Goal: Task Accomplishment & Management: Manage account settings

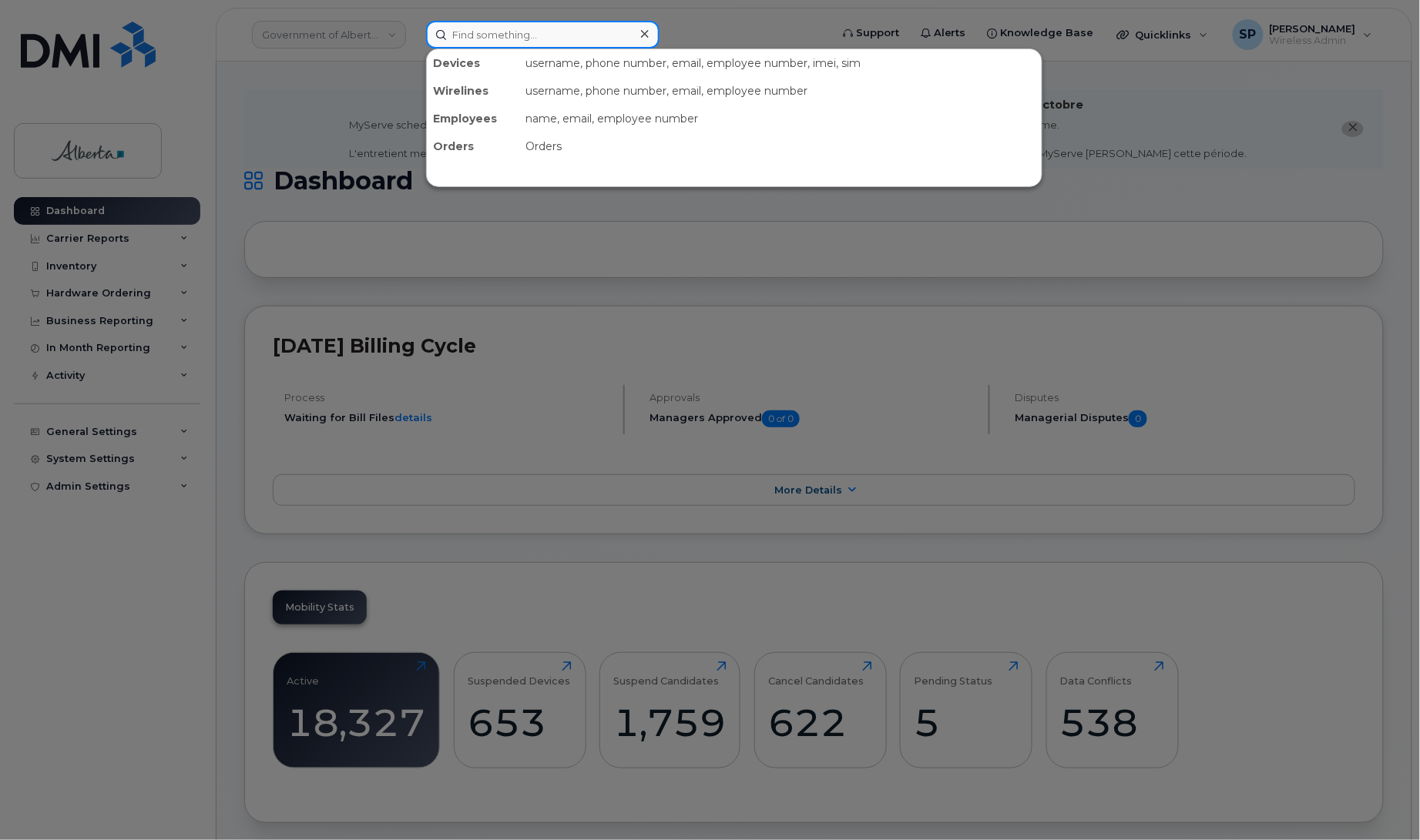
click at [499, 34] on input at bounding box center [542, 34] width 233 height 28
click at [493, 30] on input at bounding box center [542, 34] width 233 height 28
paste input "7802931745"
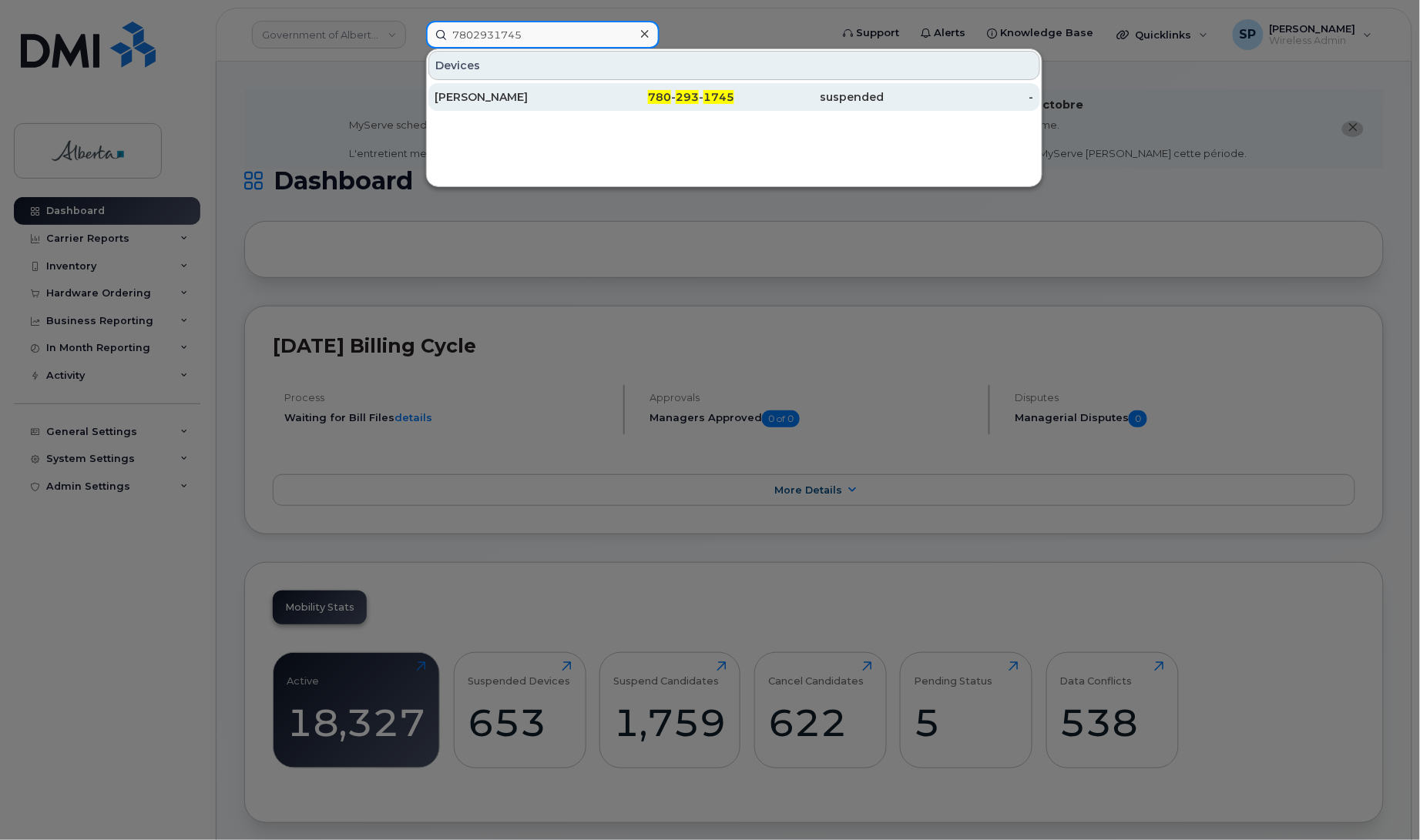
type input "7802931745"
click at [480, 101] on div "[PERSON_NAME]" at bounding box center [510, 97] width 151 height 16
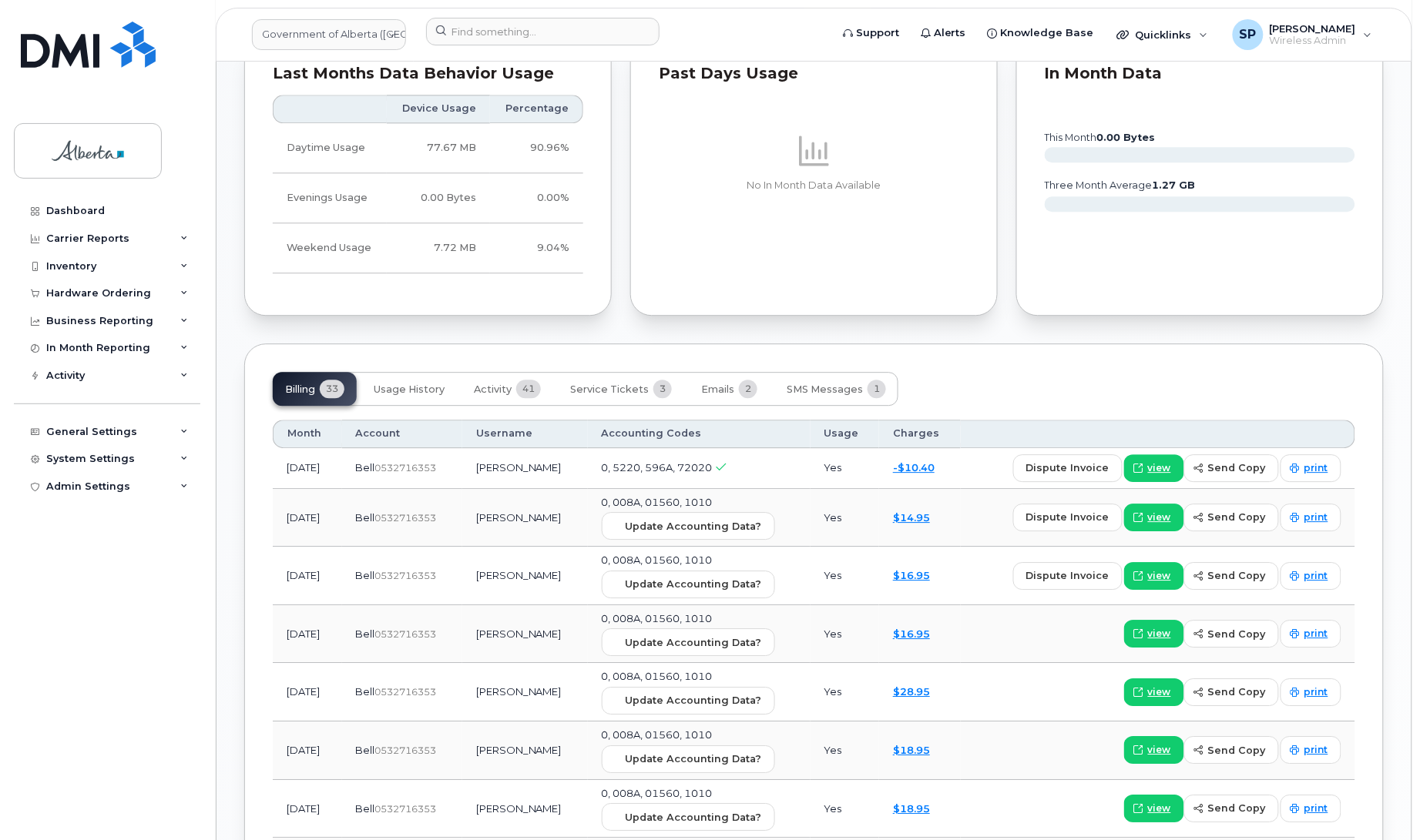
scroll to position [1236, 0]
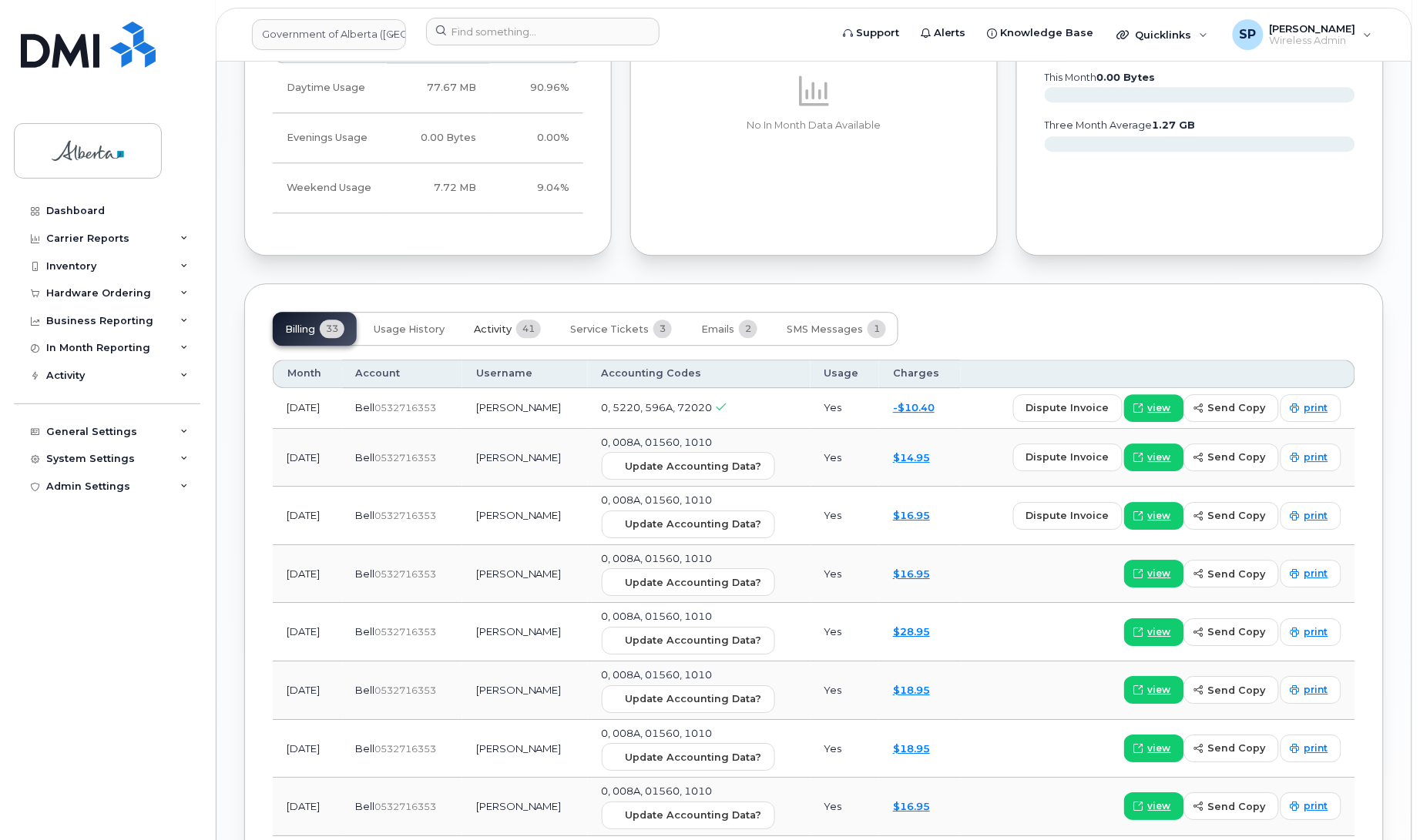
click at [497, 324] on button "Activity 41" at bounding box center [507, 329] width 92 height 33
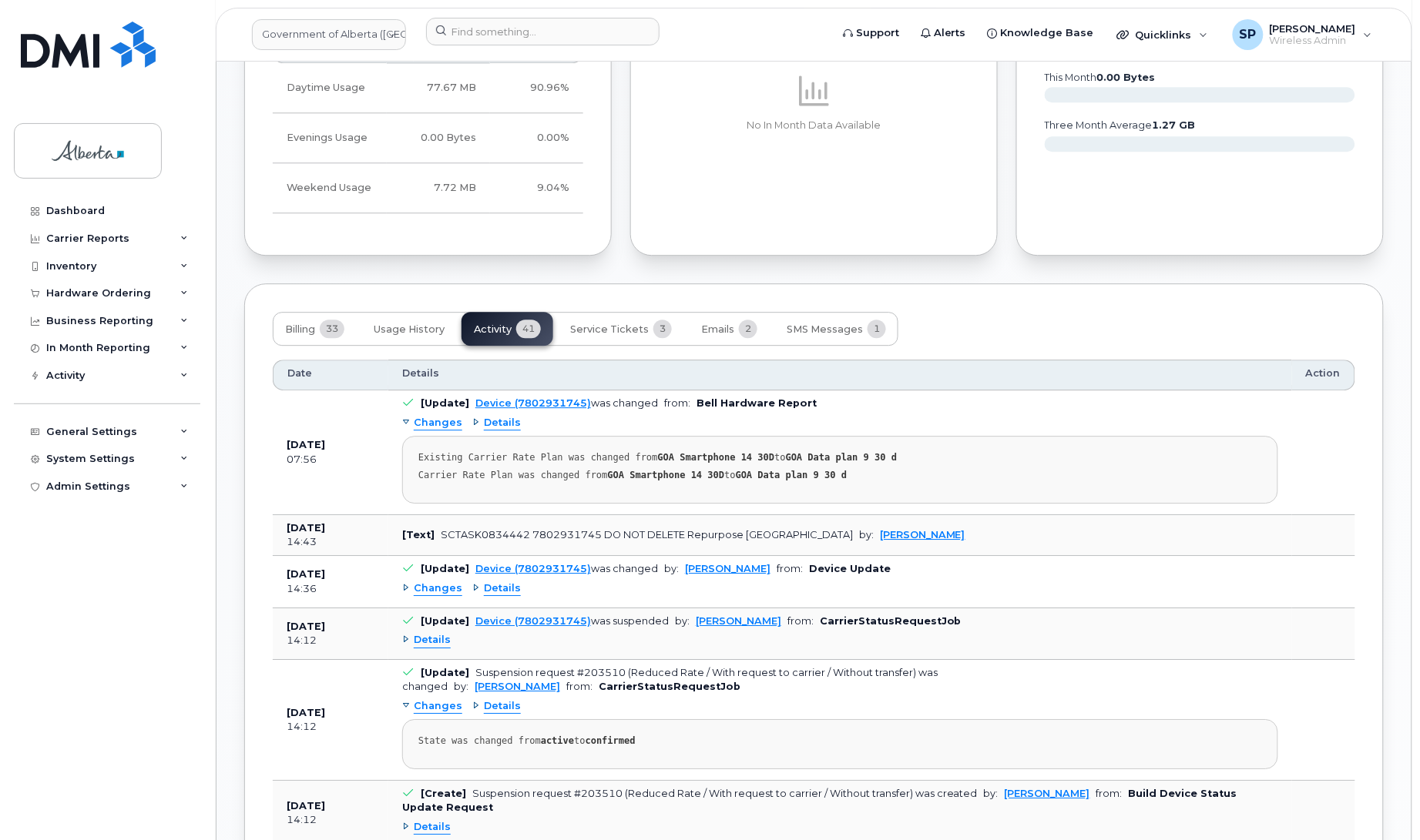
click at [439, 591] on span "Changes" at bounding box center [437, 588] width 48 height 15
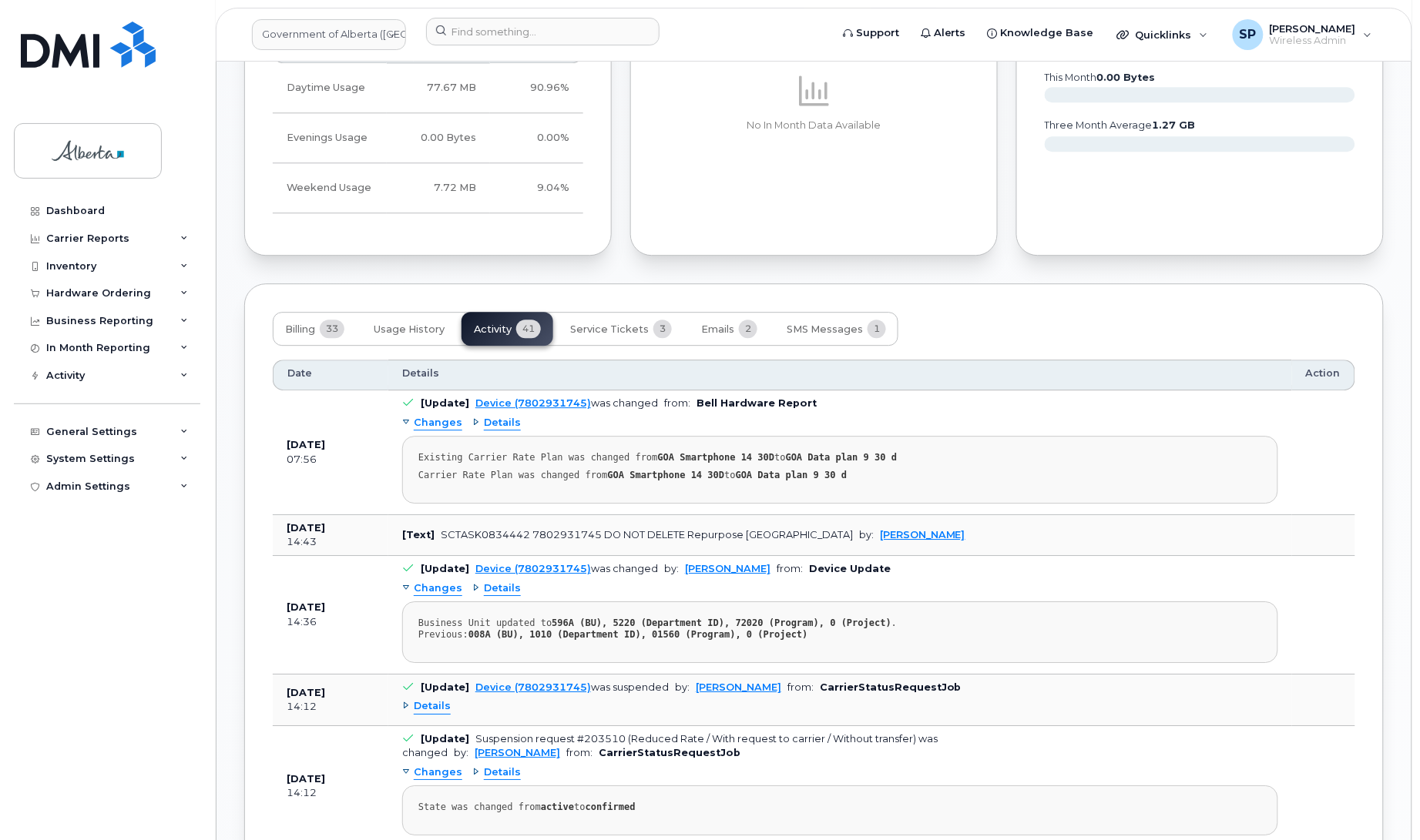
click at [537, 597] on div "Changes Details Business Unit updated to 596A (BU), 5220 (Department ID), 72020…" at bounding box center [840, 620] width 876 height 87
click at [437, 714] on span "Details" at bounding box center [432, 706] width 37 height 15
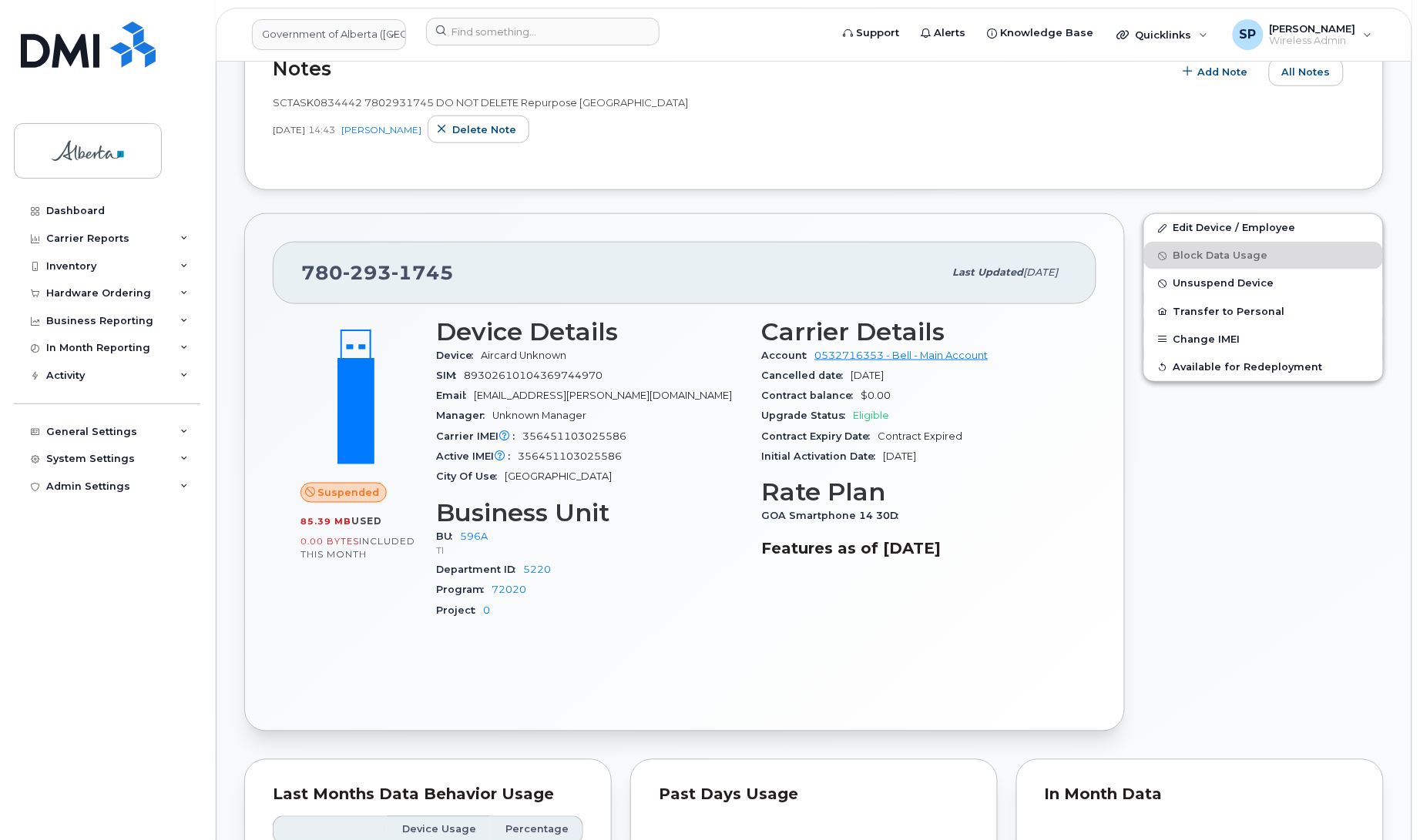
scroll to position [428, 0]
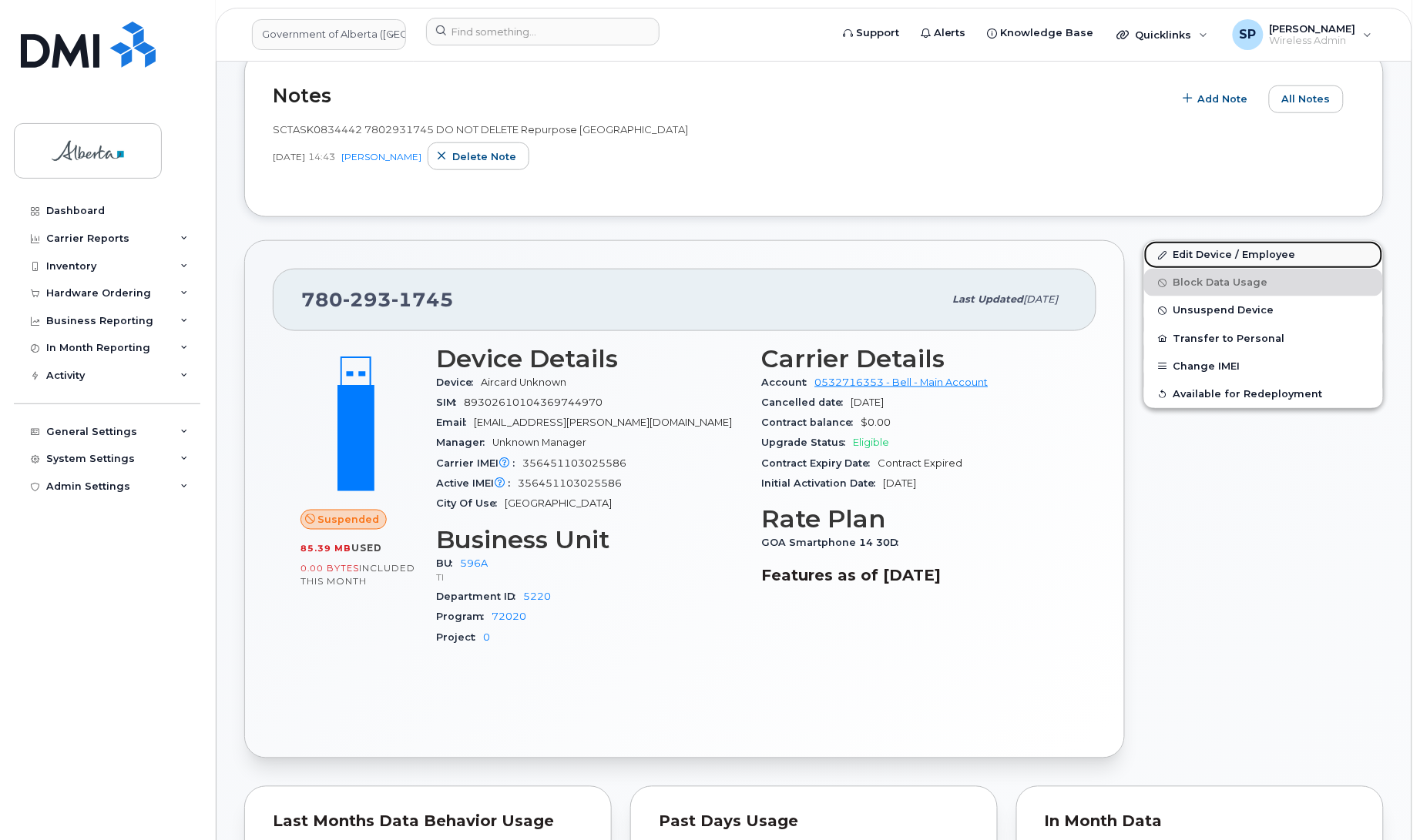
click at [1210, 254] on link "Edit Device / Employee" at bounding box center [1264, 255] width 239 height 28
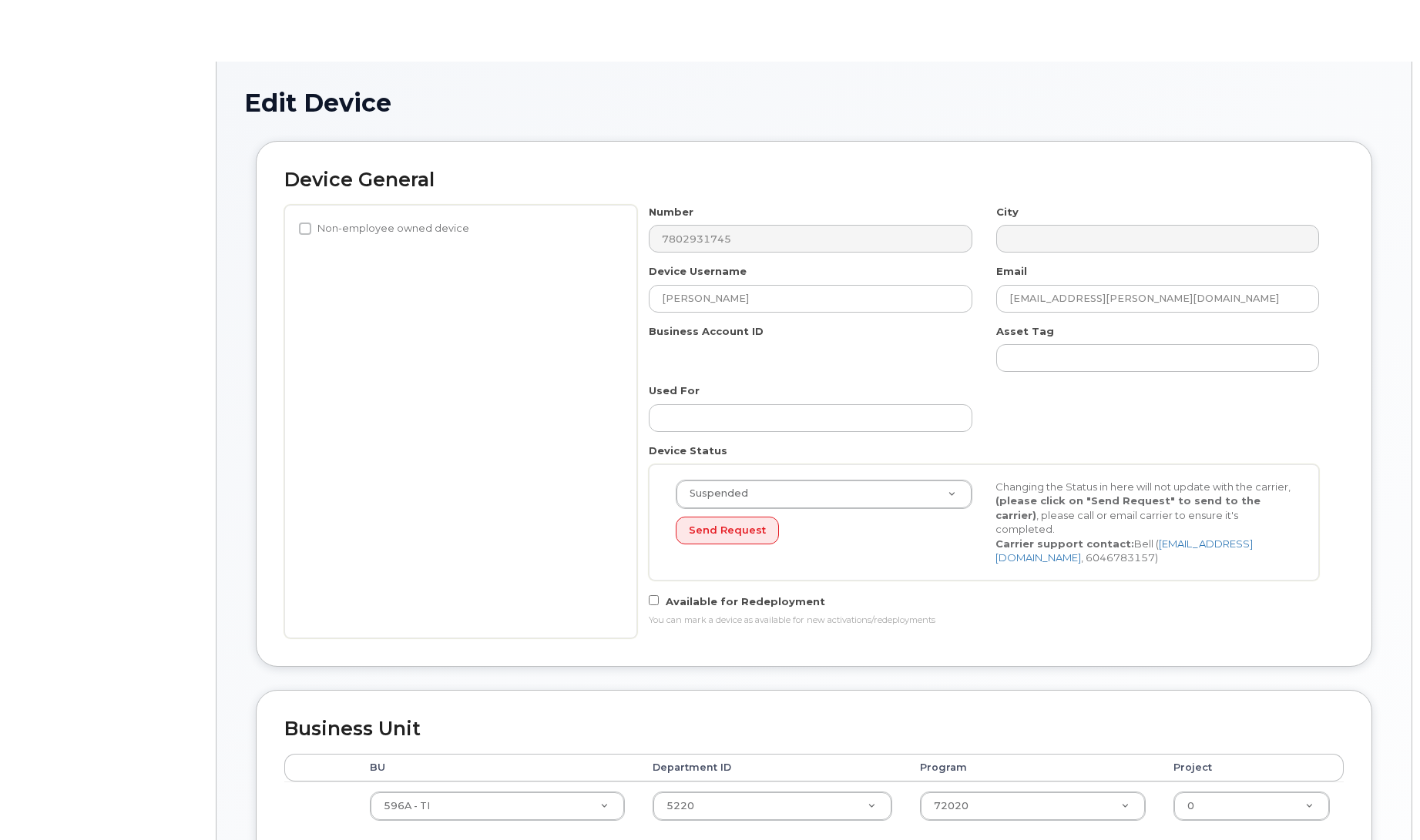
select select "4797729"
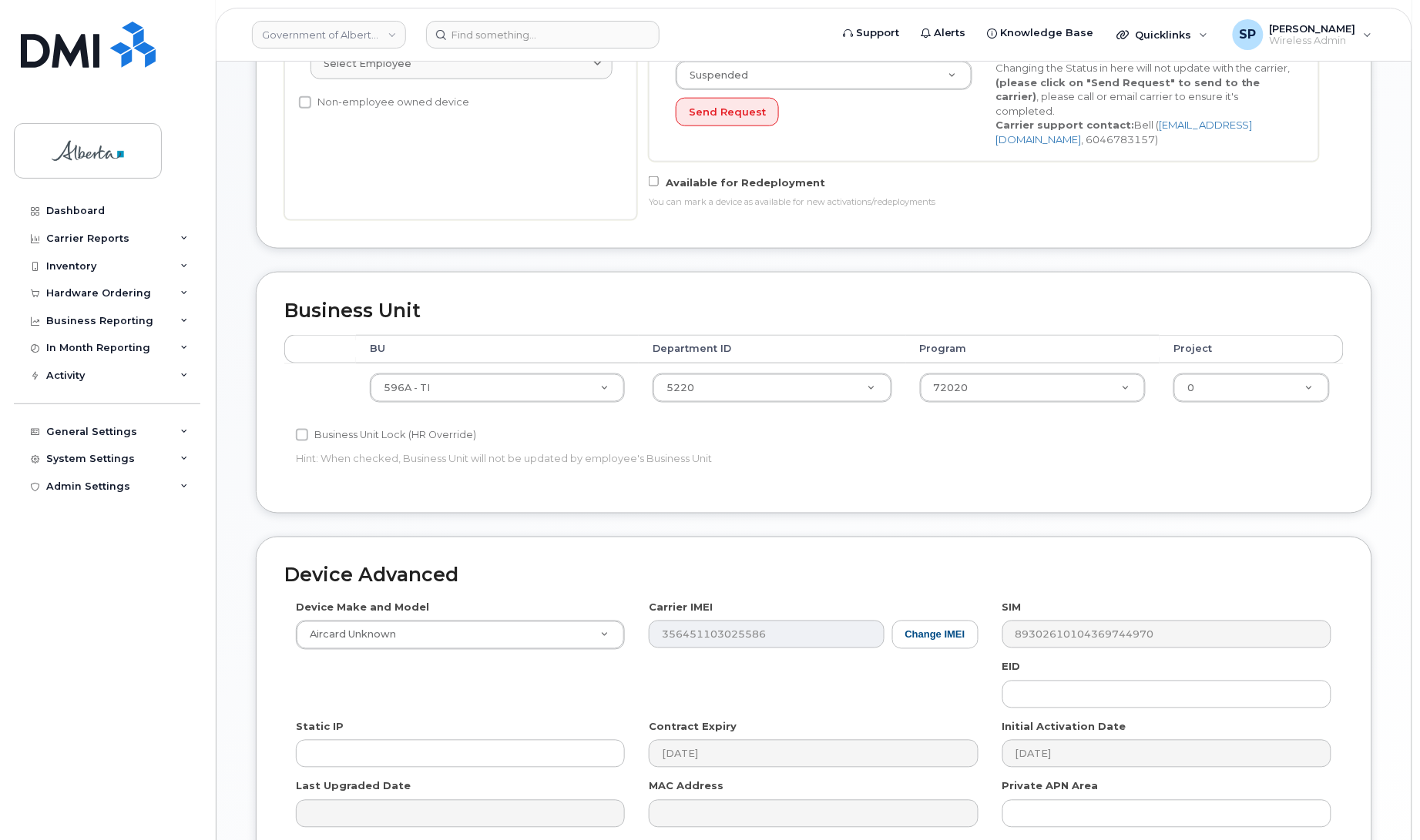
scroll to position [657, 0]
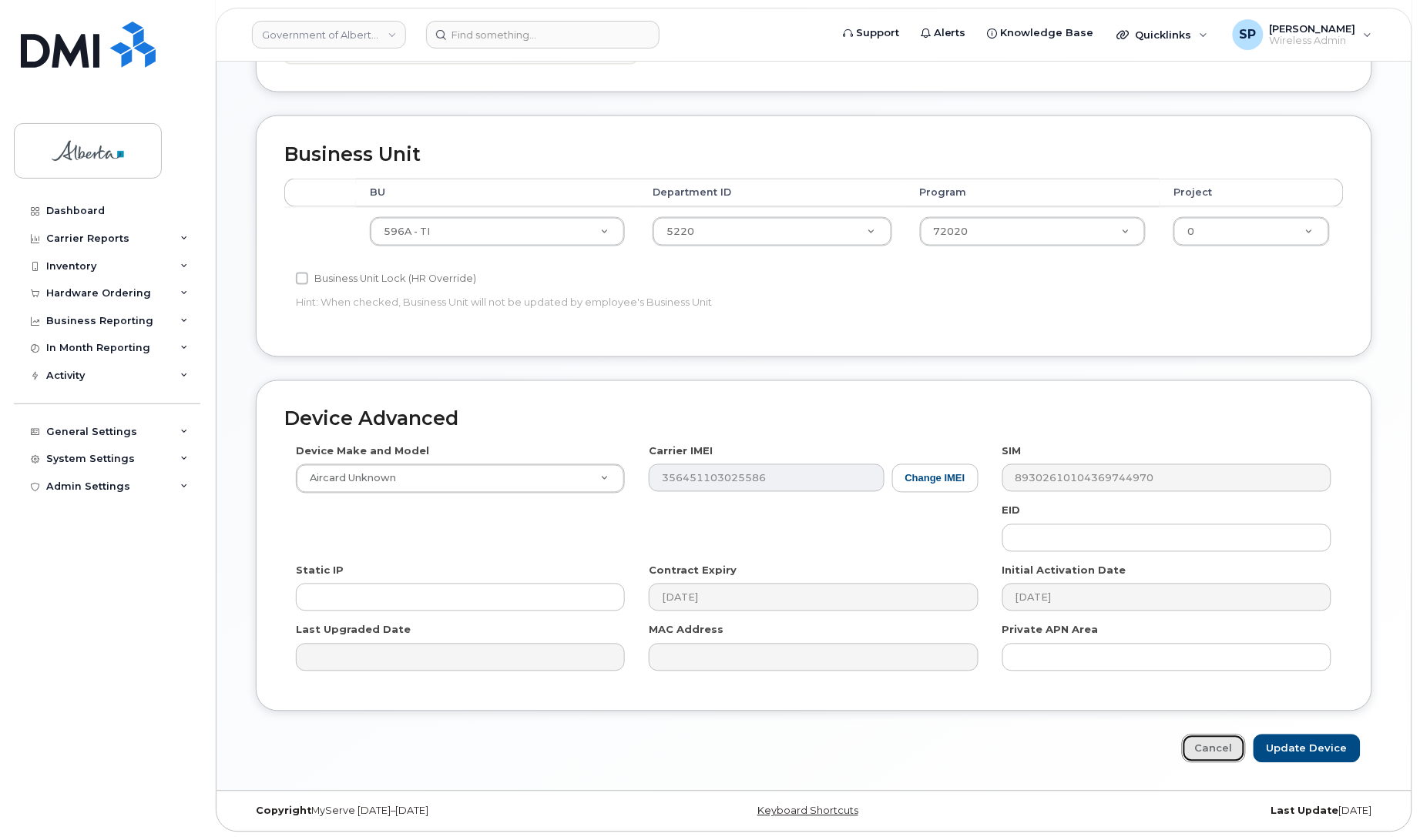
drag, startPoint x: 1229, startPoint y: 741, endPoint x: 1419, endPoint y: 628, distance: 221.1
click at [1229, 741] on link "Cancel" at bounding box center [1213, 749] width 64 height 29
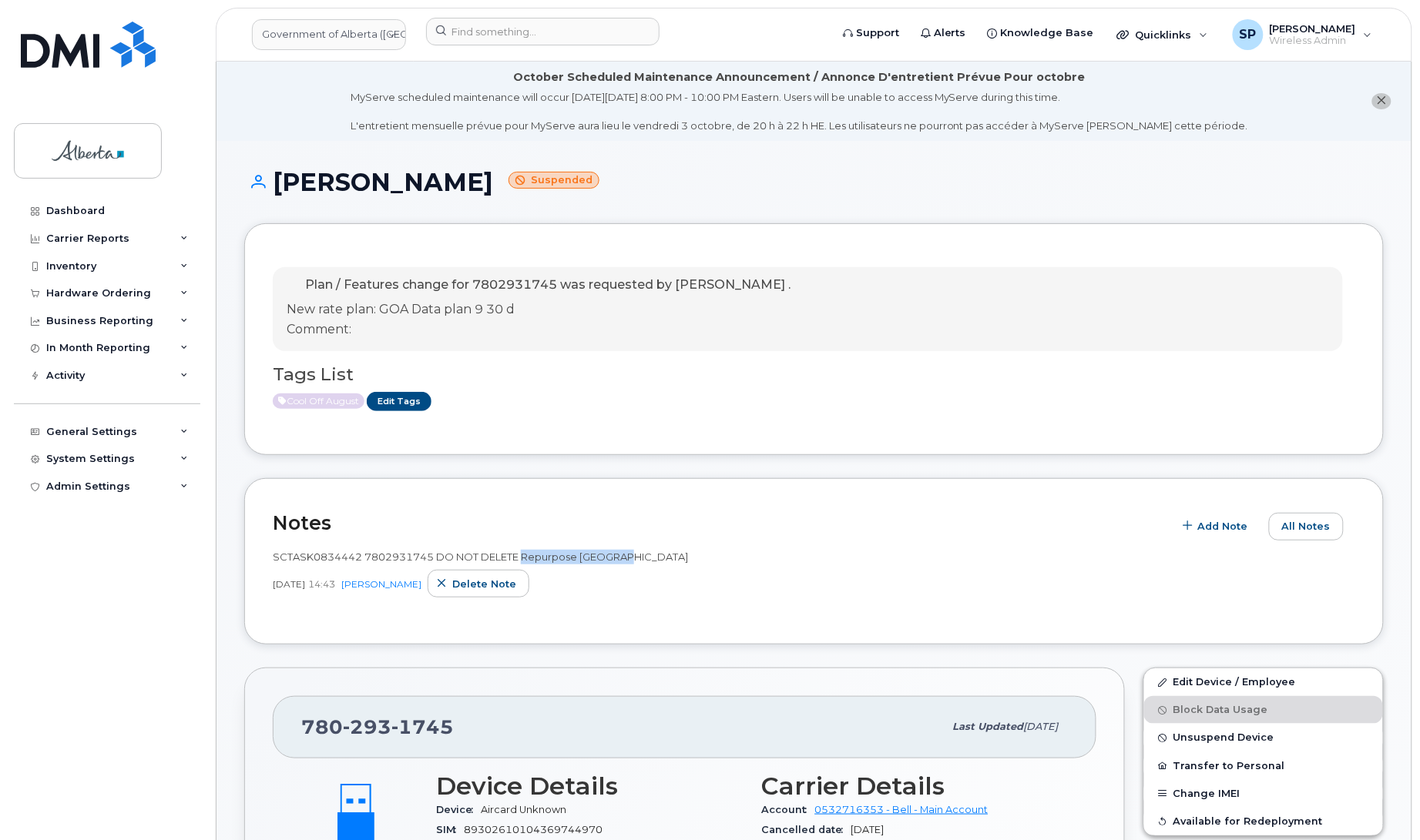
drag, startPoint x: 637, startPoint y: 557, endPoint x: 526, endPoint y: 559, distance: 111.0
click at [526, 559] on div "SCTASK0834442 7802931745 DO NOT DELETE Repurpose [GEOGRAPHIC_DATA]" at bounding box center [814, 557] width 1082 height 15
copy span "Repurpose Edmonton"
click at [1237, 678] on link "Edit Device / Employee" at bounding box center [1264, 683] width 239 height 28
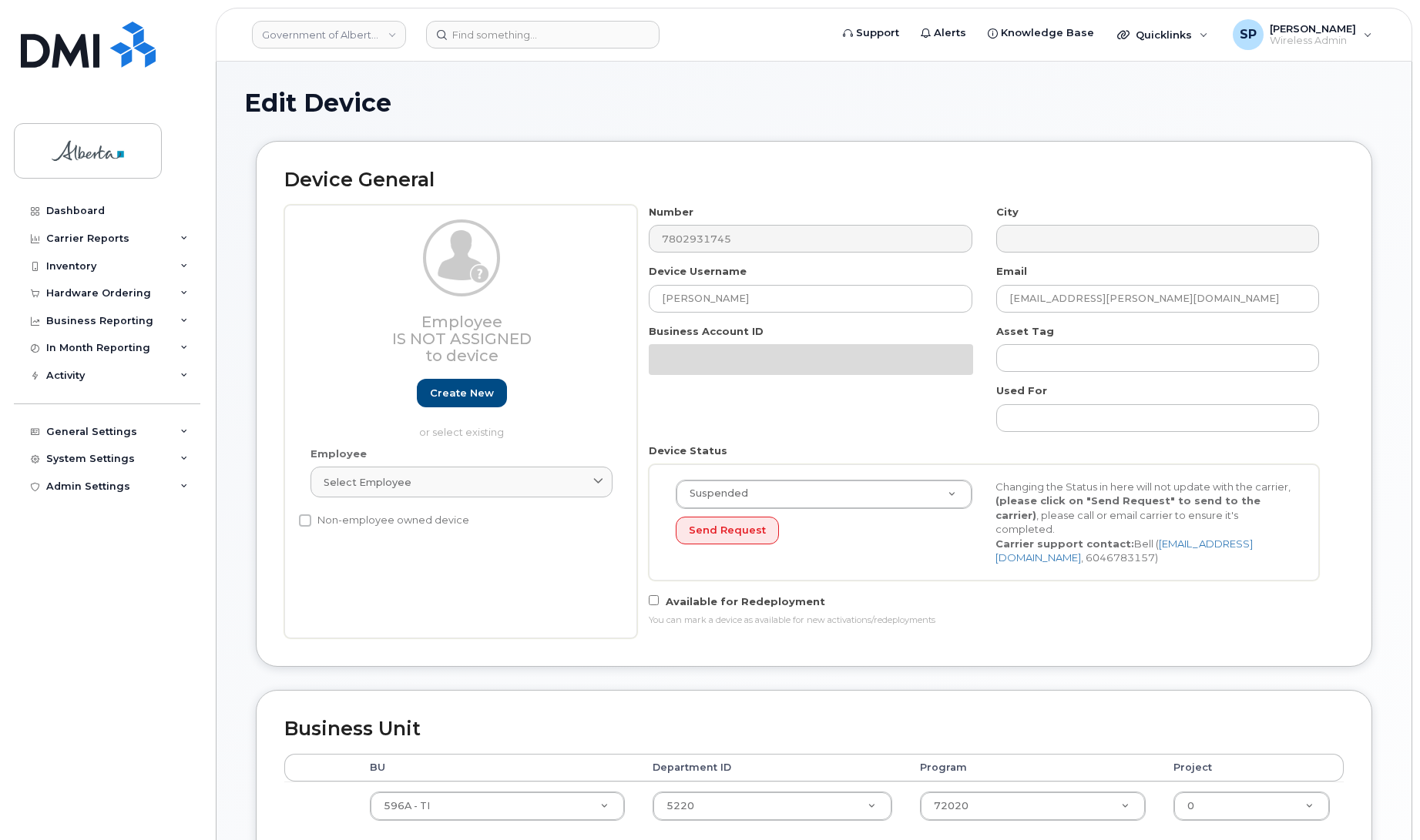
select select "4797729"
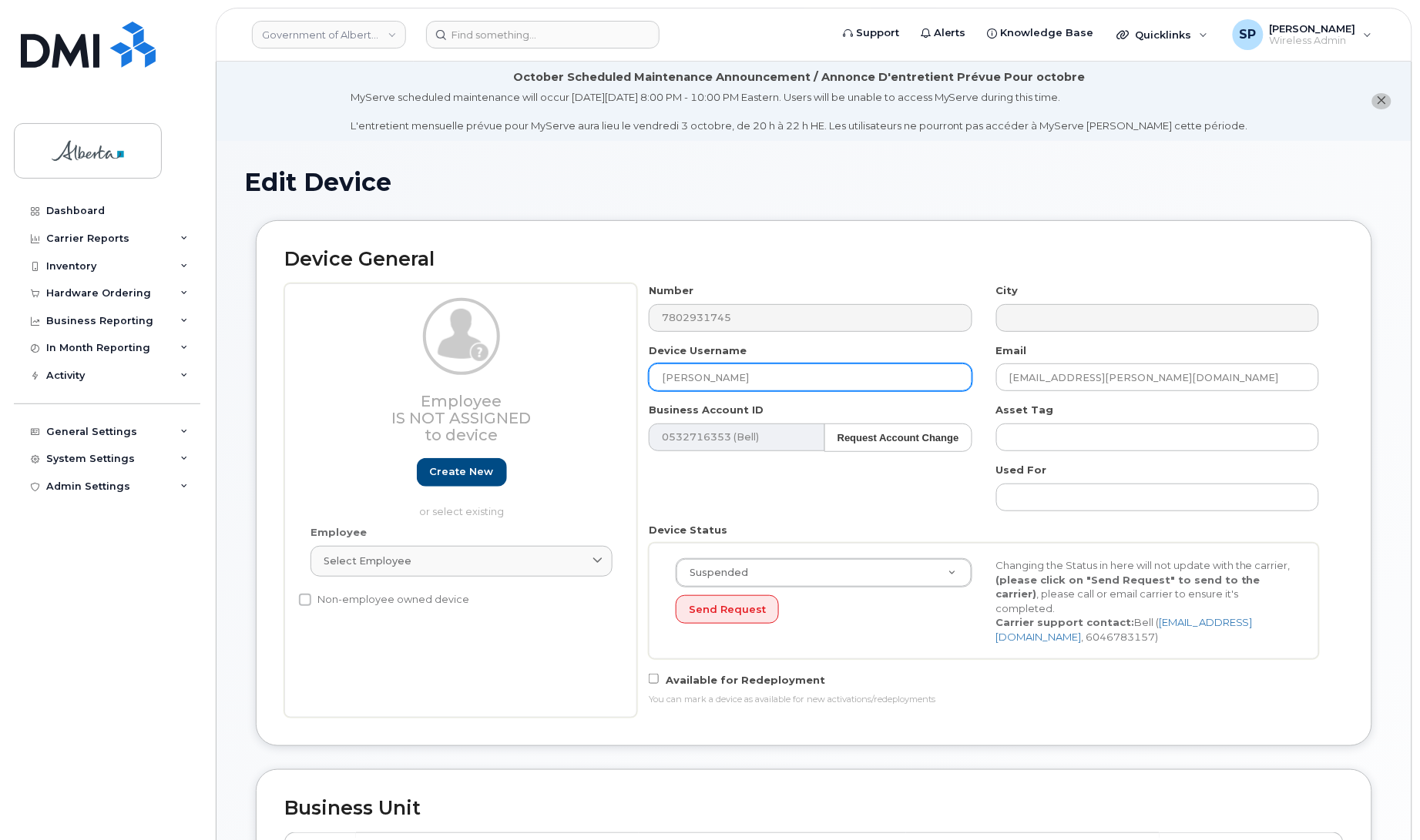
drag, startPoint x: 776, startPoint y: 375, endPoint x: 566, endPoint y: 382, distance: 210.1
click at [566, 382] on div "Employee Is not assigned to device Create new or select existing Employee Selec…" at bounding box center [814, 501] width 1060 height 435
paste input "Repurpose [GEOGRAPHIC_DATA]"
type input "Repurpose Edmonton"
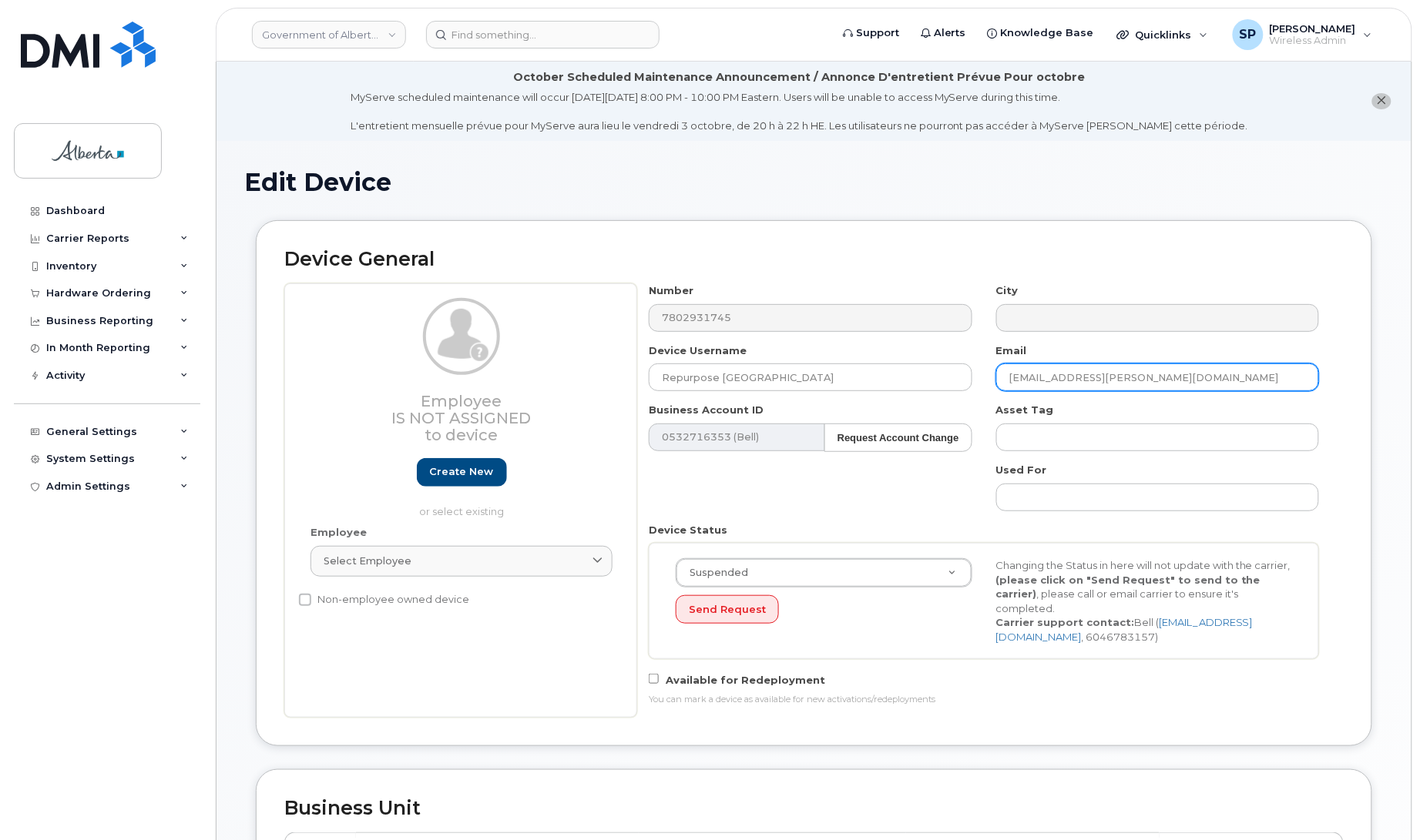
drag, startPoint x: 1199, startPoint y: 375, endPoint x: 942, endPoint y: 405, distance: 258.7
click at [942, 405] on div "Number 7802931745 City Device Username Repurpose Edmonton Email Varun.Chandrase…" at bounding box center [983, 501] width 694 height 435
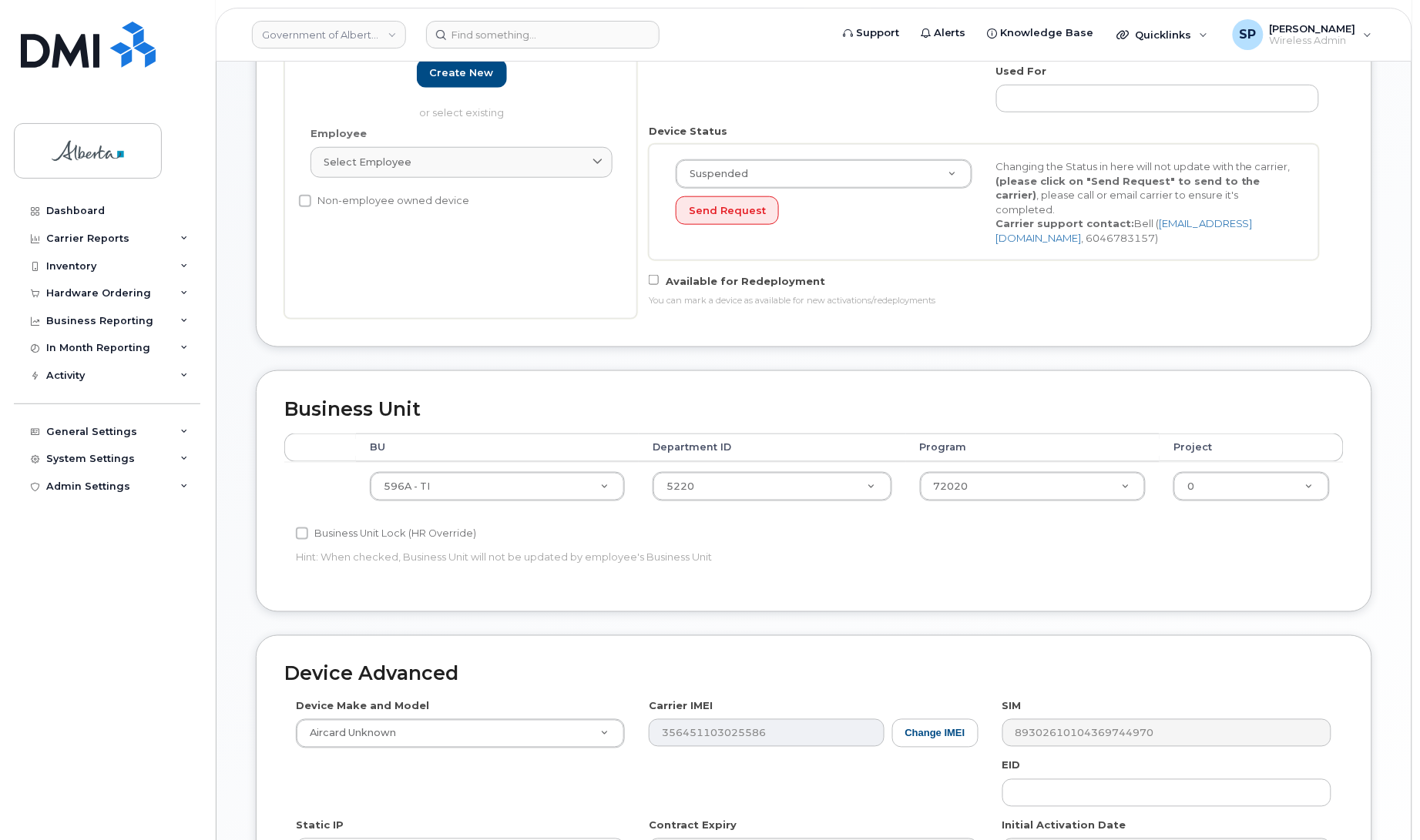
scroll to position [657, 0]
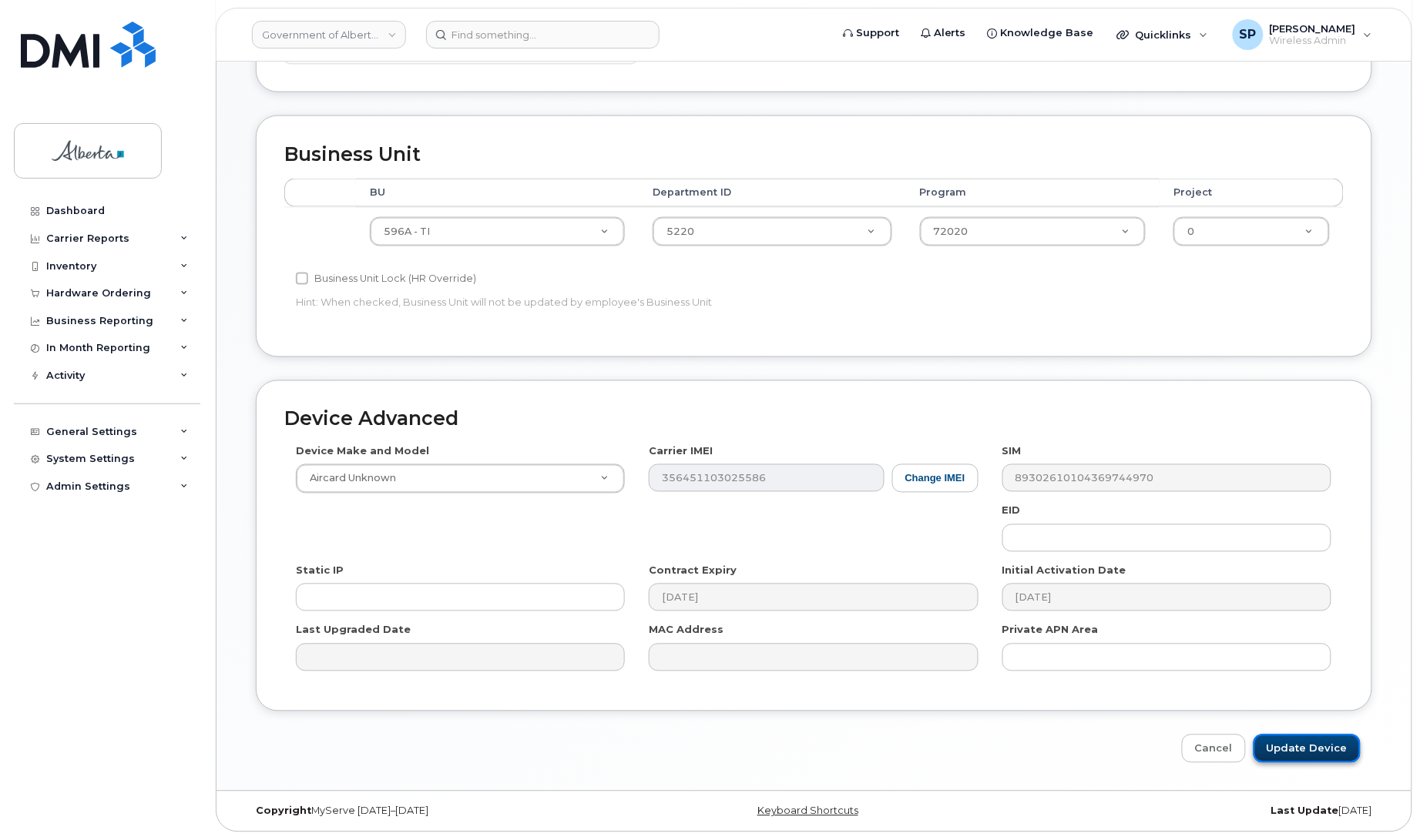
click at [1322, 744] on input "Update Device" at bounding box center [1307, 749] width 107 height 29
type input "Saving..."
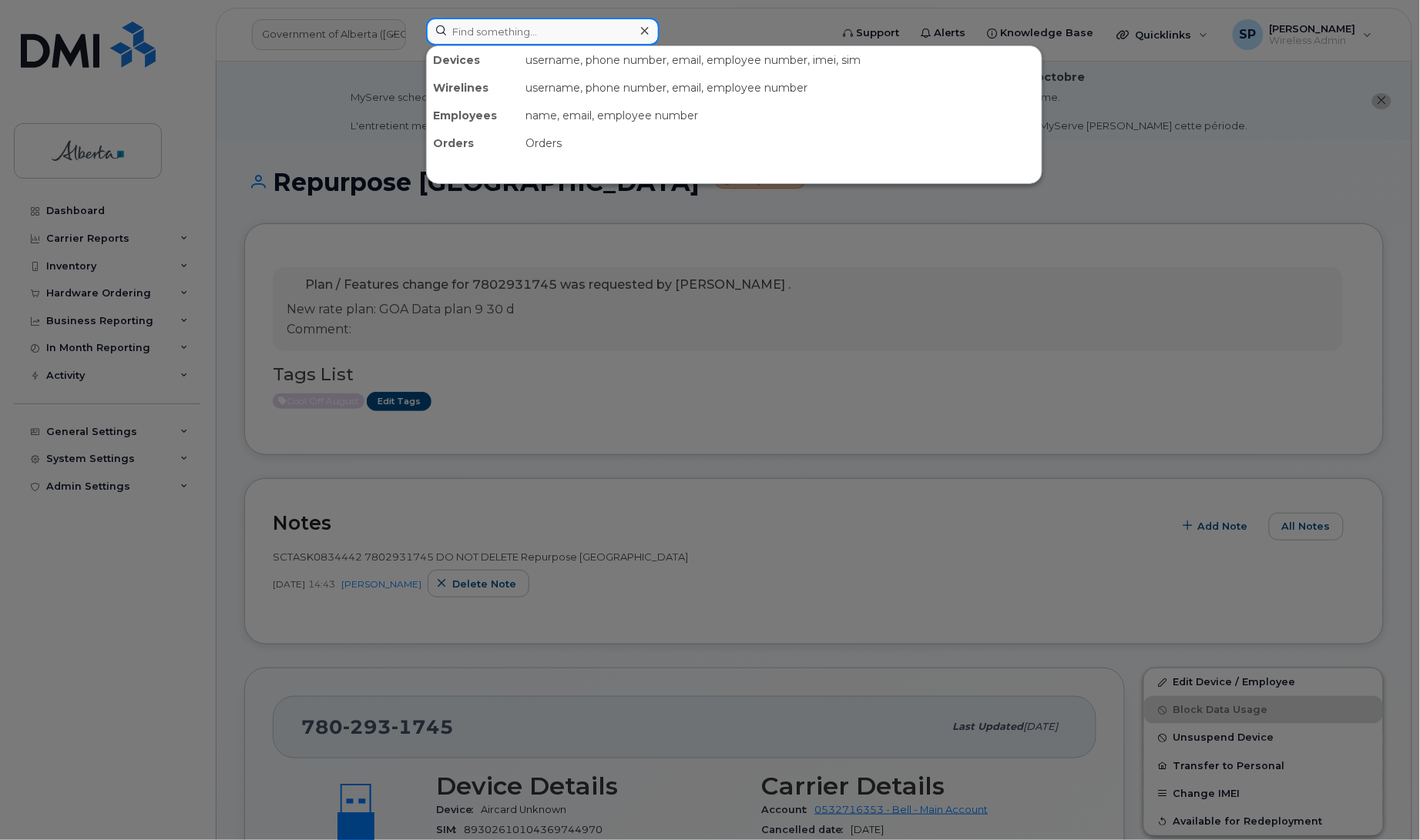
click at [474, 29] on input at bounding box center [542, 31] width 233 height 28
paste input "5873410902"
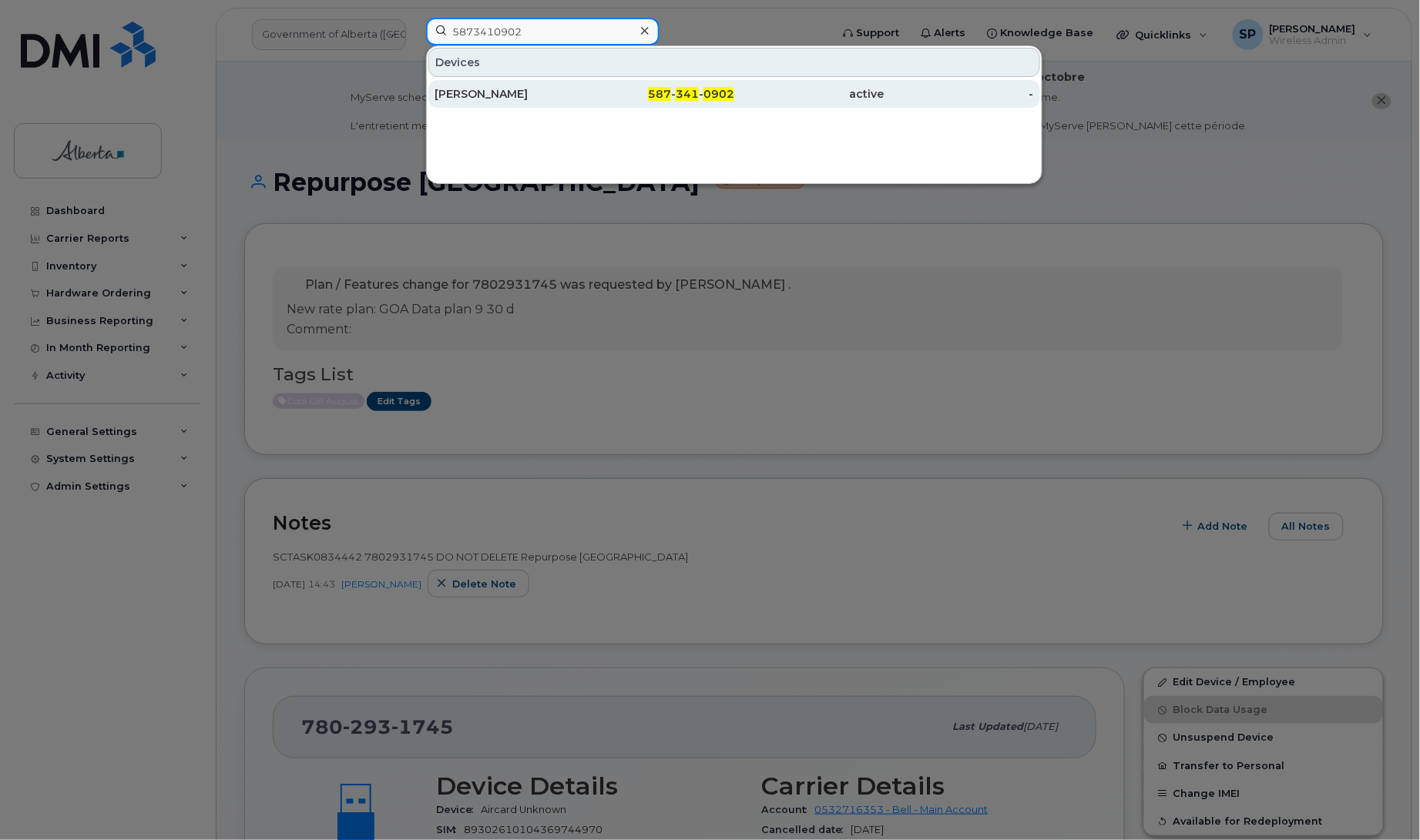
type input "5873410902"
click at [468, 93] on div "Nadia Bailey" at bounding box center [510, 94] width 151 height 16
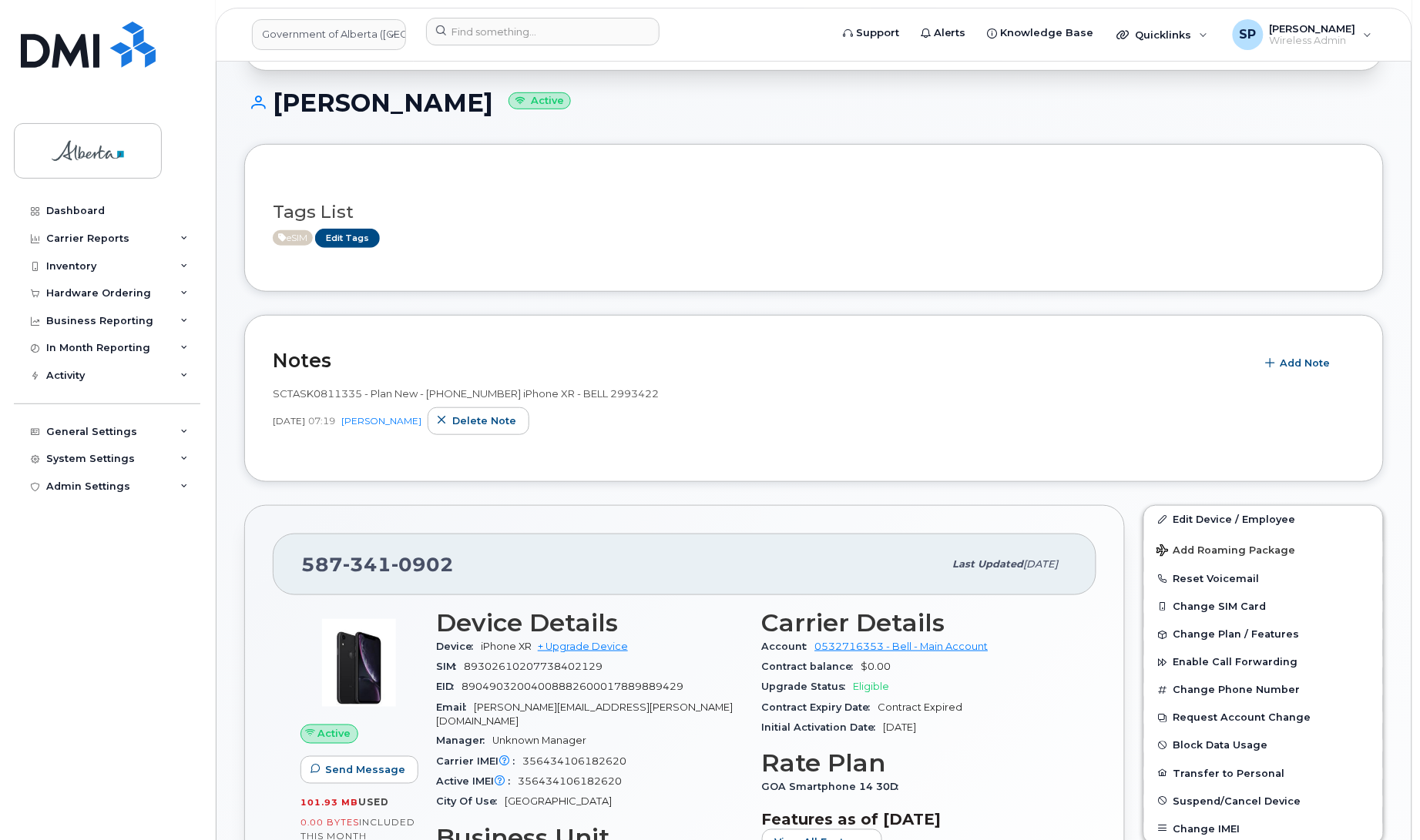
scroll to position [201, 0]
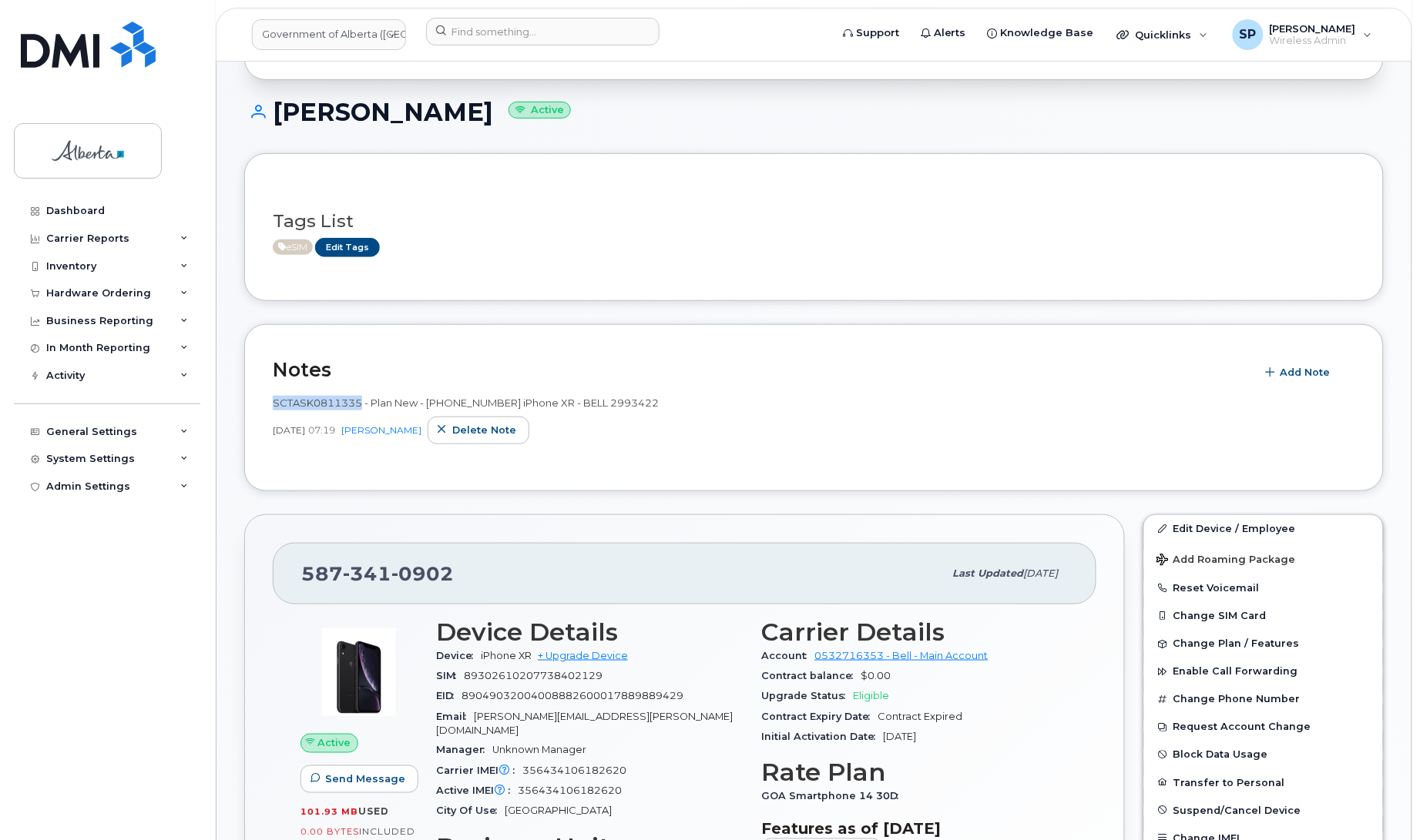
drag, startPoint x: 359, startPoint y: 402, endPoint x: 272, endPoint y: 402, distance: 87.0
click at [273, 402] on span "SCTASK0811335 - Plan New - (1) 5873410902 iPhone XR - BELL 2993422" at bounding box center [465, 402] width 386 height 13
copy span "SCTASK0811335"
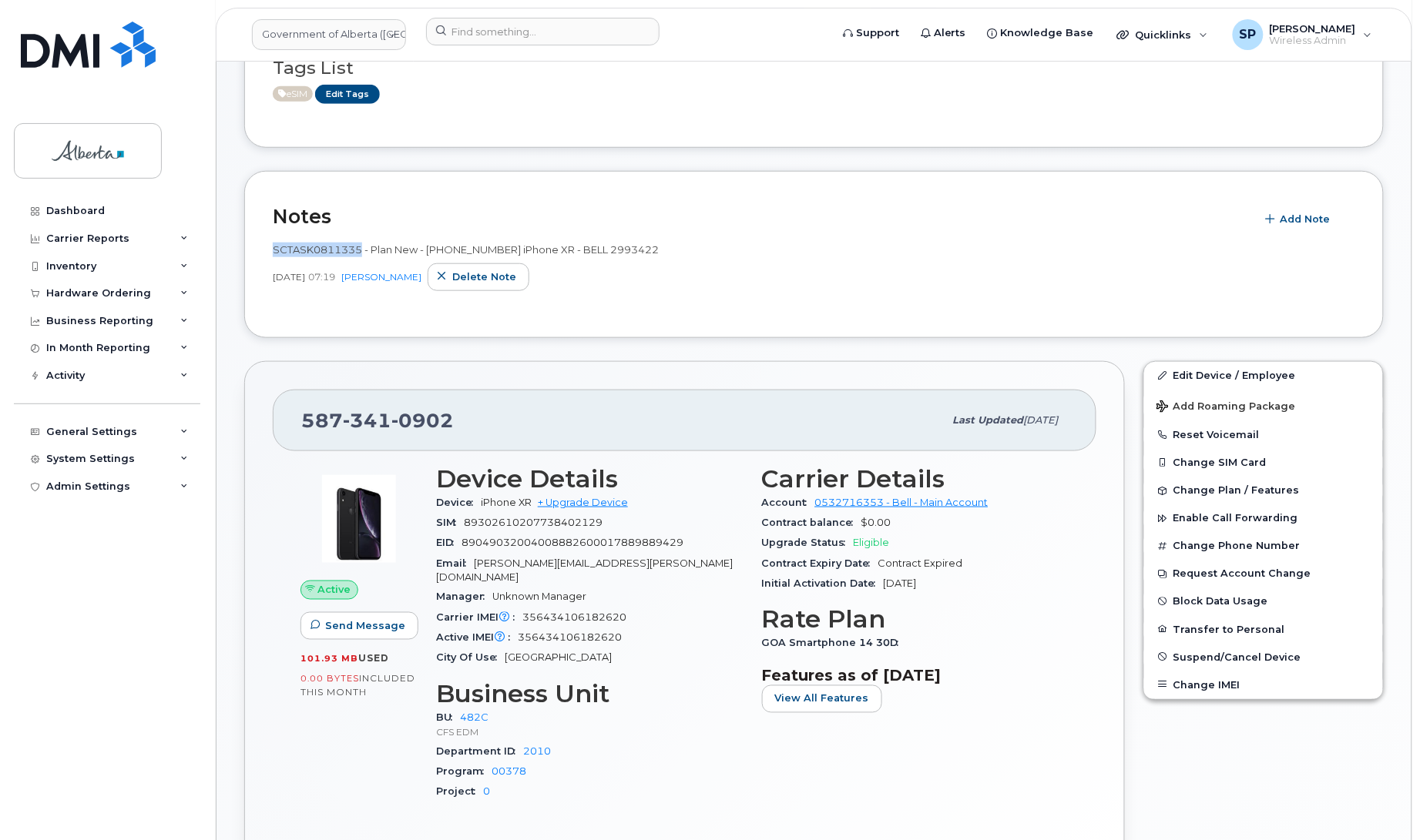
scroll to position [0, 0]
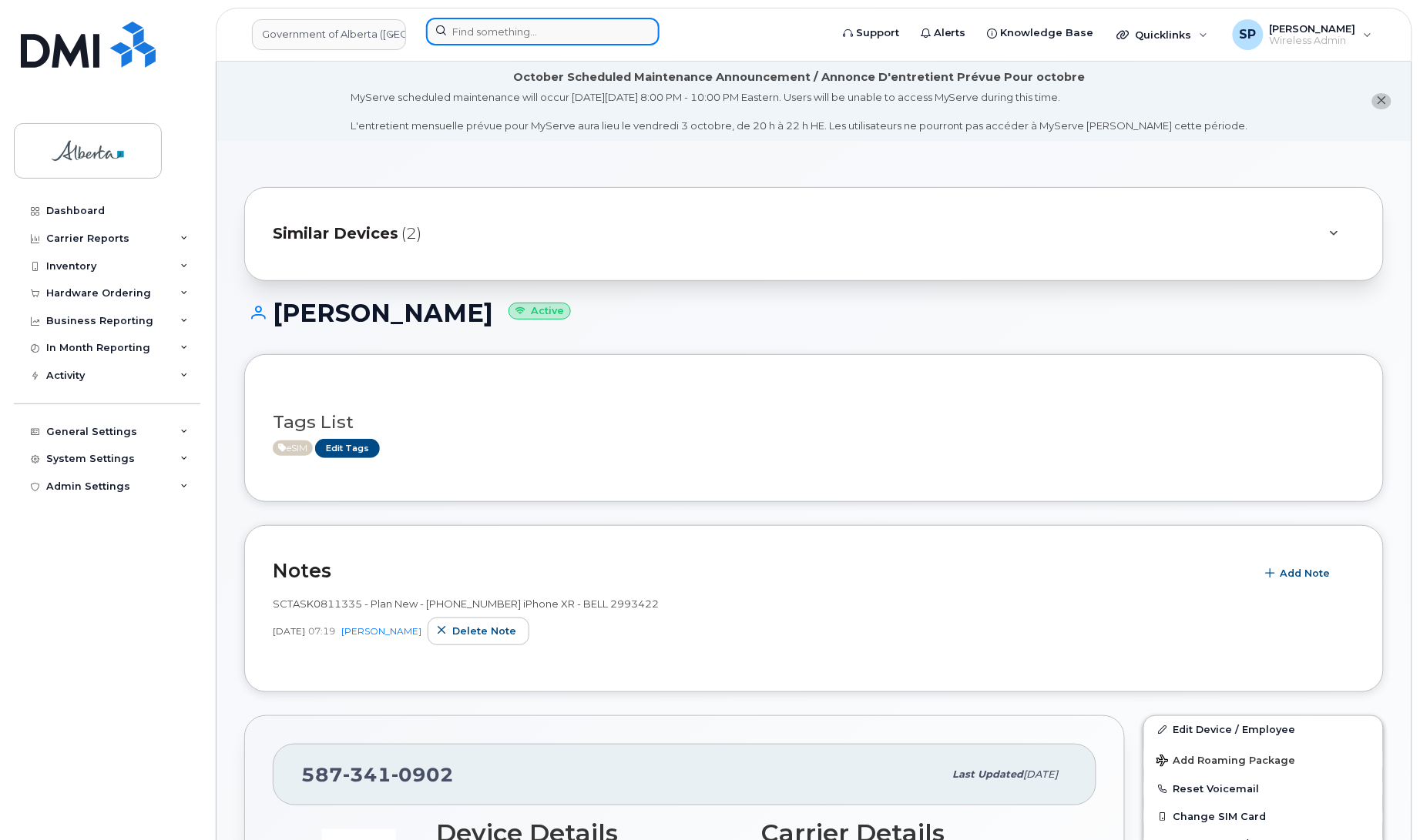
click at [517, 39] on input at bounding box center [542, 31] width 233 height 28
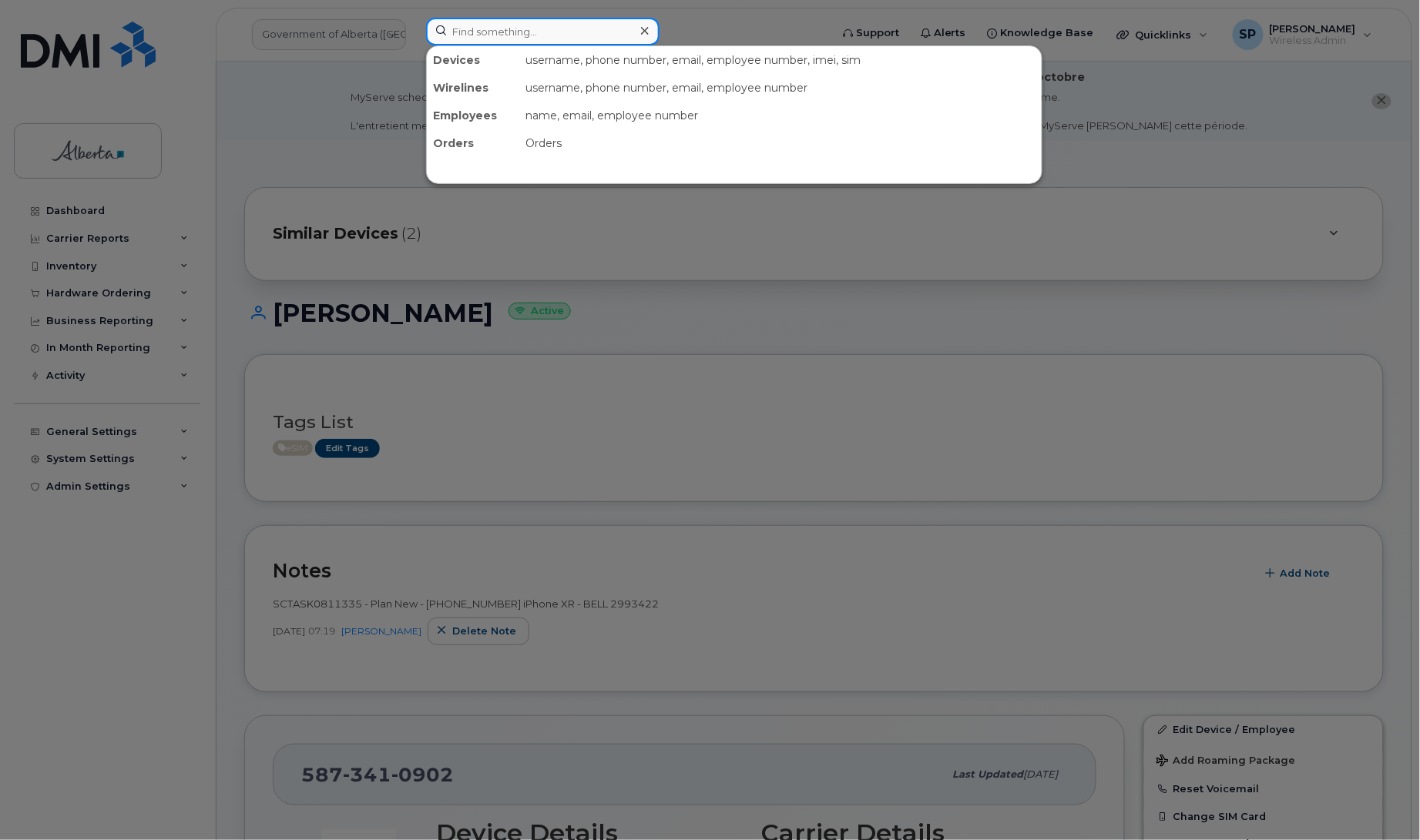
paste input "7809047407"
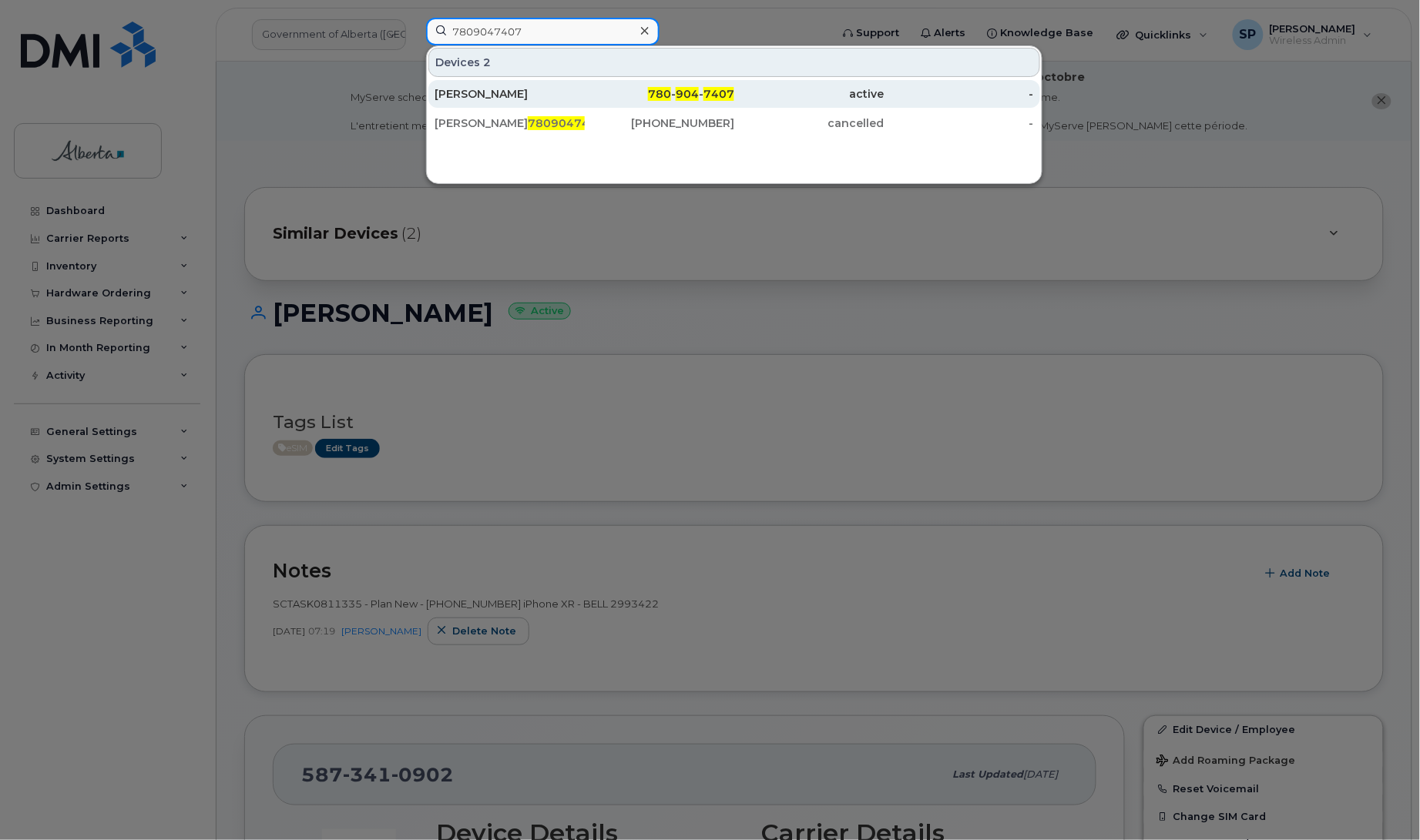
type input "7809047407"
click at [490, 97] on div "[PERSON_NAME]" at bounding box center [510, 94] width 151 height 16
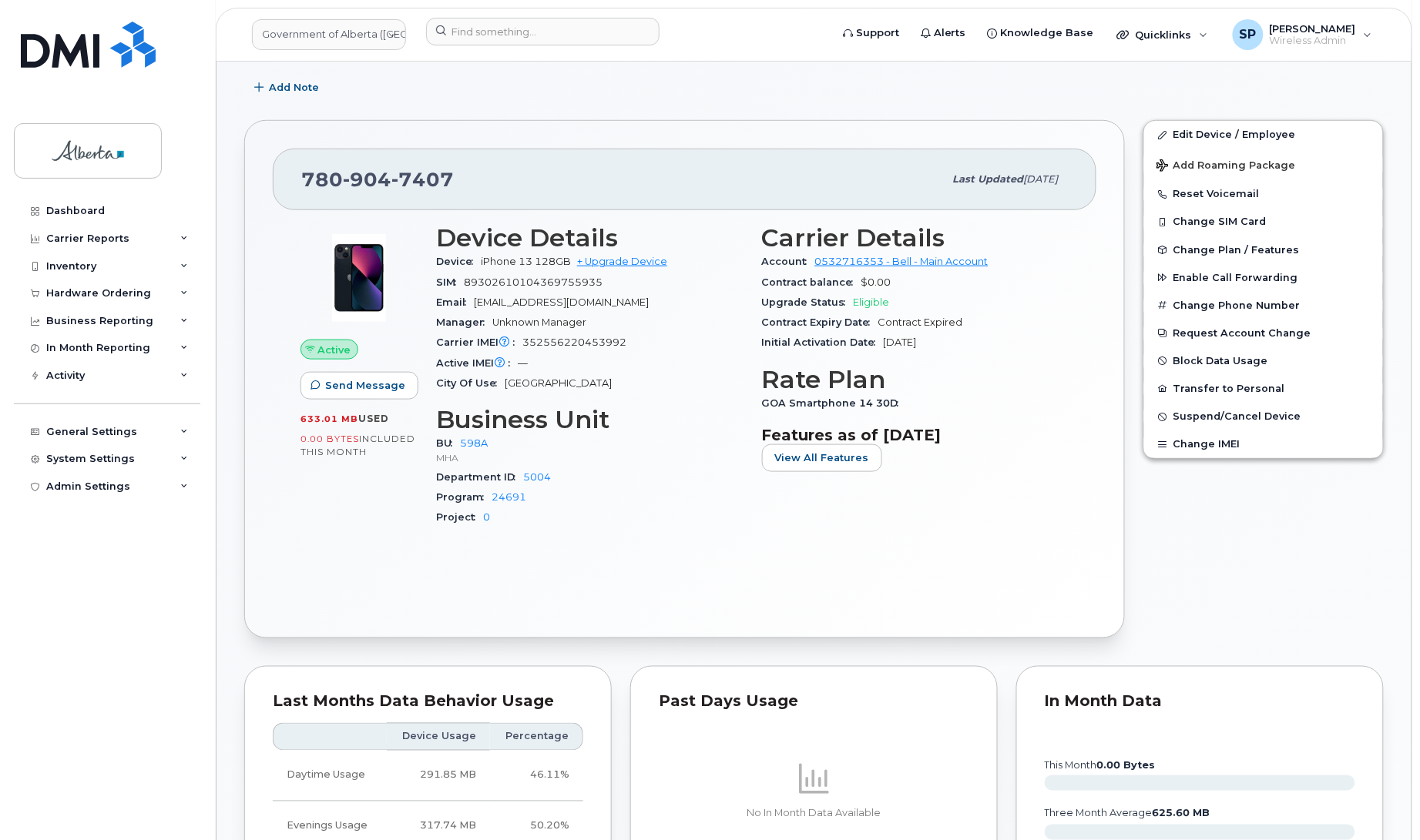
scroll to position [339, 0]
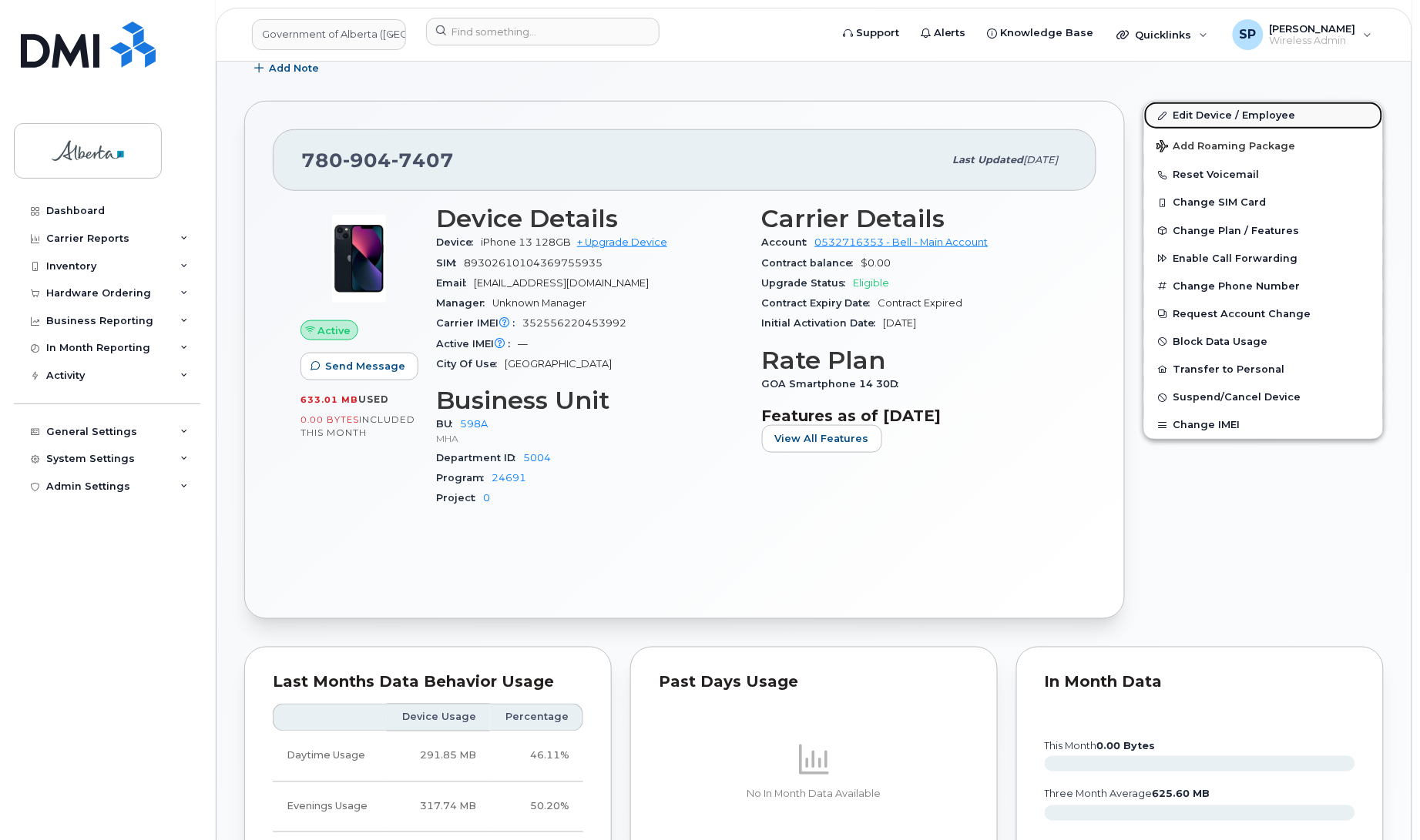
click at [1233, 112] on link "Edit Device / Employee" at bounding box center [1264, 115] width 239 height 28
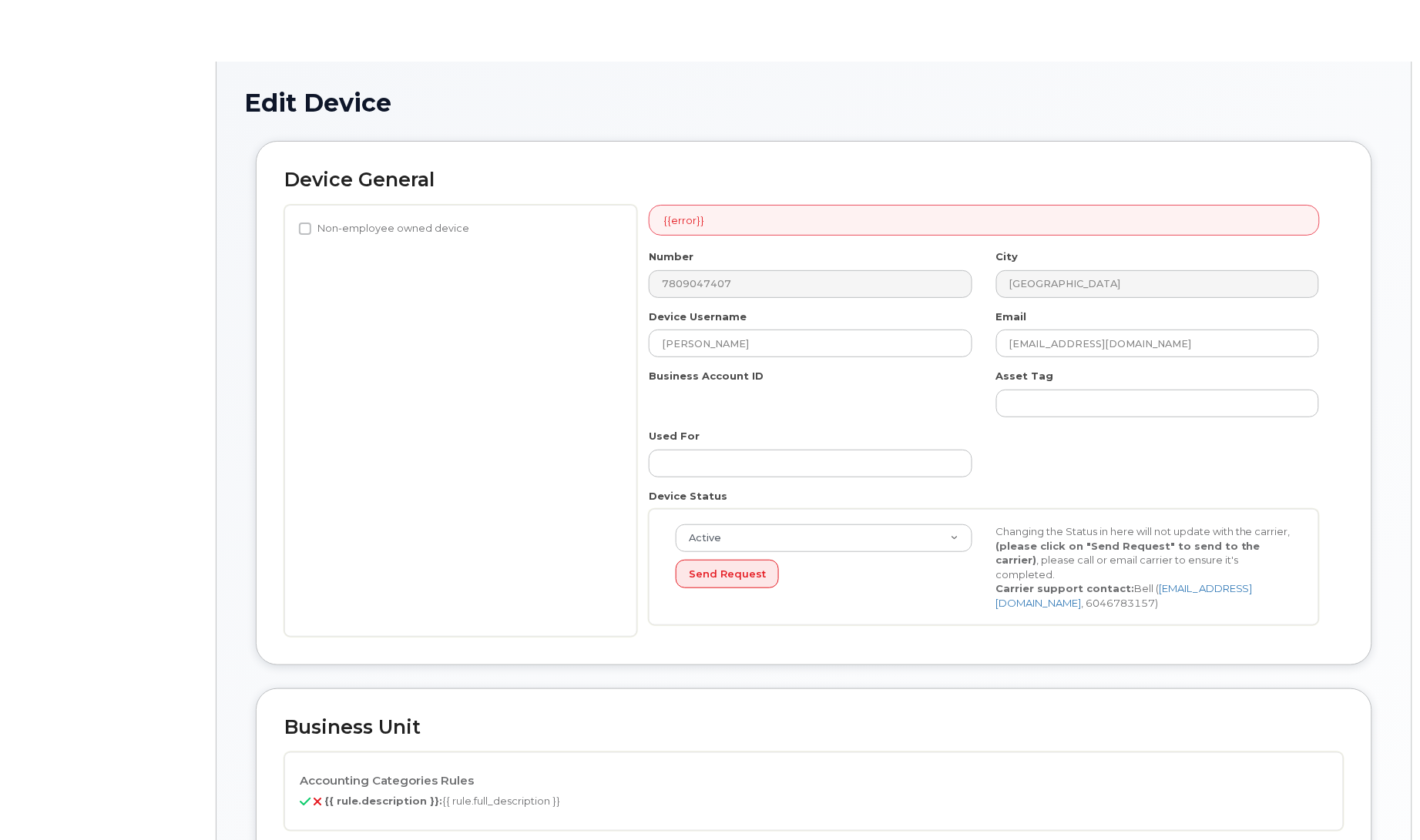
select select "4797727"
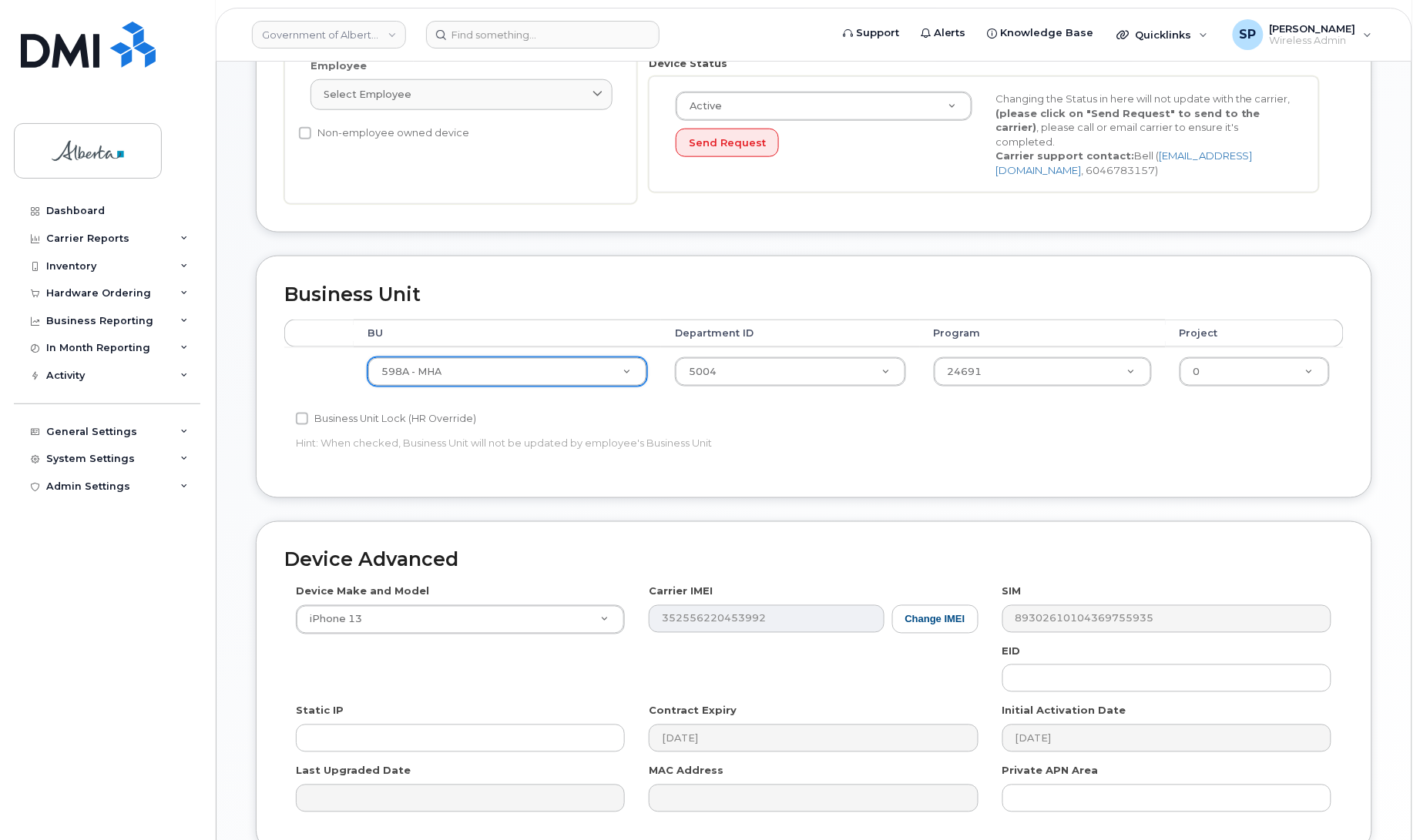
scroll to position [610, 0]
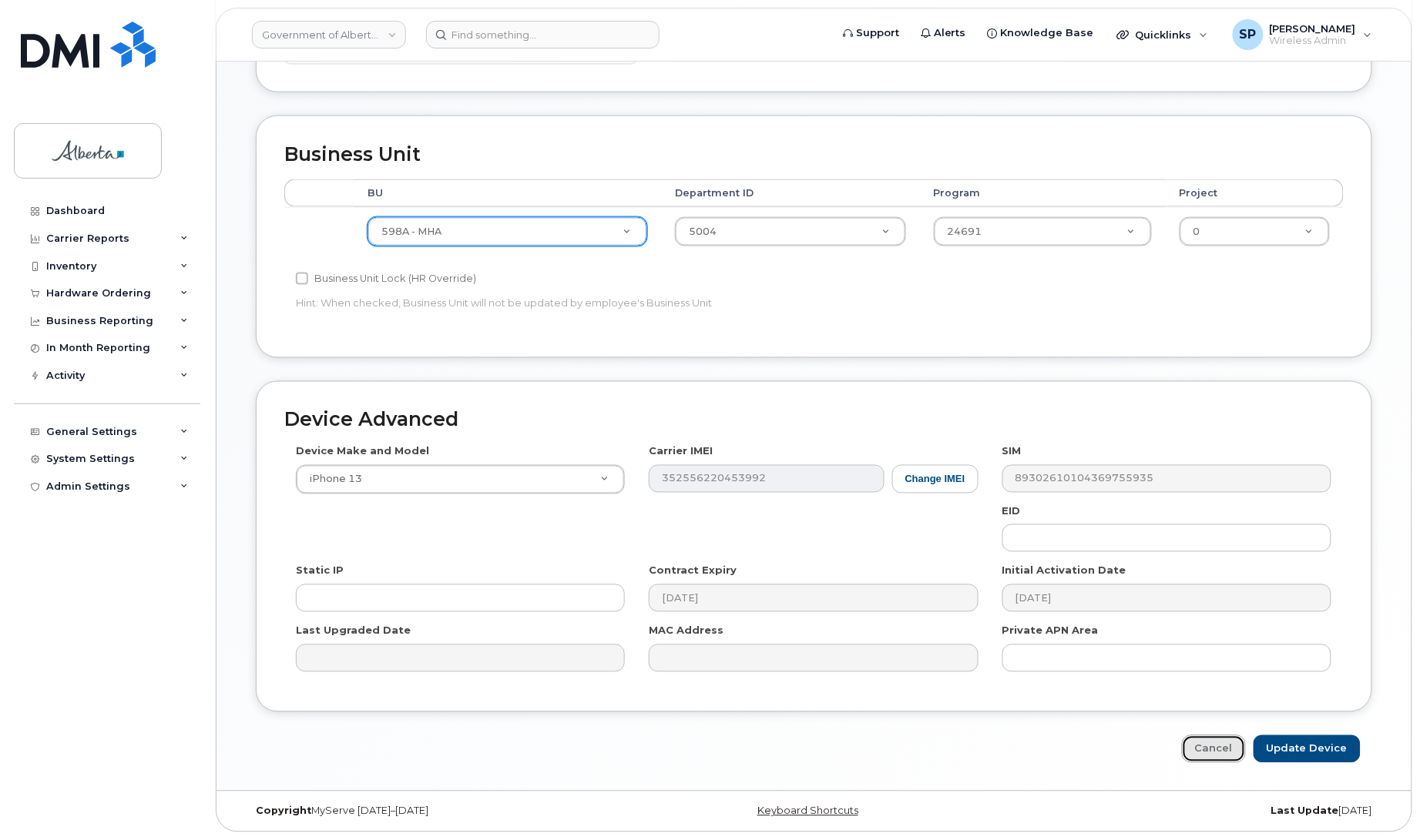
click at [1212, 750] on link "Cancel" at bounding box center [1213, 750] width 64 height 29
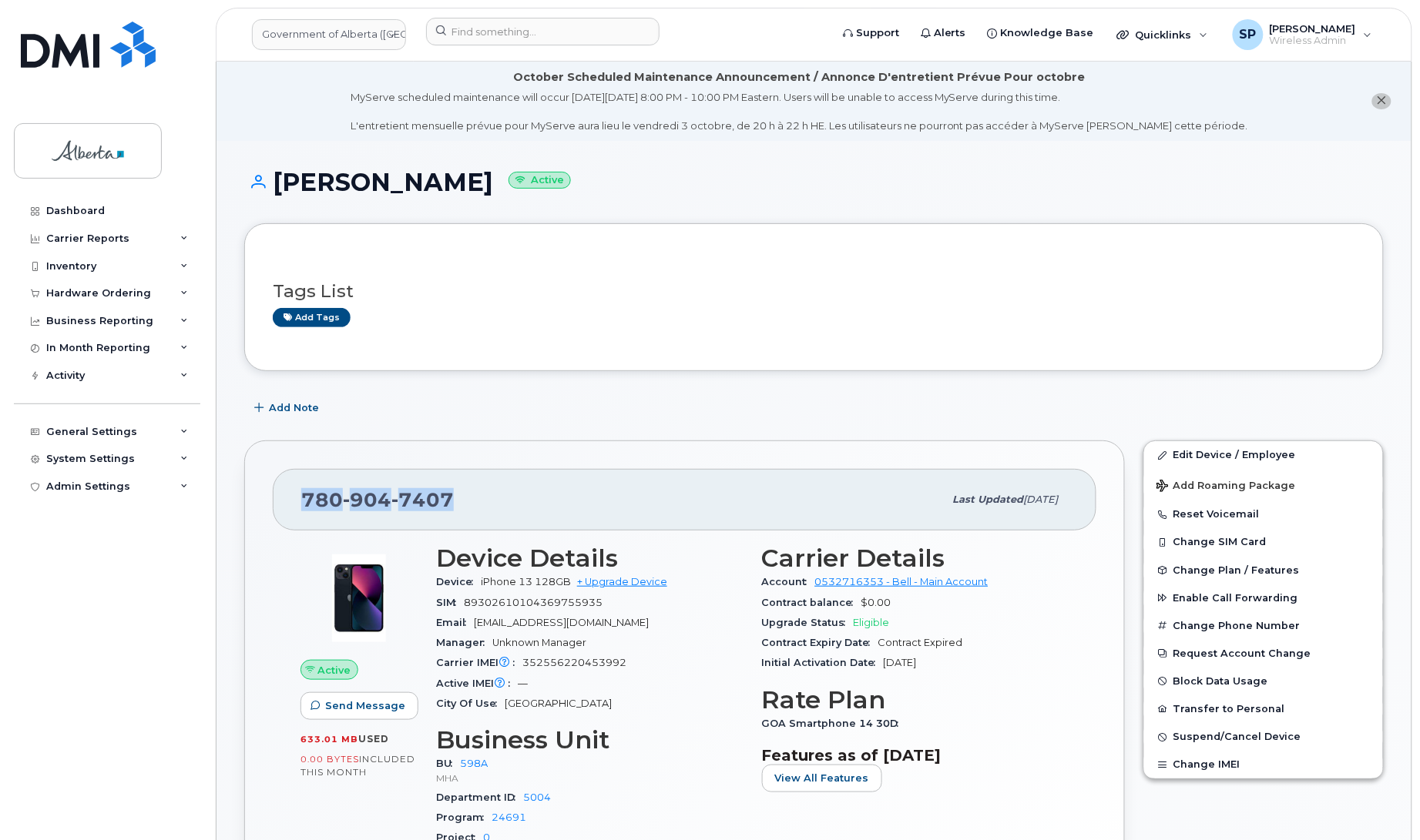
drag, startPoint x: 460, startPoint y: 492, endPoint x: 296, endPoint y: 495, distance: 164.0
click at [296, 495] on div "[PHONE_NUMBER] Last updated [DATE]" at bounding box center [684, 500] width 824 height 62
copy span "[PHONE_NUMBER]"
click at [1251, 458] on link "Edit Device / Employee" at bounding box center [1264, 455] width 239 height 28
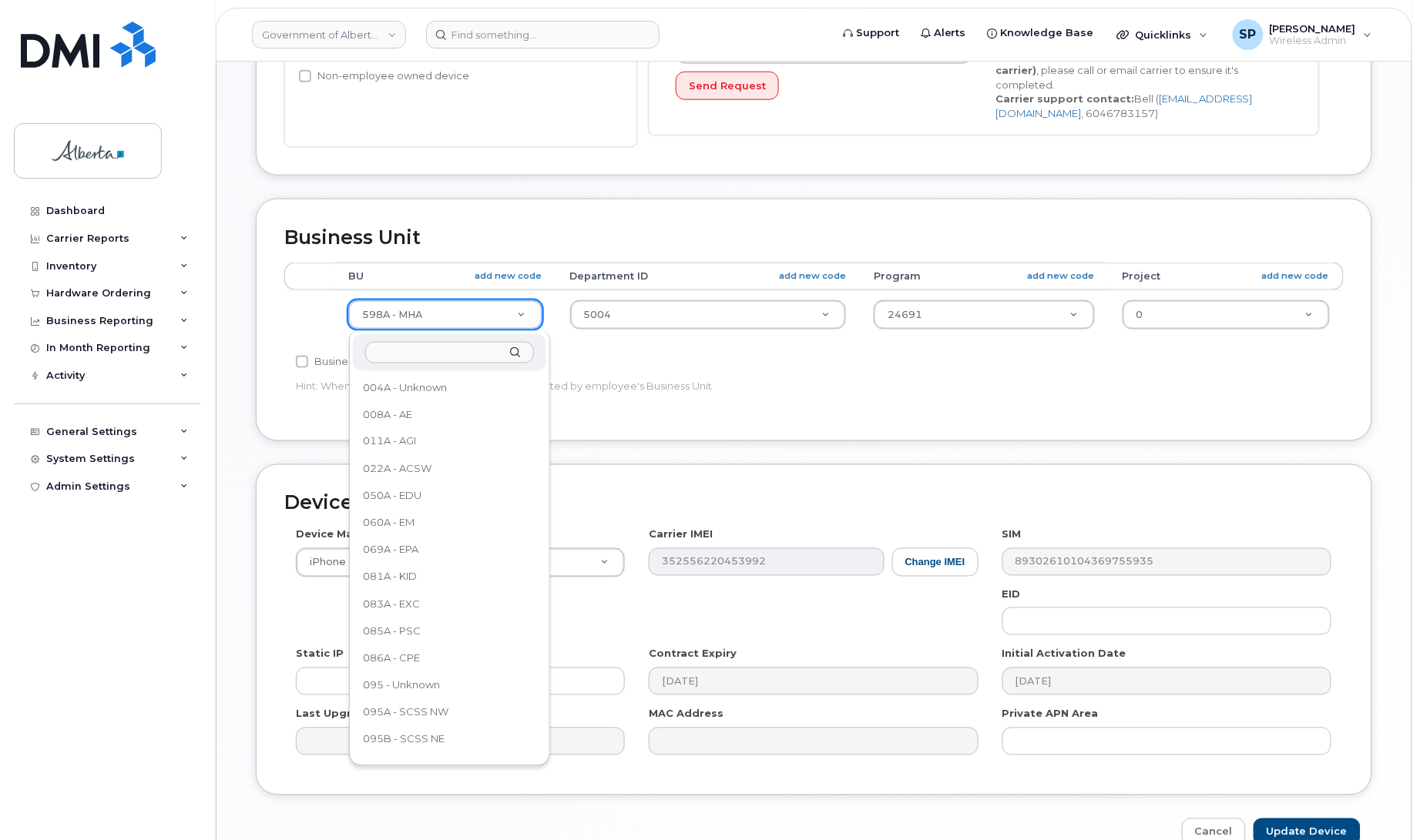
scroll to position [839, 0]
drag, startPoint x: 539, startPoint y: 630, endPoint x: 531, endPoint y: 690, distance: 60.5
select select "4797729"
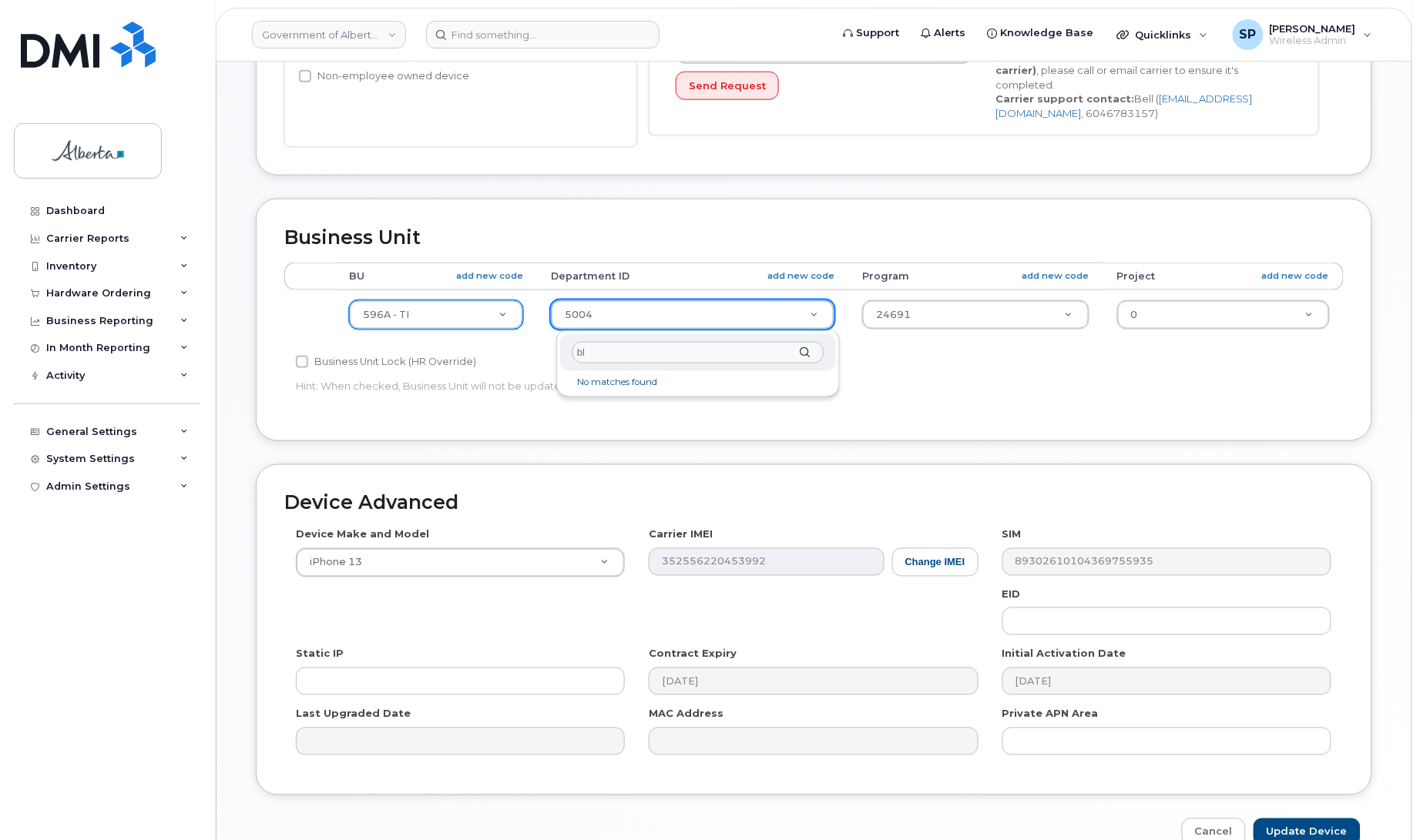
drag, startPoint x: 601, startPoint y: 355, endPoint x: 568, endPoint y: 353, distance: 33.1
click at [568, 353] on div "bl" at bounding box center [698, 353] width 276 height 37
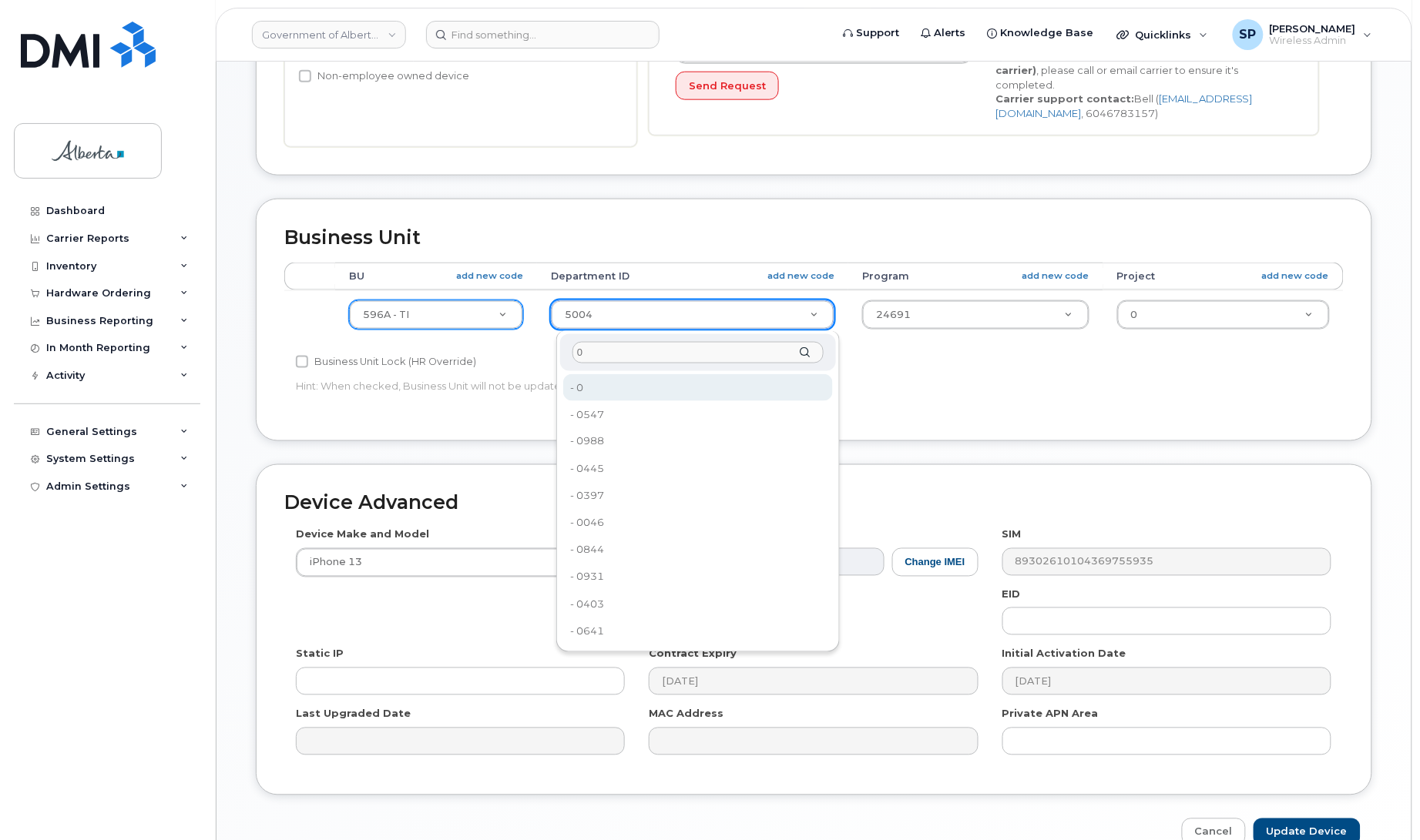
type input "0"
type input "4806341"
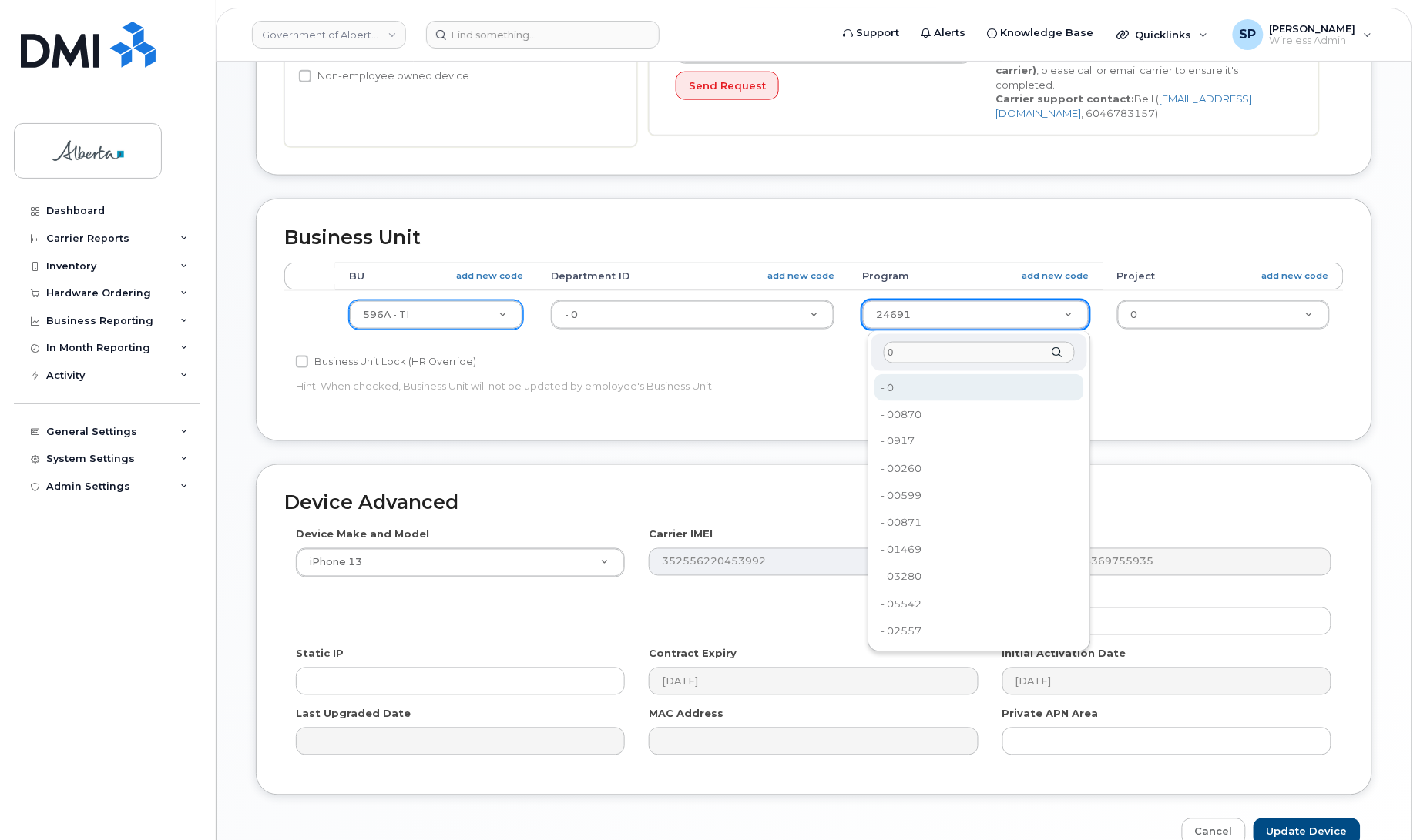
type input "0"
type input "4806366"
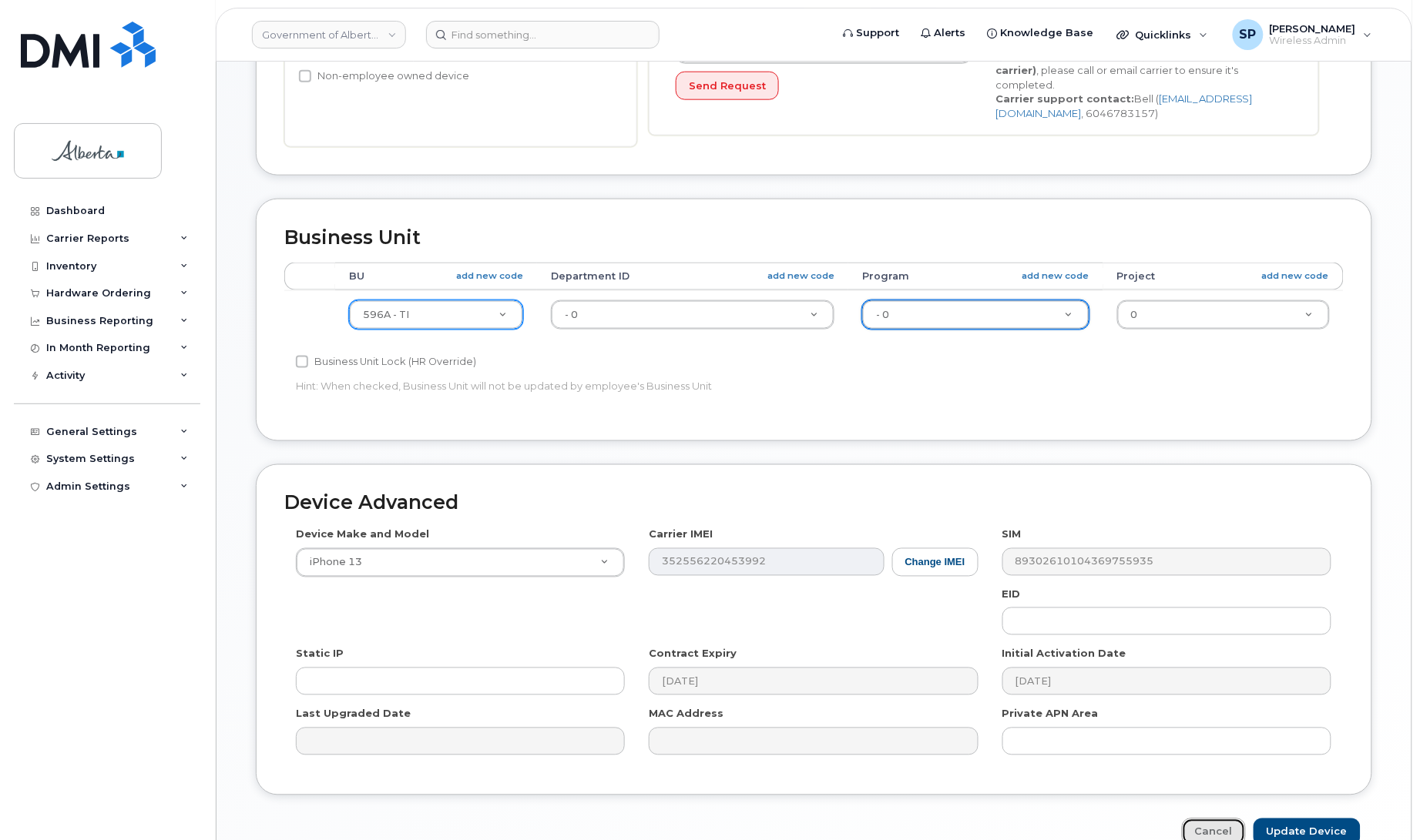
click at [1226, 832] on link "Cancel" at bounding box center [1213, 832] width 64 height 29
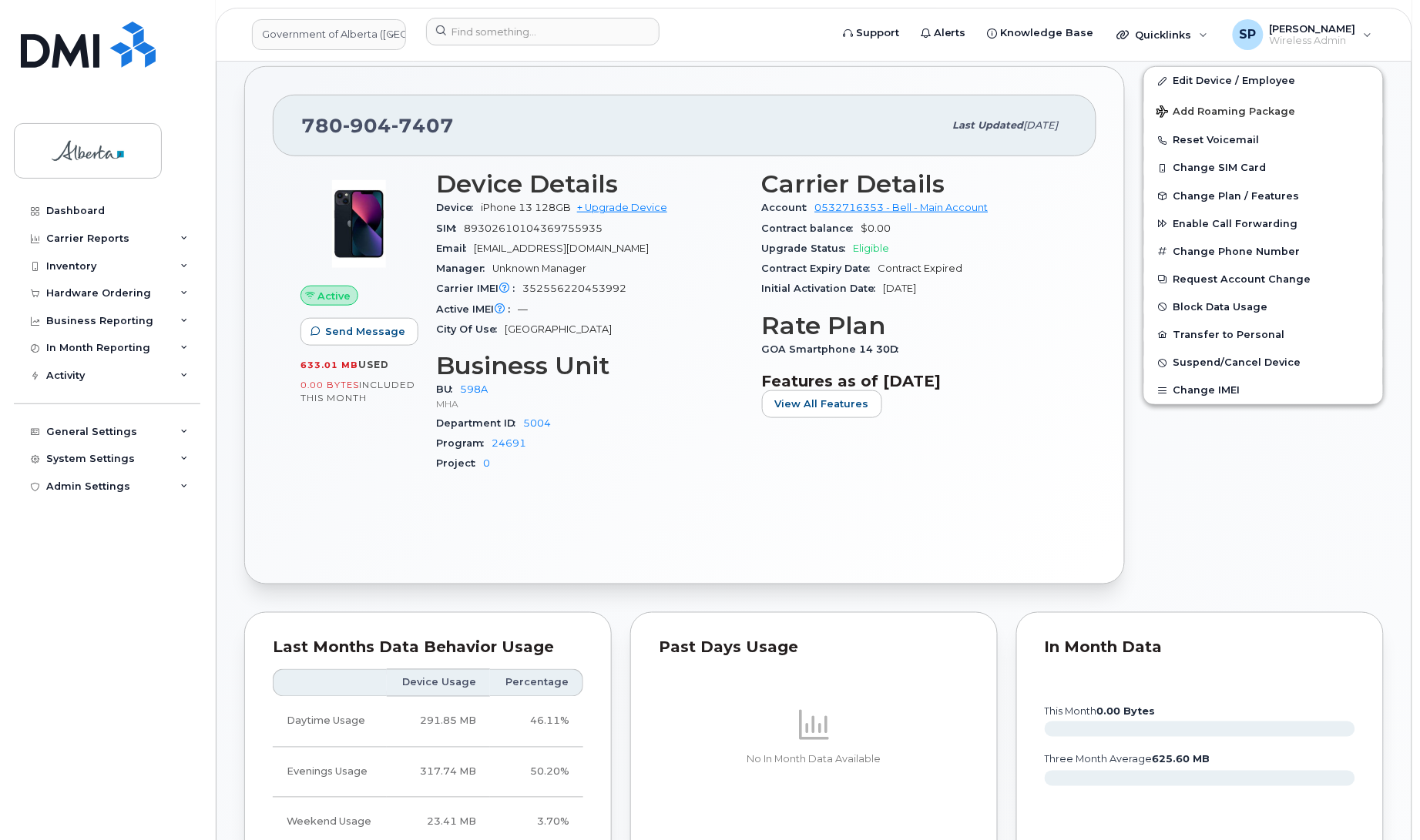
scroll to position [386, 0]
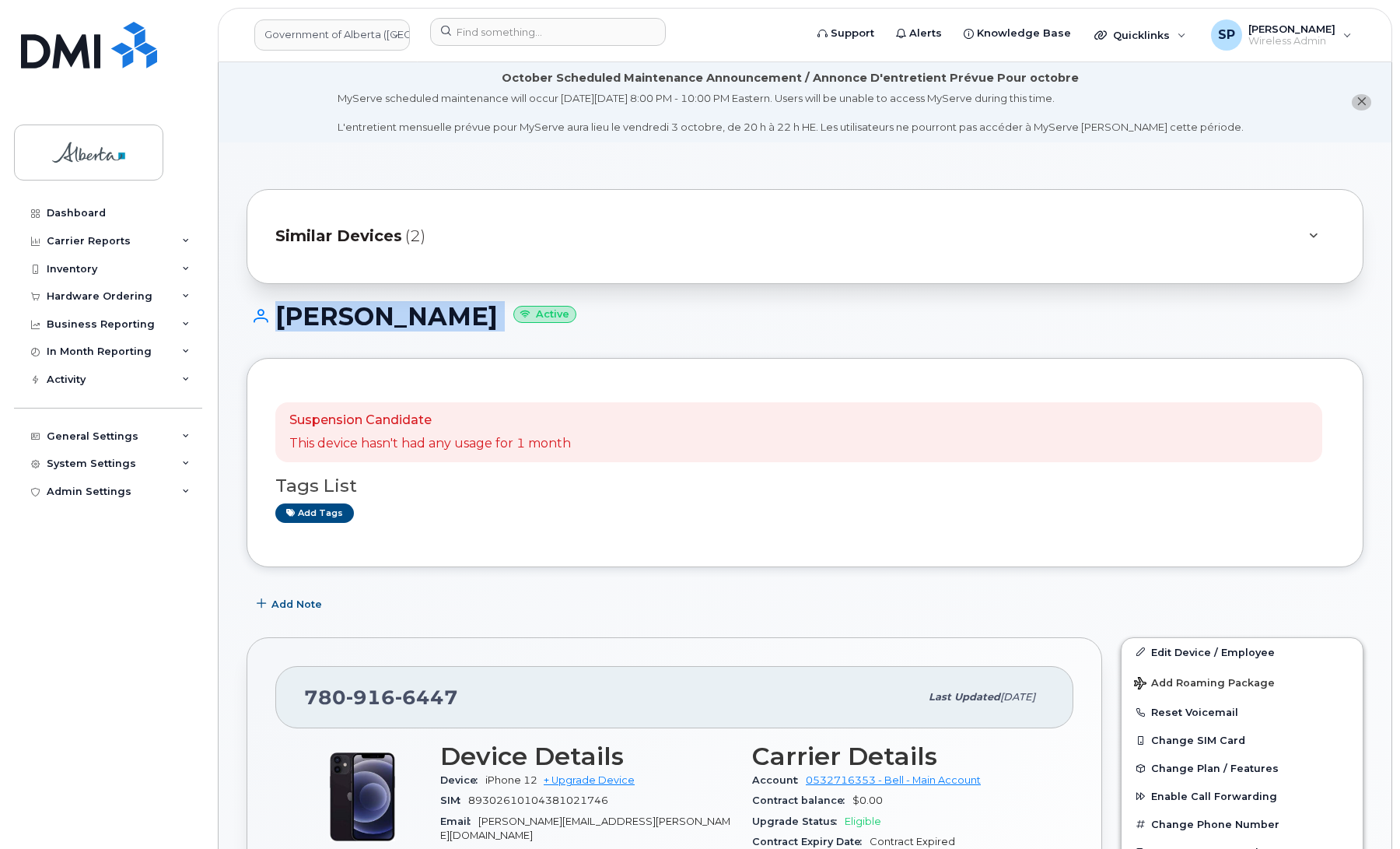
drag, startPoint x: 1399, startPoint y: 238, endPoint x: 1418, endPoint y: 315, distance: 79.3
click at [1181, 656] on link "Edit Device / Employee" at bounding box center [1242, 652] width 241 height 28
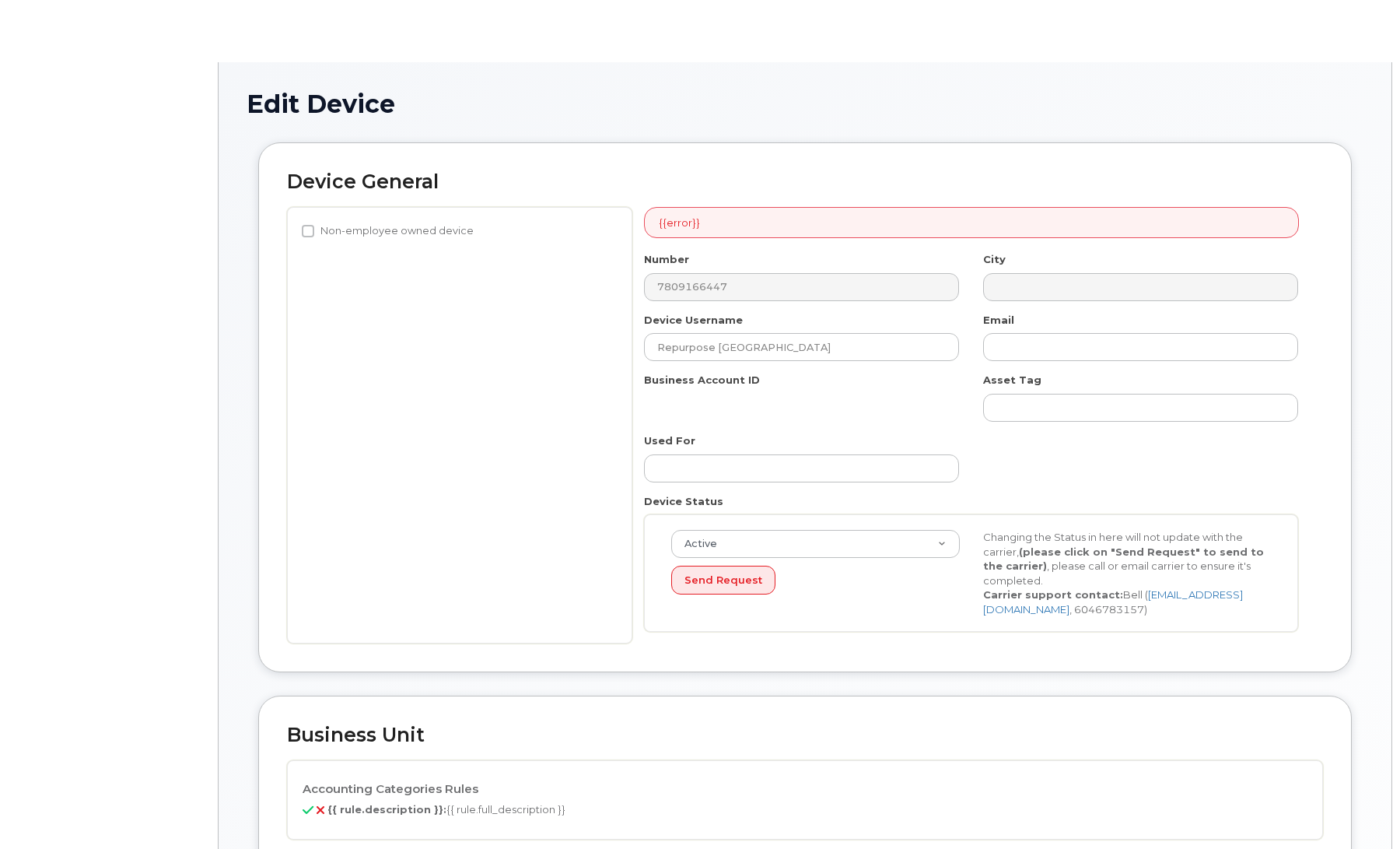
select select "4797729"
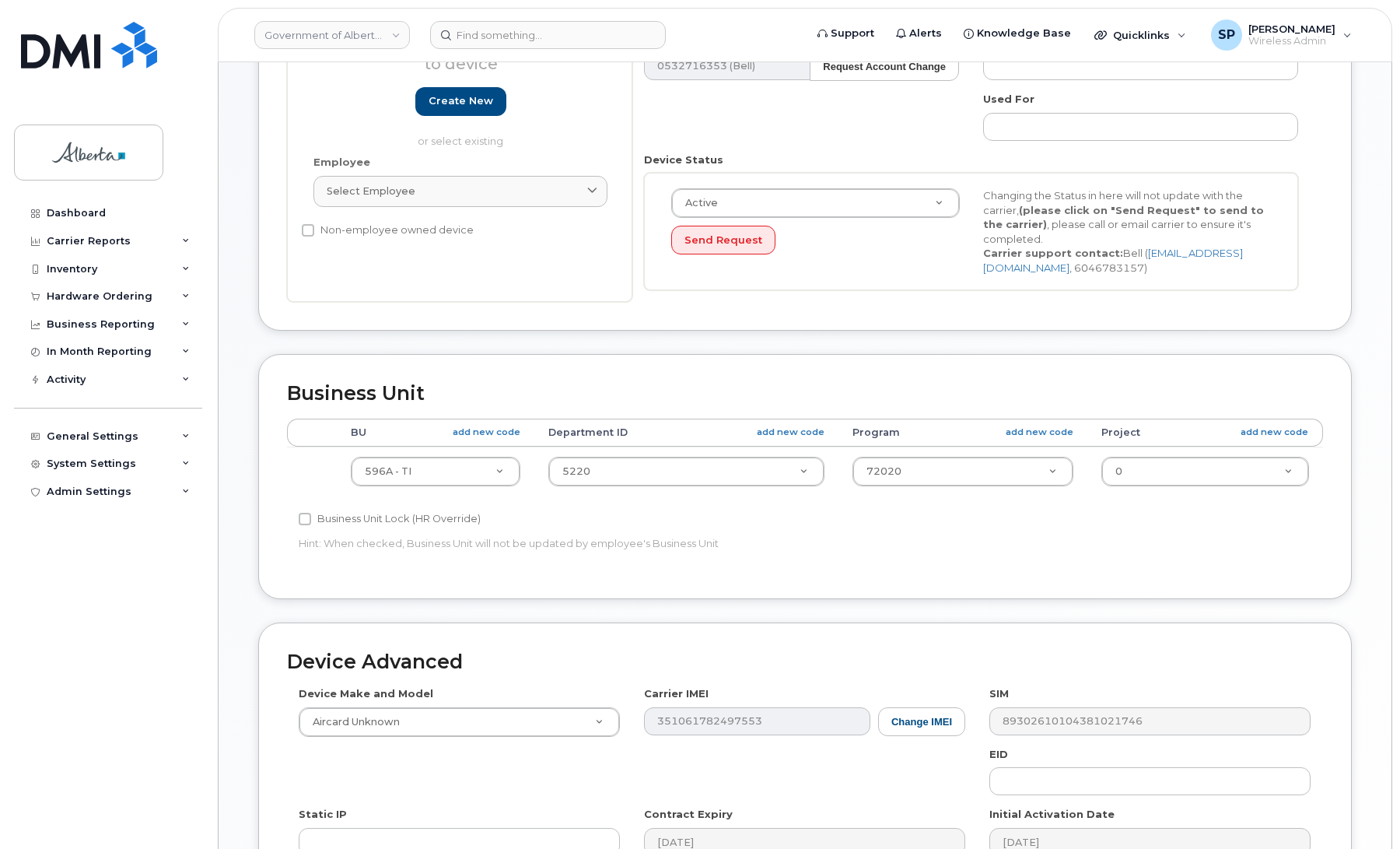
scroll to position [393, 0]
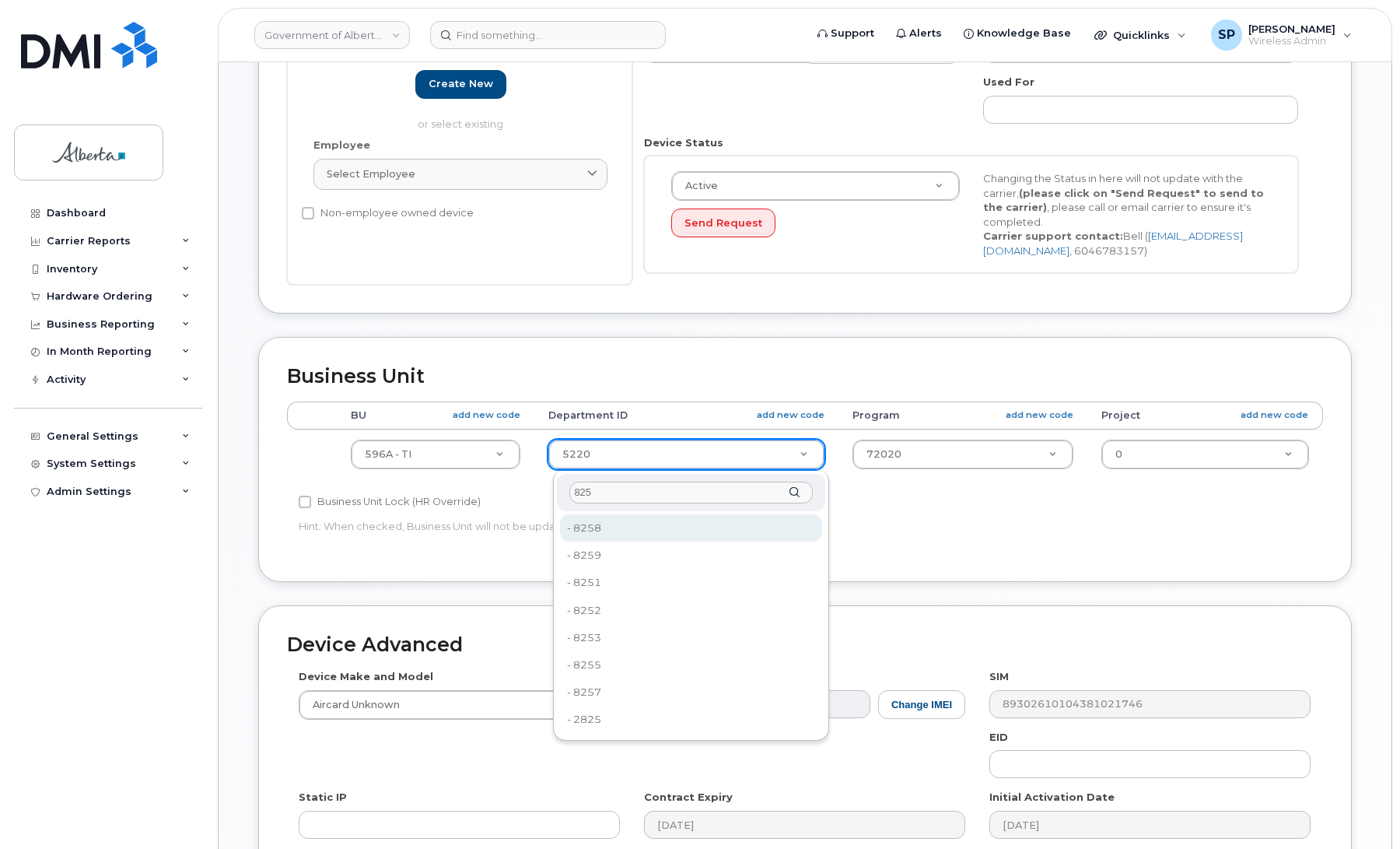
type input "8258"
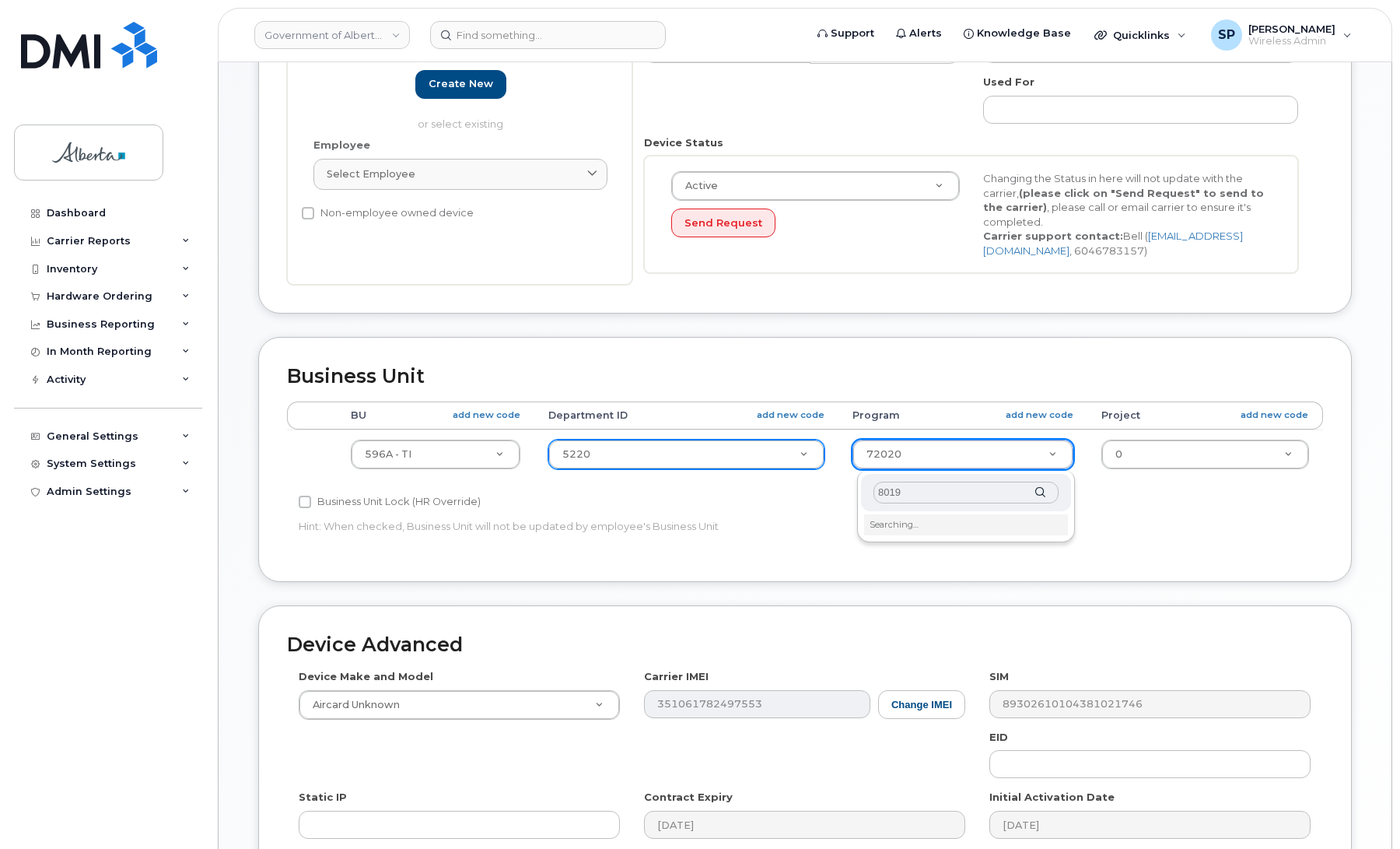
type input "80197"
click at [102, 468] on div "System Settings" at bounding box center [91, 463] width 89 height 13
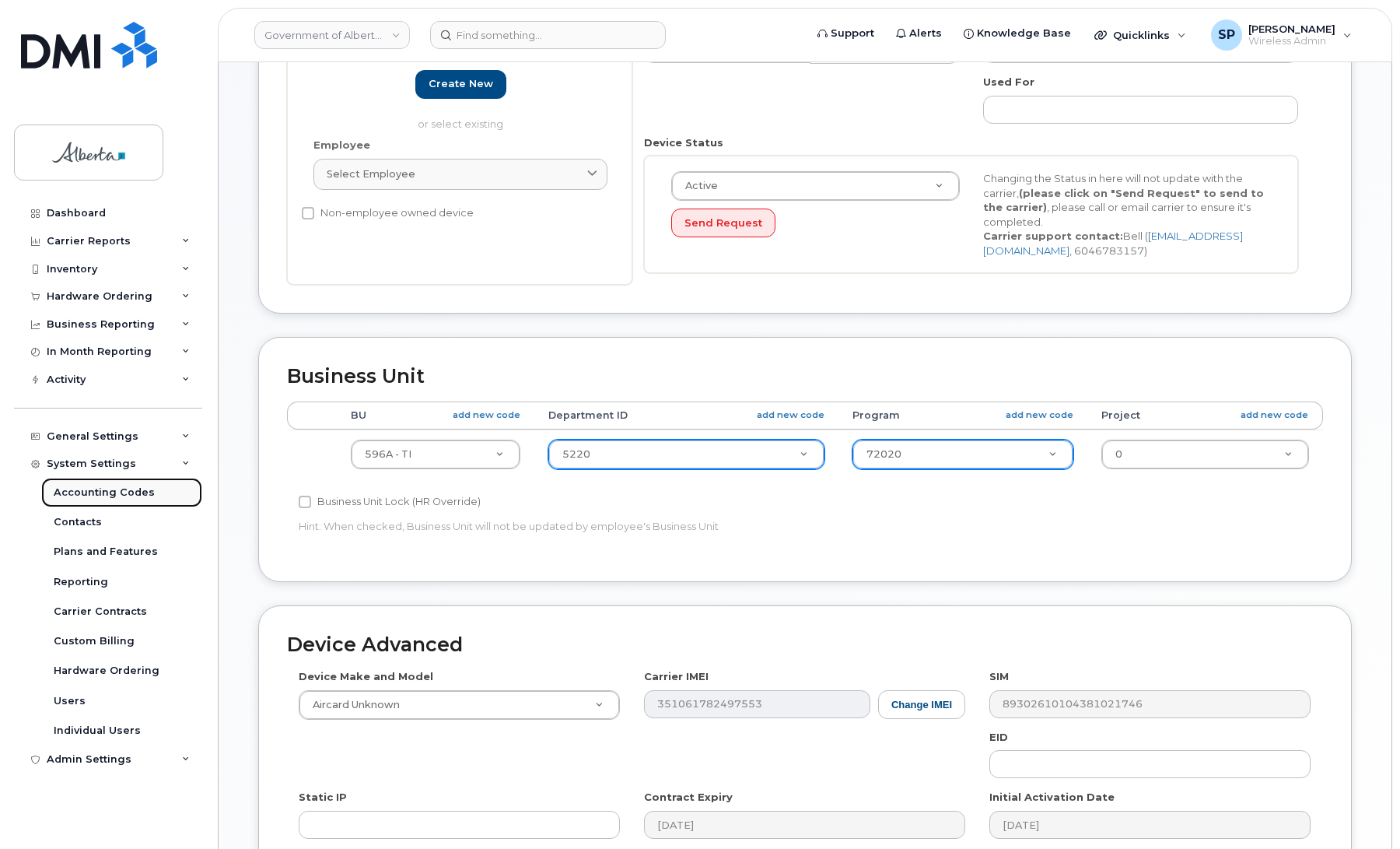
click at [94, 494] on div "Accounting Codes" at bounding box center [104, 493] width 101 height 14
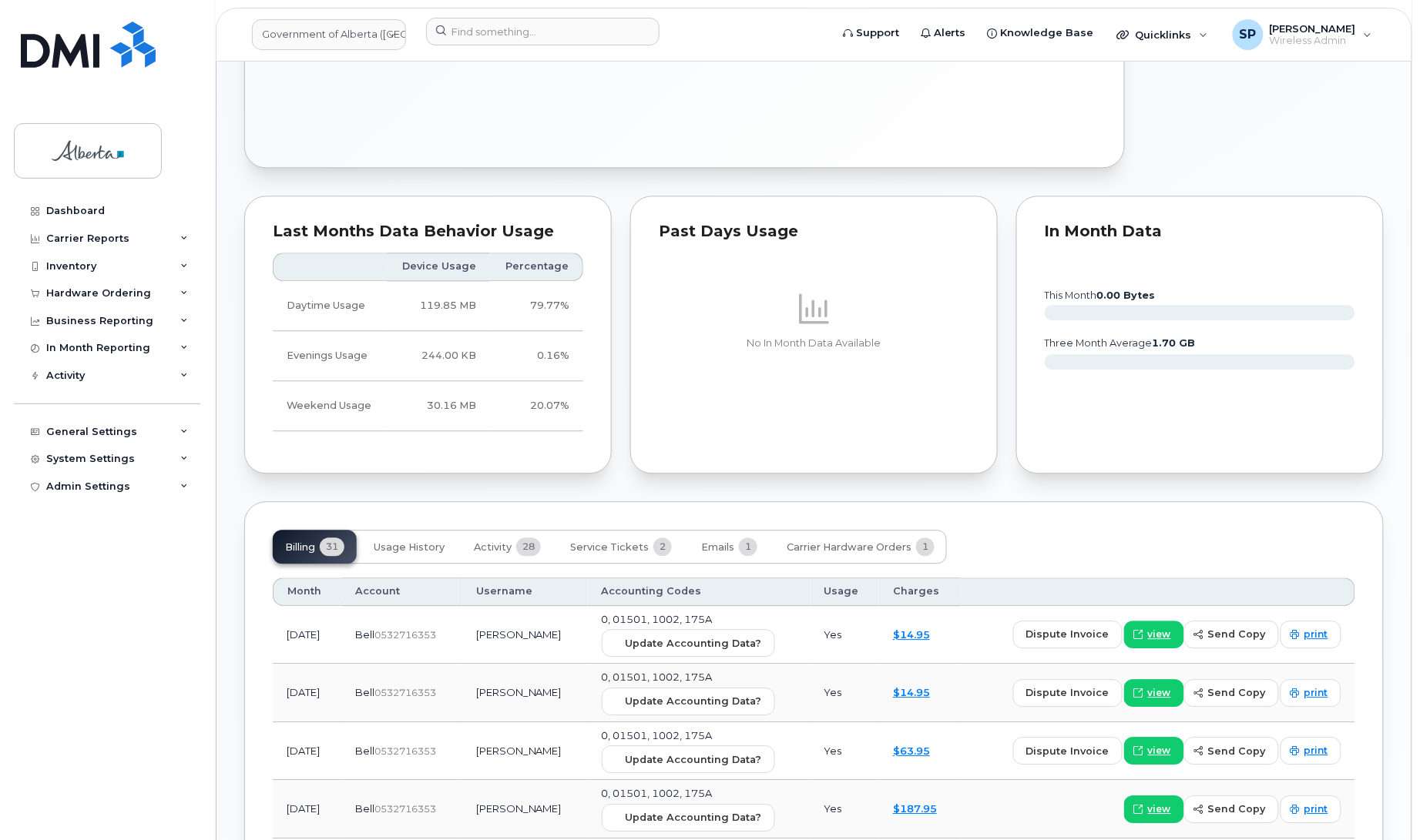
scroll to position [1023, 0]
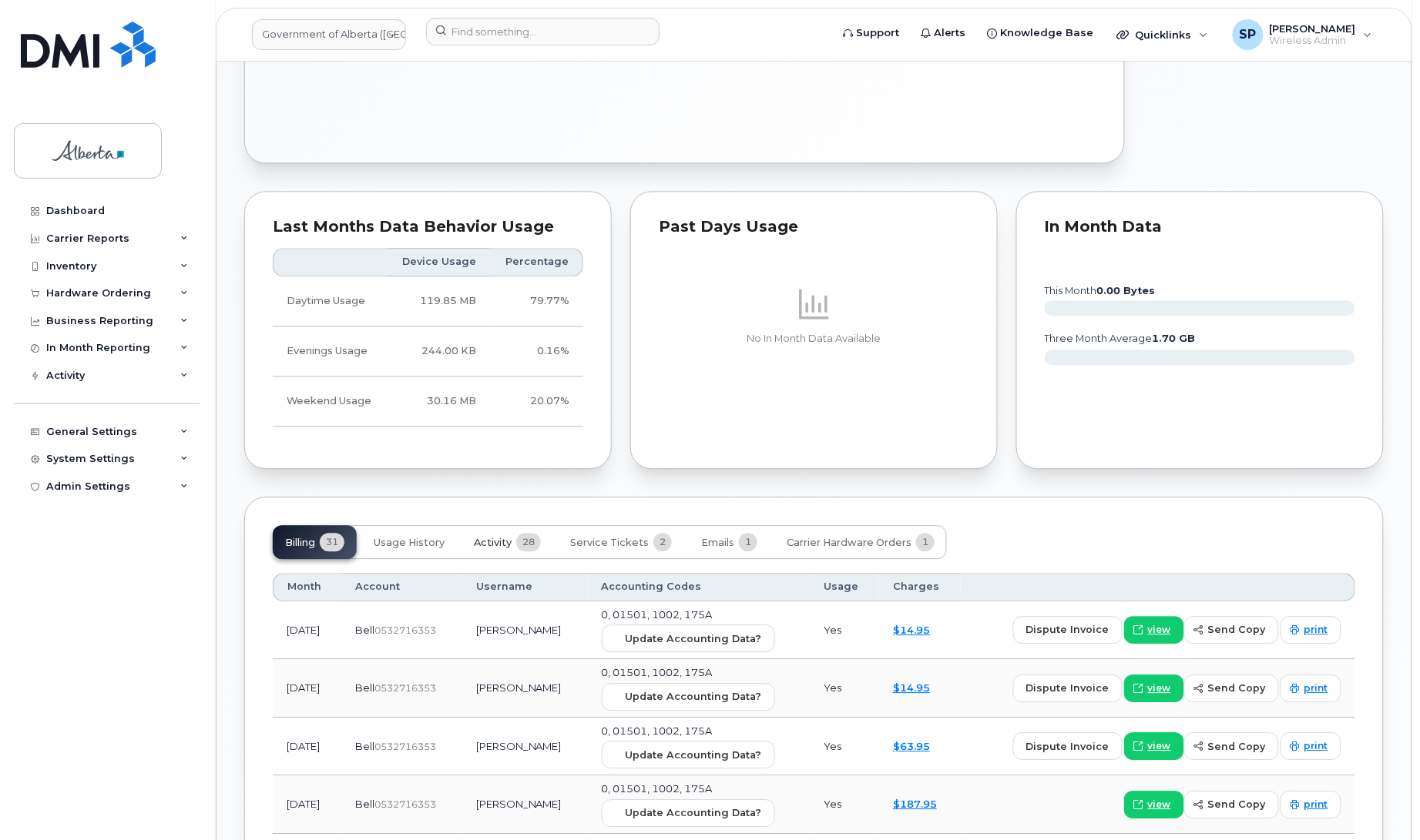
click at [489, 543] on span "Activity" at bounding box center [493, 543] width 37 height 13
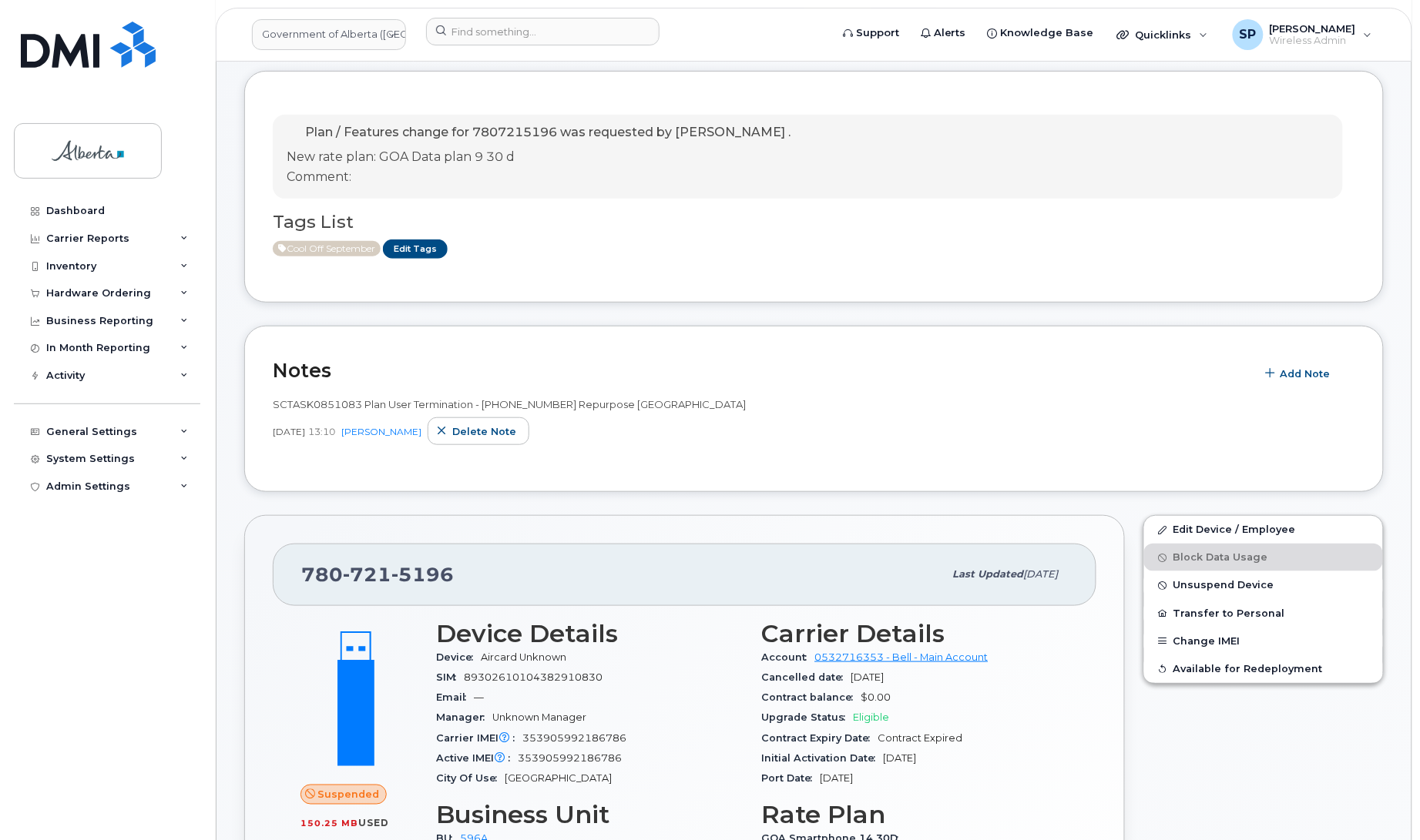
scroll to position [0, 0]
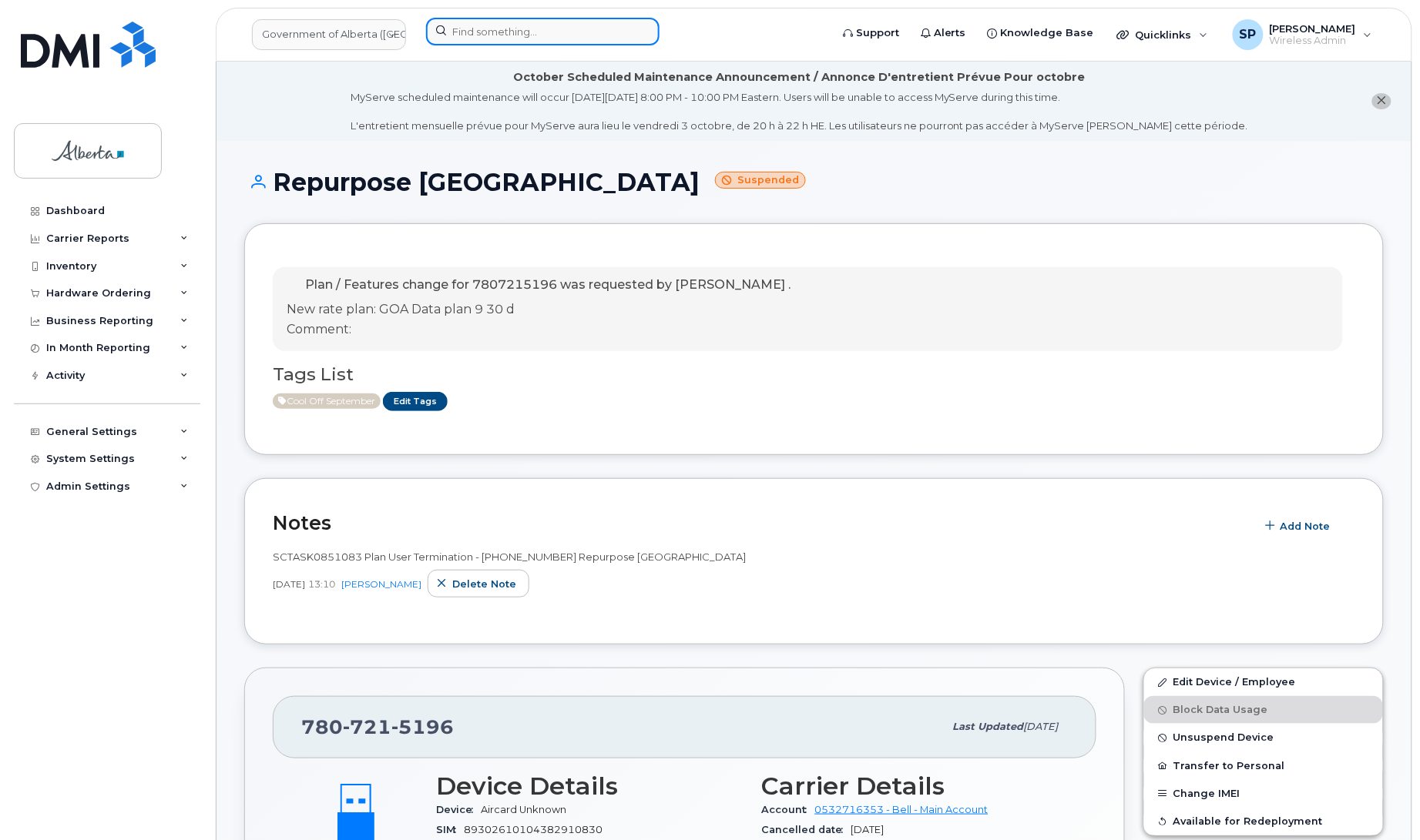
click at [509, 31] on input at bounding box center [542, 31] width 233 height 28
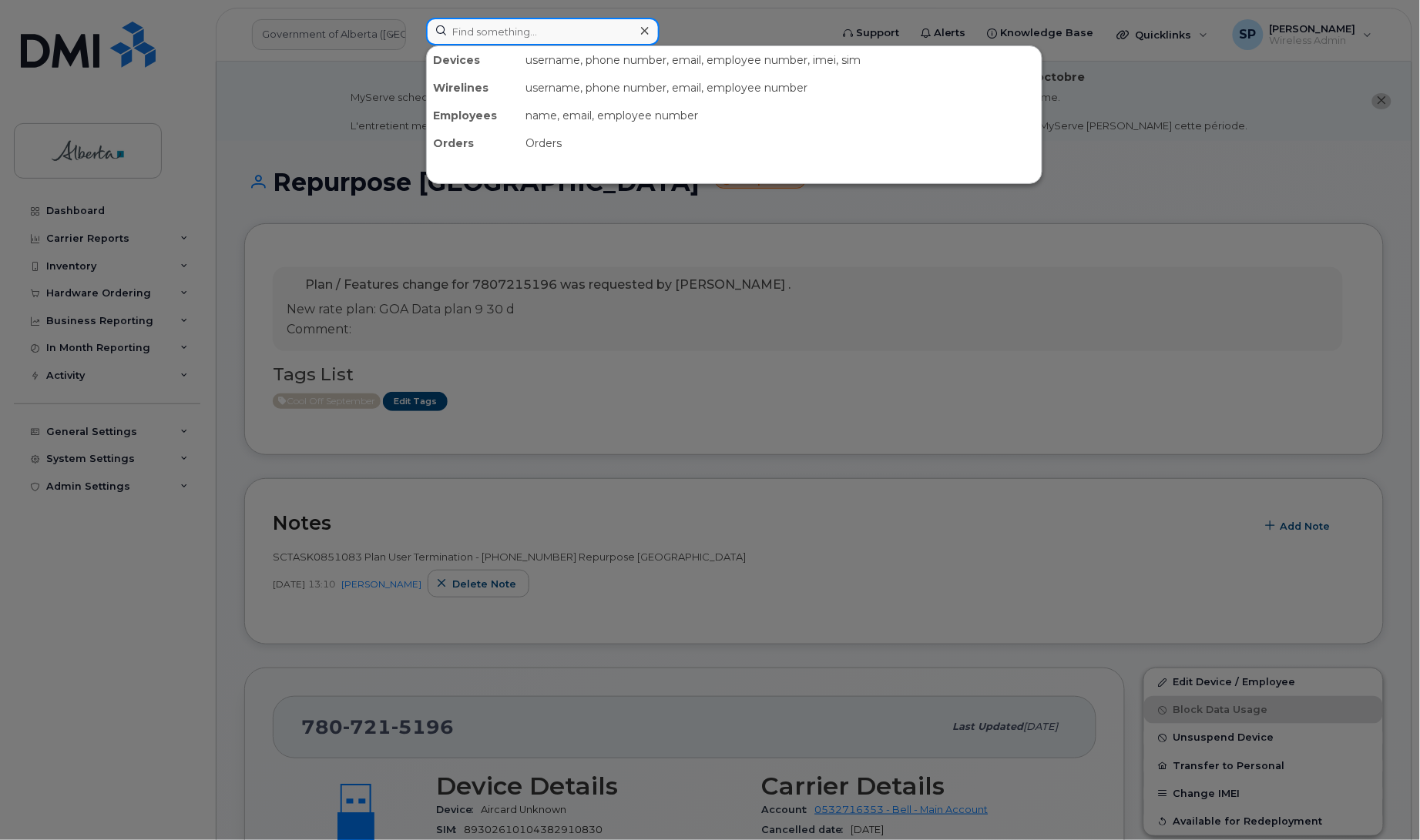
paste input "5873776422"
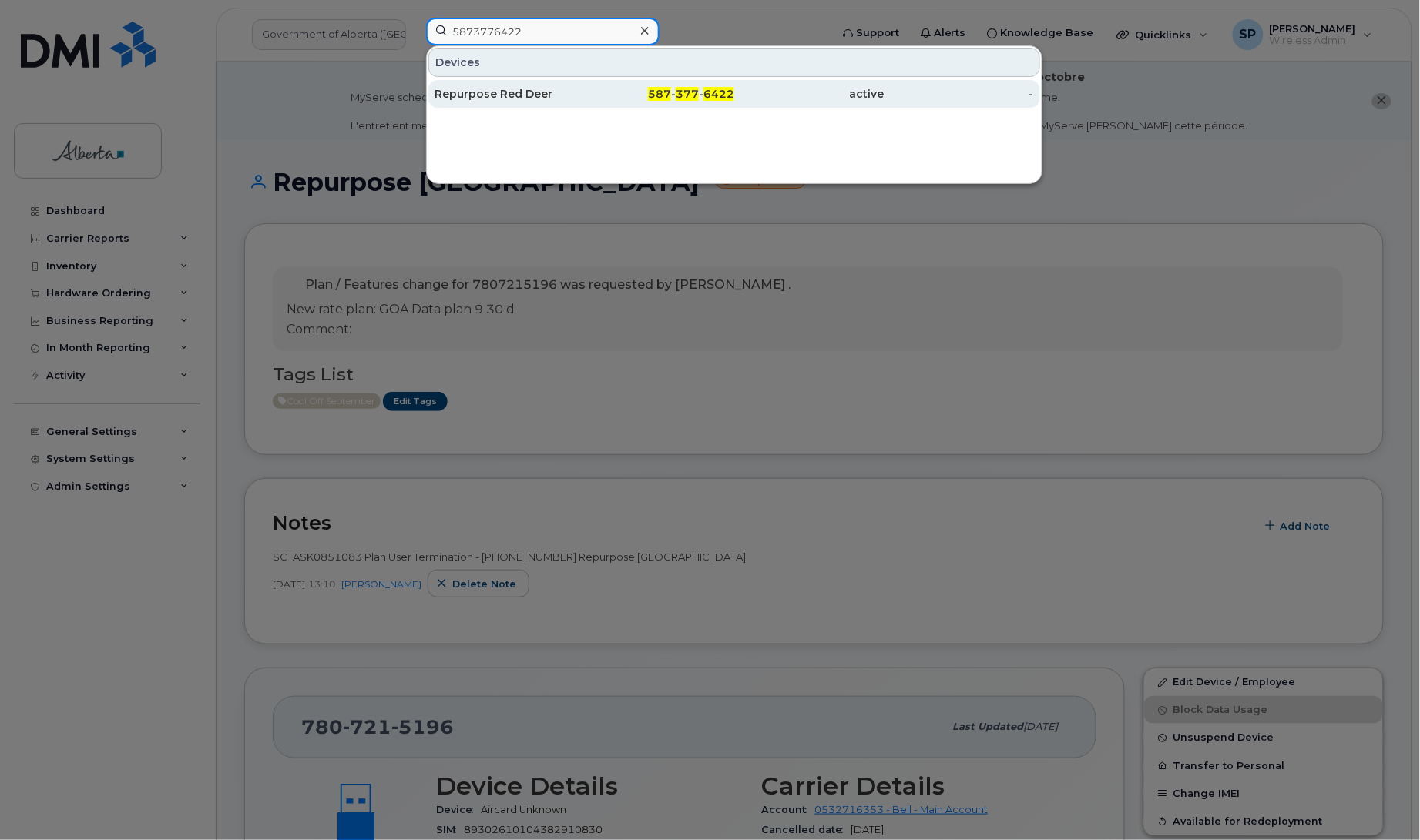
type input "5873776422"
click at [486, 105] on div "Repurpose Red Deer" at bounding box center [510, 93] width 151 height 28
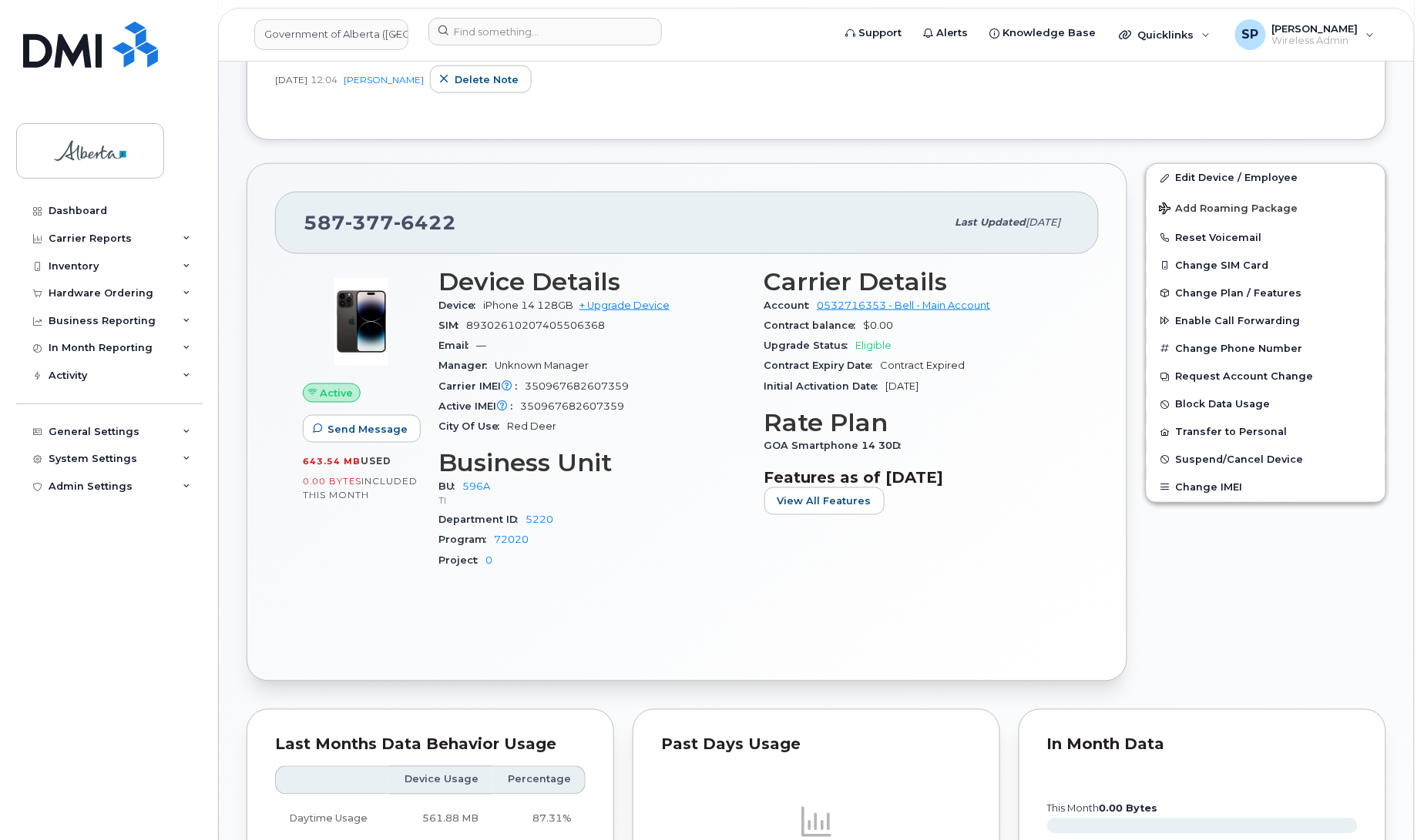
scroll to position [495, 0]
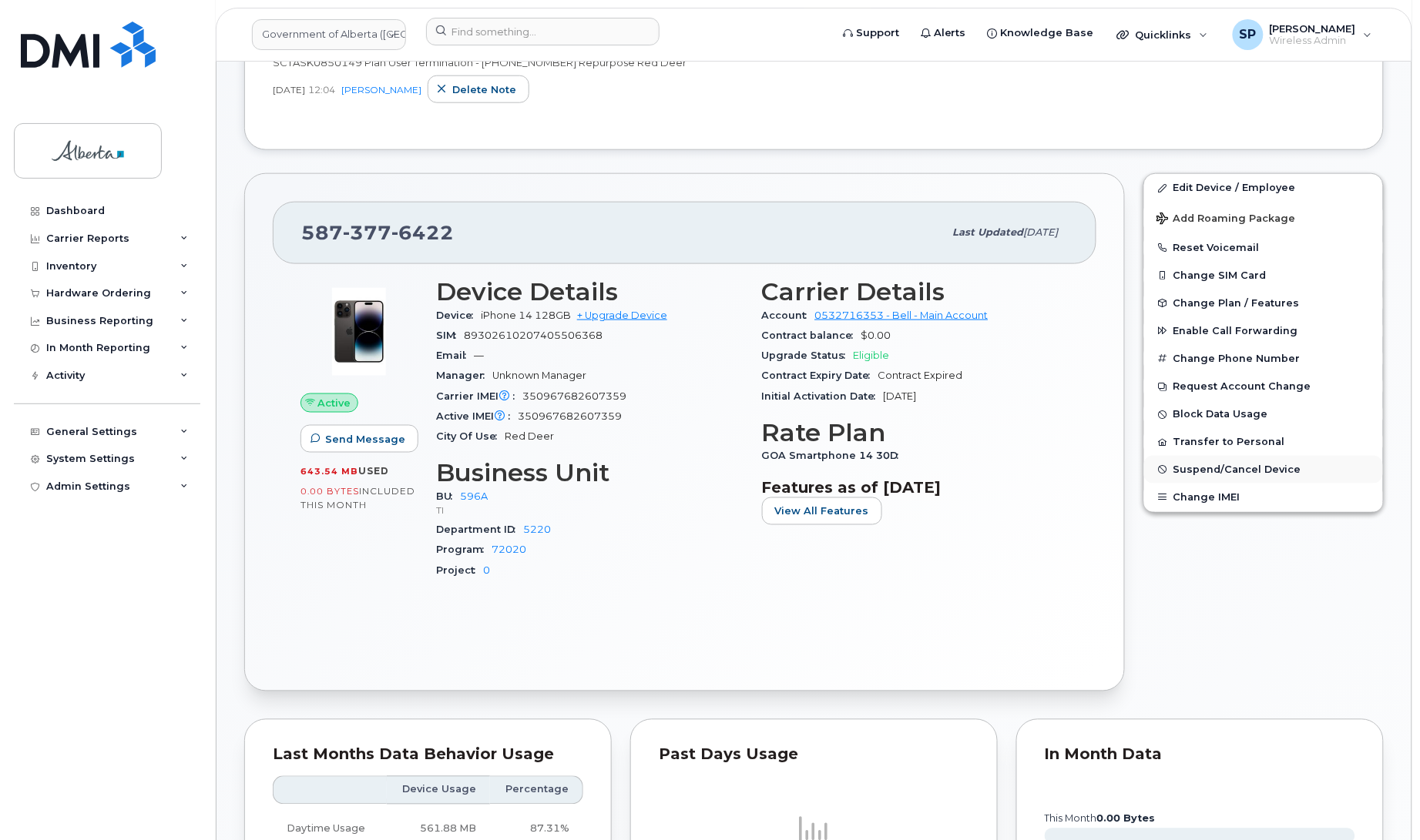
click at [1200, 471] on span "Suspend/Cancel Device" at bounding box center [1237, 470] width 128 height 12
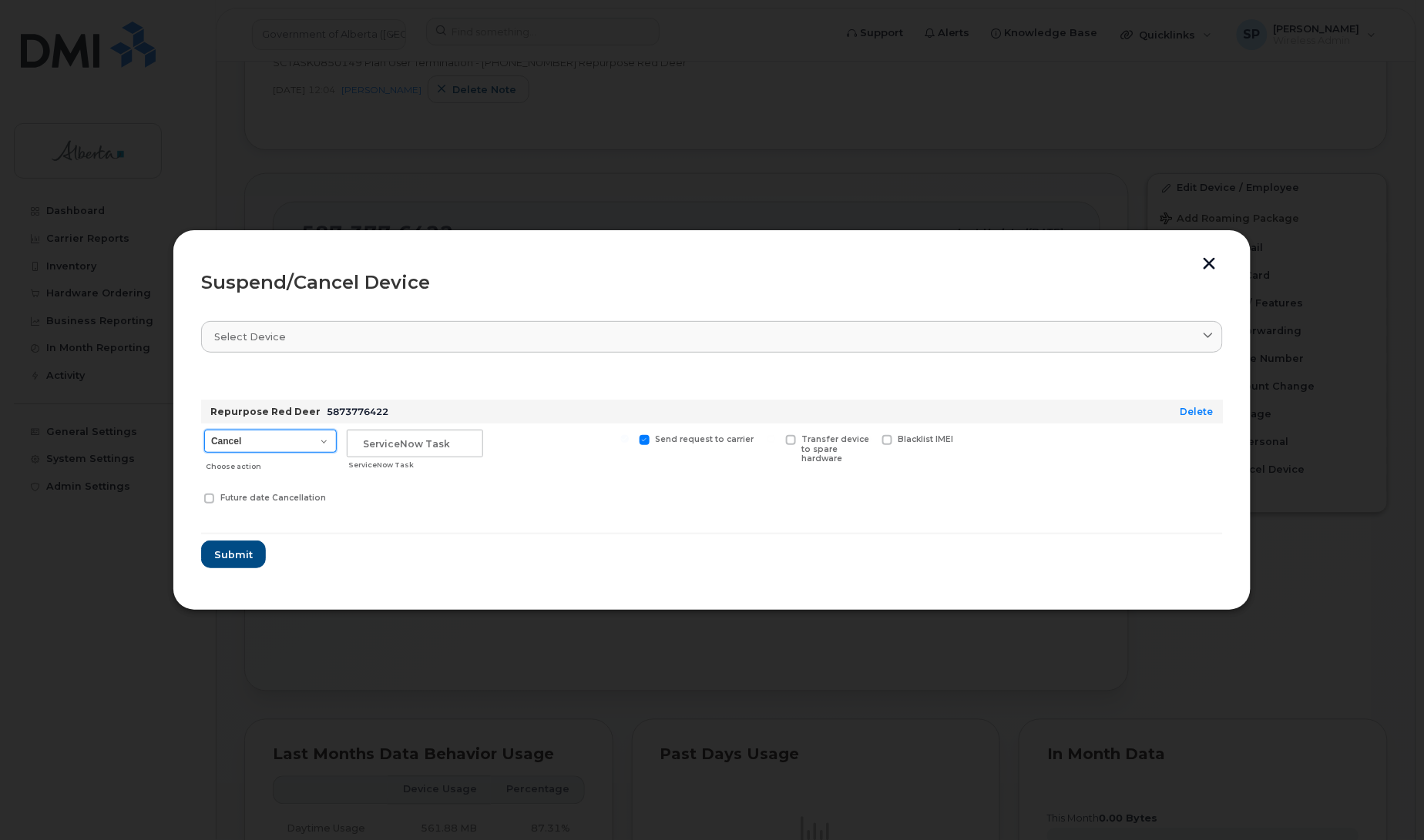
click at [239, 441] on select "Cancel Suspend - Extend Suspension Suspend - Reduced Rate Suspend - Lost Device…" at bounding box center [270, 441] width 133 height 23
select select "[object Object]"
click at [204, 430] on select "Cancel Suspend - Extend Suspension Suspend - Reduced Rate Suspend - Lost Device…" at bounding box center [270, 441] width 133 height 23
click at [428, 440] on input "text" at bounding box center [414, 444] width 137 height 28
paste input "SCTASK0850149"
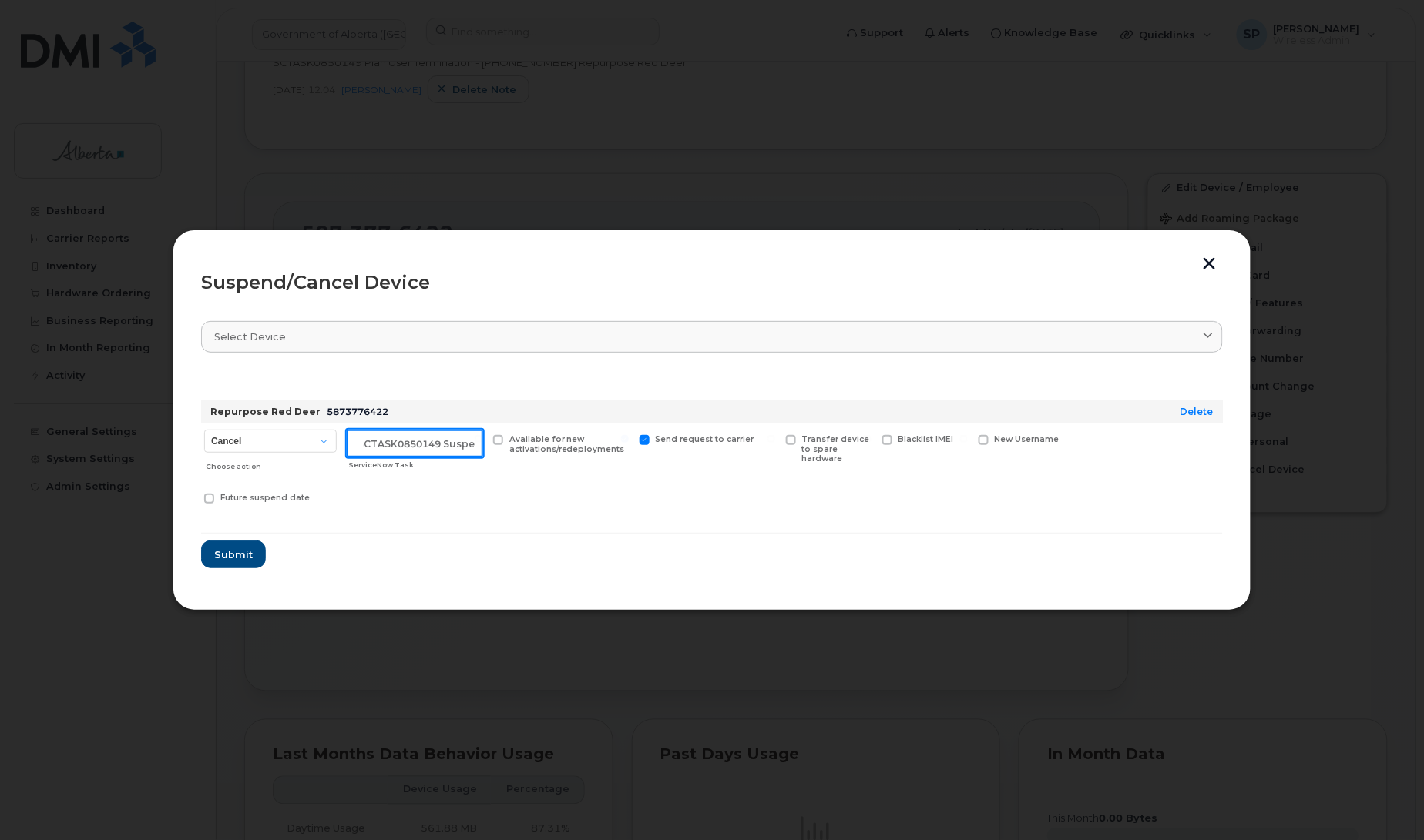
scroll to position [0, 13]
type input "SCTASK0850149 Suspend"
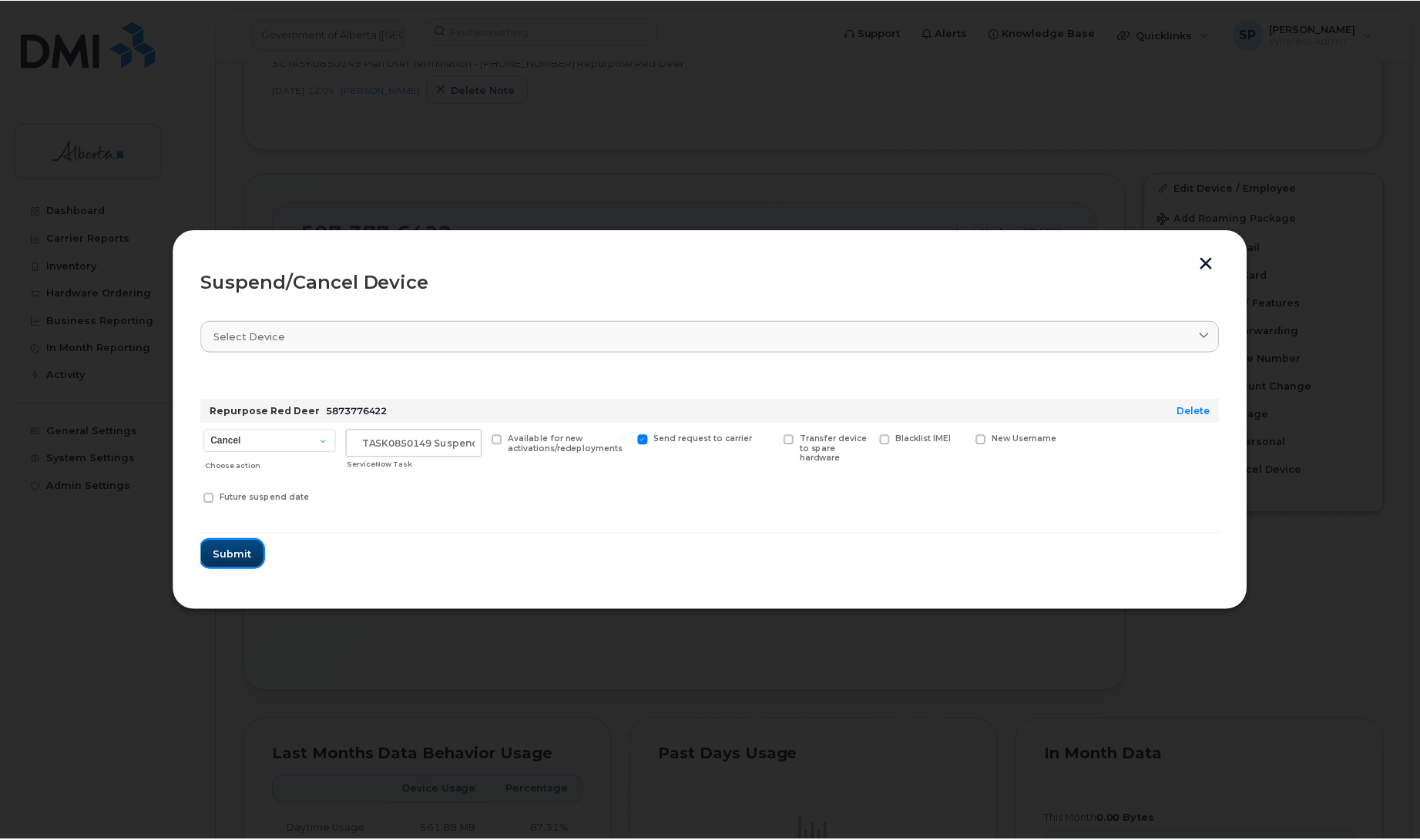
scroll to position [0, 0]
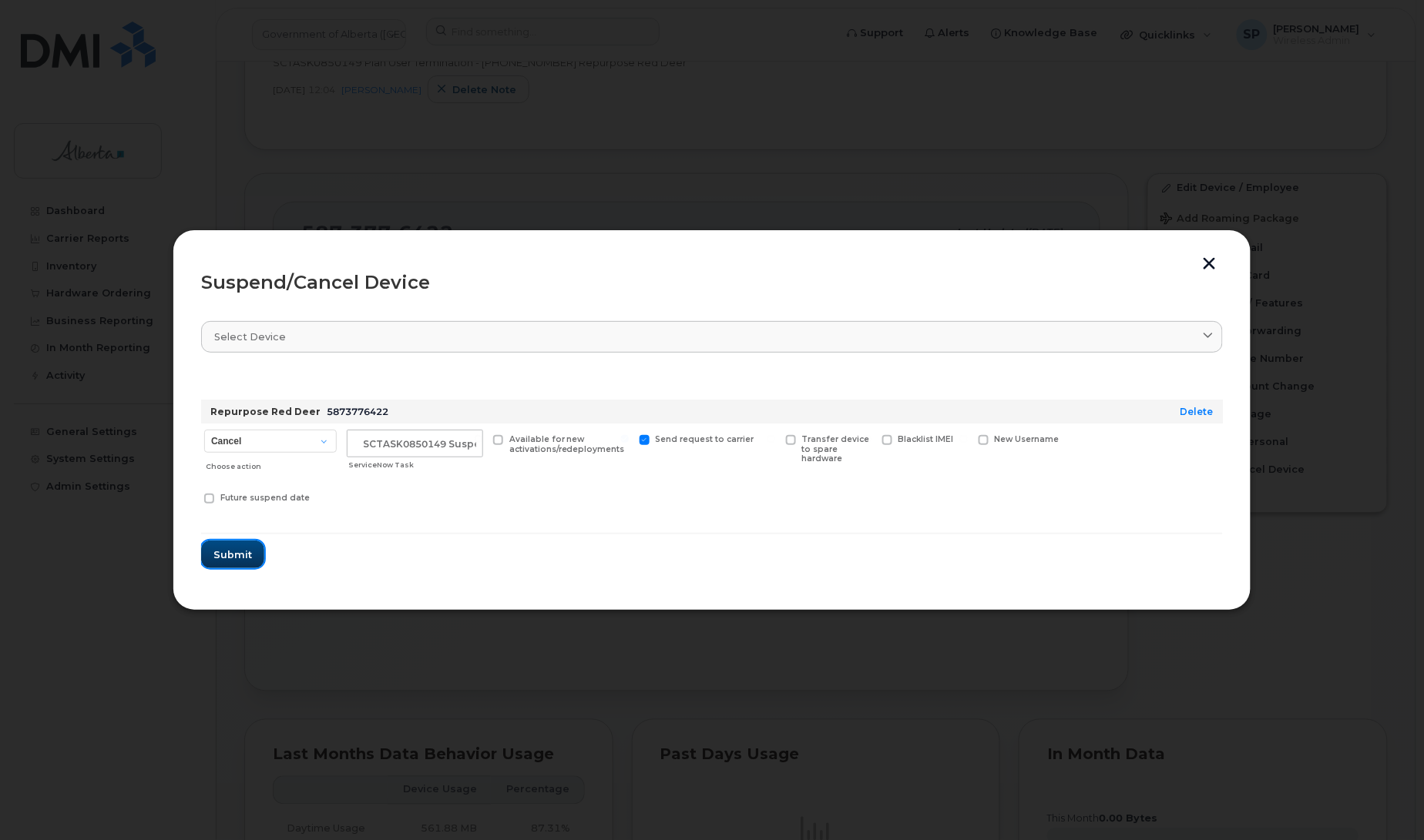
click at [225, 555] on span "Submit" at bounding box center [232, 555] width 38 height 15
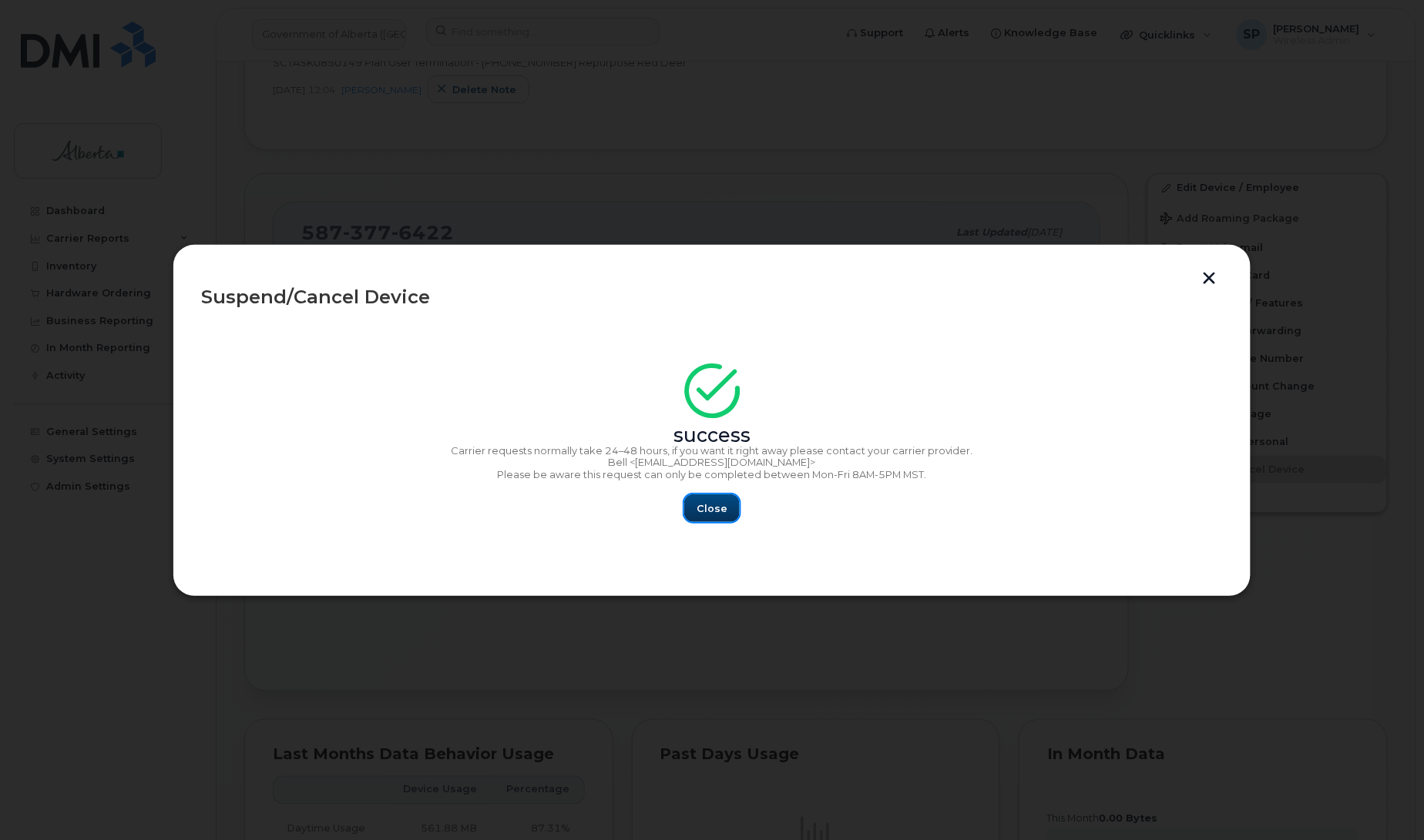
click at [709, 510] on span "Close" at bounding box center [712, 509] width 31 height 15
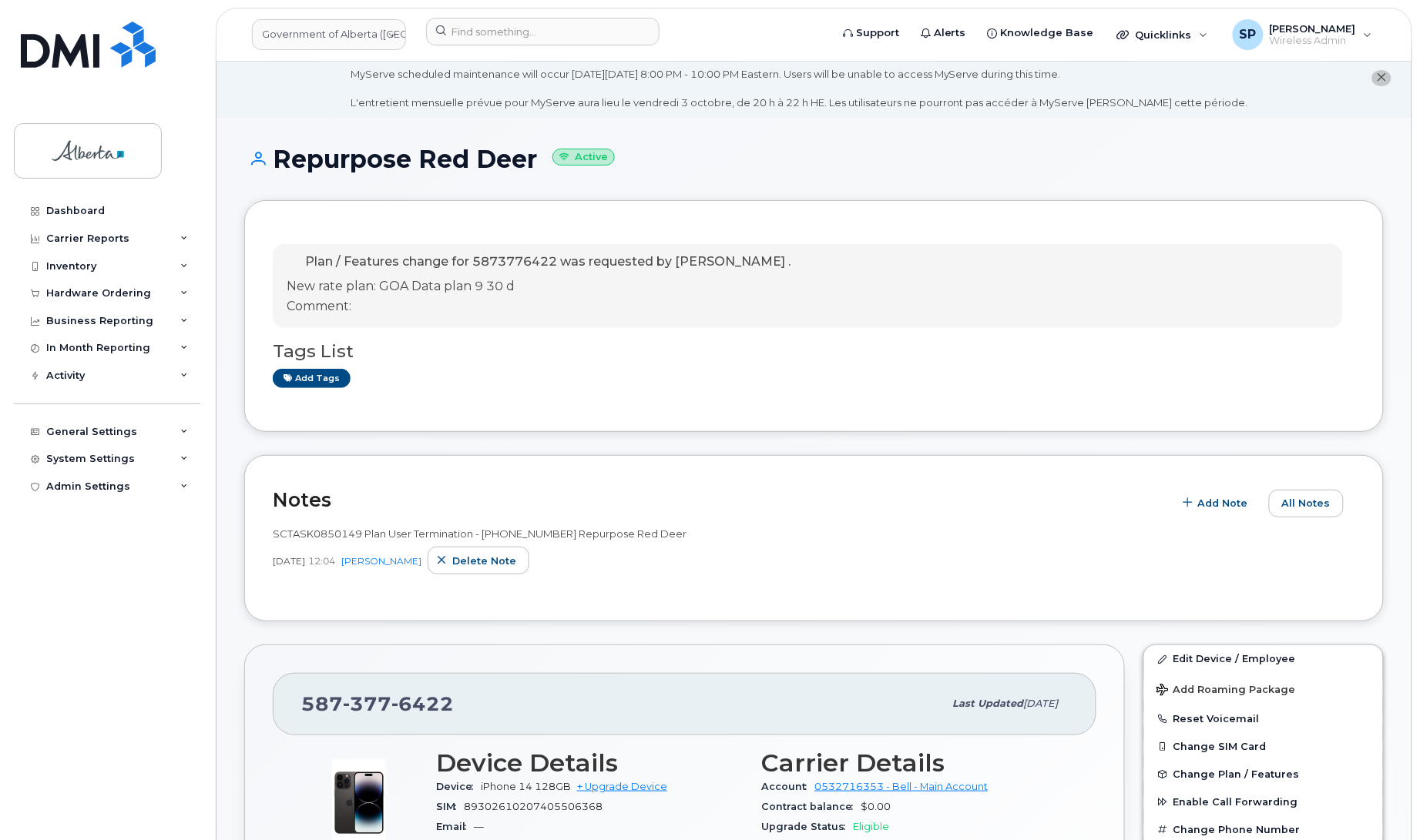
scroll to position [20, 0]
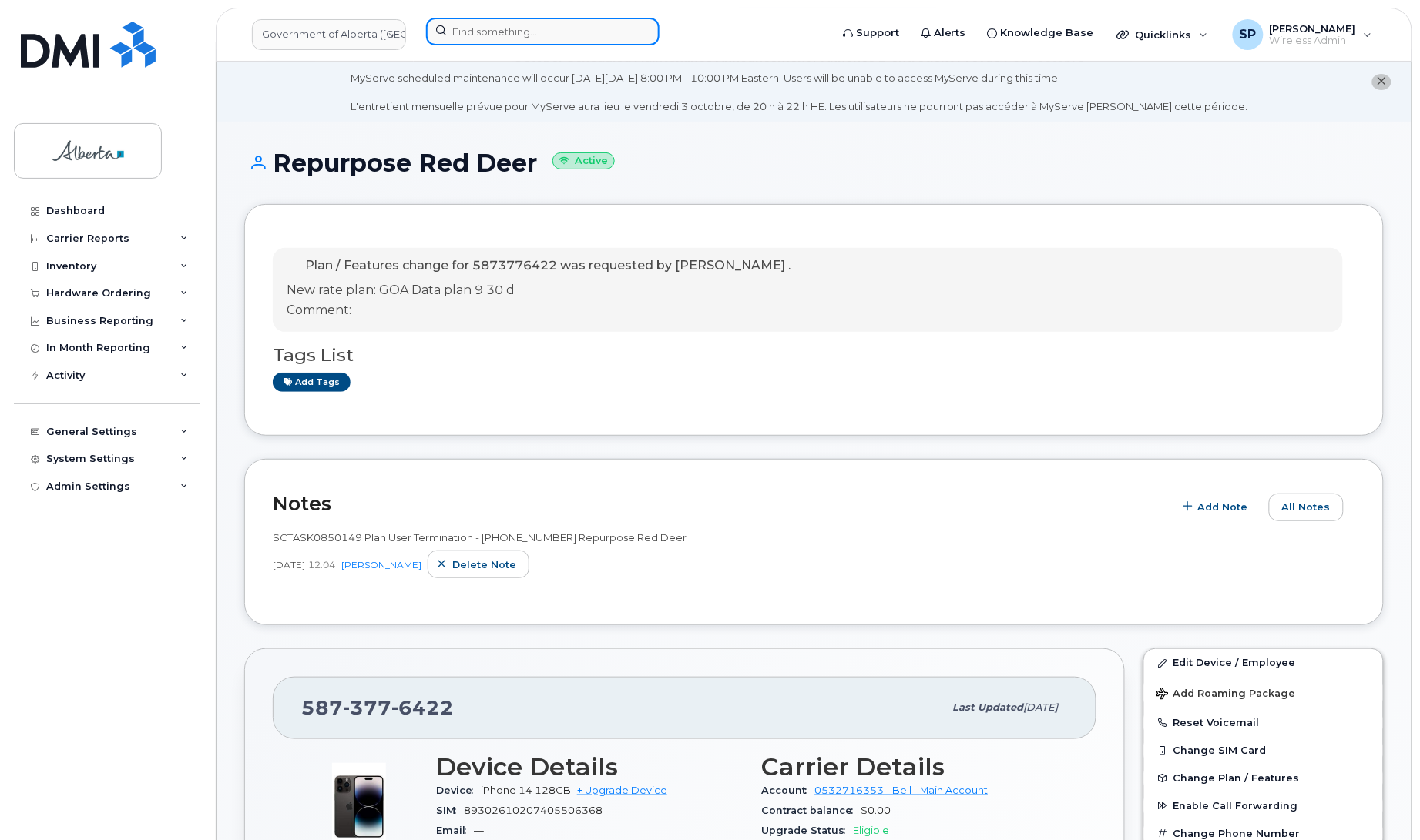
click at [528, 34] on input at bounding box center [542, 31] width 233 height 28
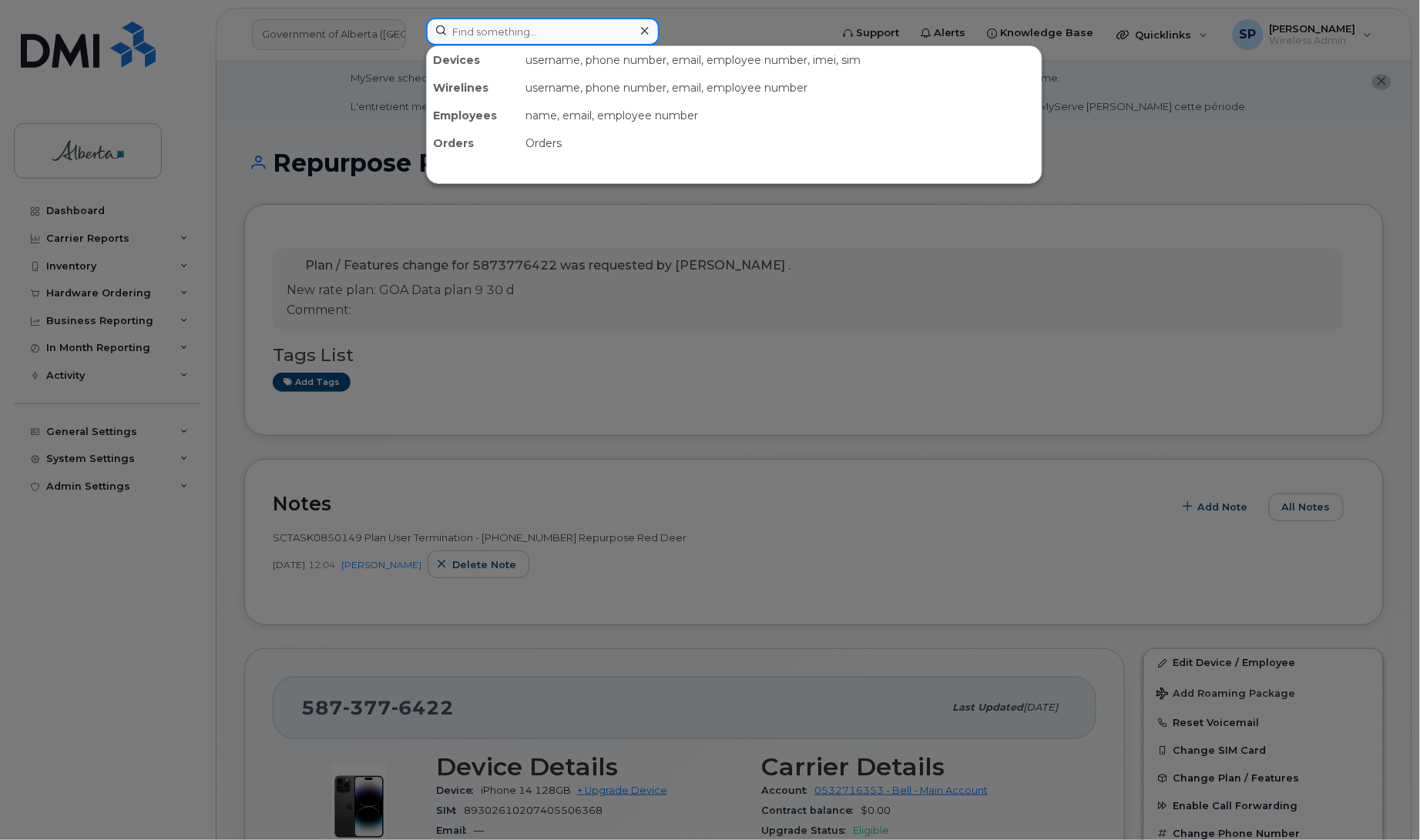
paste input "4037954973"
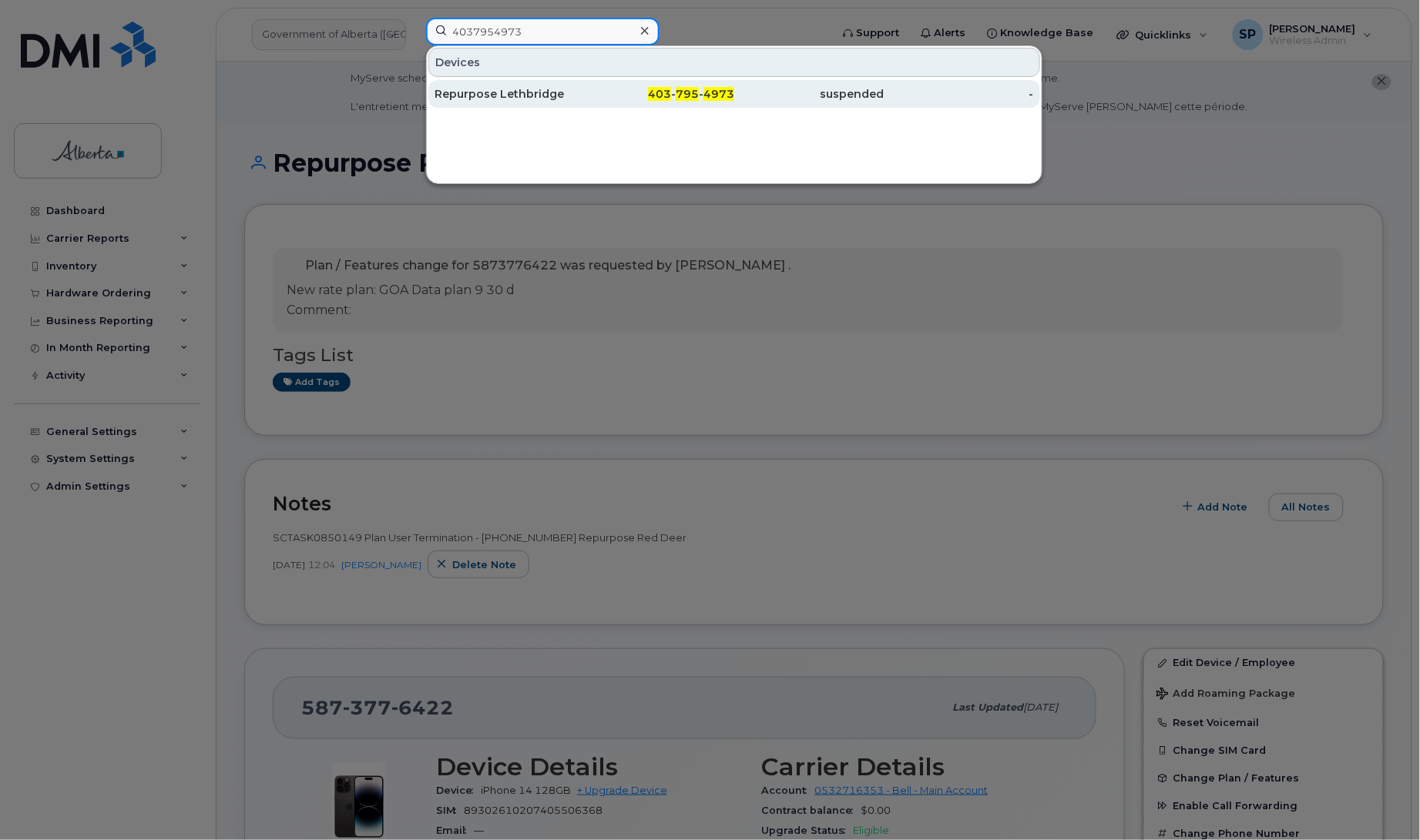
type input "4037954973"
click at [506, 94] on div "Repurpose Lethbridge" at bounding box center [510, 94] width 151 height 16
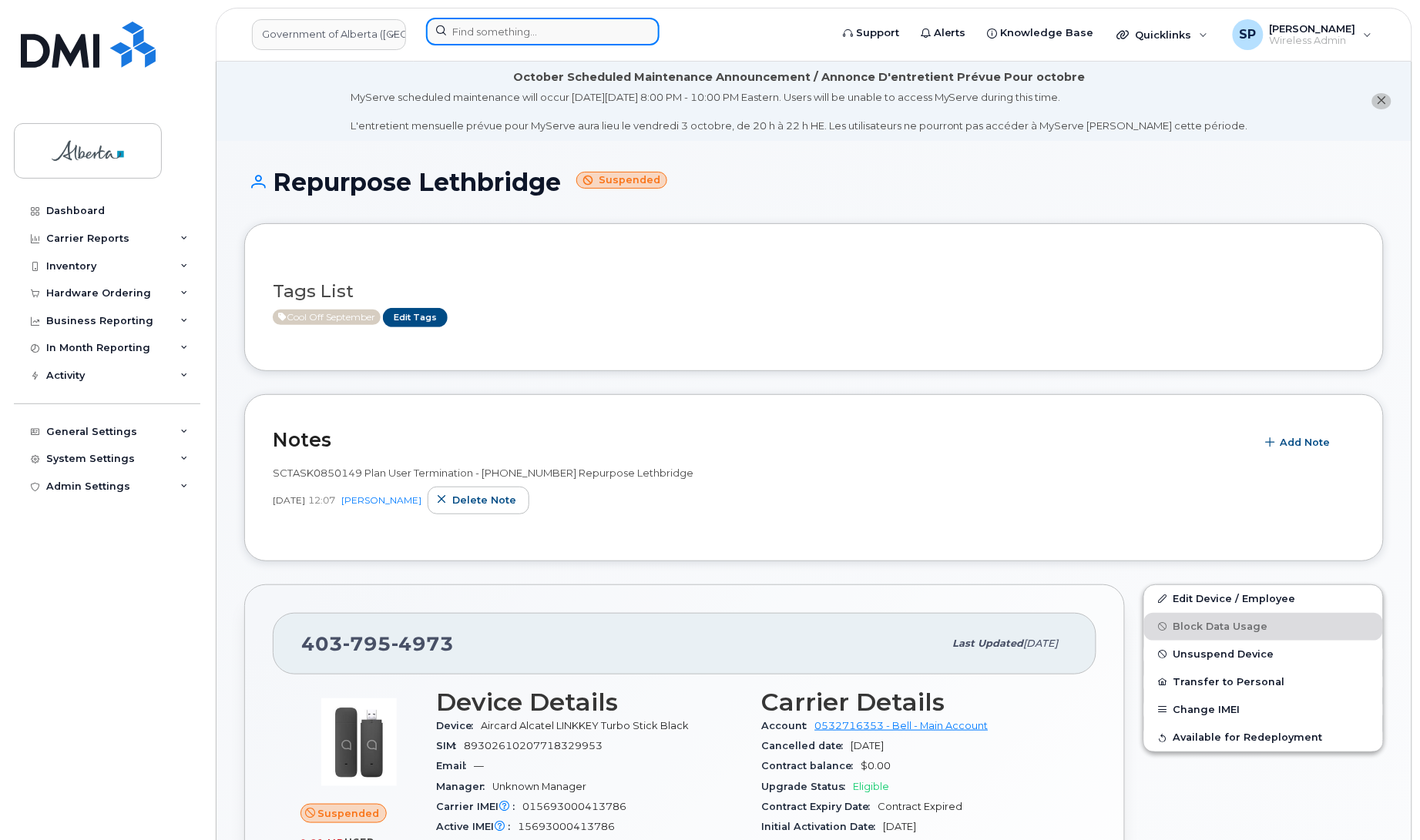
click at [532, 29] on input at bounding box center [542, 31] width 233 height 28
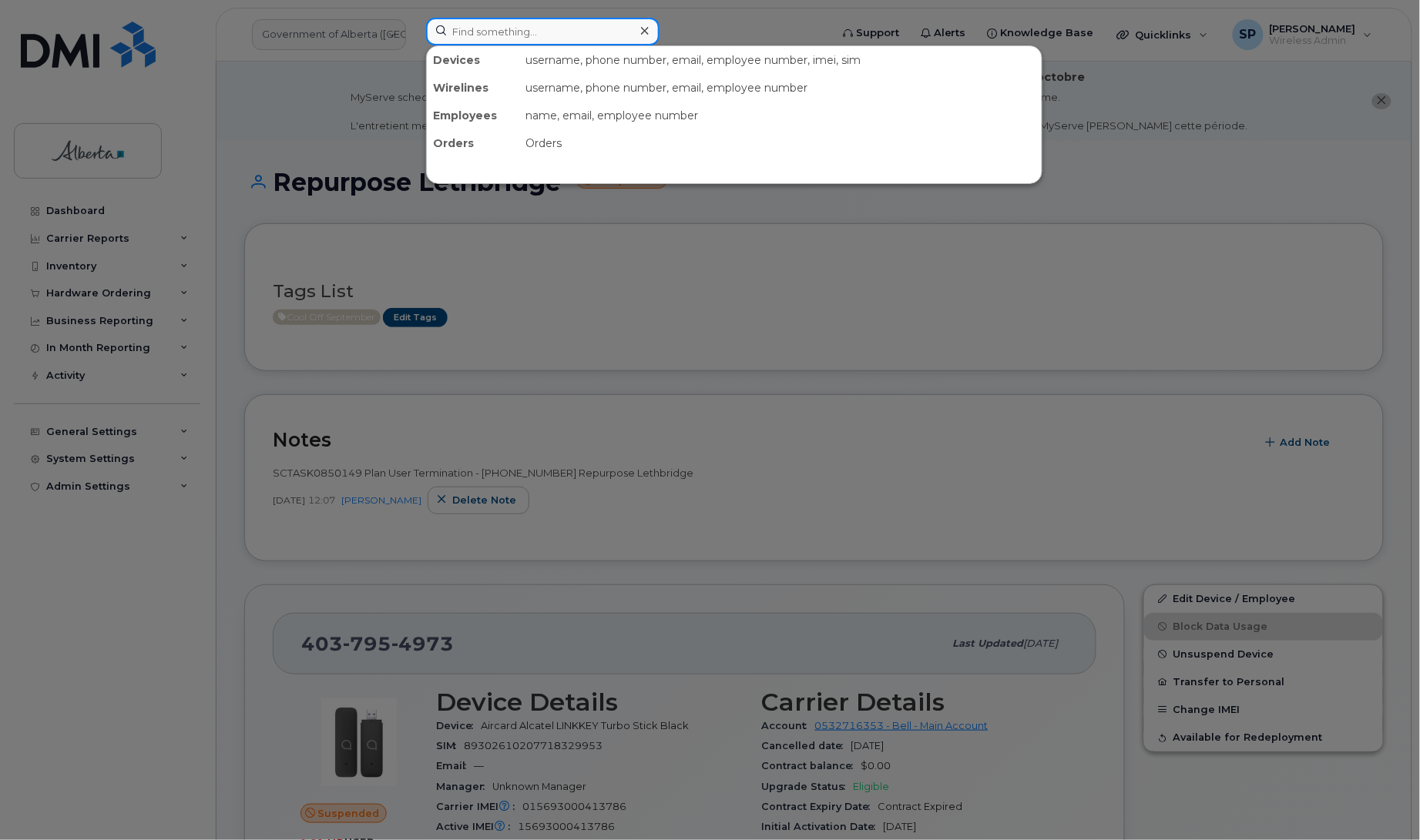
paste input "4039158335"
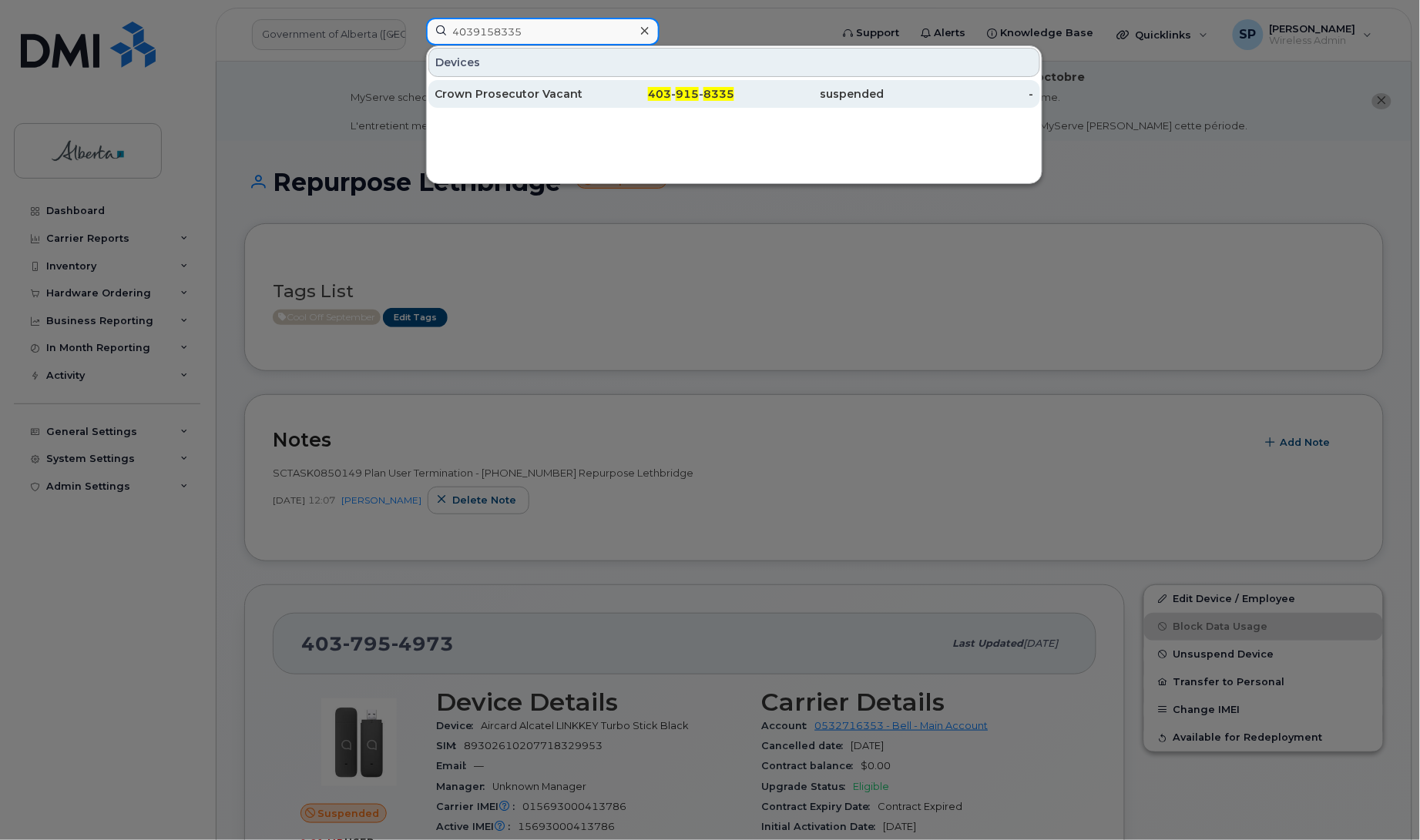
type input "4039158335"
click at [523, 97] on div "Crown Prosecutor Vacant" at bounding box center [510, 94] width 151 height 16
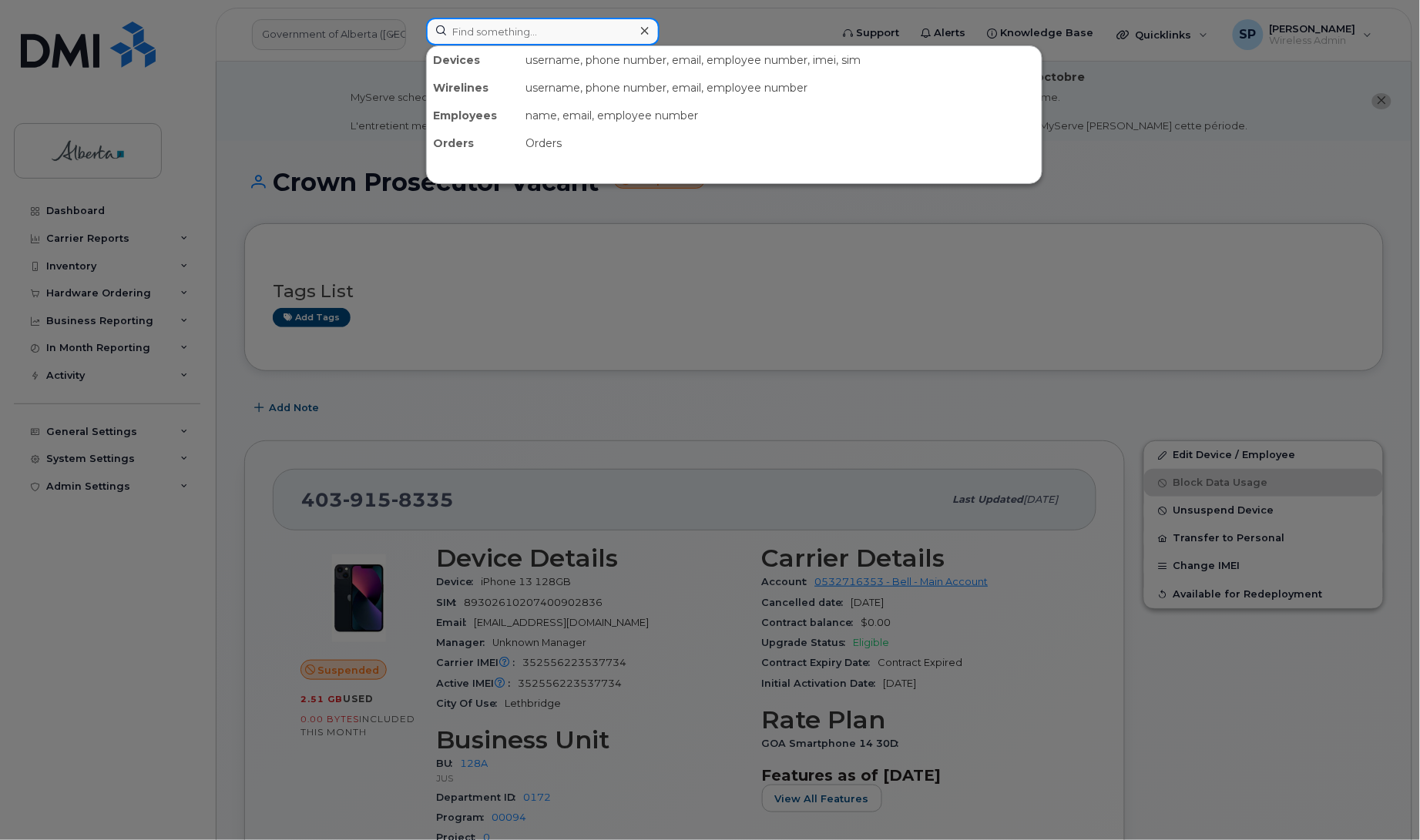
click at [480, 32] on input at bounding box center [542, 31] width 233 height 28
paste input "4035429800"
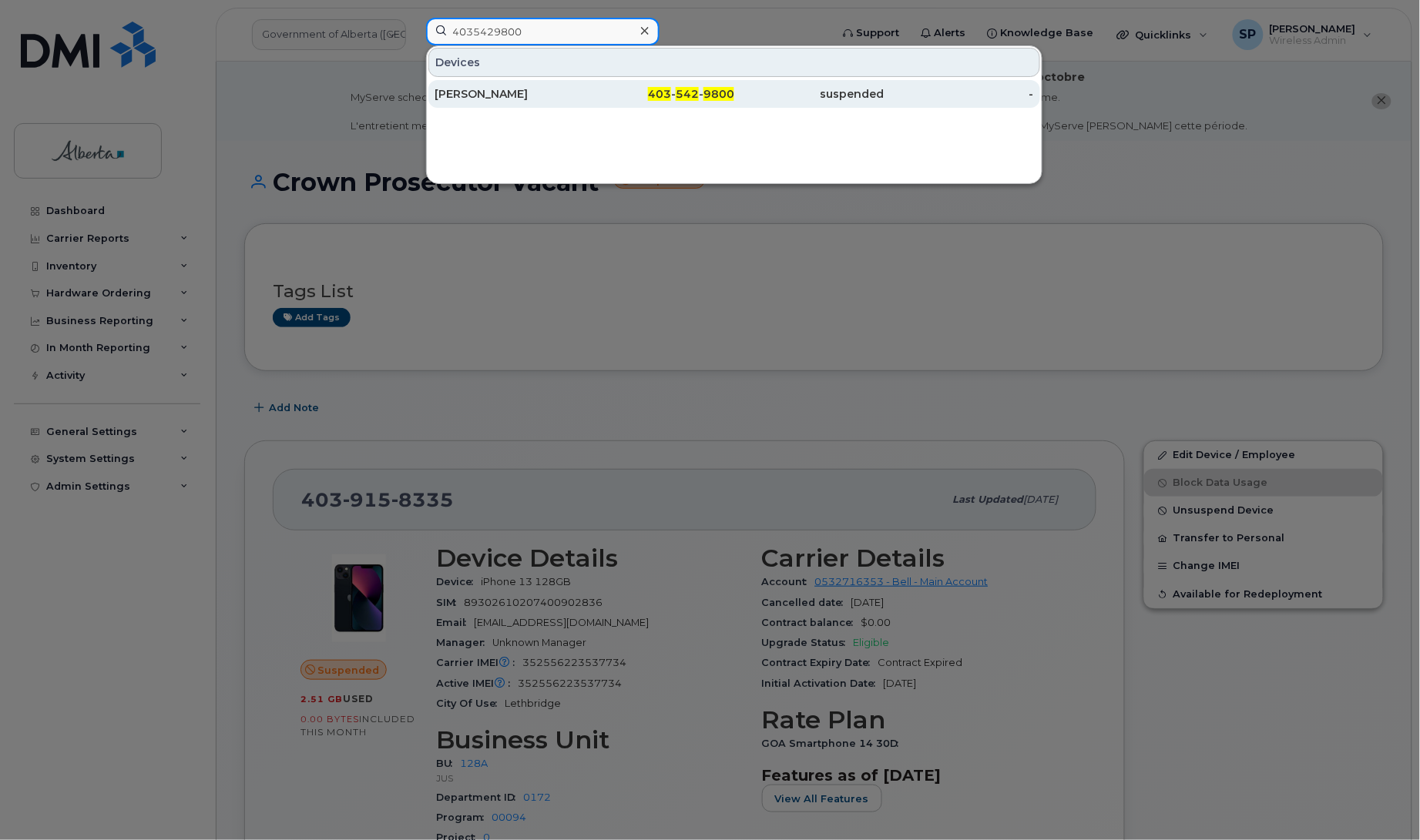
type input "4035429800"
click at [470, 94] on div "[PERSON_NAME]" at bounding box center [510, 94] width 151 height 16
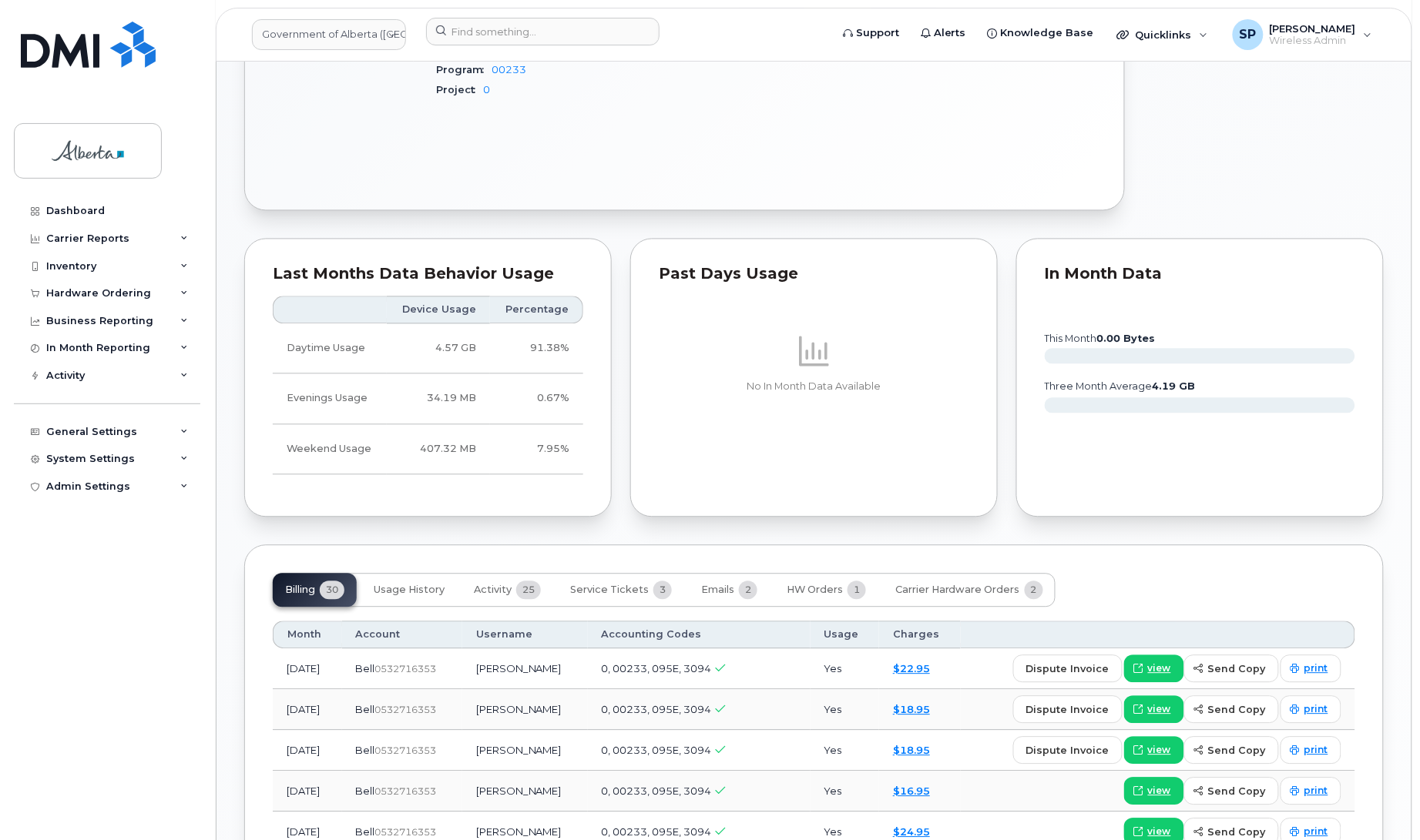
scroll to position [940, 0]
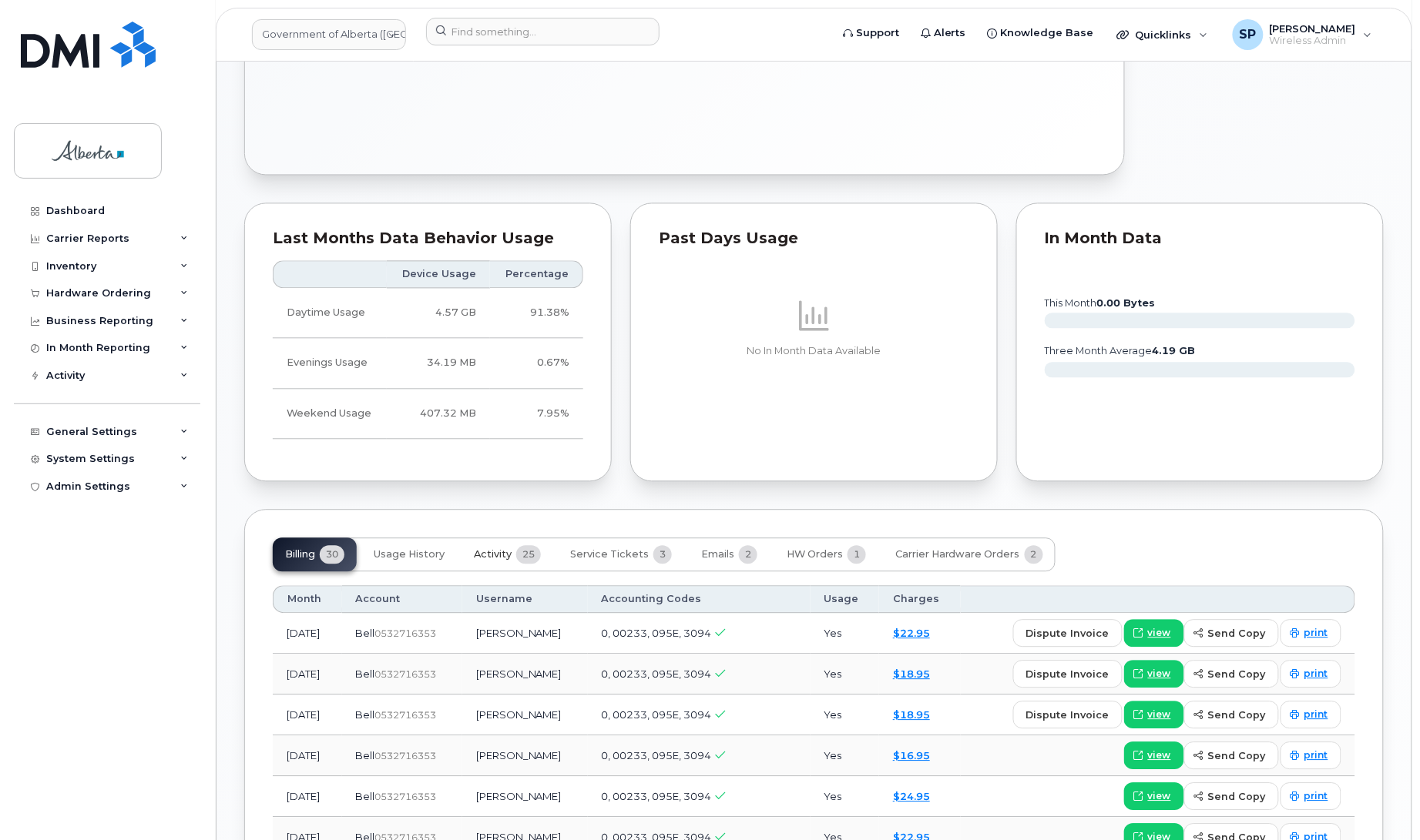
click at [483, 549] on span "Activity" at bounding box center [493, 555] width 37 height 13
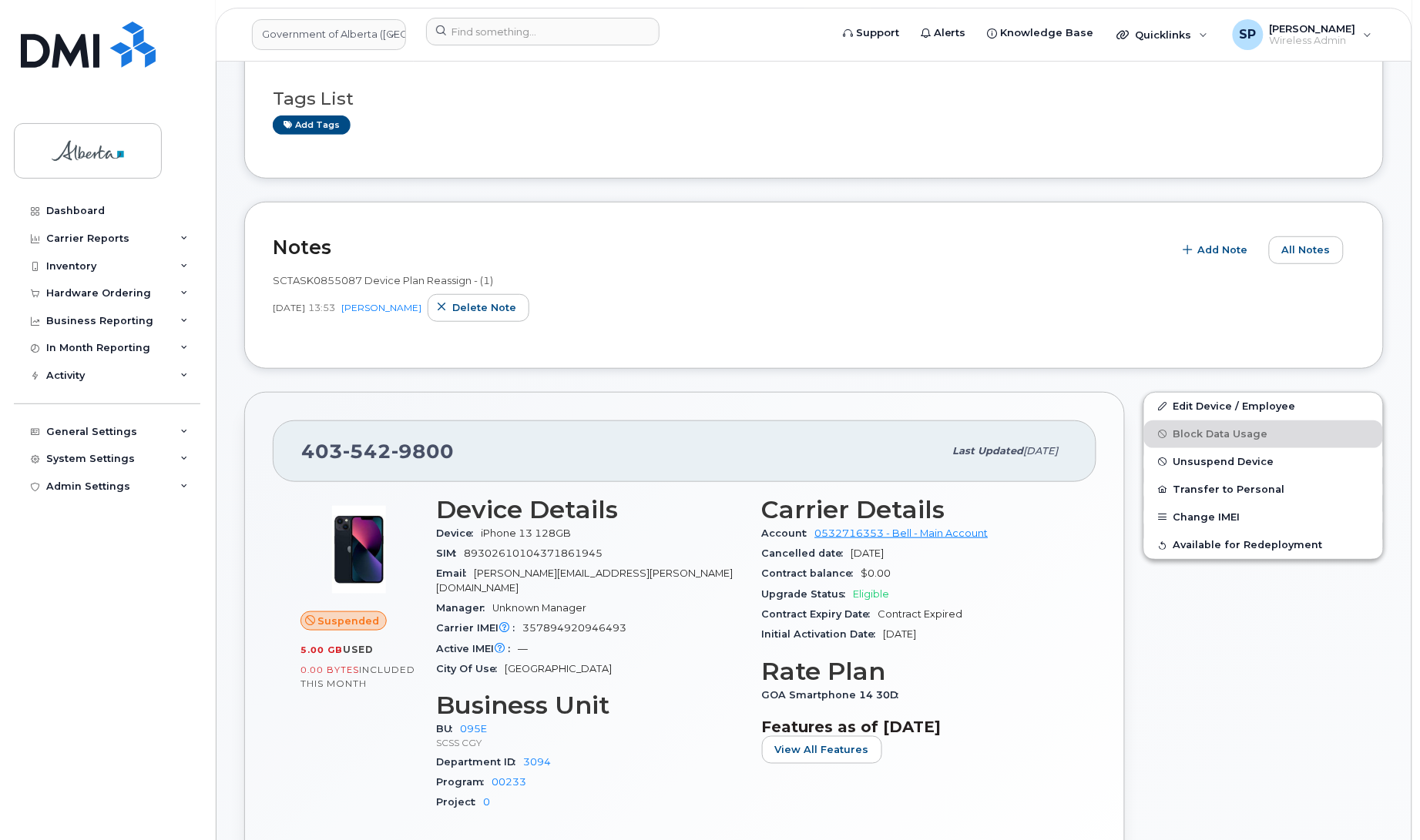
scroll to position [181, 0]
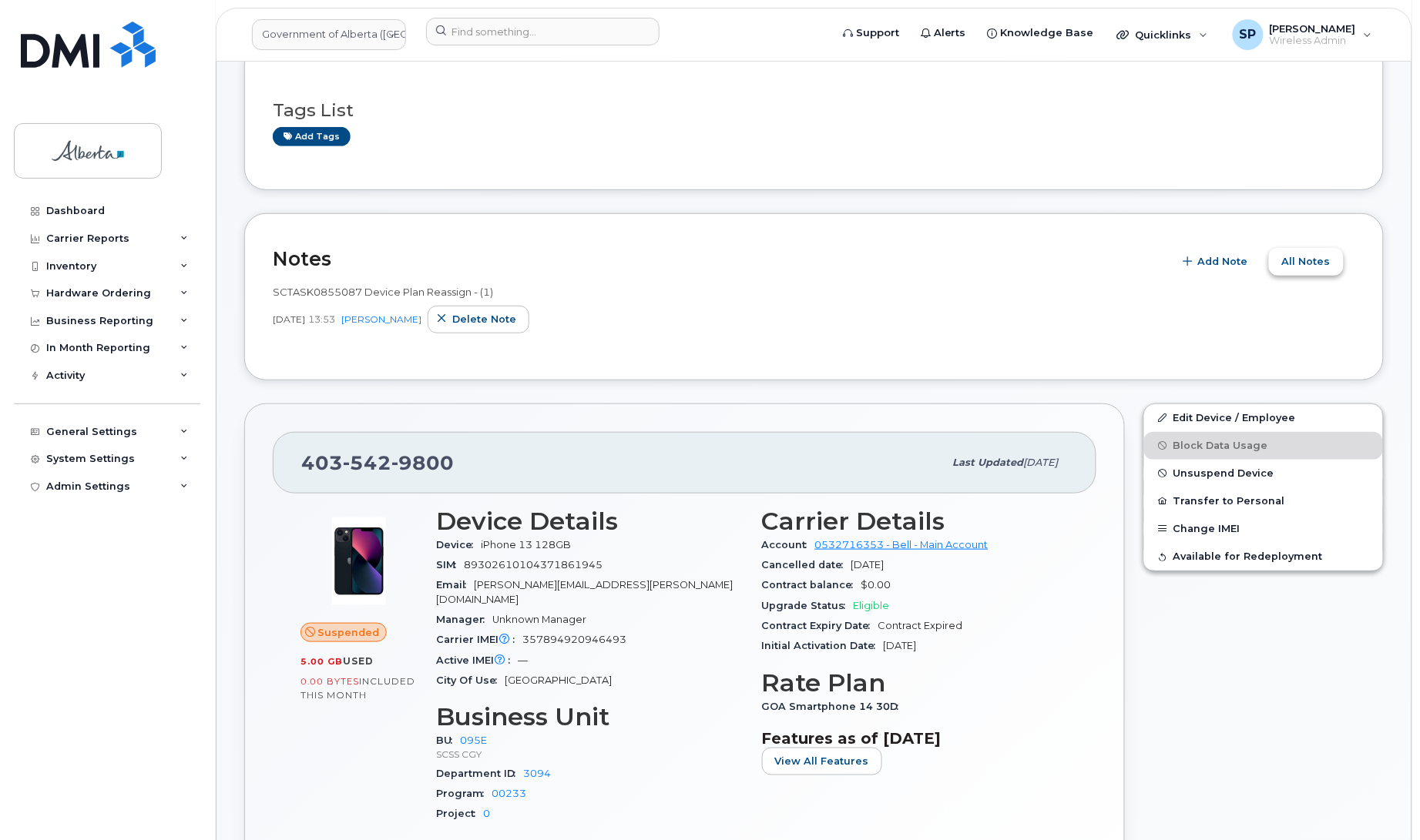
click at [1331, 255] on button "All Notes" at bounding box center [1307, 262] width 75 height 28
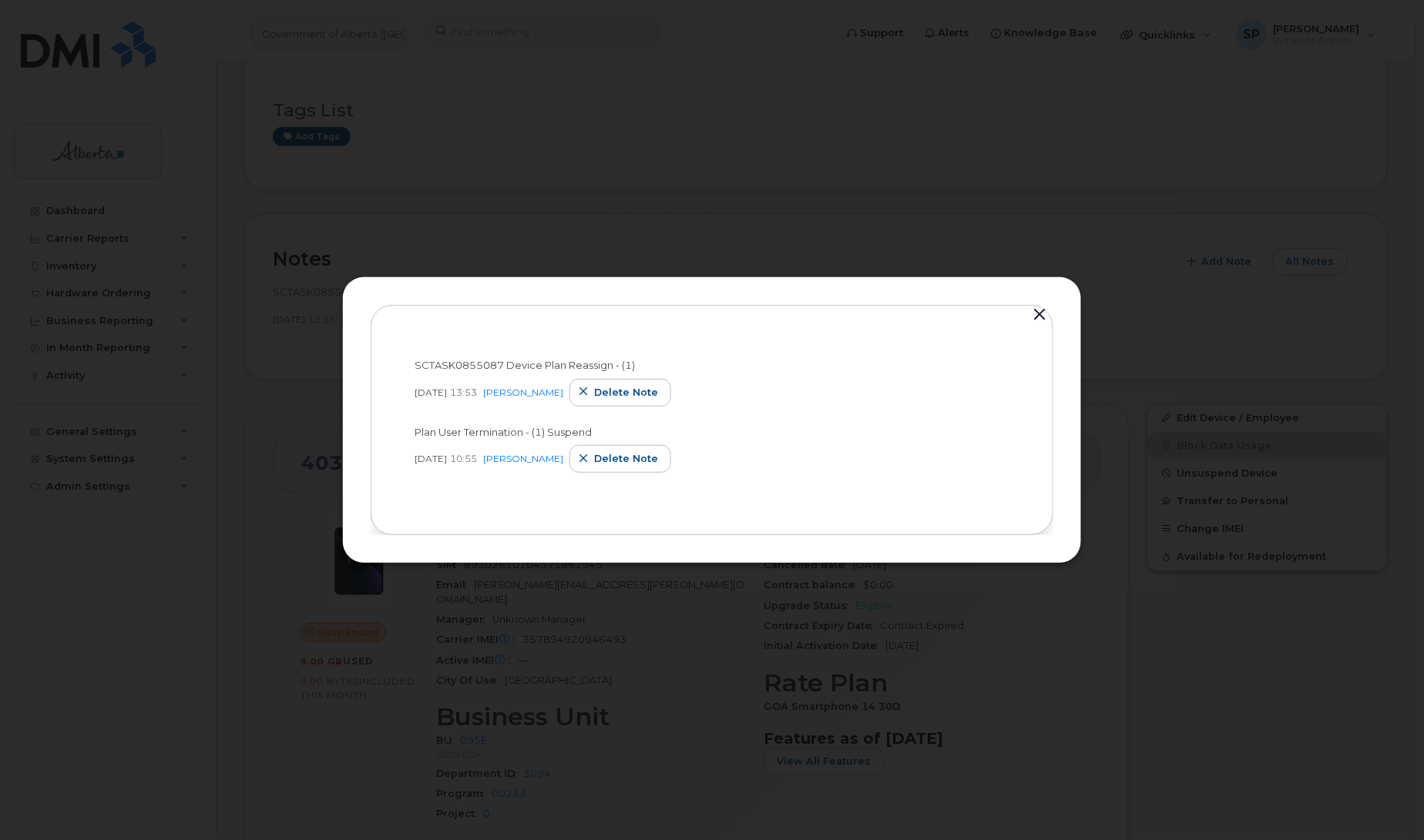
click at [1034, 317] on button "button" at bounding box center [1039, 315] width 23 height 22
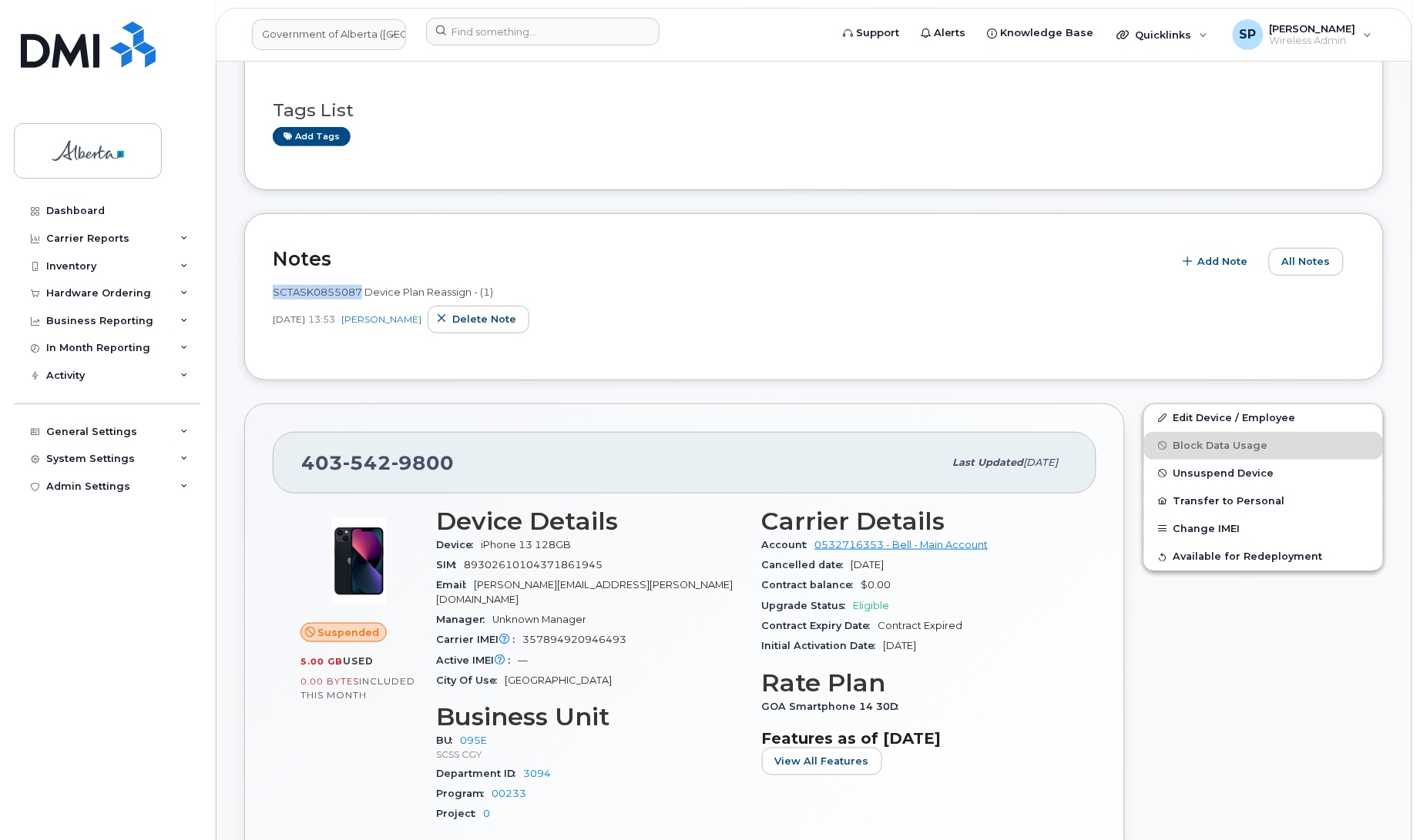
drag, startPoint x: 360, startPoint y: 286, endPoint x: 272, endPoint y: 289, distance: 88.1
click at [273, 289] on span "SCTASK0855087 Device Plan Reassign - (1)" at bounding box center [383, 291] width 220 height 13
copy span "SCTASK0855087"
click at [703, 97] on div "Tags List Add tags" at bounding box center [814, 116] width 1082 height 59
click at [460, 27] on input at bounding box center [542, 31] width 233 height 28
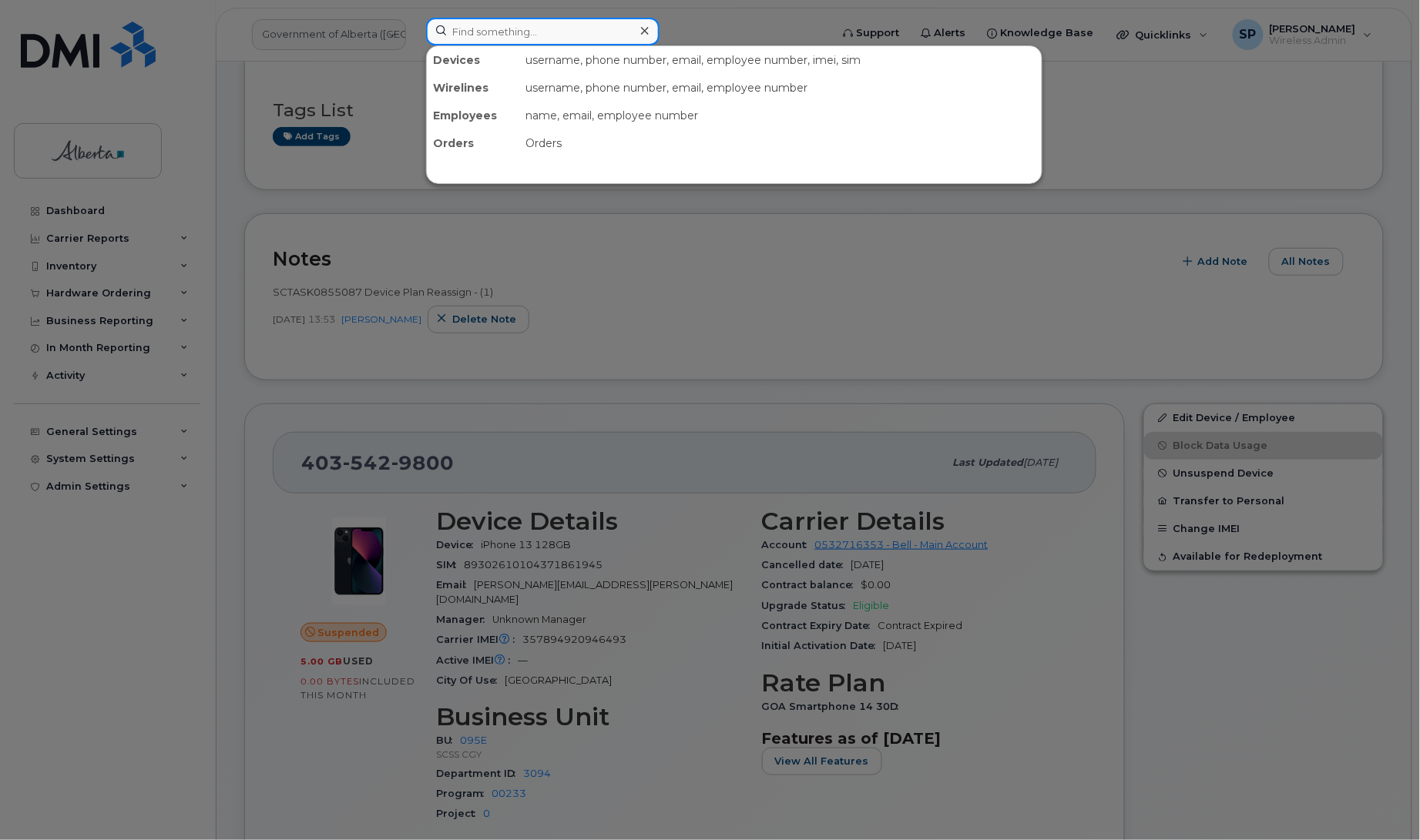
paste input "5873357867"
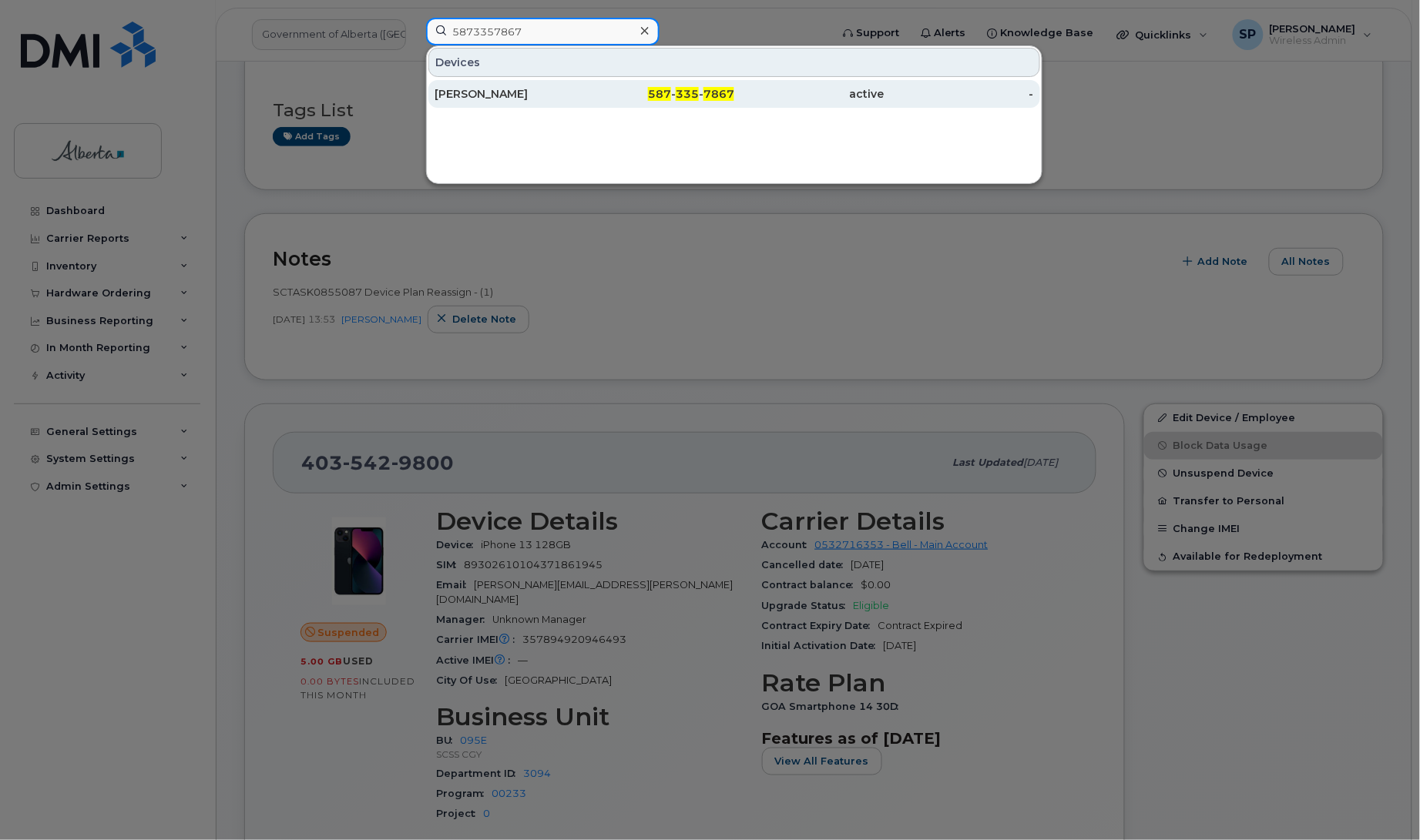
type input "5873357867"
click at [490, 93] on div "[PERSON_NAME]" at bounding box center [510, 94] width 151 height 16
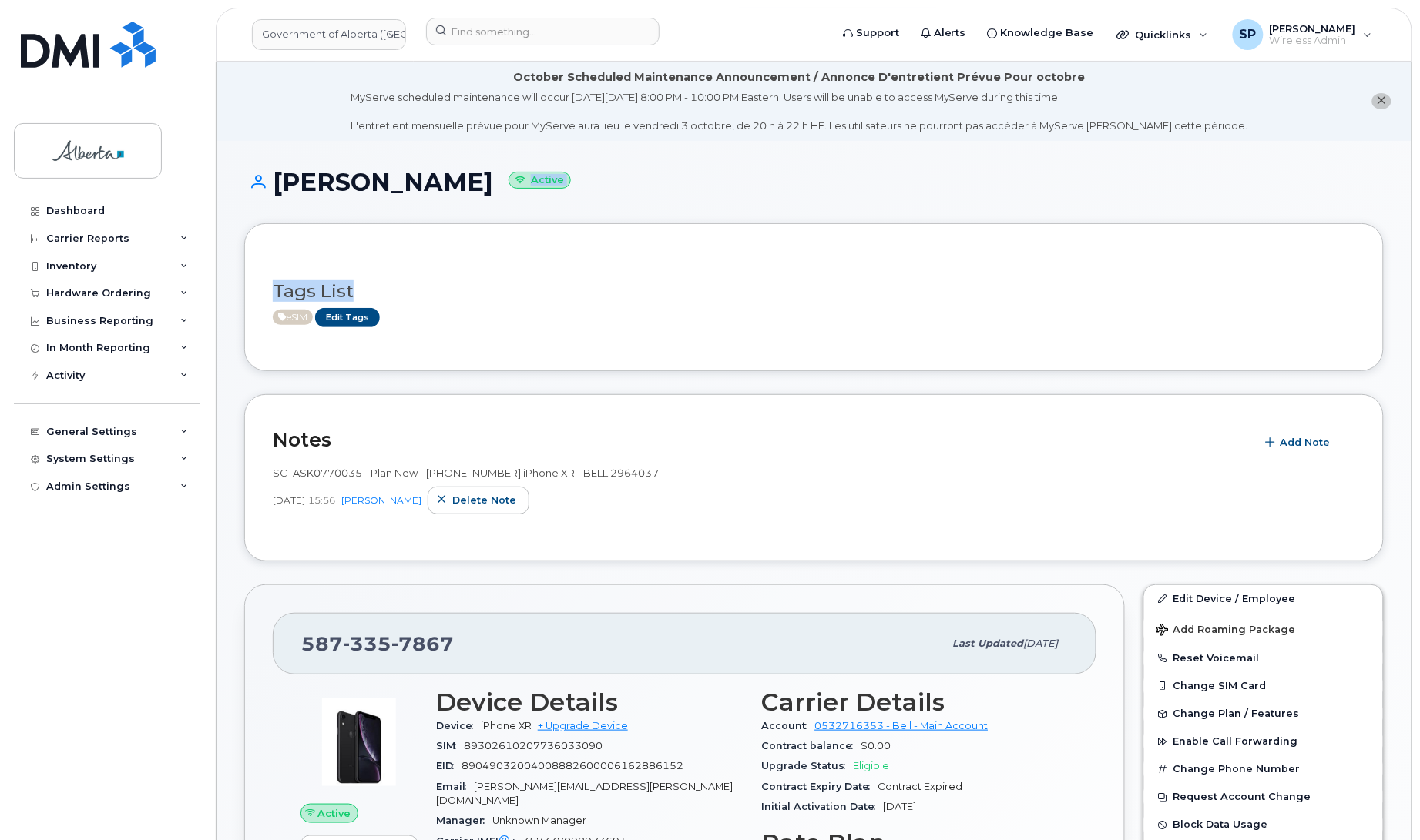
drag, startPoint x: 1419, startPoint y: 170, endPoint x: 1433, endPoint y: 311, distance: 141.7
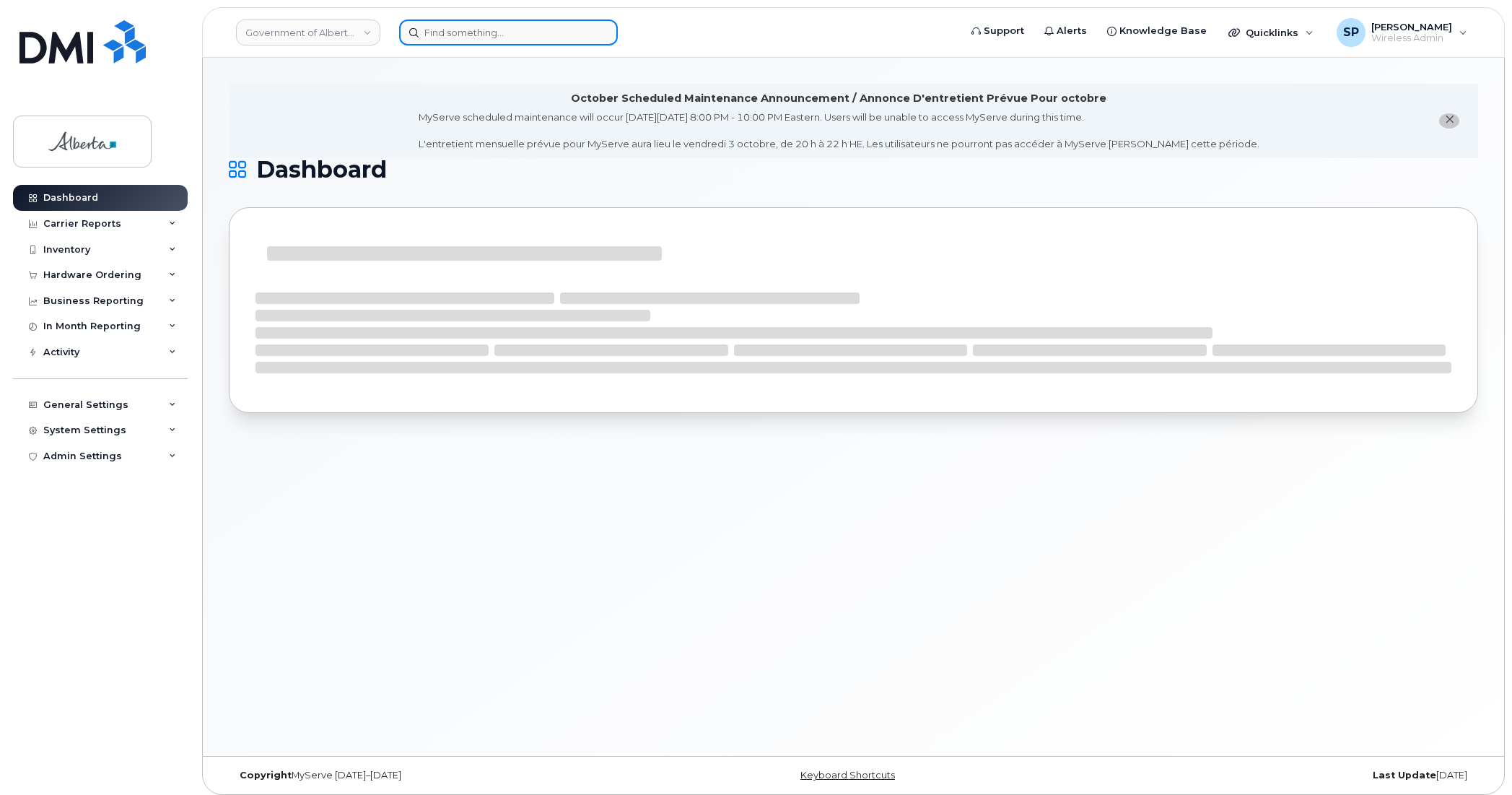
click at [490, 37] on input at bounding box center [508, 32] width 219 height 26
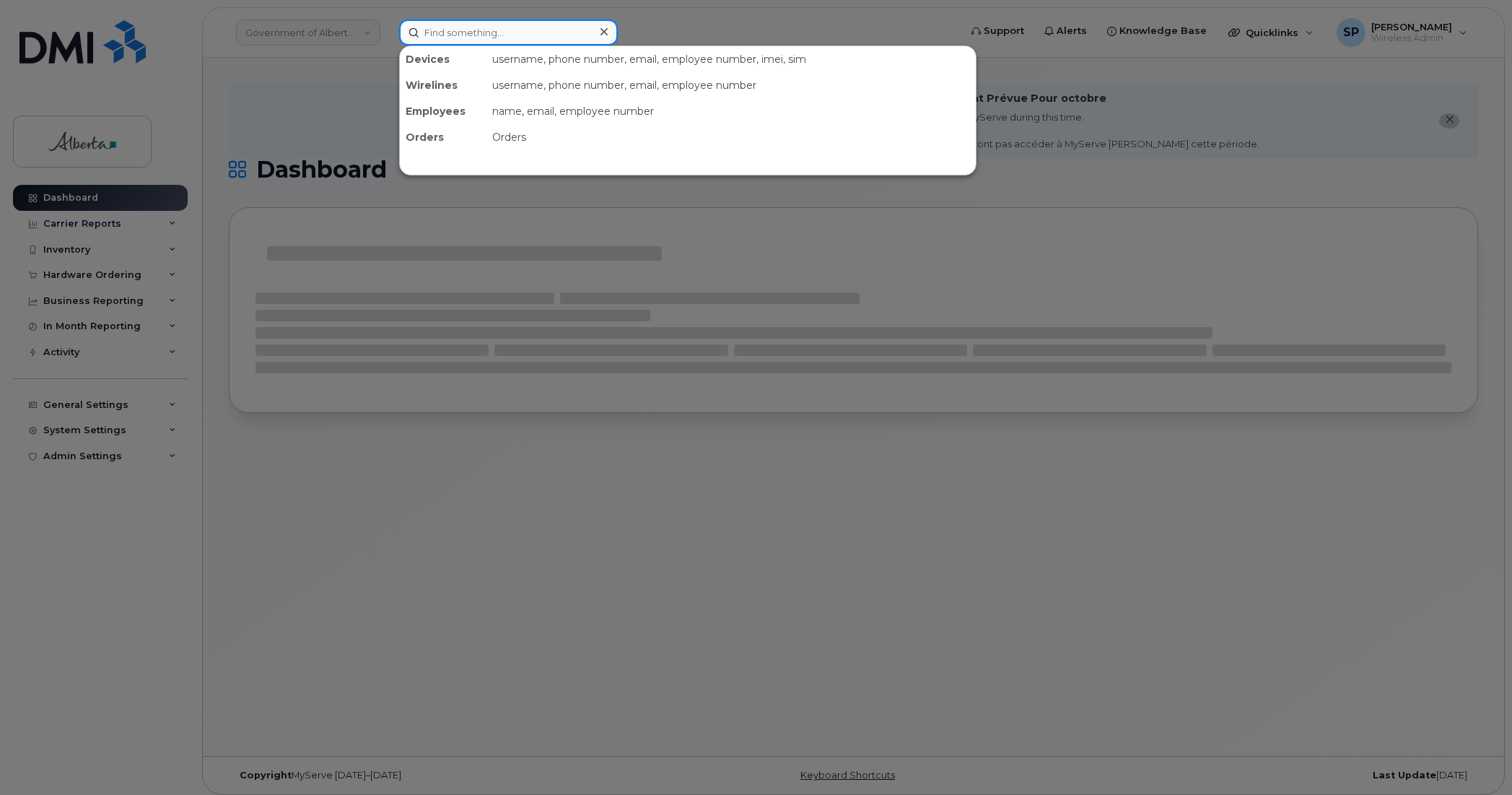
paste input "5873357867"
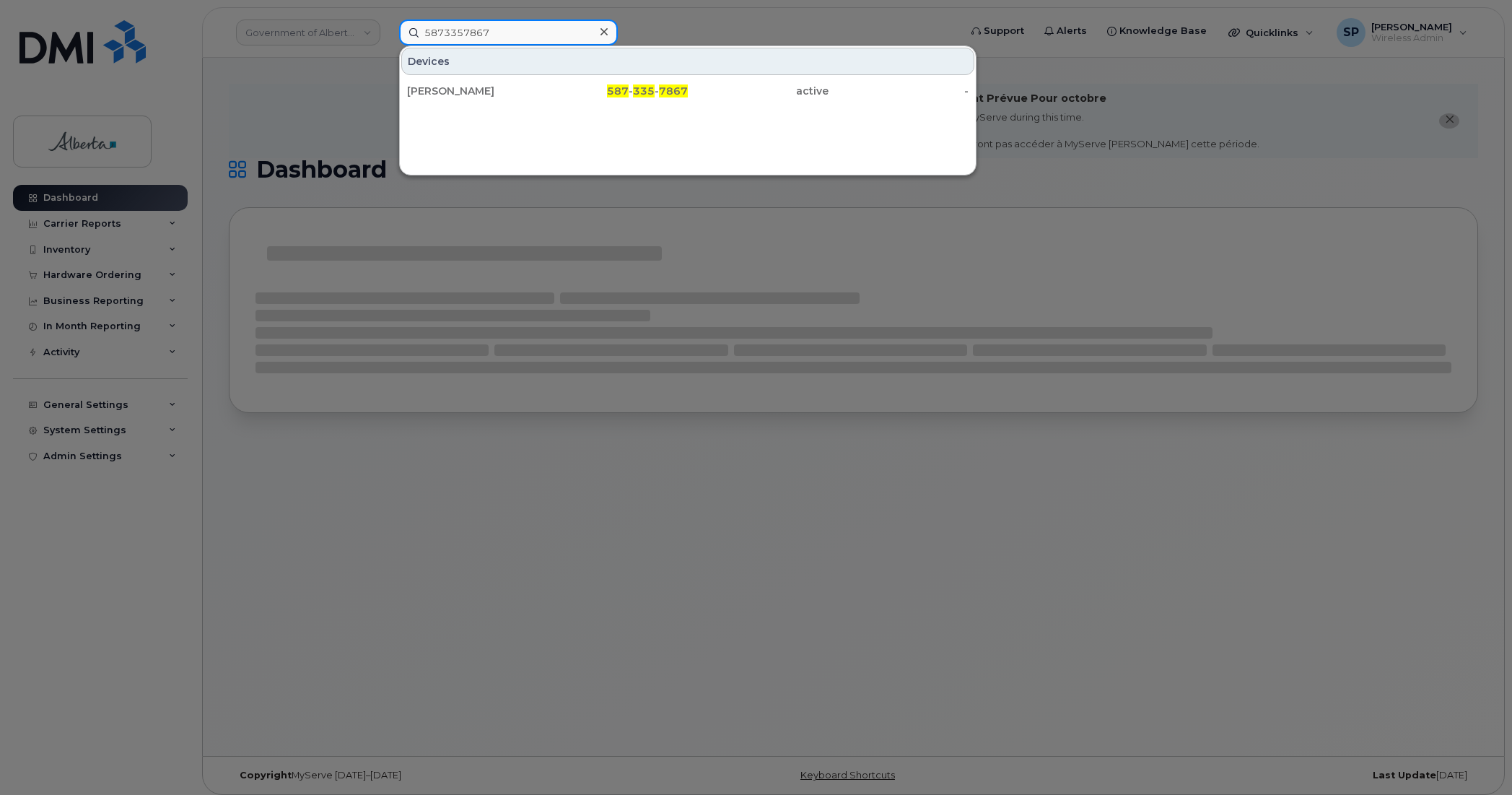
type input "5873357867"
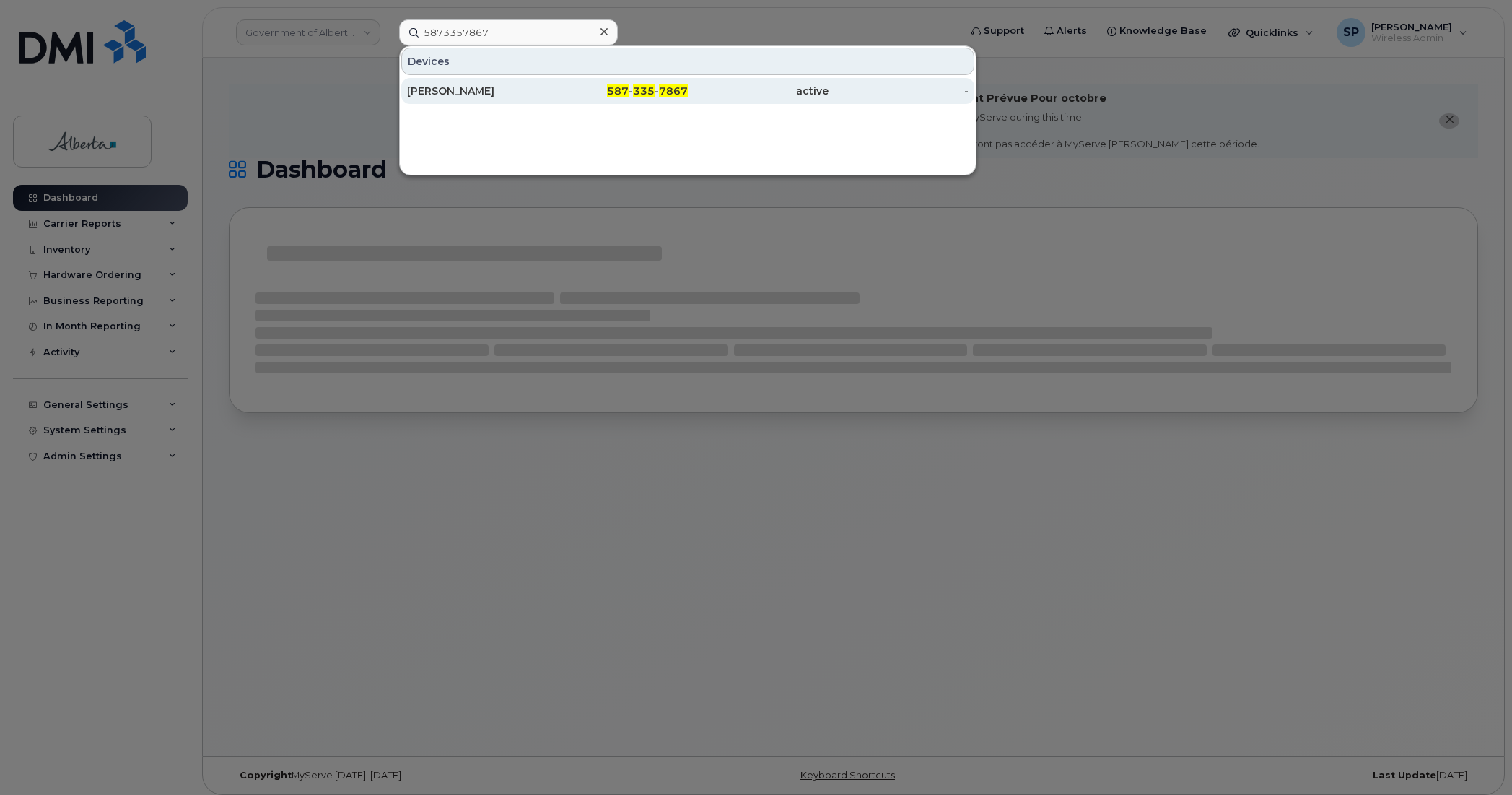
click at [466, 91] on div "[PERSON_NAME]" at bounding box center [478, 91] width 141 height 15
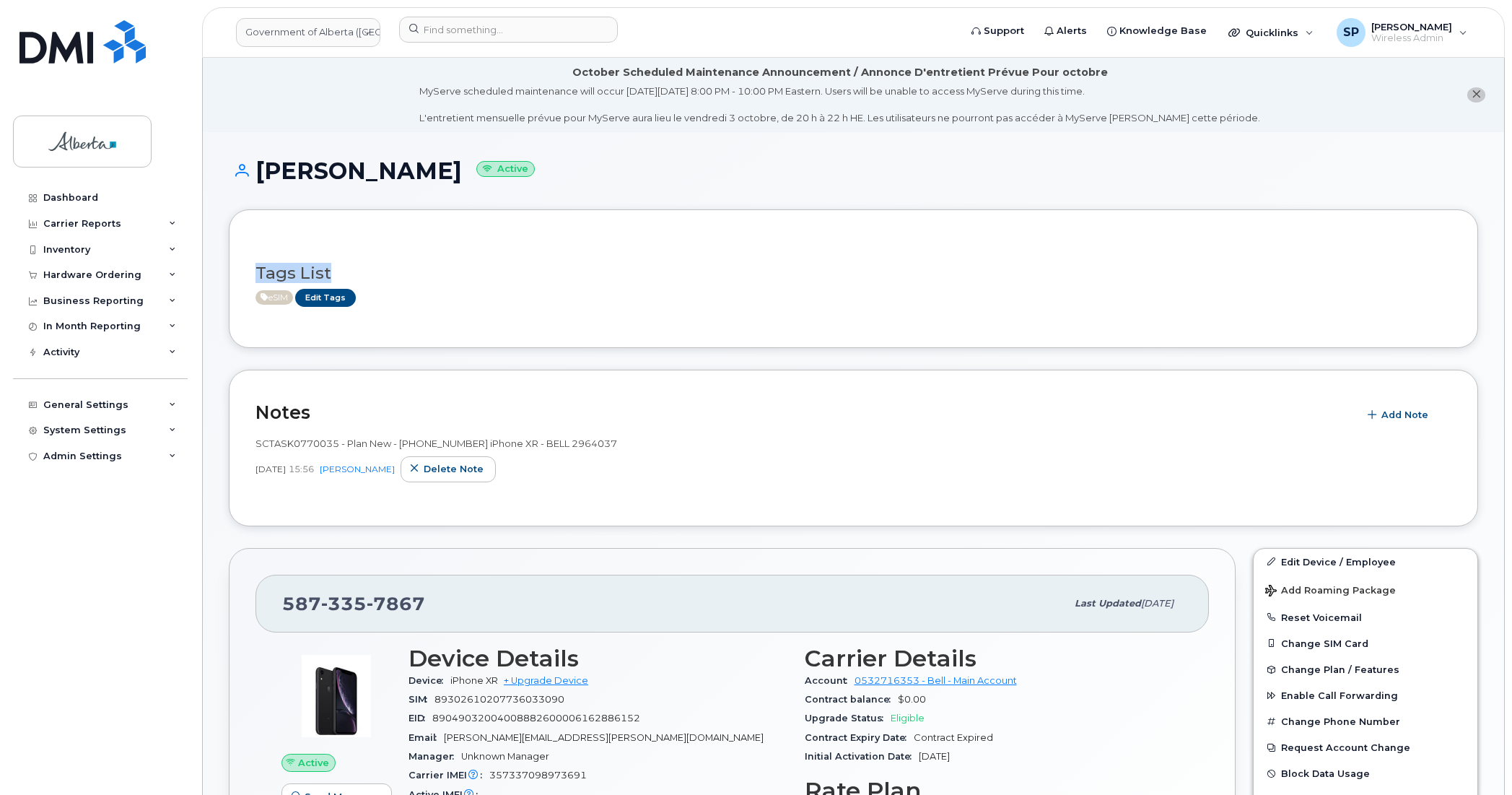
drag, startPoint x: 1508, startPoint y: 214, endPoint x: 1503, endPoint y: 349, distance: 135.1
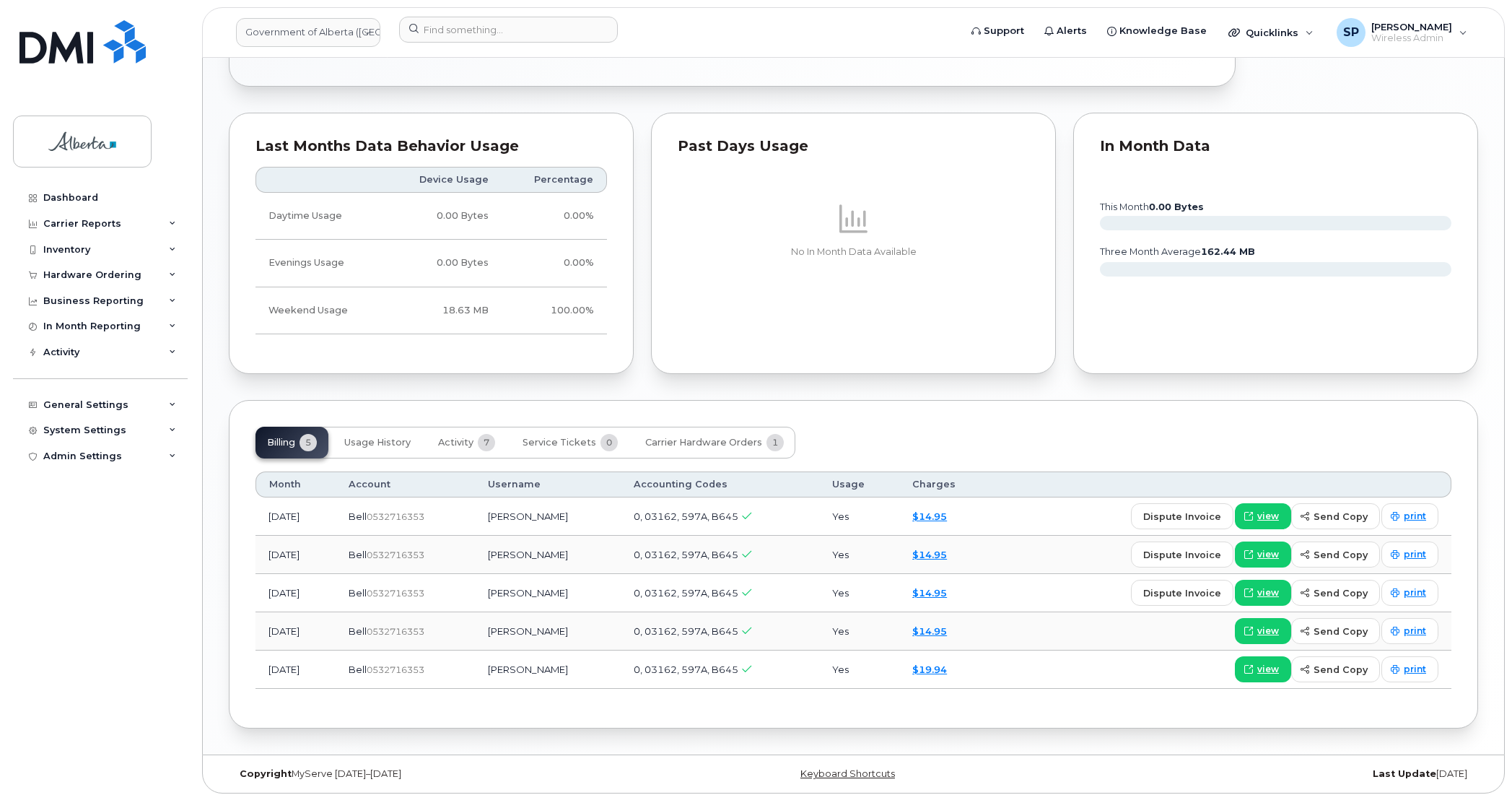
scroll to position [977, 0]
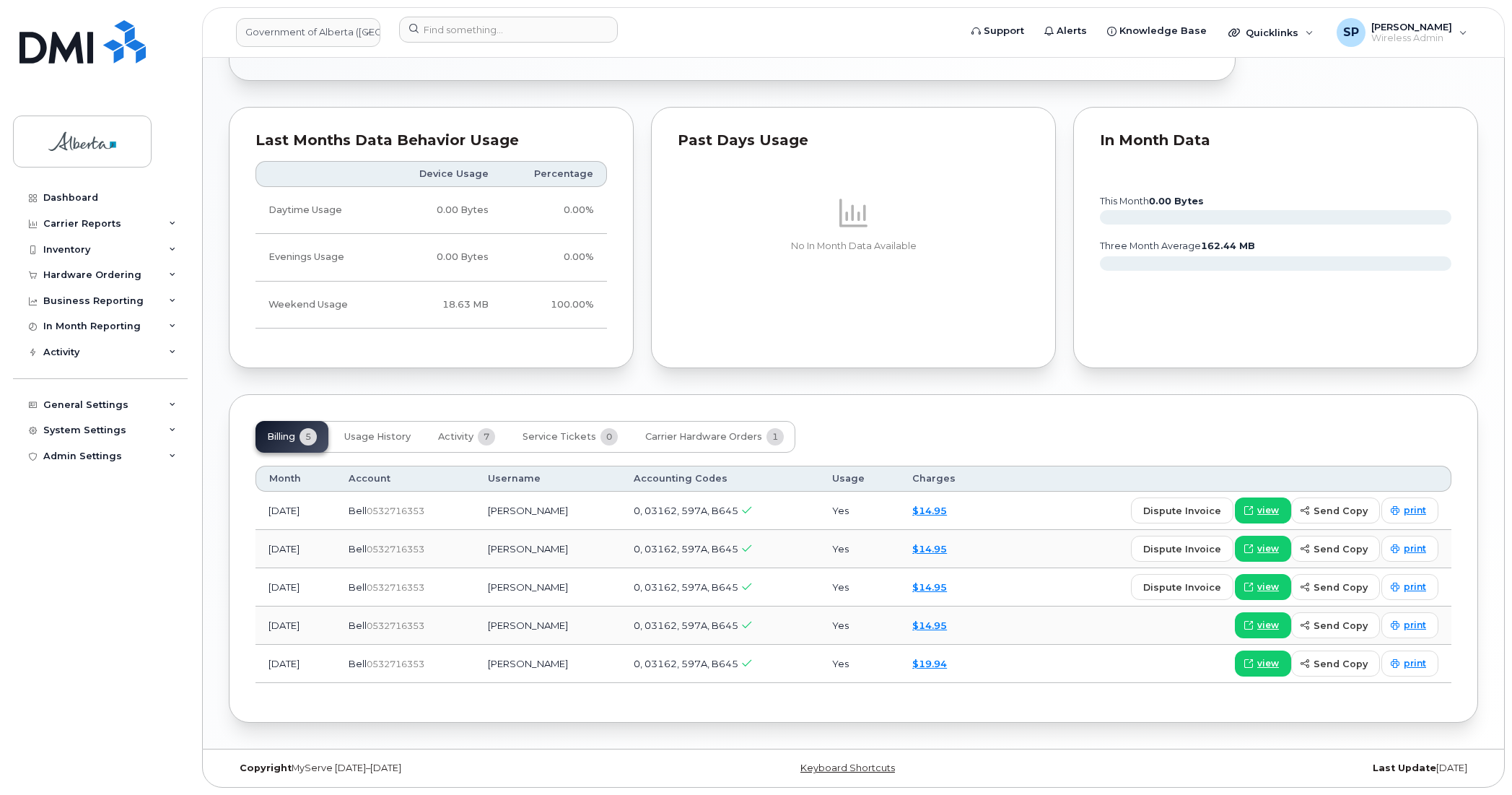
drag, startPoint x: 325, startPoint y: 663, endPoint x: 268, endPoint y: 667, distance: 57.1
click at [268, 667] on td "[DATE]" at bounding box center [295, 663] width 80 height 38
drag, startPoint x: 1509, startPoint y: 485, endPoint x: 1503, endPoint y: 402, distance: 83.2
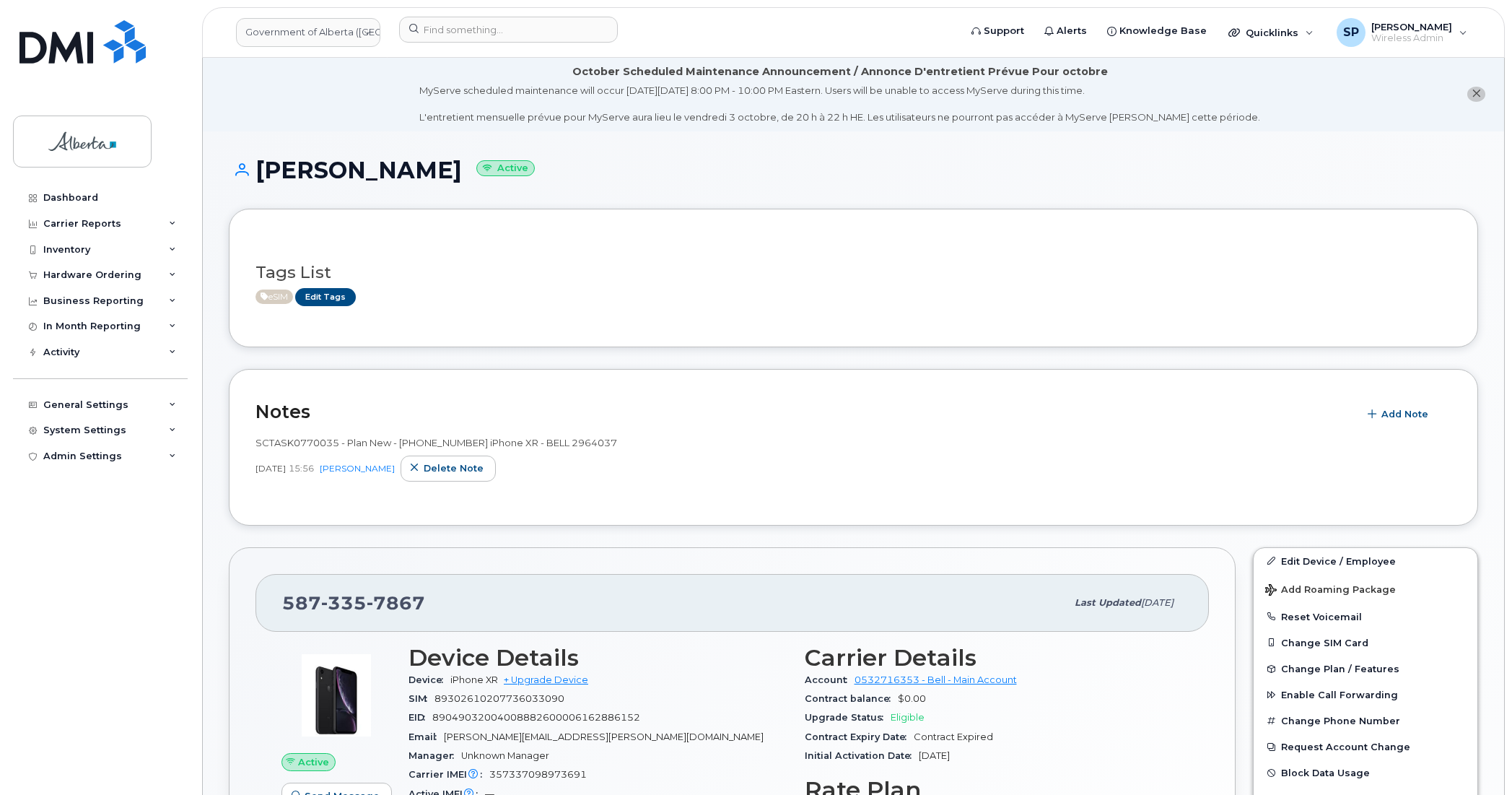
scroll to position [0, 0]
click at [333, 300] on link "Edit Tags" at bounding box center [325, 298] width 61 height 18
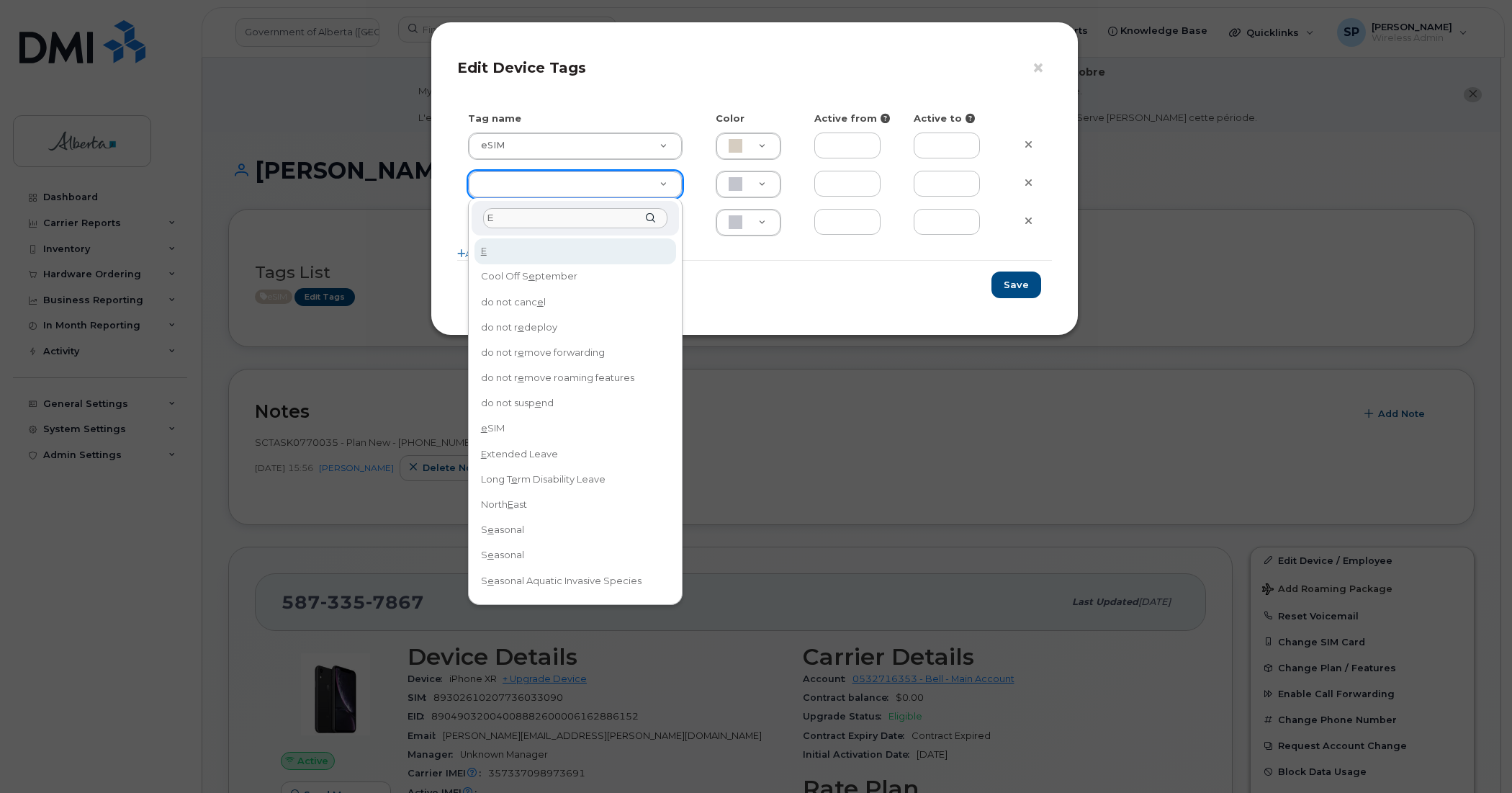
type input "Ed"
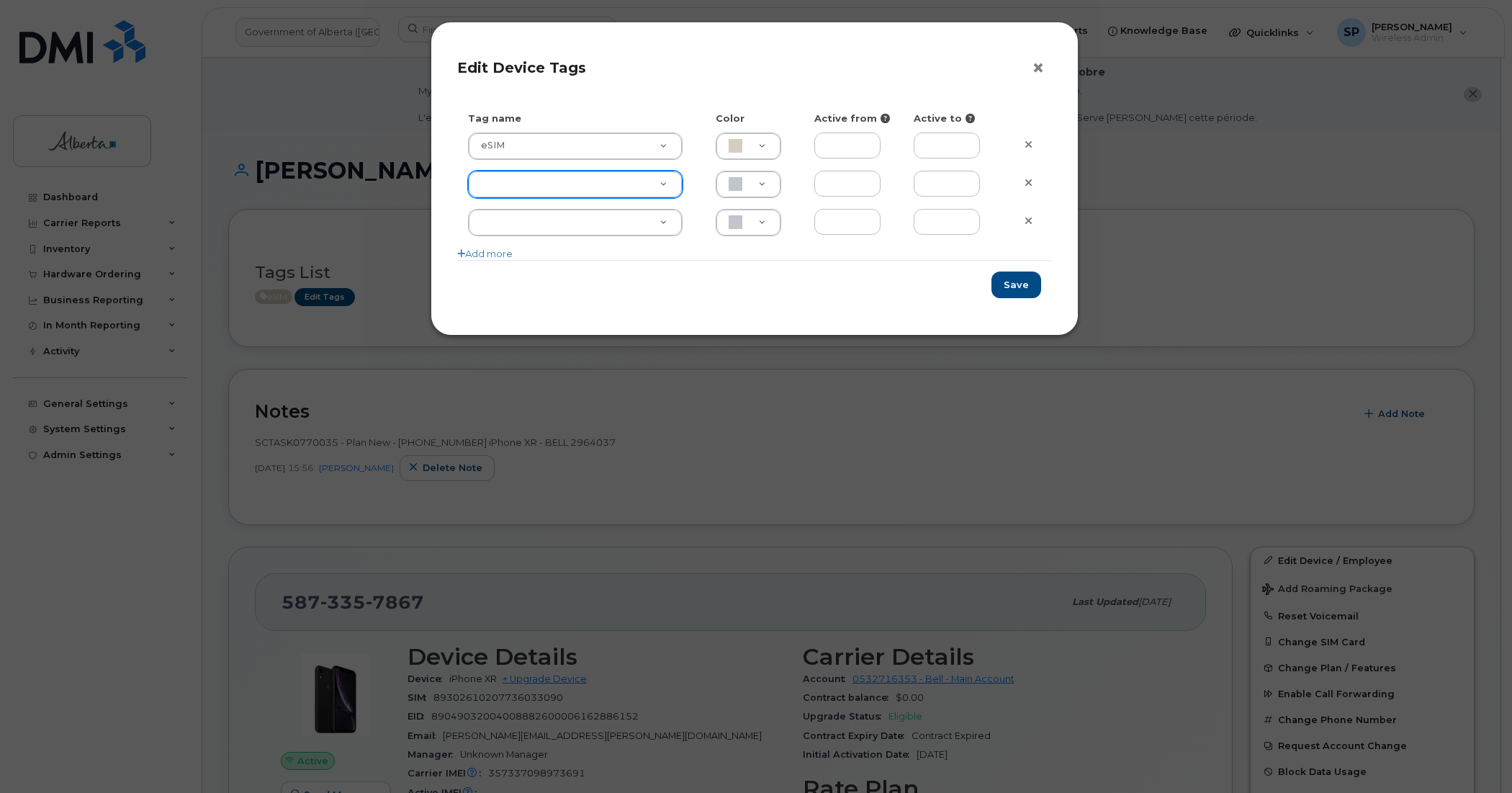
click at [1038, 68] on button "×" at bounding box center [1042, 68] width 20 height 21
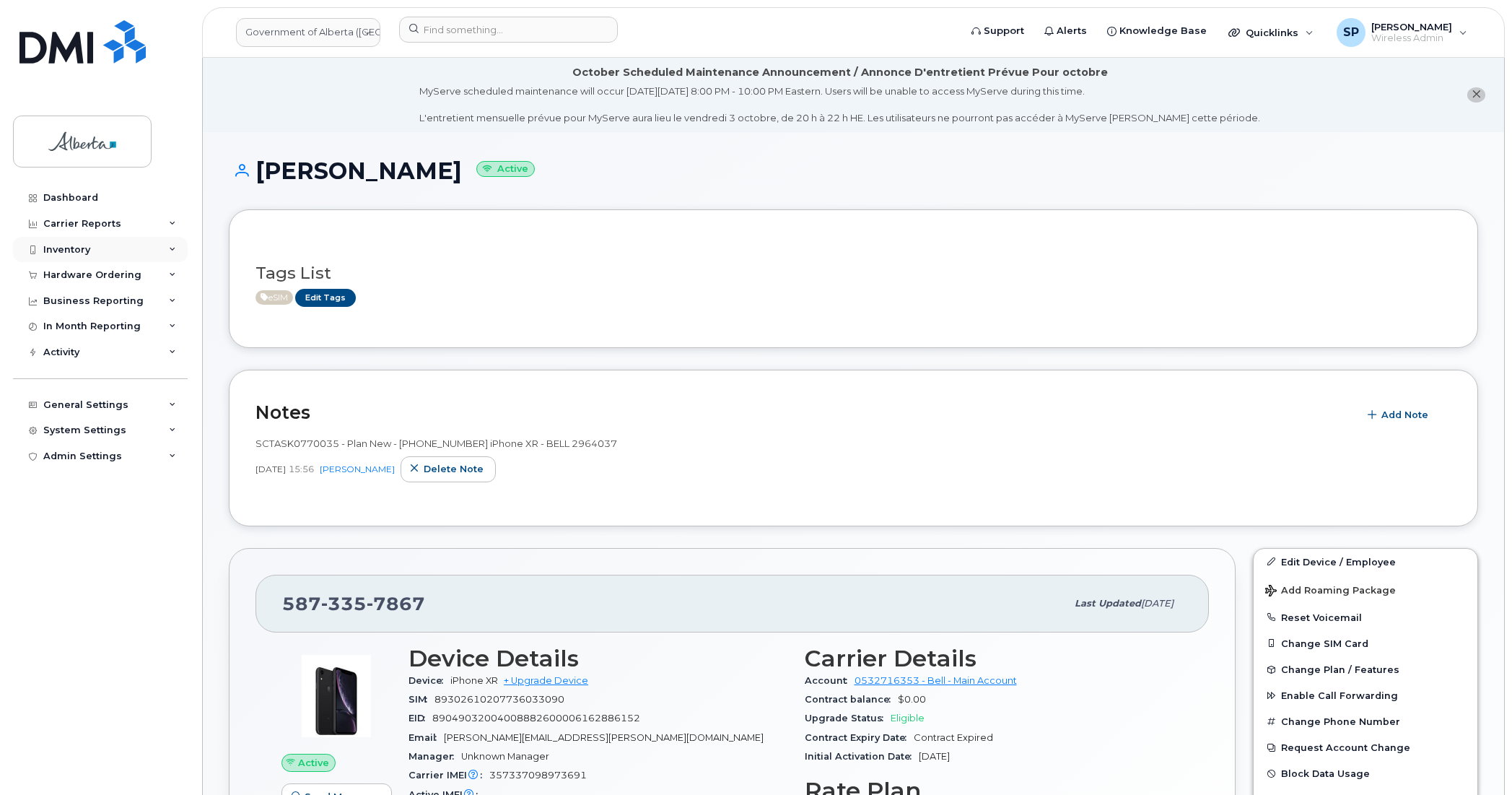
click at [74, 250] on div "Inventory" at bounding box center [66, 250] width 47 height 12
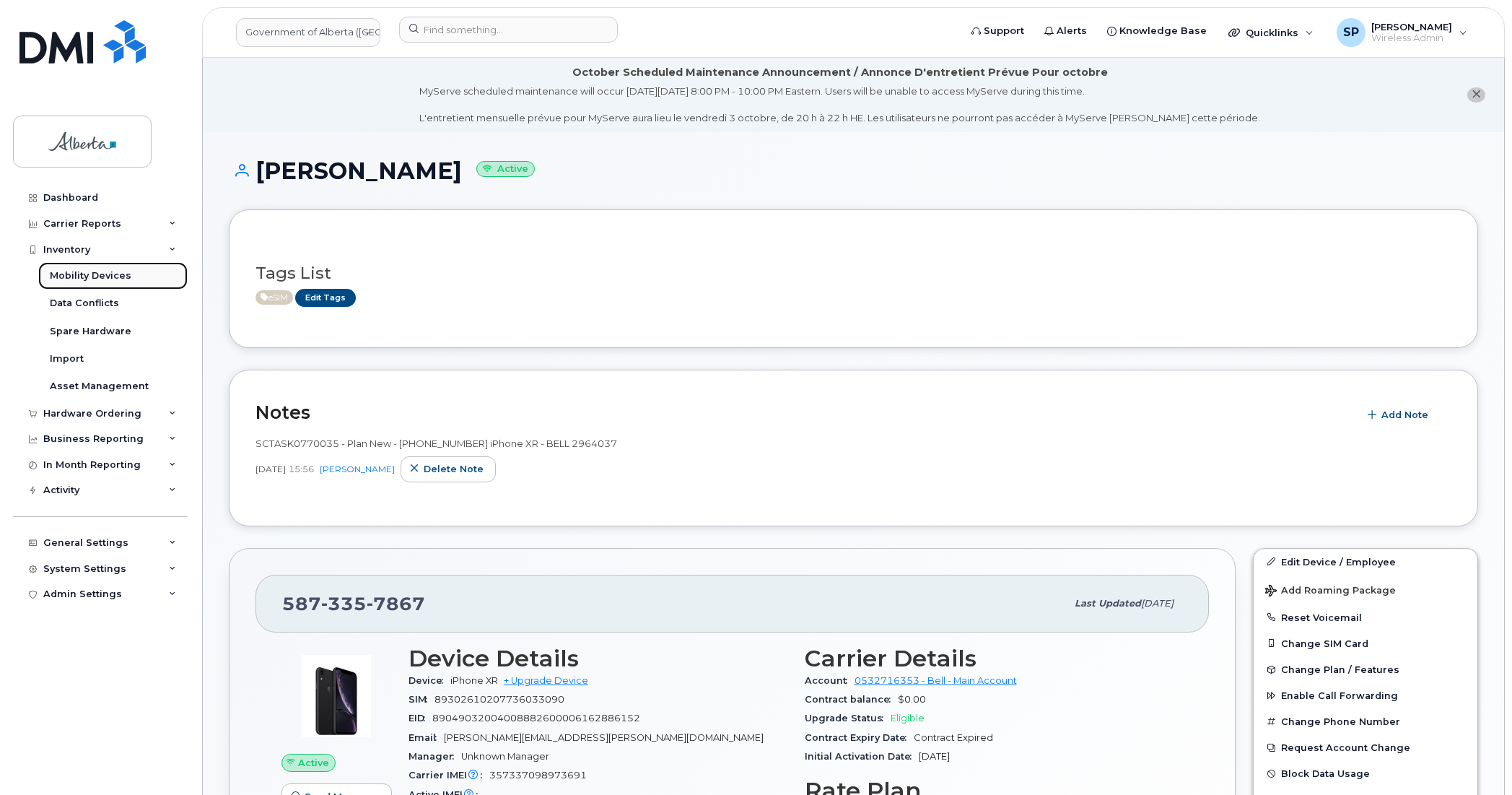
click at [80, 276] on div "Mobility Devices" at bounding box center [90, 276] width 81 height 13
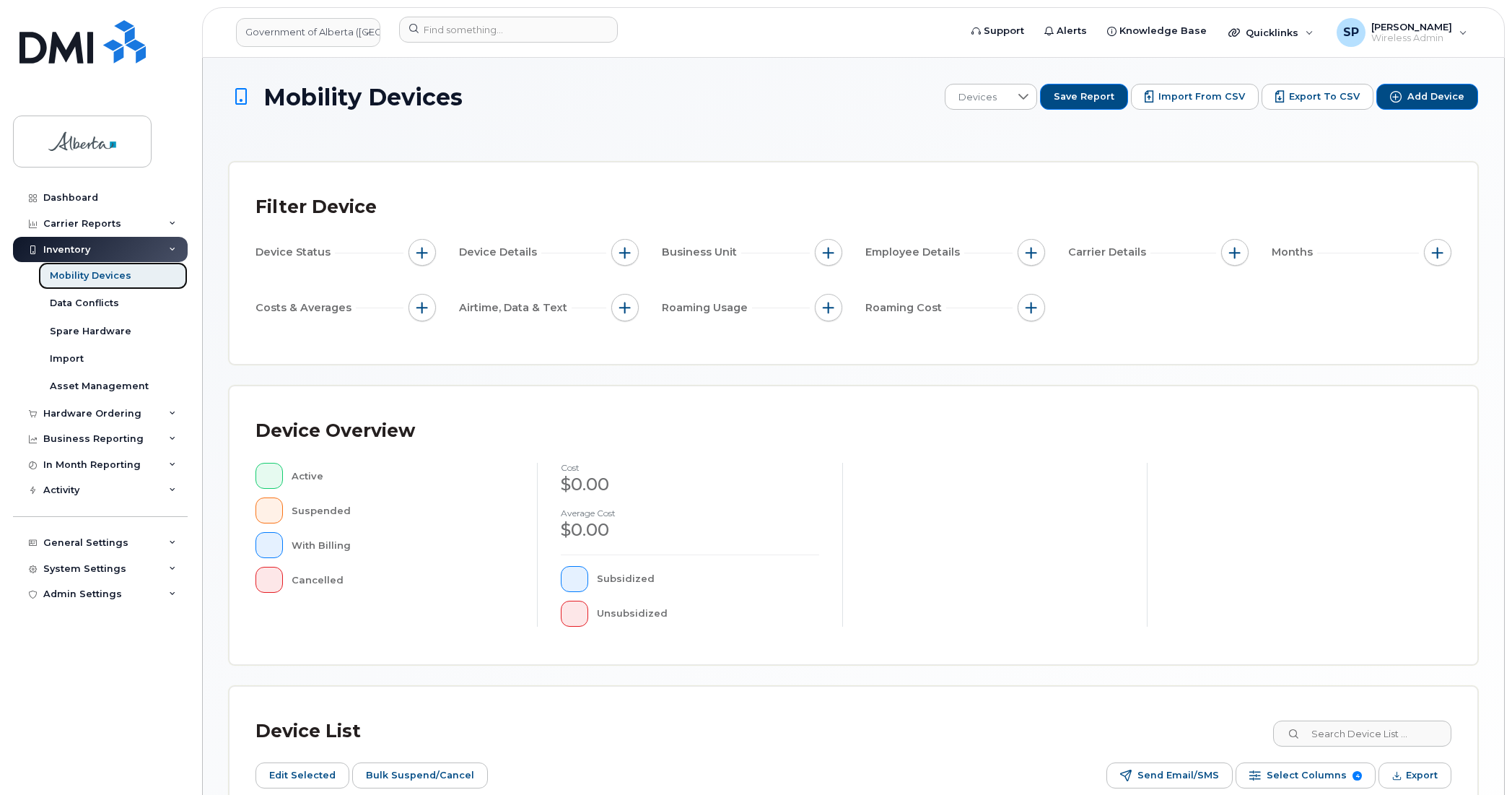
click at [130, 278] on link "Mobility Devices" at bounding box center [112, 276] width 149 height 28
click at [1498, 379] on div "Mobility Devices Devices Save Report Import from CSV Export to CSV Add Device F…" at bounding box center [854, 516] width 1302 height 915
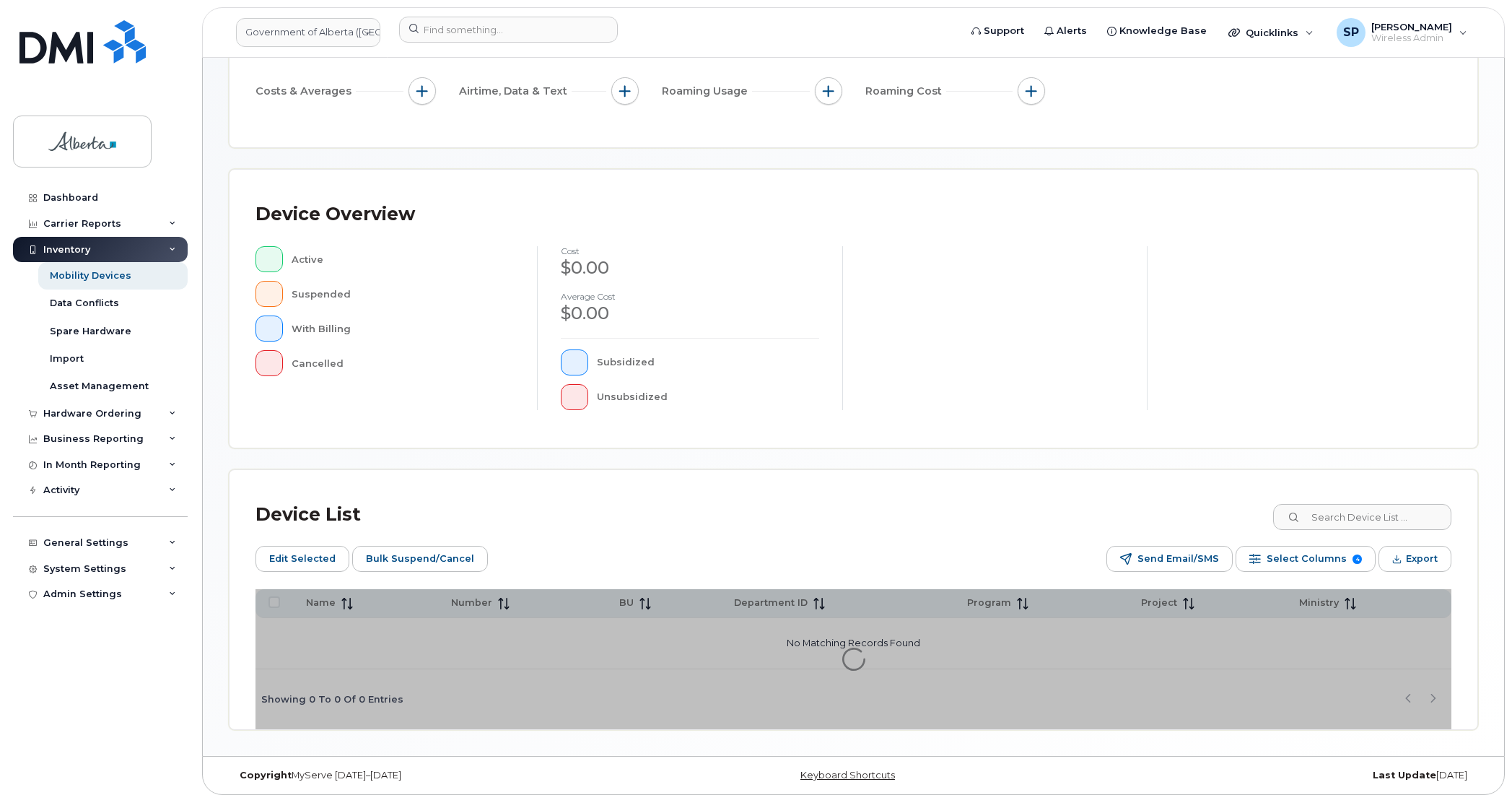
scroll to position [224, 0]
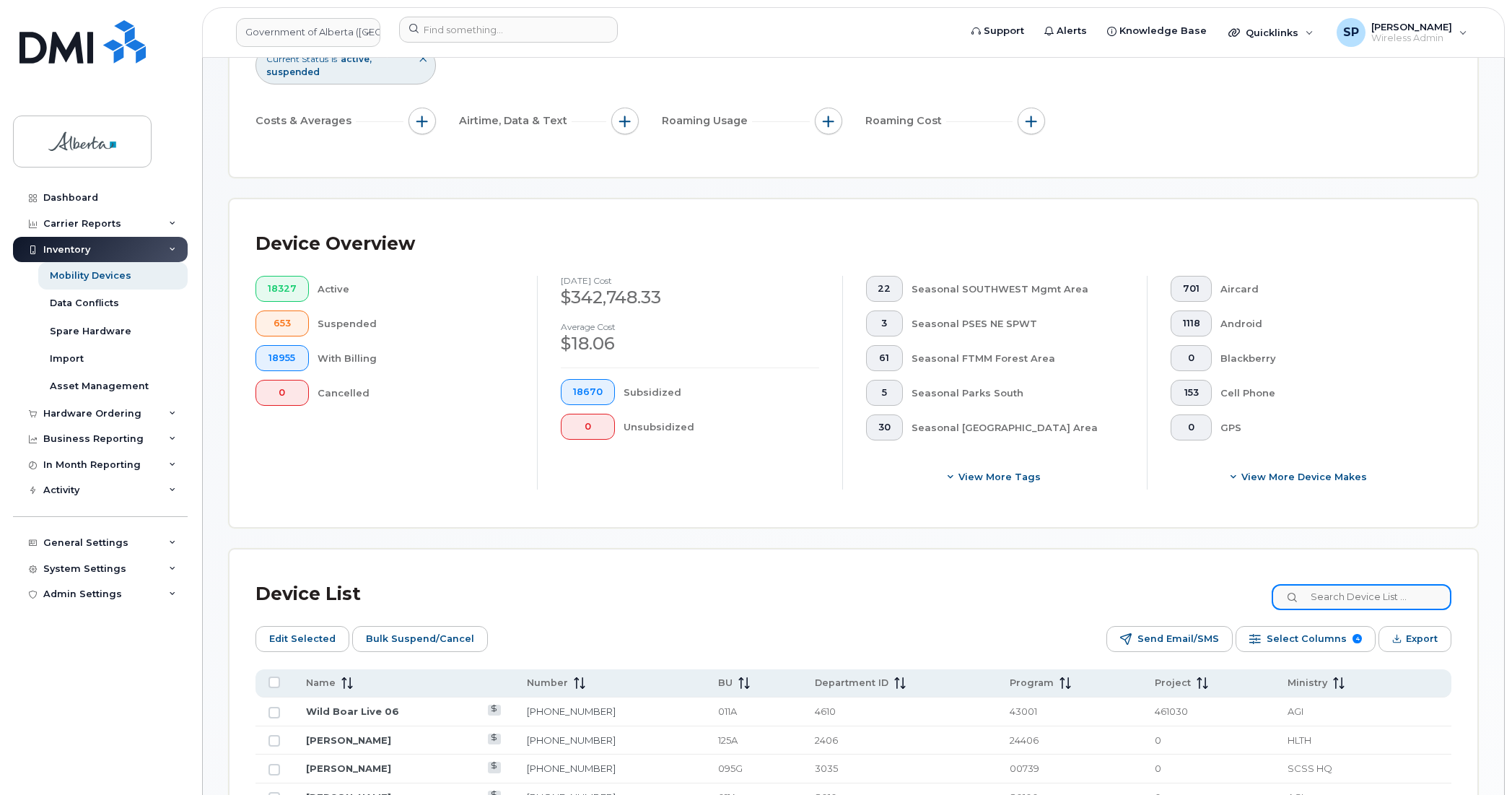
click at [1339, 596] on input at bounding box center [1362, 597] width 180 height 26
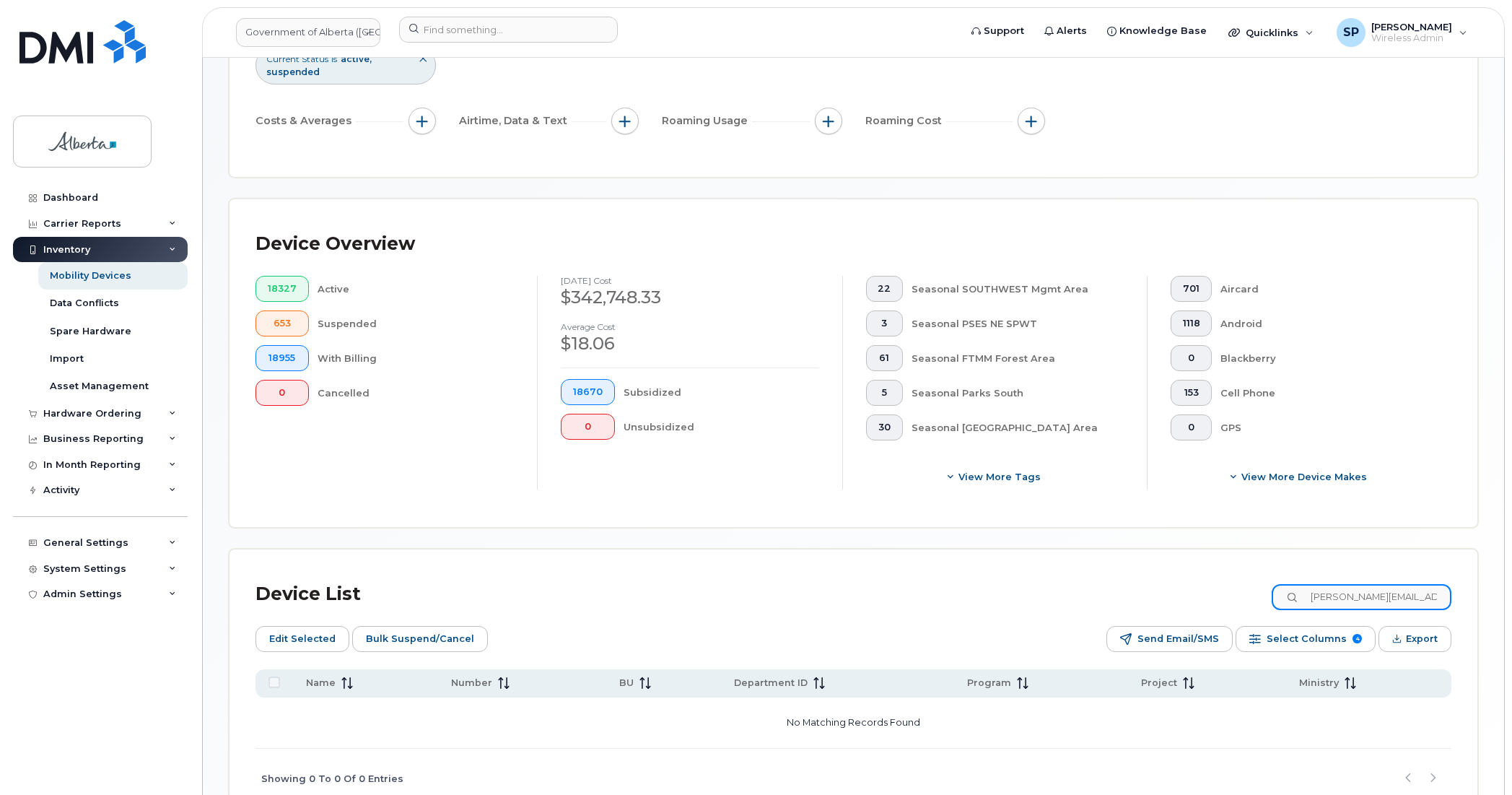
click at [1436, 593] on input "karen.koo@gov.ab.ca" at bounding box center [1362, 597] width 180 height 26
type input "k"
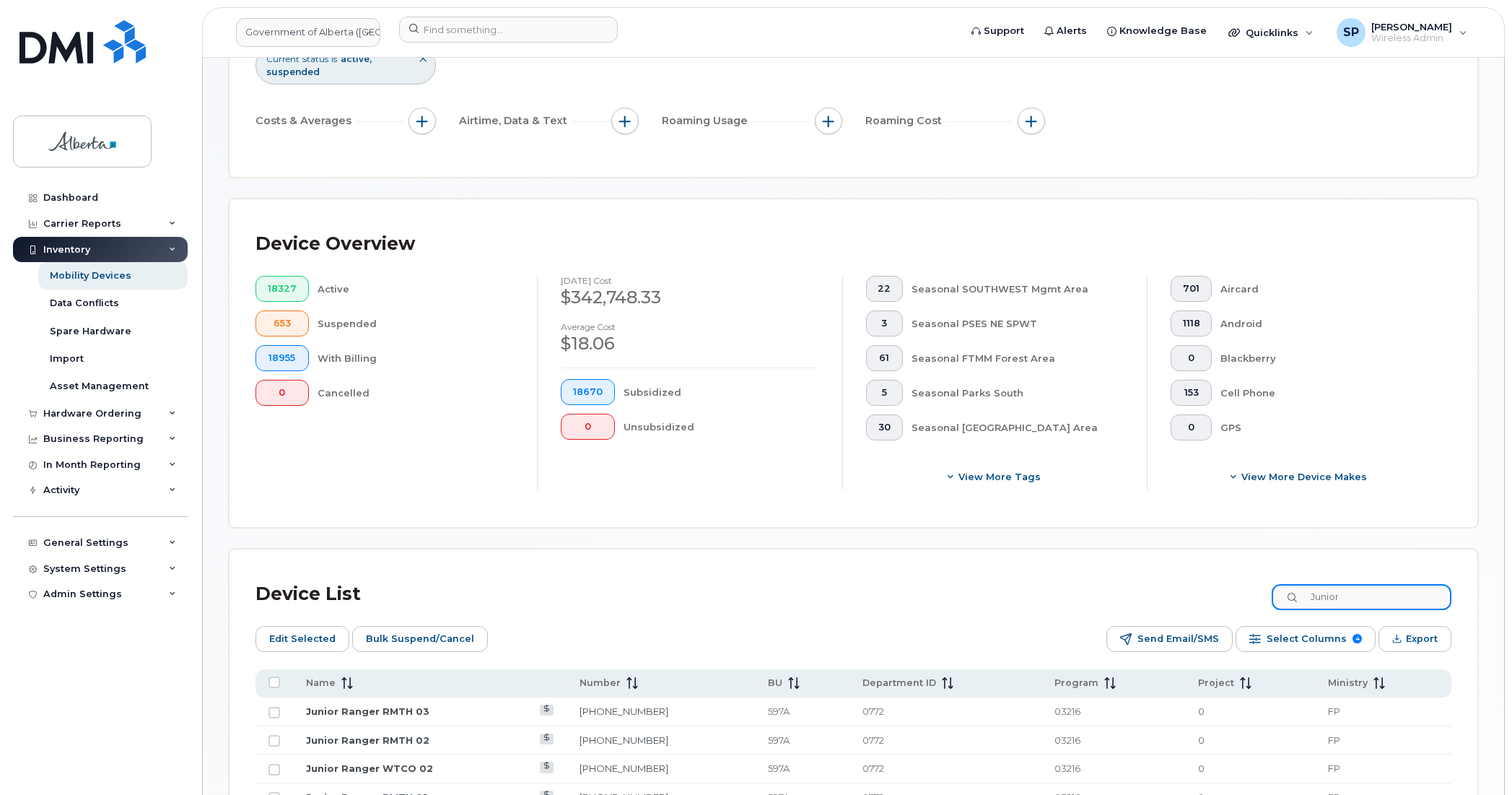
type input "Junior"
click at [1507, 445] on body "Government of Alberta (GOA) Support Alerts Knowledge Base Quicklinks Suspend / …" at bounding box center [756, 617] width 1512 height 1683
drag, startPoint x: 1509, startPoint y: 448, endPoint x: 1507, endPoint y: 553, distance: 105.0
click at [1507, 554] on body "Government of Alberta (GOA) Support Alerts Knowledge Base Quicklinks Suspend / …" at bounding box center [756, 617] width 1512 height 1683
drag, startPoint x: 1511, startPoint y: 524, endPoint x: 1496, endPoint y: 600, distance: 77.5
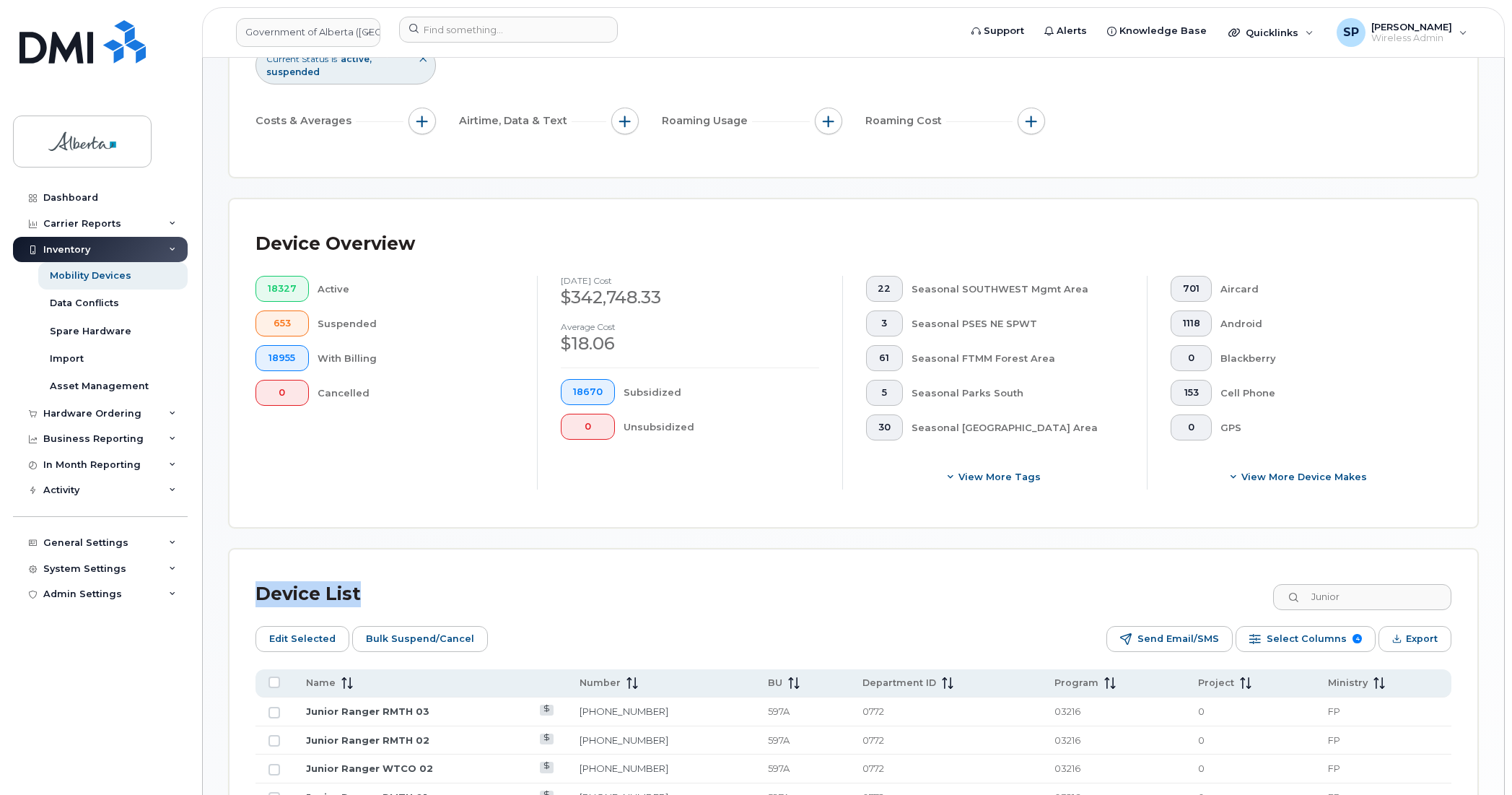
click at [1496, 600] on body "Government of Alberta (GOA) Support Alerts Knowledge Base Quicklinks Suspend / …" at bounding box center [756, 617] width 1512 height 1683
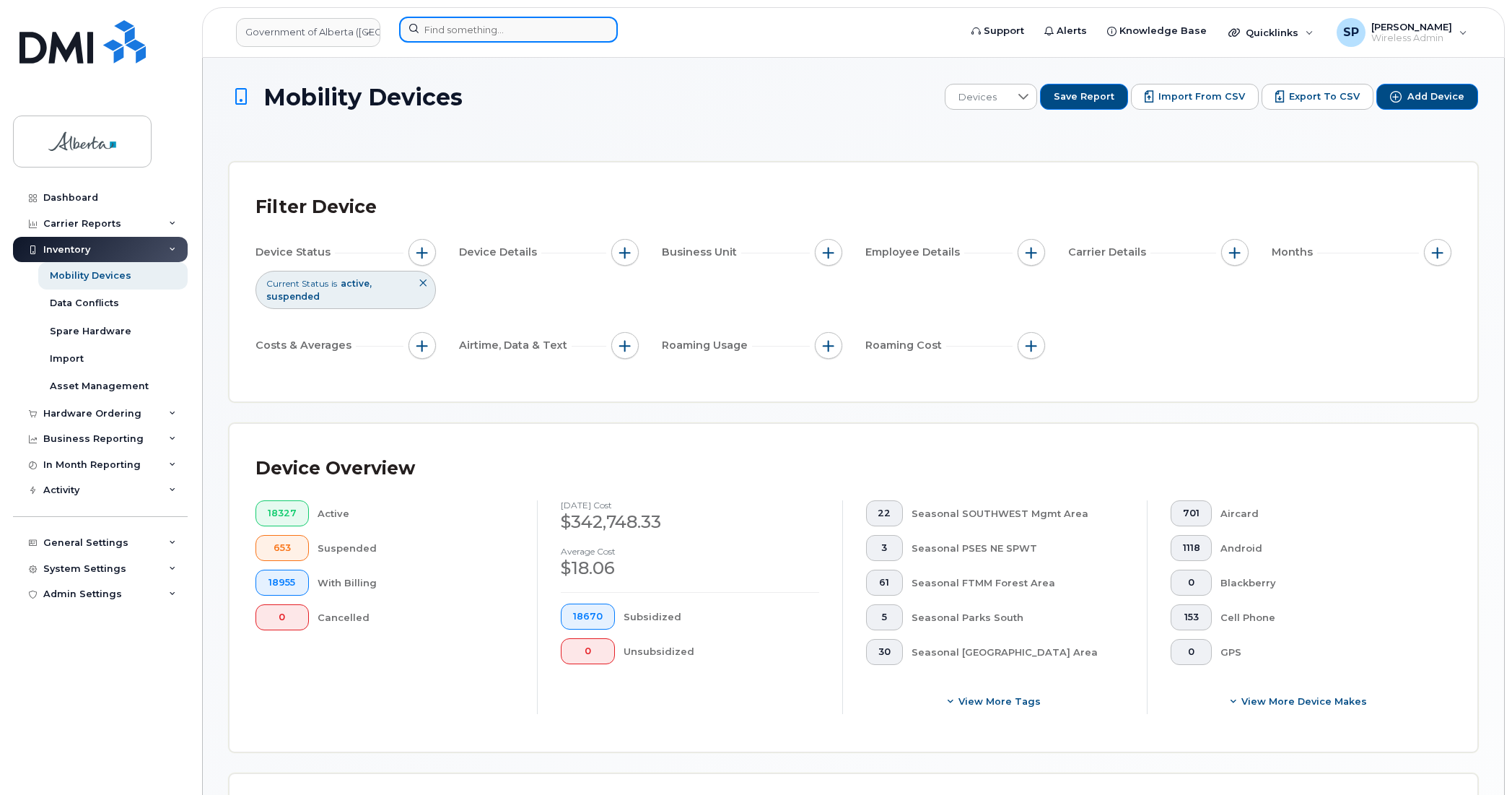
click at [506, 32] on input at bounding box center [508, 30] width 219 height 26
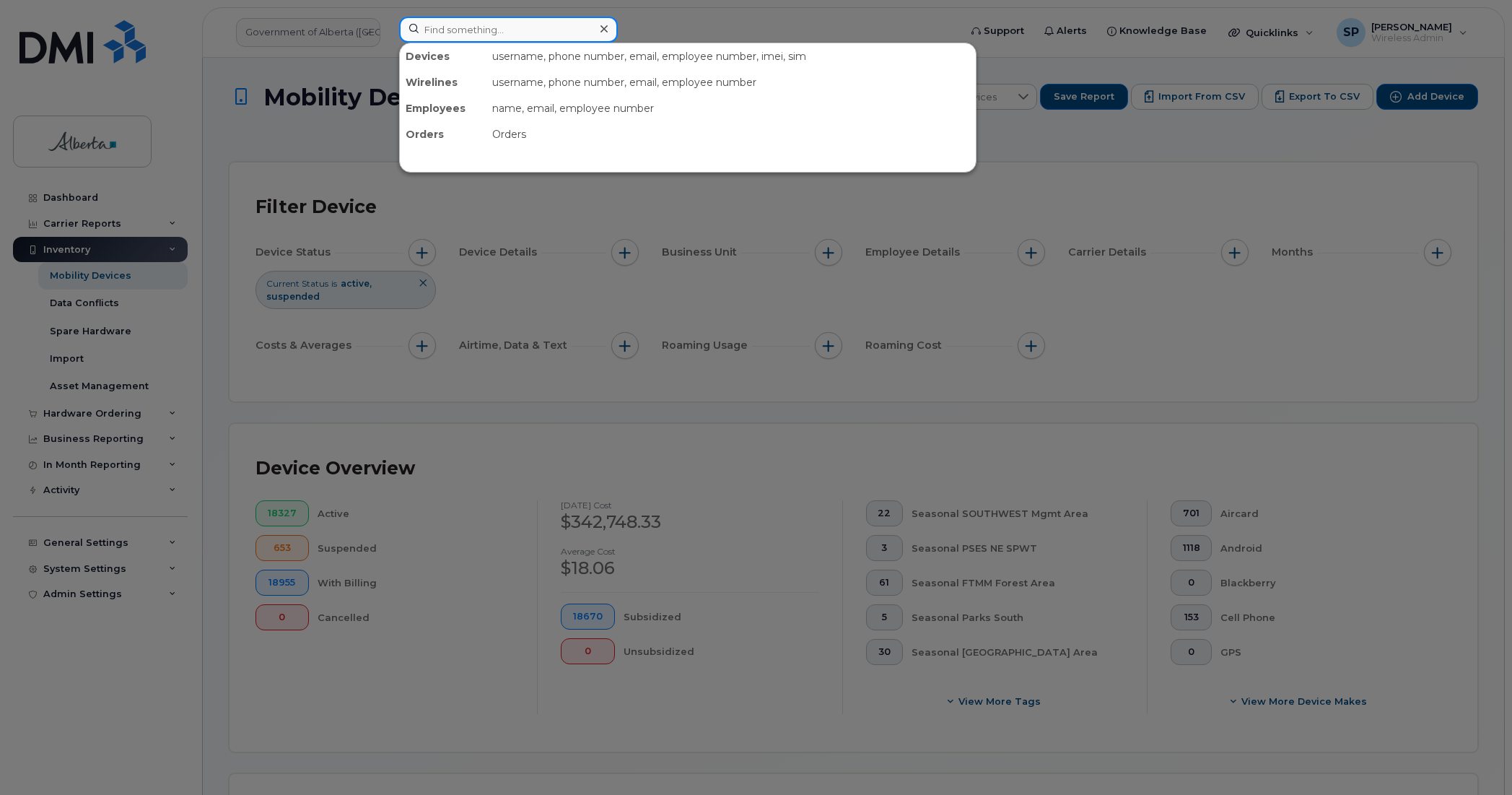
paste input "5879848344"
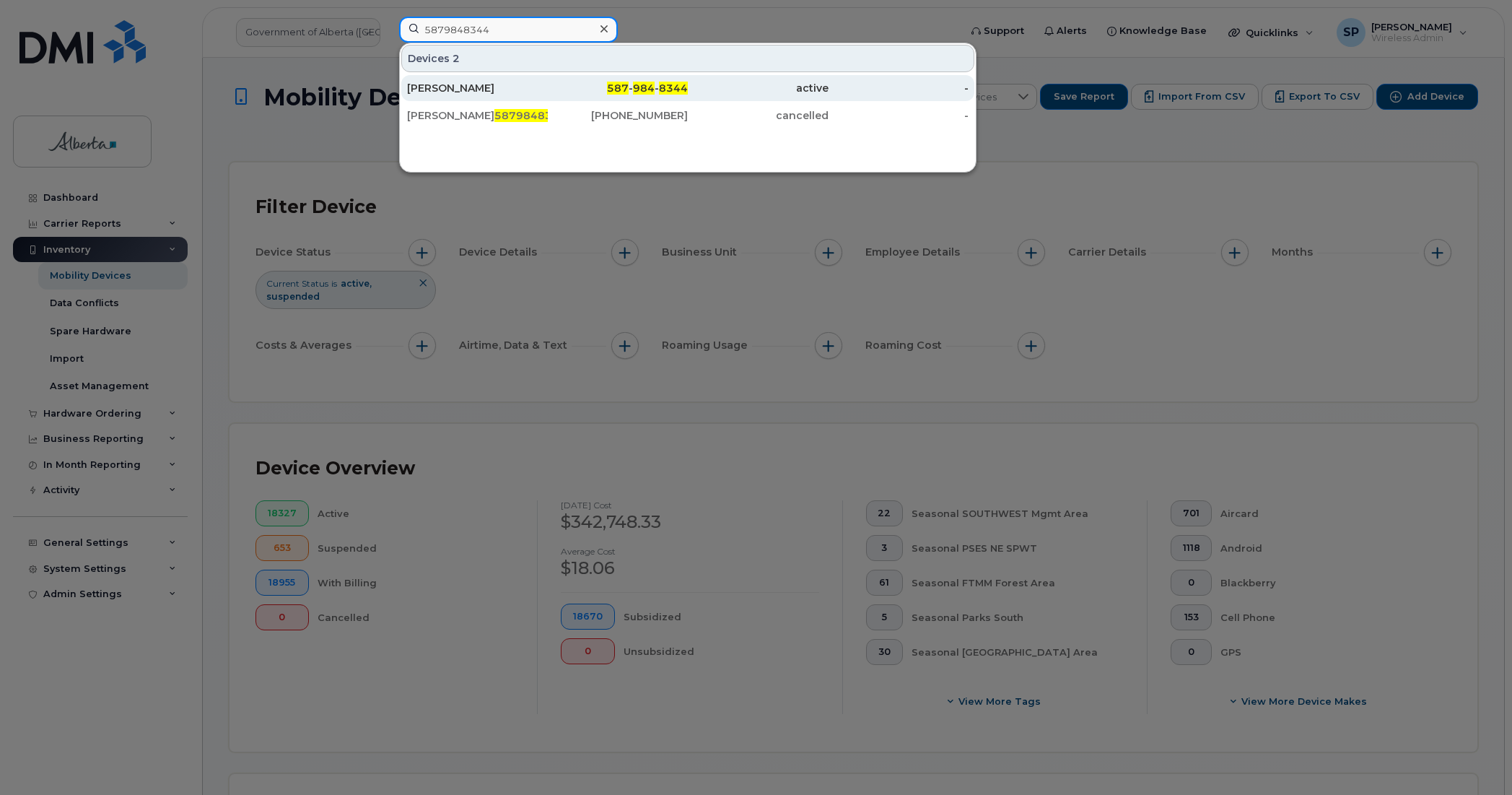
type input "5879848344"
click at [455, 91] on div "[PERSON_NAME]" at bounding box center [478, 89] width 141 height 15
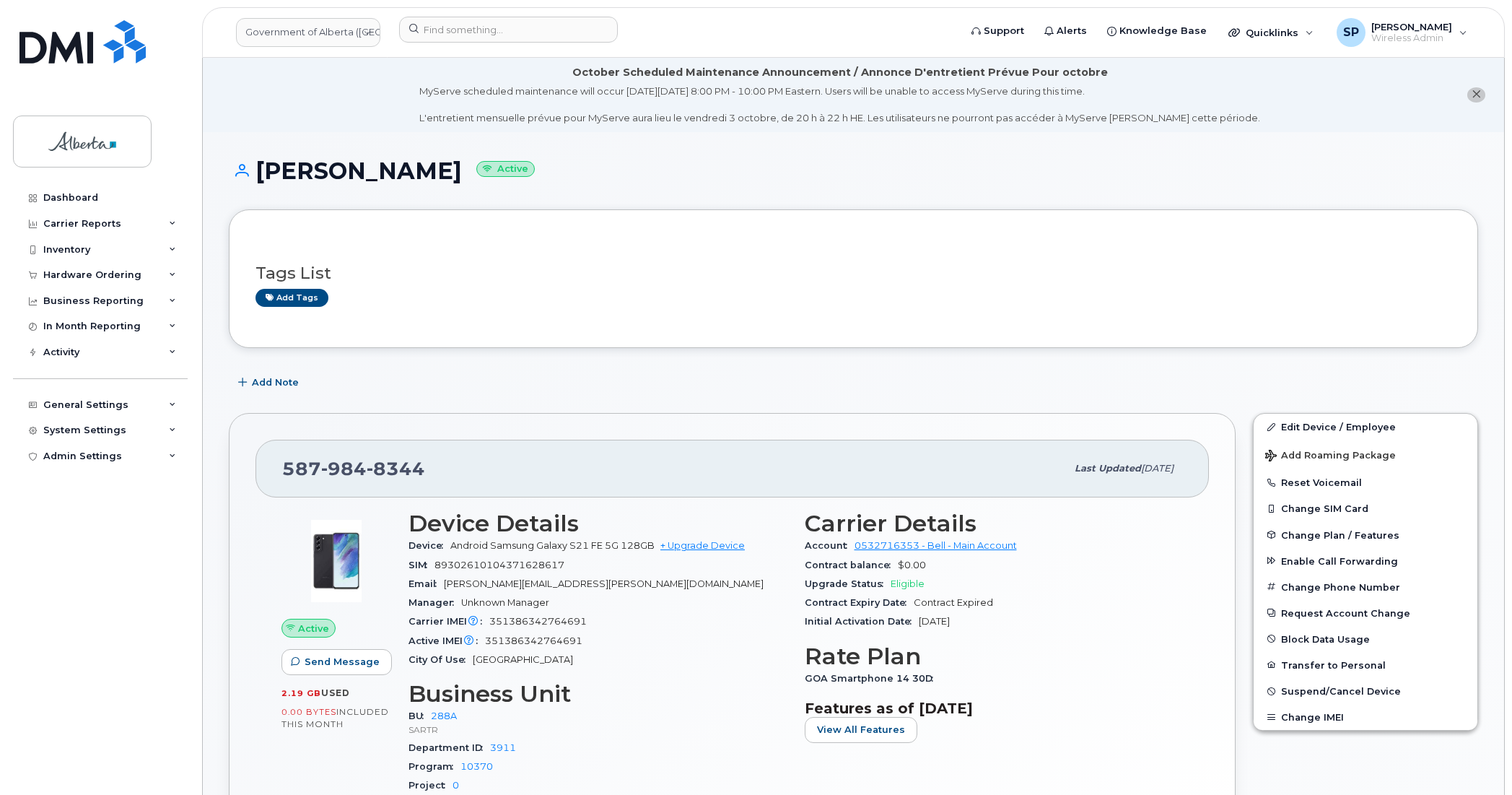
scroll to position [36, 0]
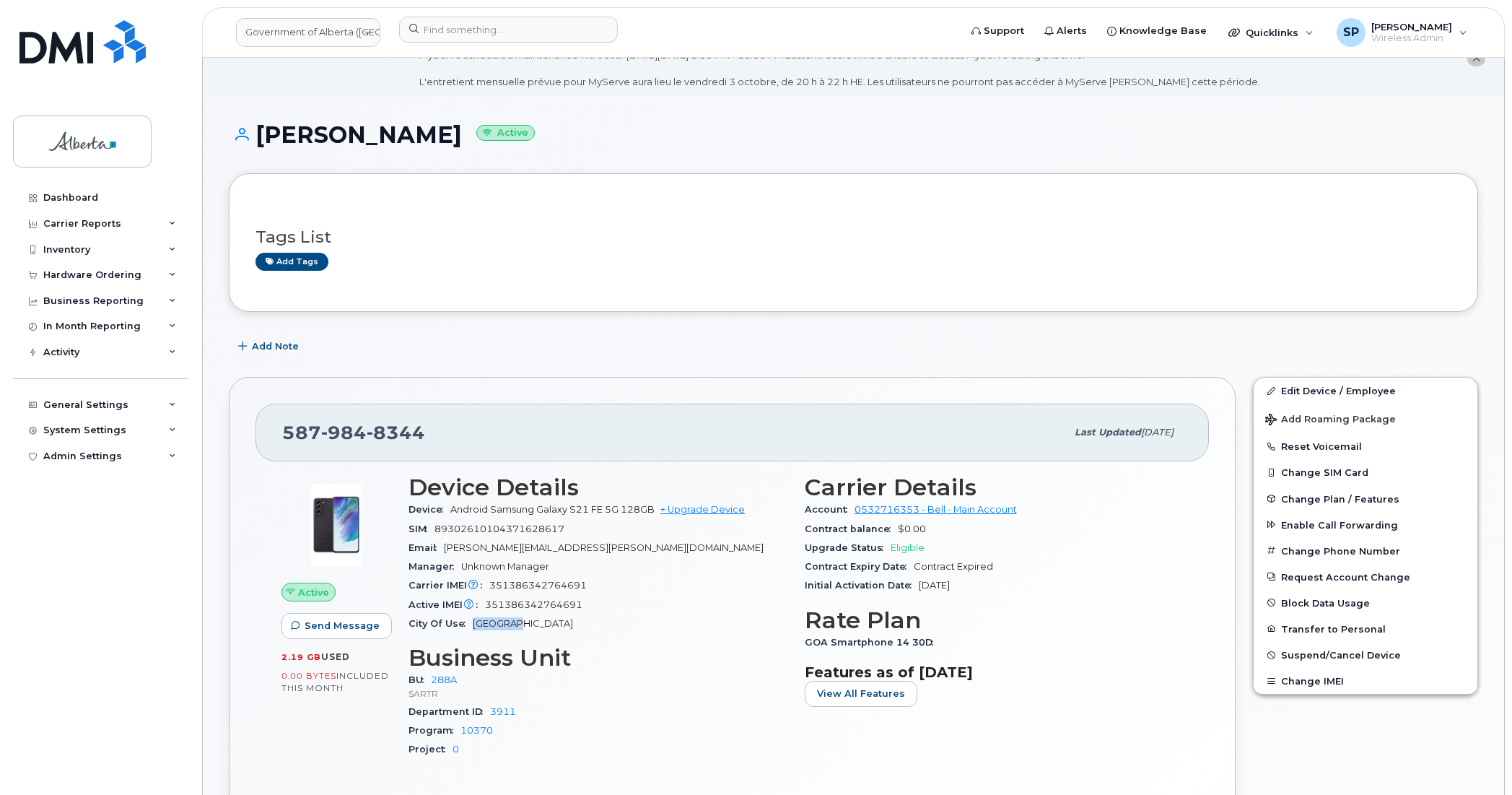
drag, startPoint x: 526, startPoint y: 626, endPoint x: 470, endPoint y: 625, distance: 56.0
click at [470, 625] on div "City Of Use [GEOGRAPHIC_DATA]" at bounding box center [597, 623] width 379 height 18
click at [278, 341] on span "Add Note" at bounding box center [275, 346] width 47 height 14
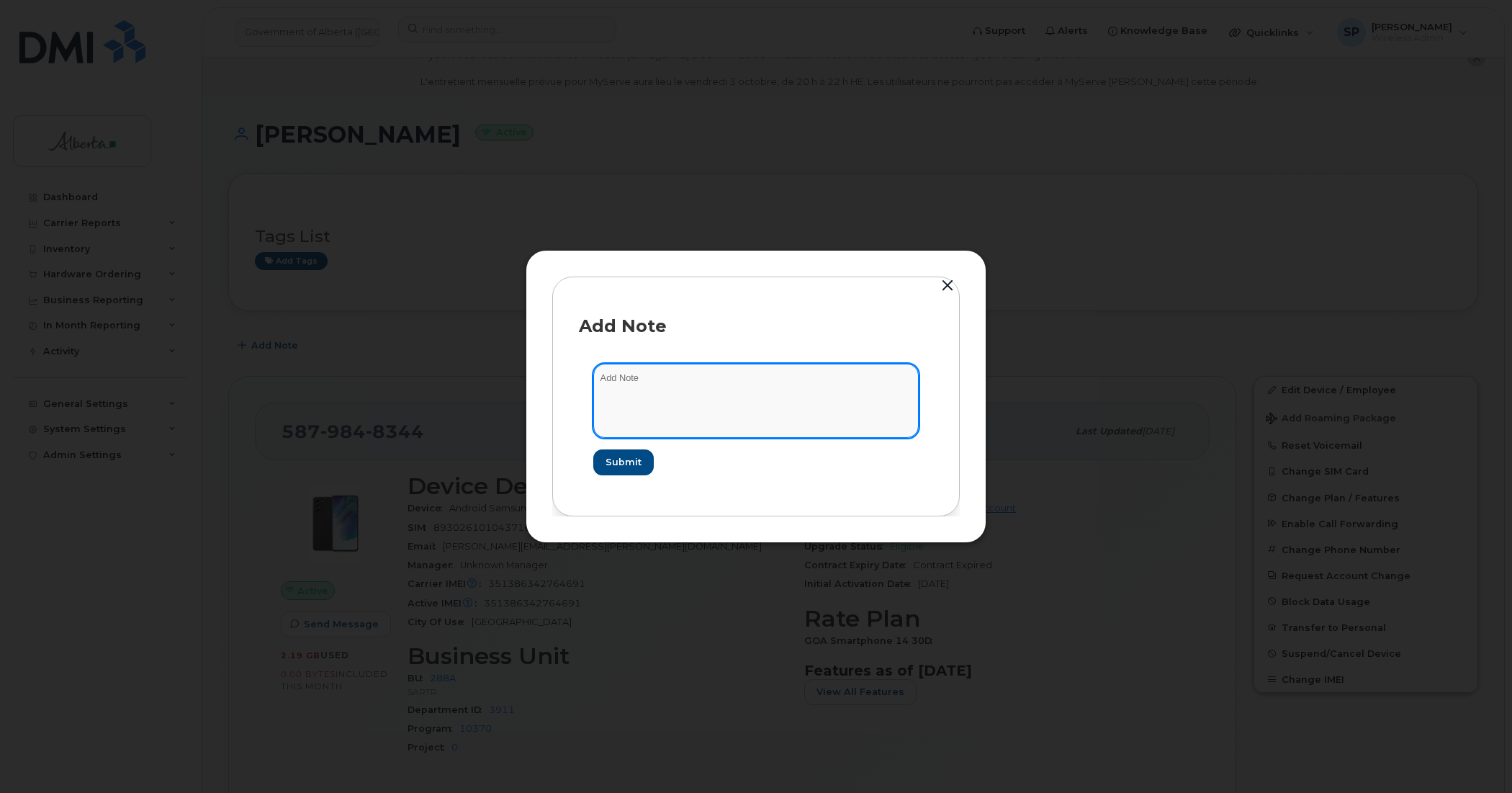
click at [635, 380] on textarea at bounding box center [756, 400] width 326 height 74
paste textarea "SCTASK0855599 Plan Cancel - [PHONE_NUMBER] Repurpose [GEOGRAPHIC_DATA]"
type textarea "SCTASK0855599 Plan Cancel - [PHONE_NUMBER] Repurpose [GEOGRAPHIC_DATA]"
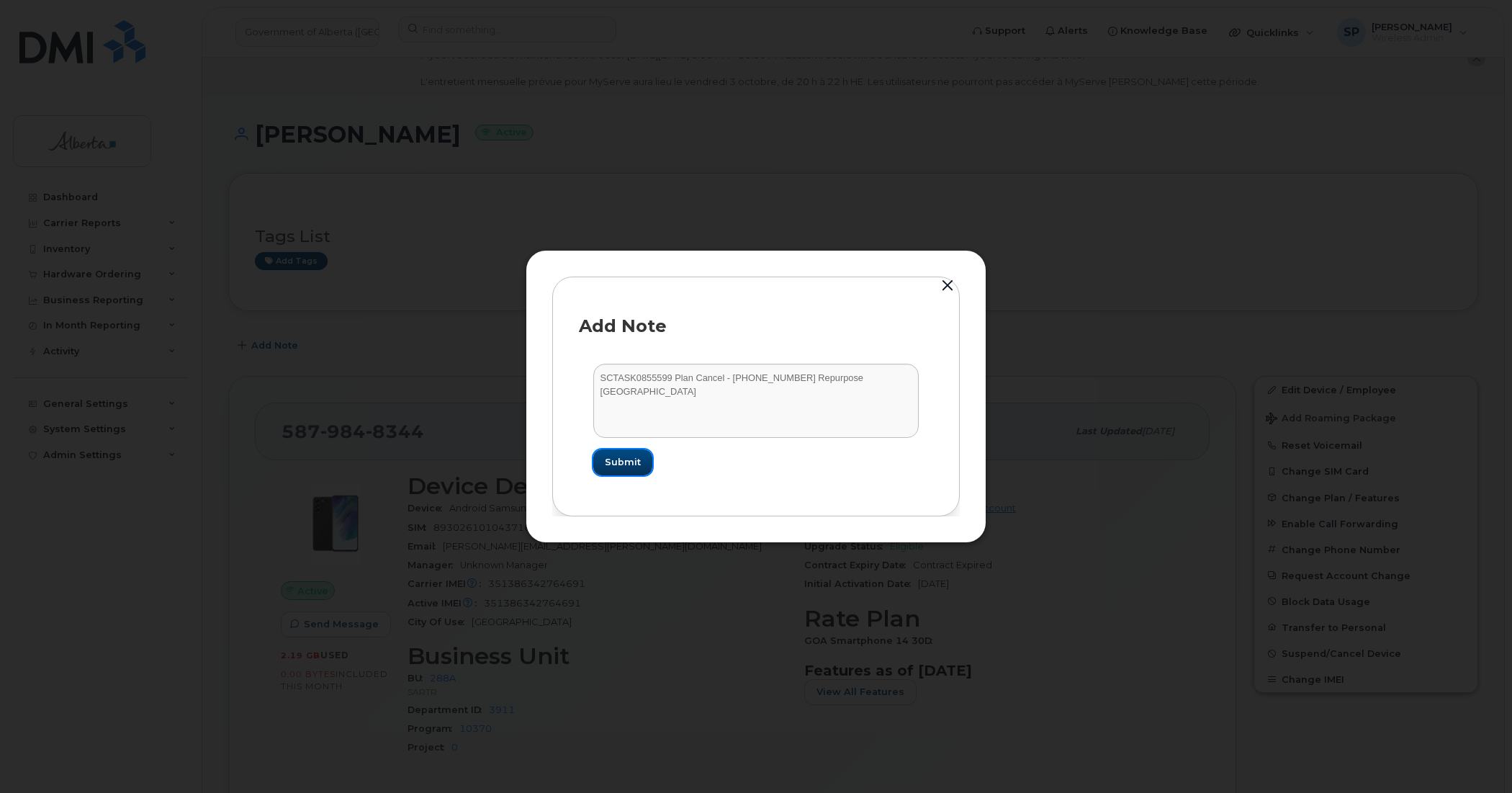
click at [630, 463] on span "Submit" at bounding box center [623, 462] width 36 height 14
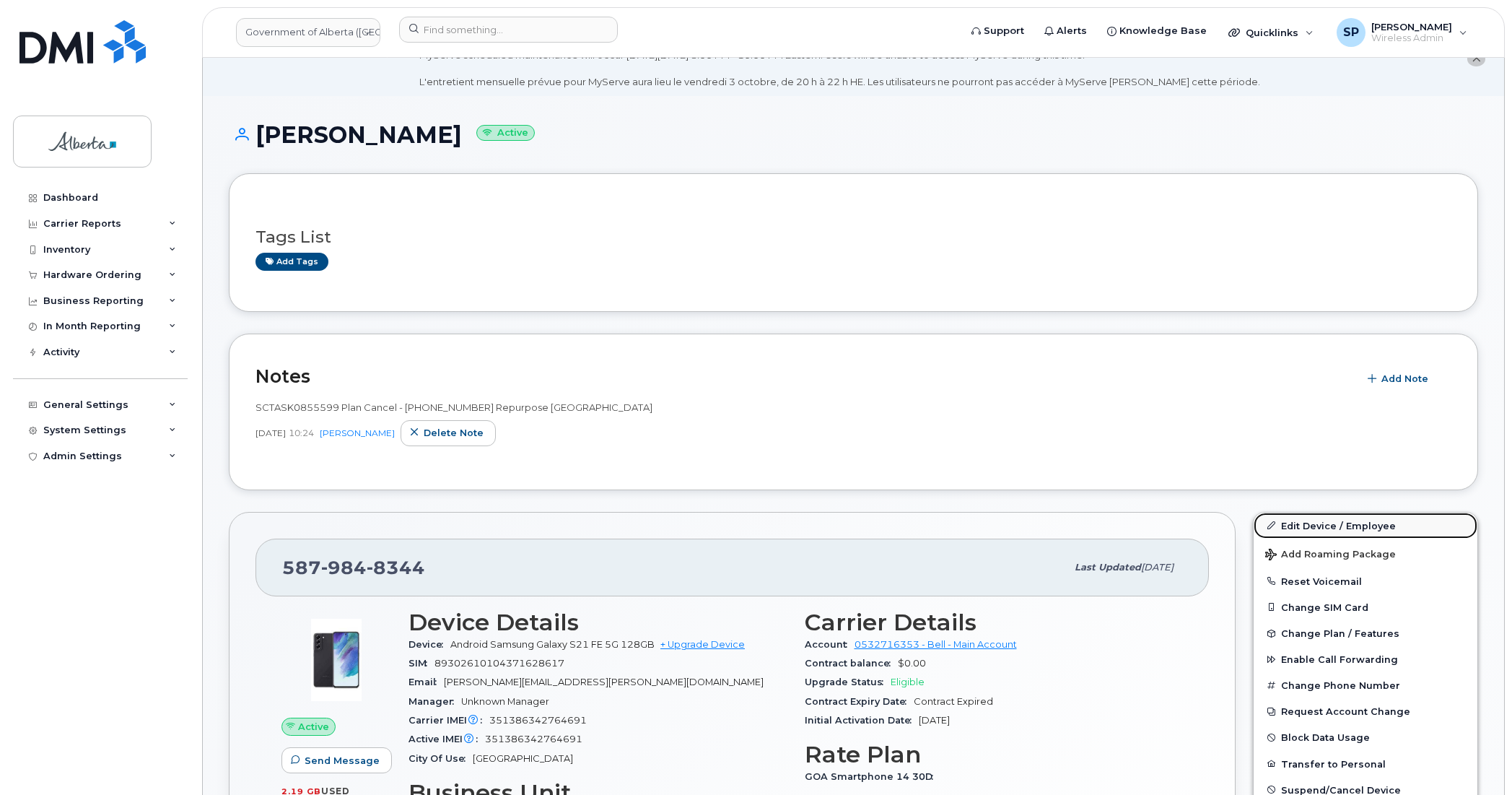
click at [1305, 524] on link "Edit Device / Employee" at bounding box center [1365, 526] width 224 height 26
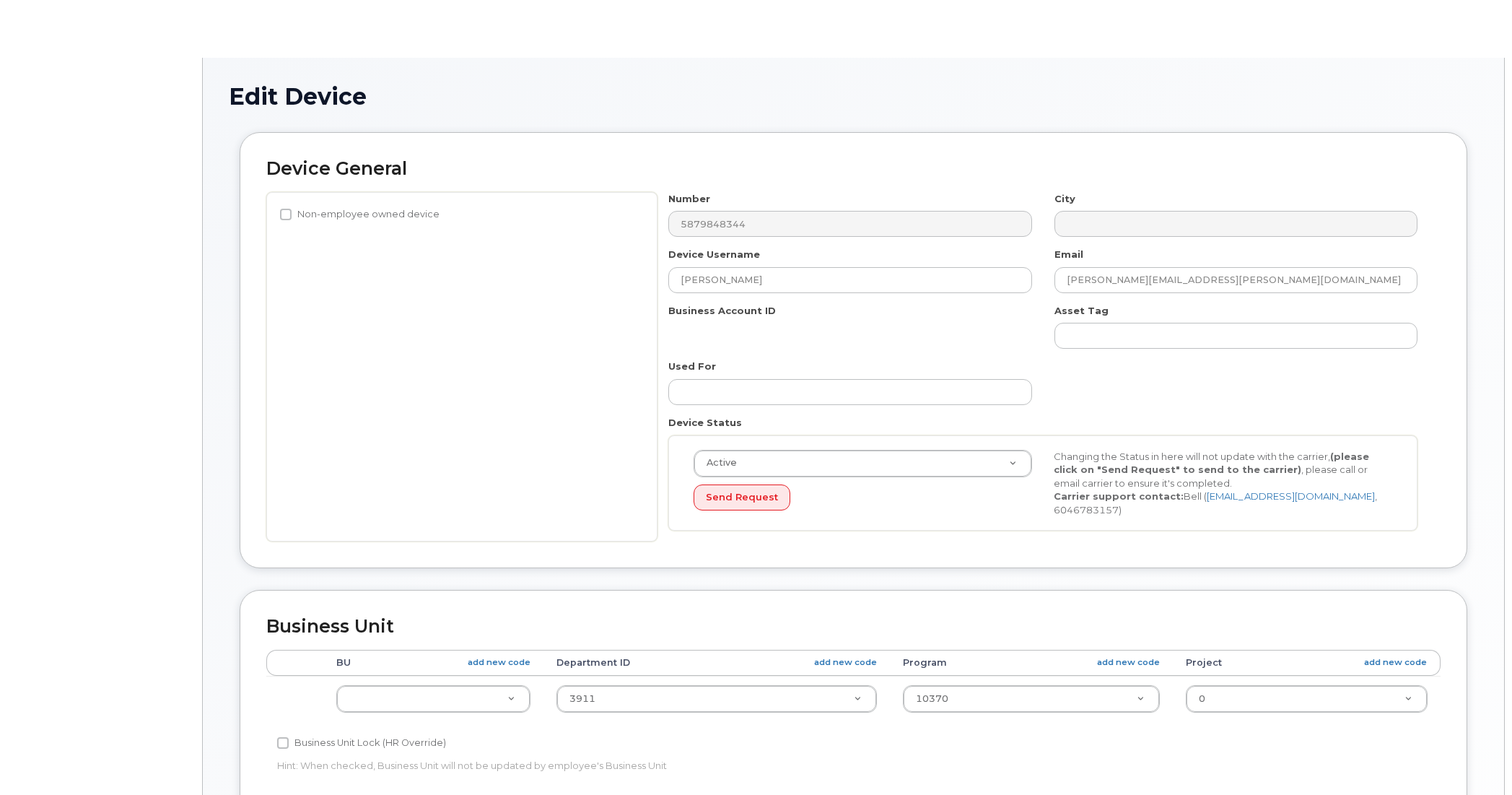
select select "4120332"
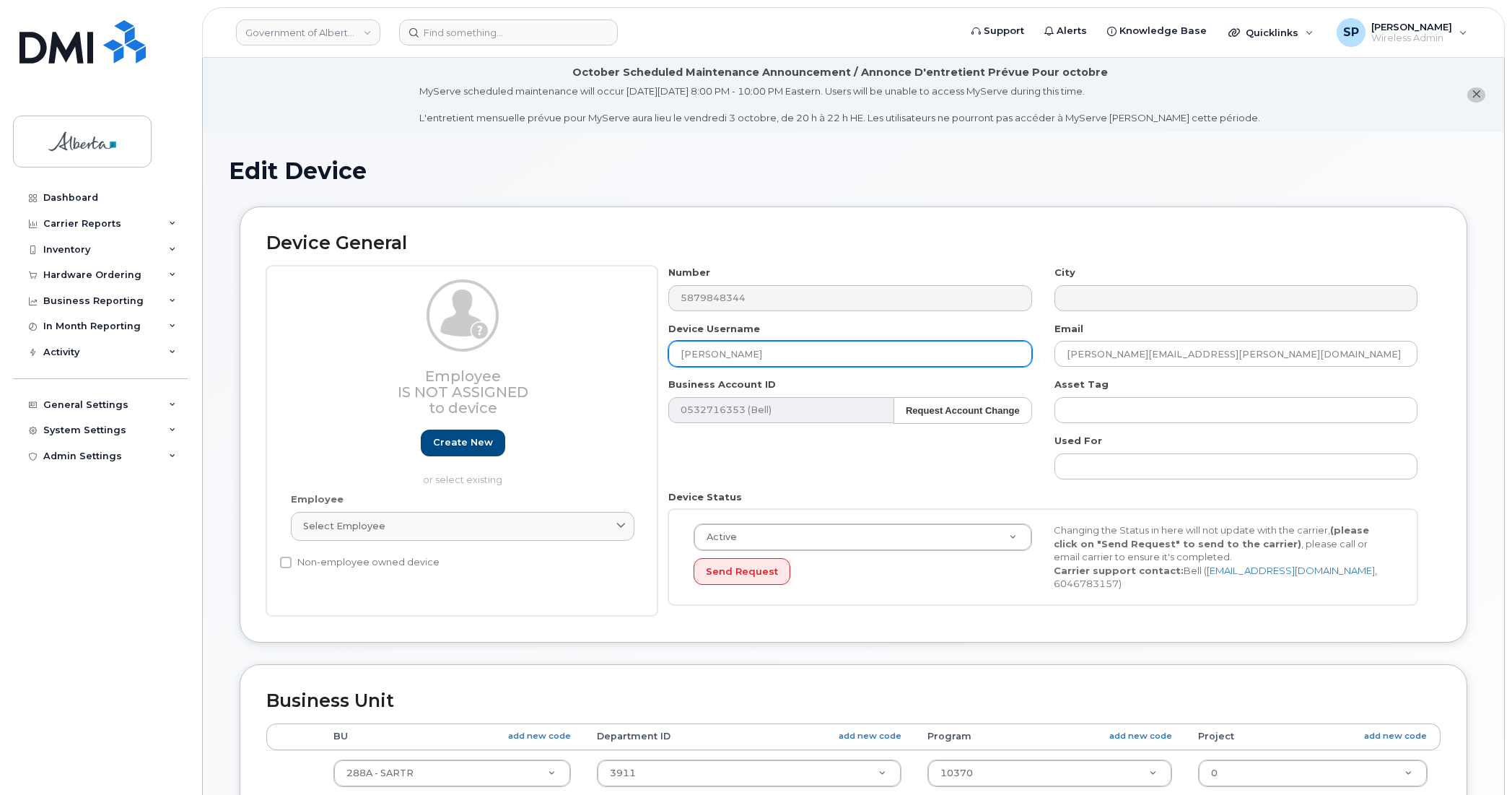
drag, startPoint x: 762, startPoint y: 361, endPoint x: 652, endPoint y: 361, distance: 110.0
click at [652, 361] on div "Employee Is not assigned to device Create new or select existing Employee Selec…" at bounding box center [854, 441] width 1175 height 350
type input "Repurpose [GEOGRAPHIC_DATA]"
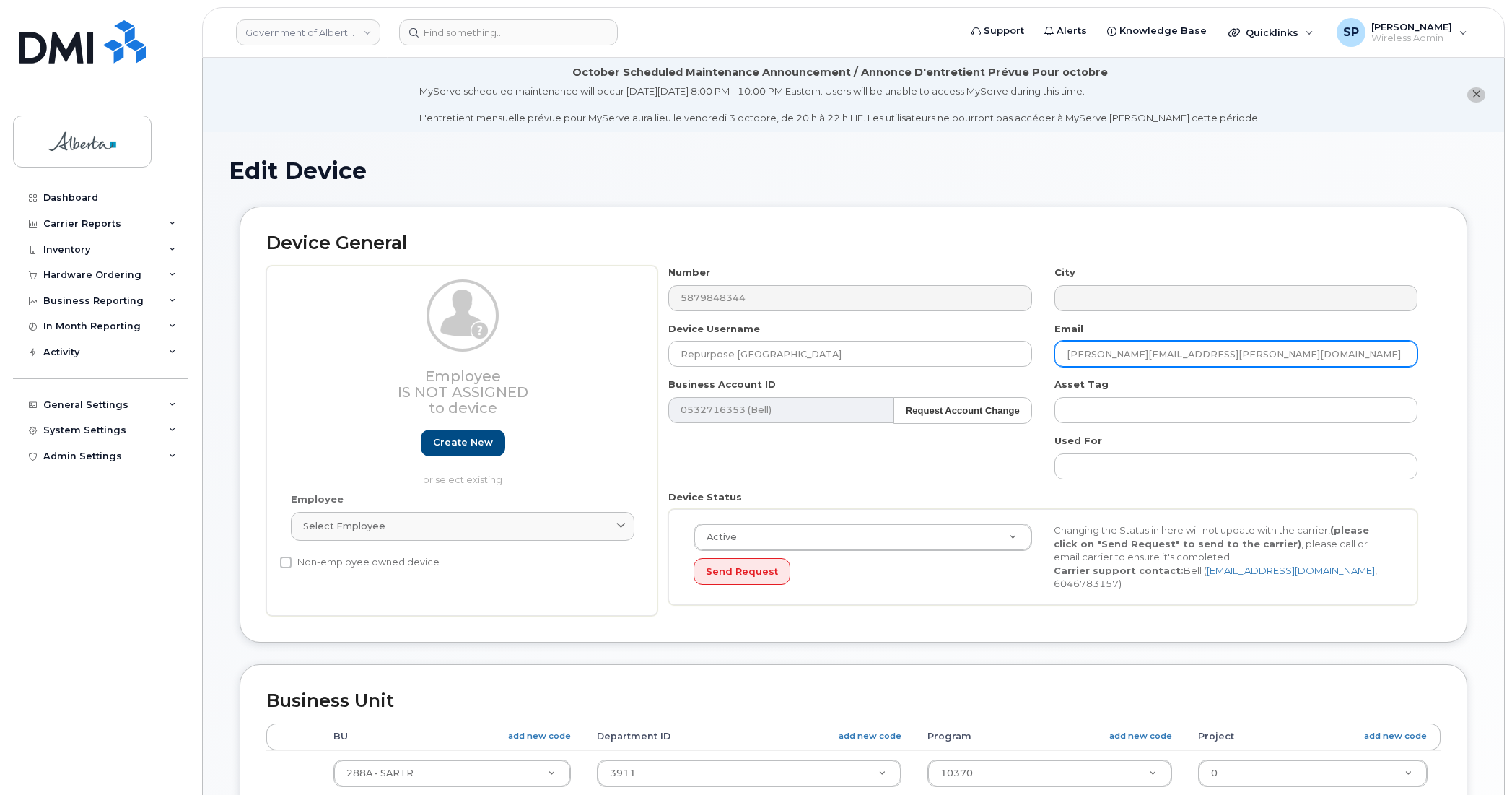
drag, startPoint x: 1196, startPoint y: 354, endPoint x: 1054, endPoint y: 356, distance: 142.0
click at [1055, 356] on input "Denise.Jurcak@gov.ab.ca" at bounding box center [1236, 354] width 363 height 26
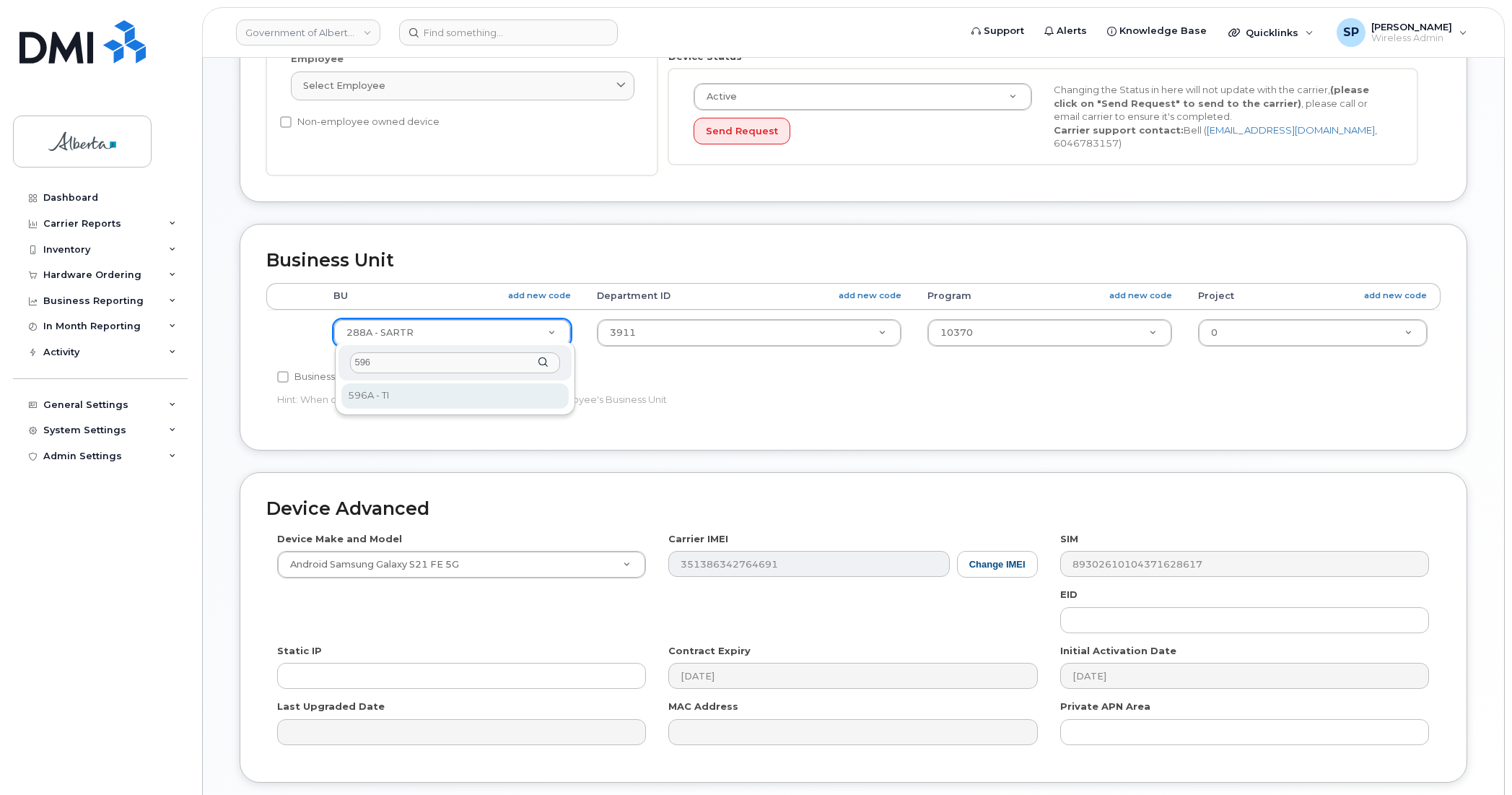
type input "596"
select select "4797729"
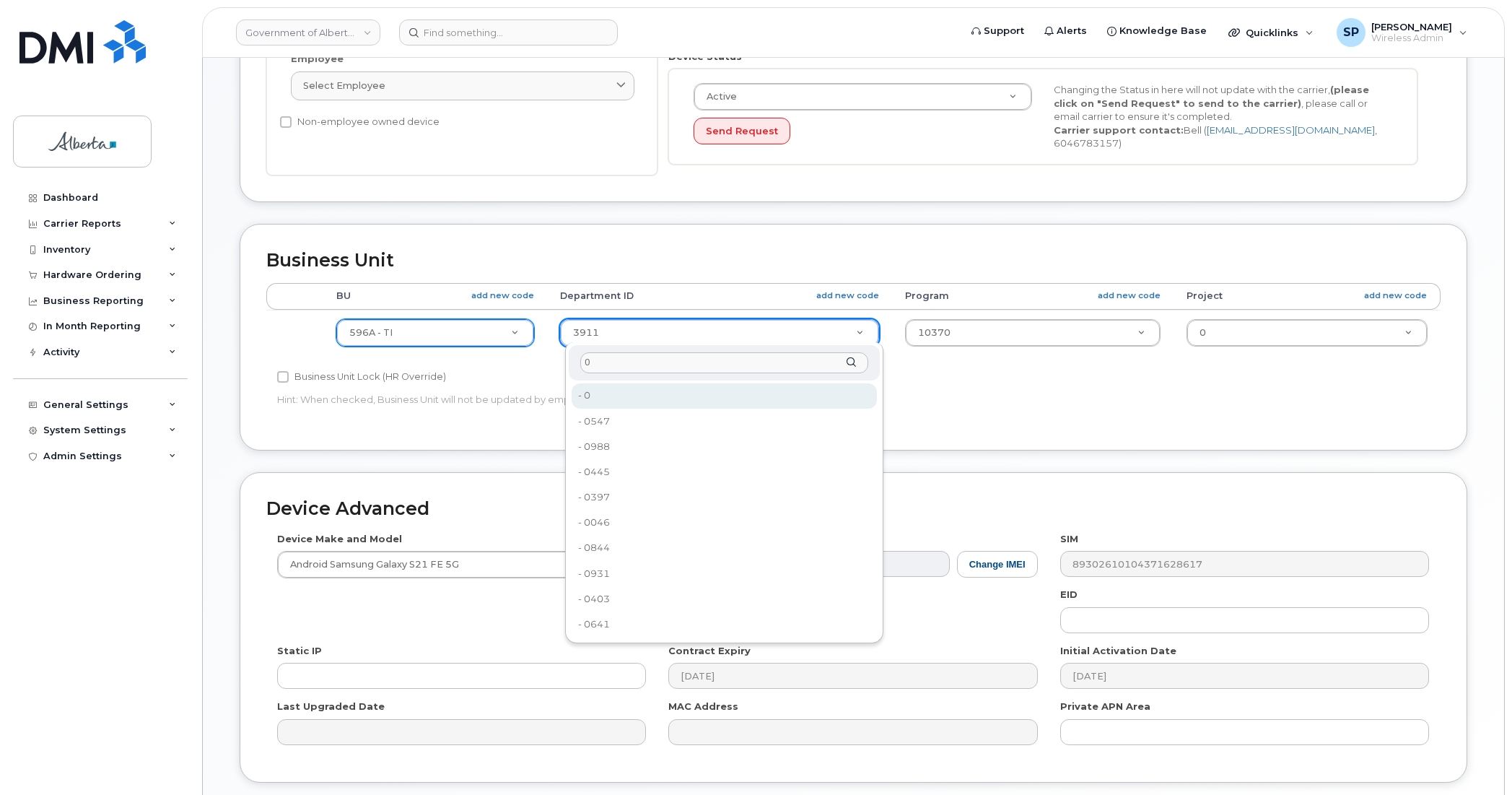
type input "0"
type input "4806341"
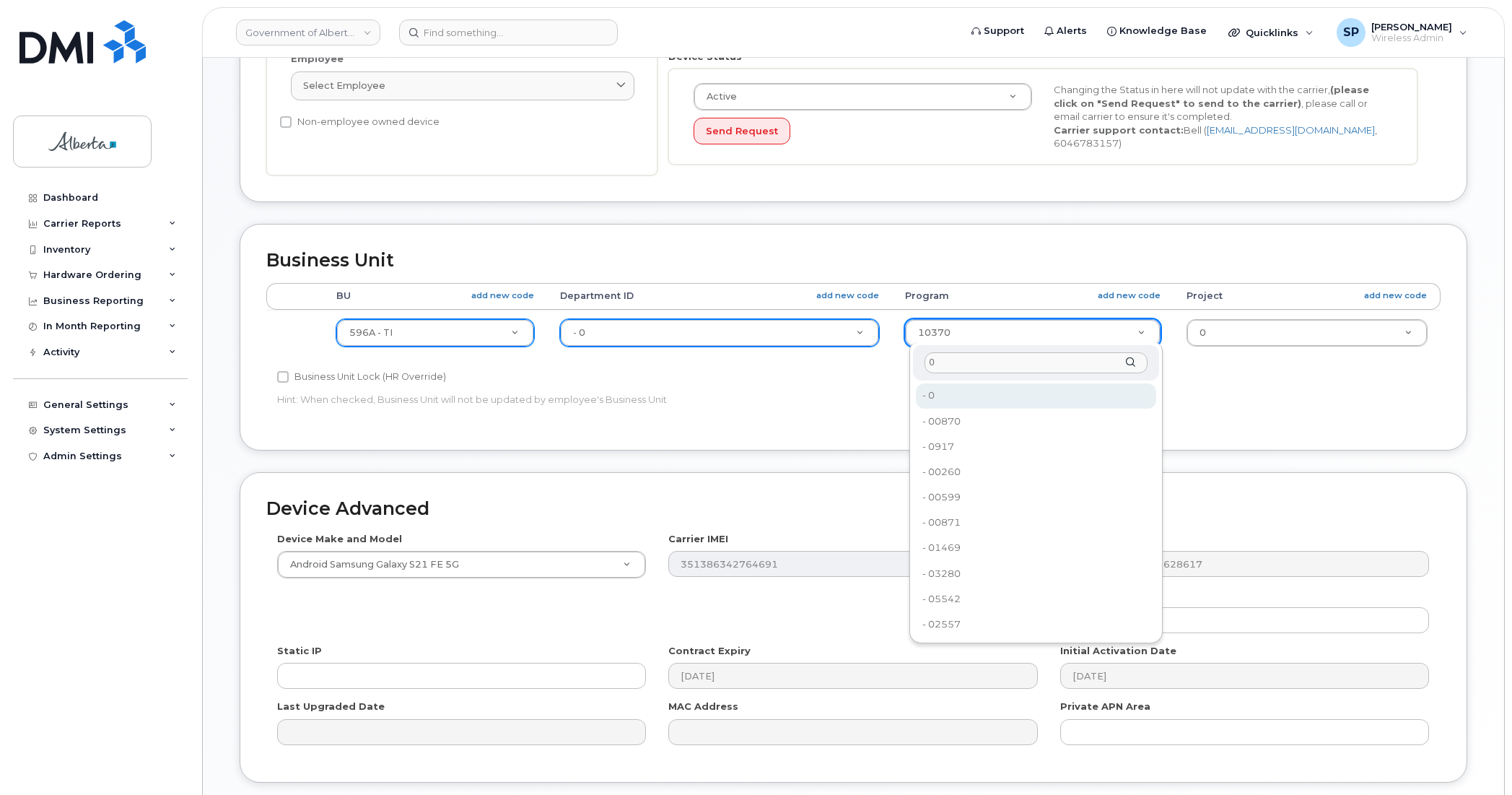
type input "0"
type input "4806366"
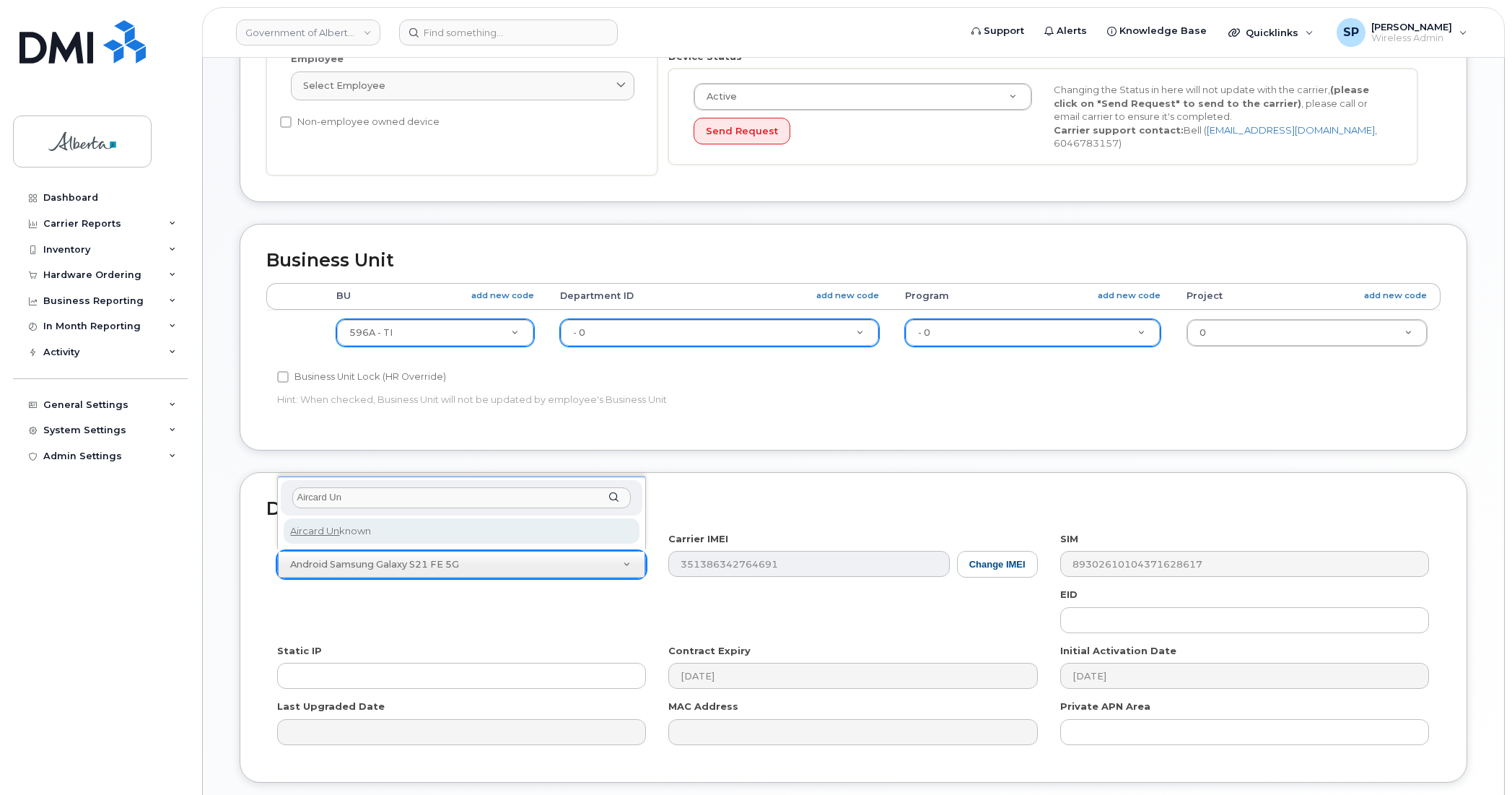
type input "Aircard Un"
select select "971"
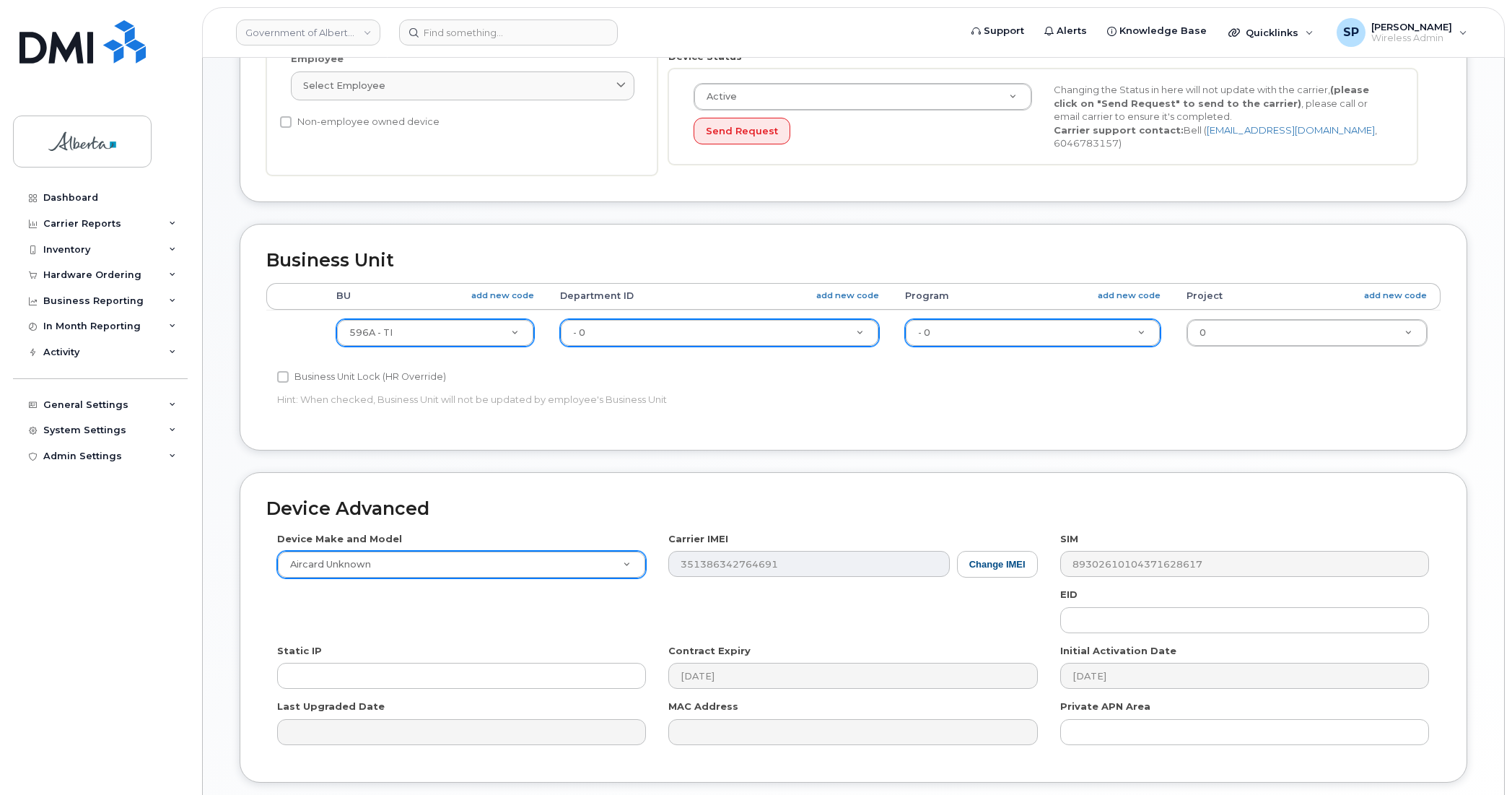
drag, startPoint x: 1510, startPoint y: 597, endPoint x: 1506, endPoint y: 692, distance: 95.1
click at [1506, 692] on body "Government of Alberta (GOA) Support Alerts Knowledge Base Quicklinks Suspend / …" at bounding box center [756, 231] width 1512 height 1344
click at [1505, 506] on body "Government of Alberta (GOA) Support Alerts Knowledge Base Quicklinks Suspend / …" at bounding box center [756, 231] width 1512 height 1344
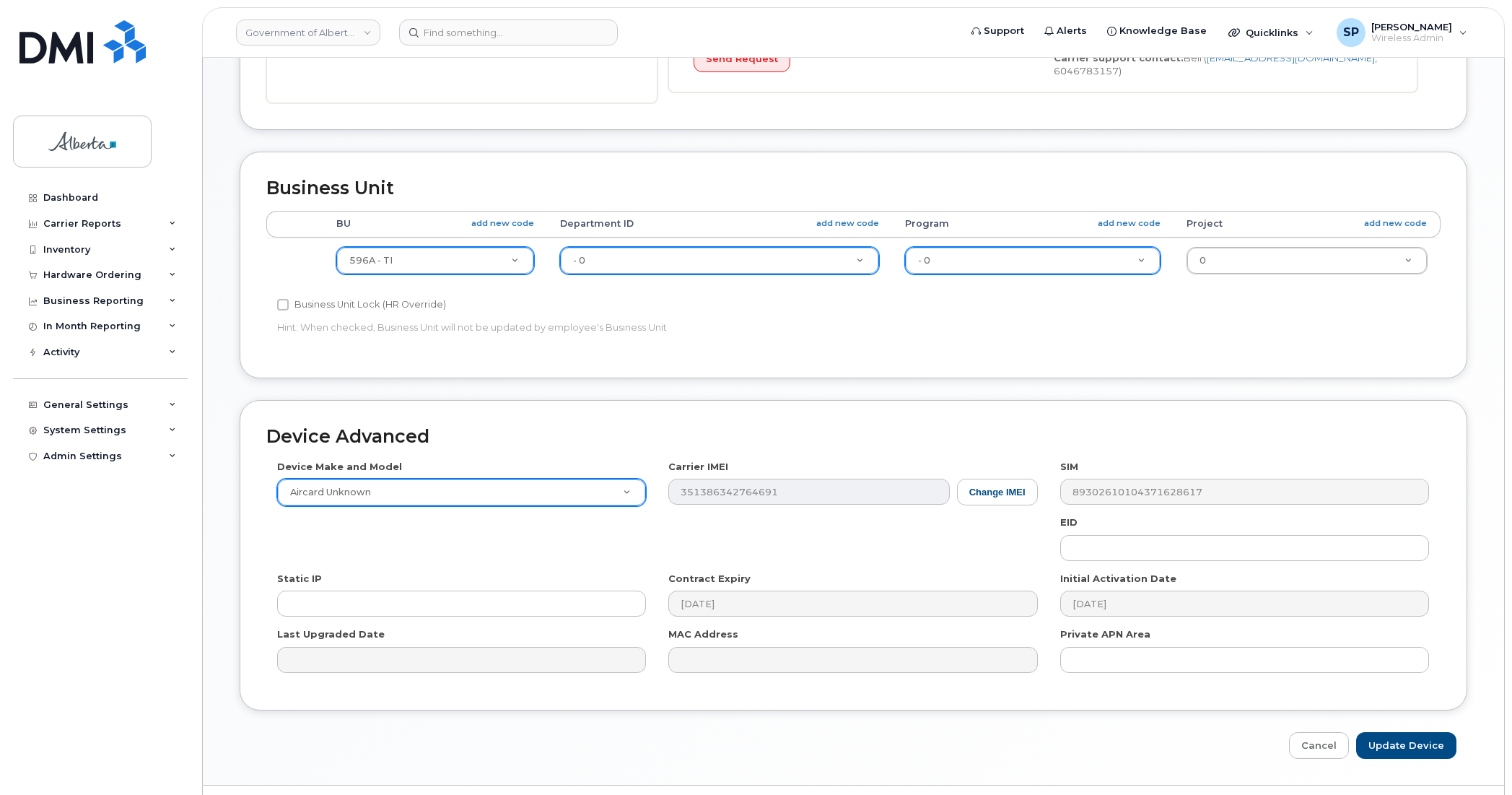
scroll to position [546, 0]
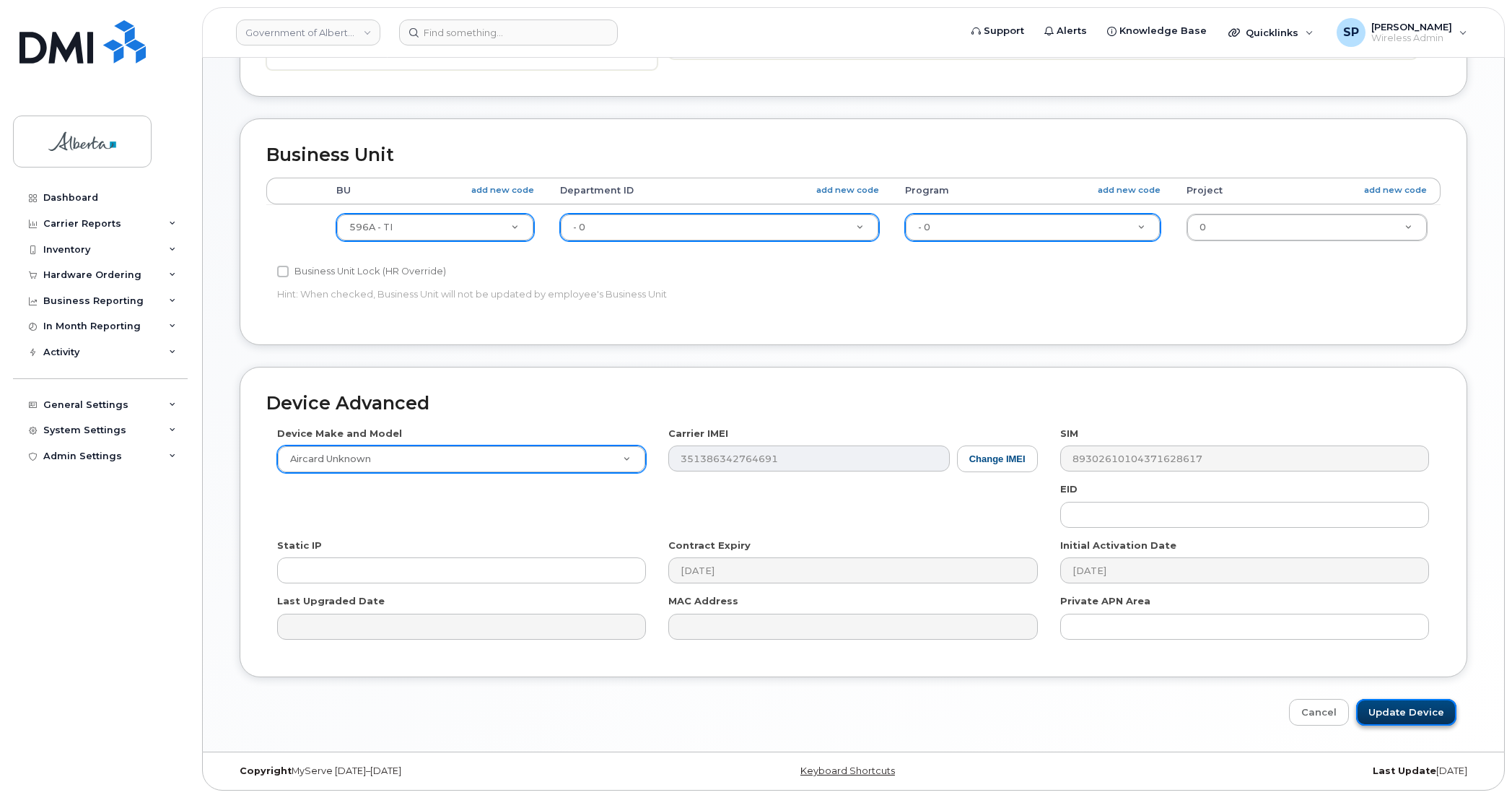
click at [1409, 710] on input "Update Device" at bounding box center [1406, 712] width 100 height 27
type input "Saving..."
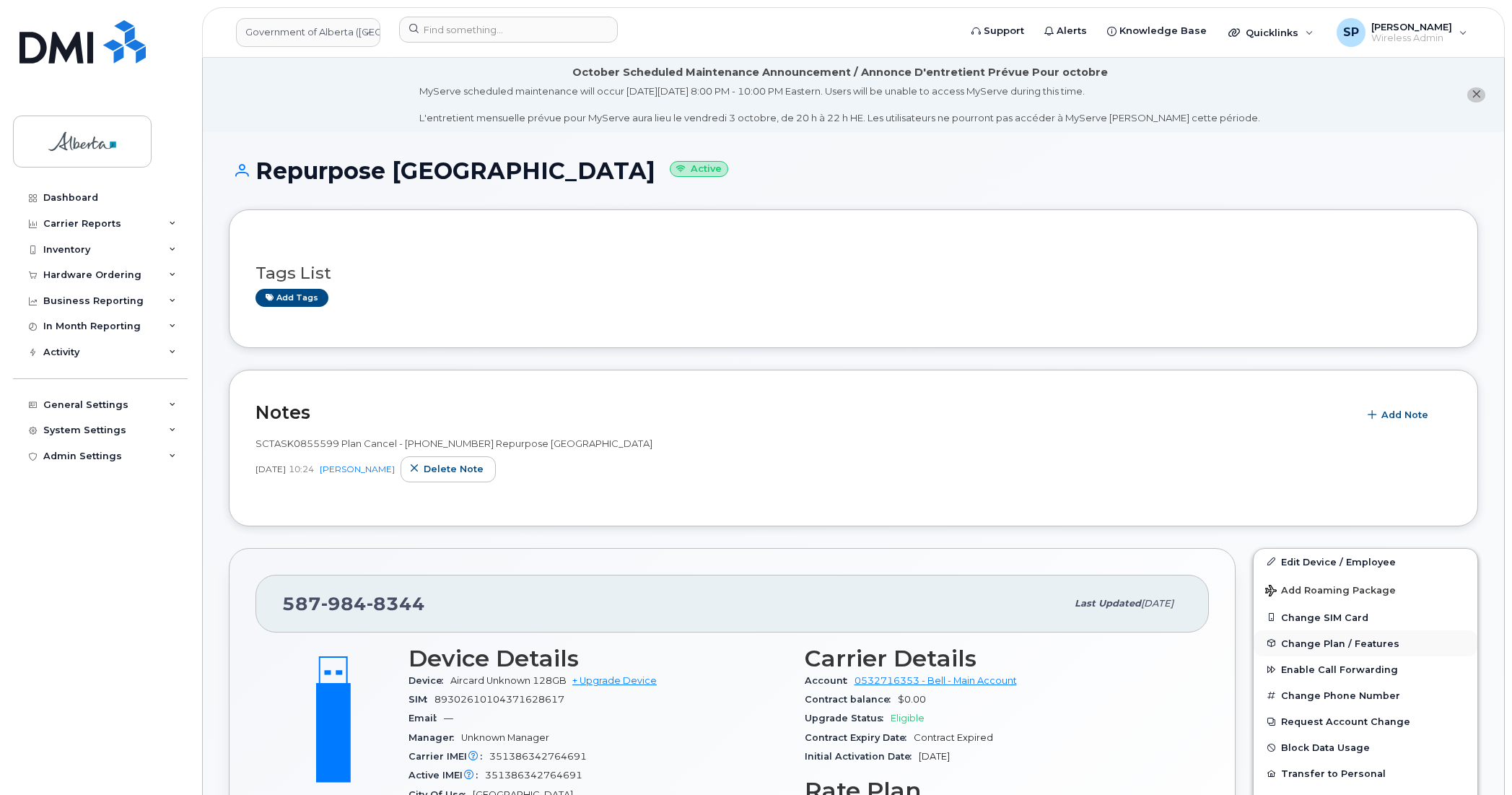
click at [1311, 644] on span "Change Plan / Features" at bounding box center [1341, 643] width 118 height 11
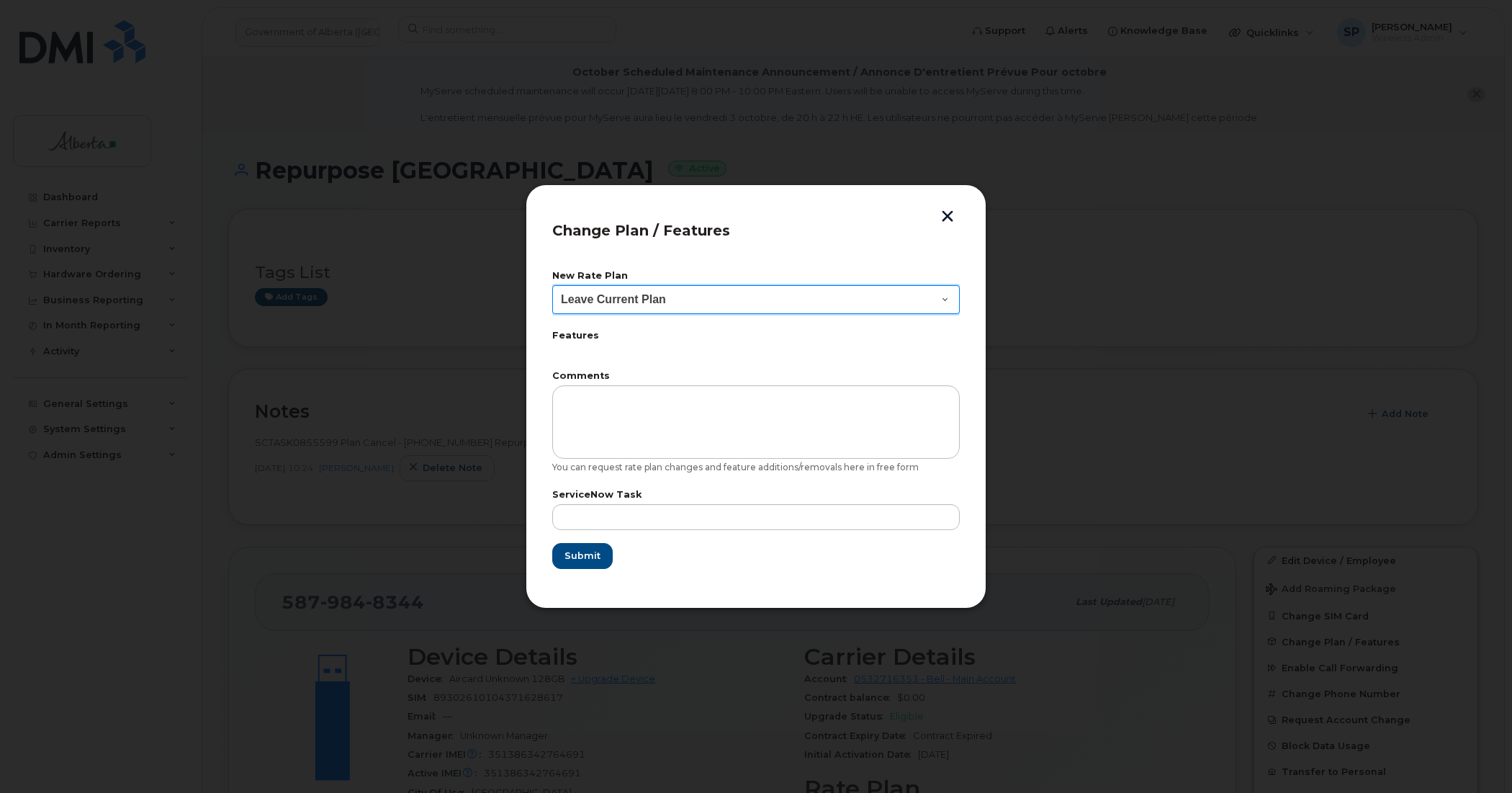
click at [643, 304] on select "Leave Current Plan GOA Data plan 9 30 d GOA–Unlimited Data Plan 9" at bounding box center [756, 299] width 407 height 29
select select "1790211"
click at [553, 285] on select "Leave Current Plan GOA Data plan 9 30 d GOA–Unlimited Data Plan 9" at bounding box center [756, 299] width 407 height 29
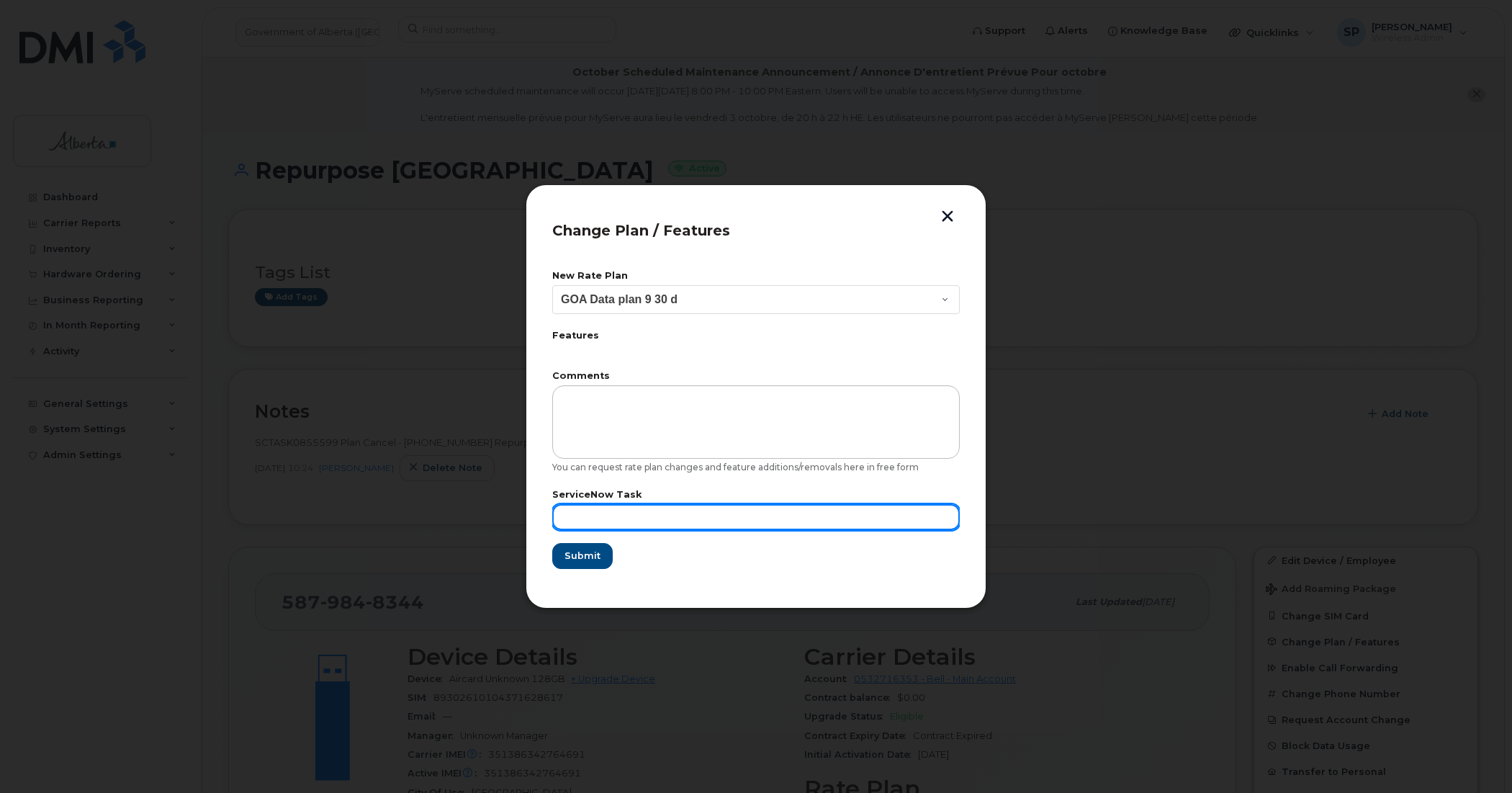
click at [630, 512] on input "text" at bounding box center [756, 517] width 407 height 26
paste input "SCTASK0855599"
type input "SCTASK0855599"
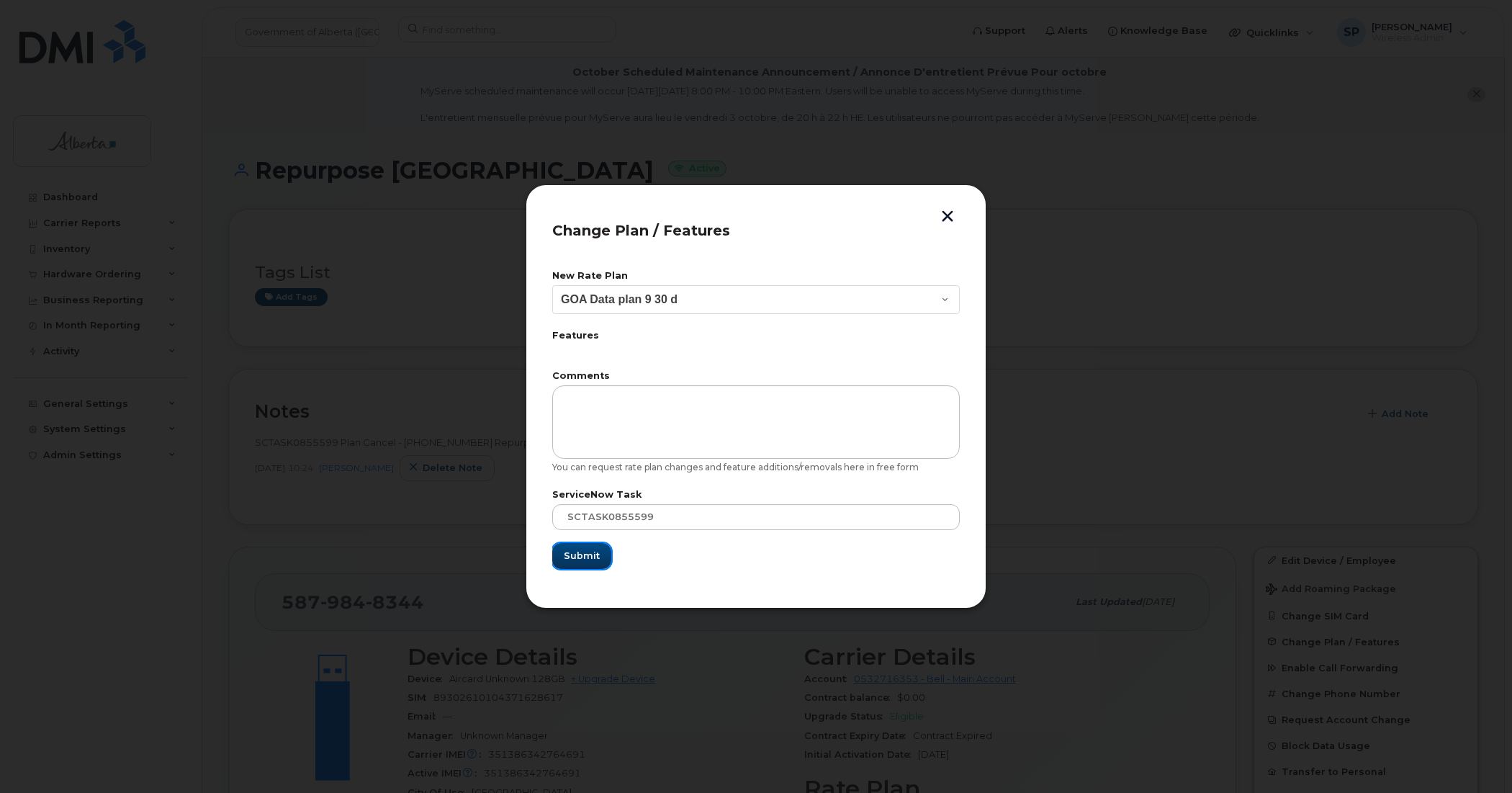
click at [594, 555] on span "Submit" at bounding box center [581, 556] width 36 height 14
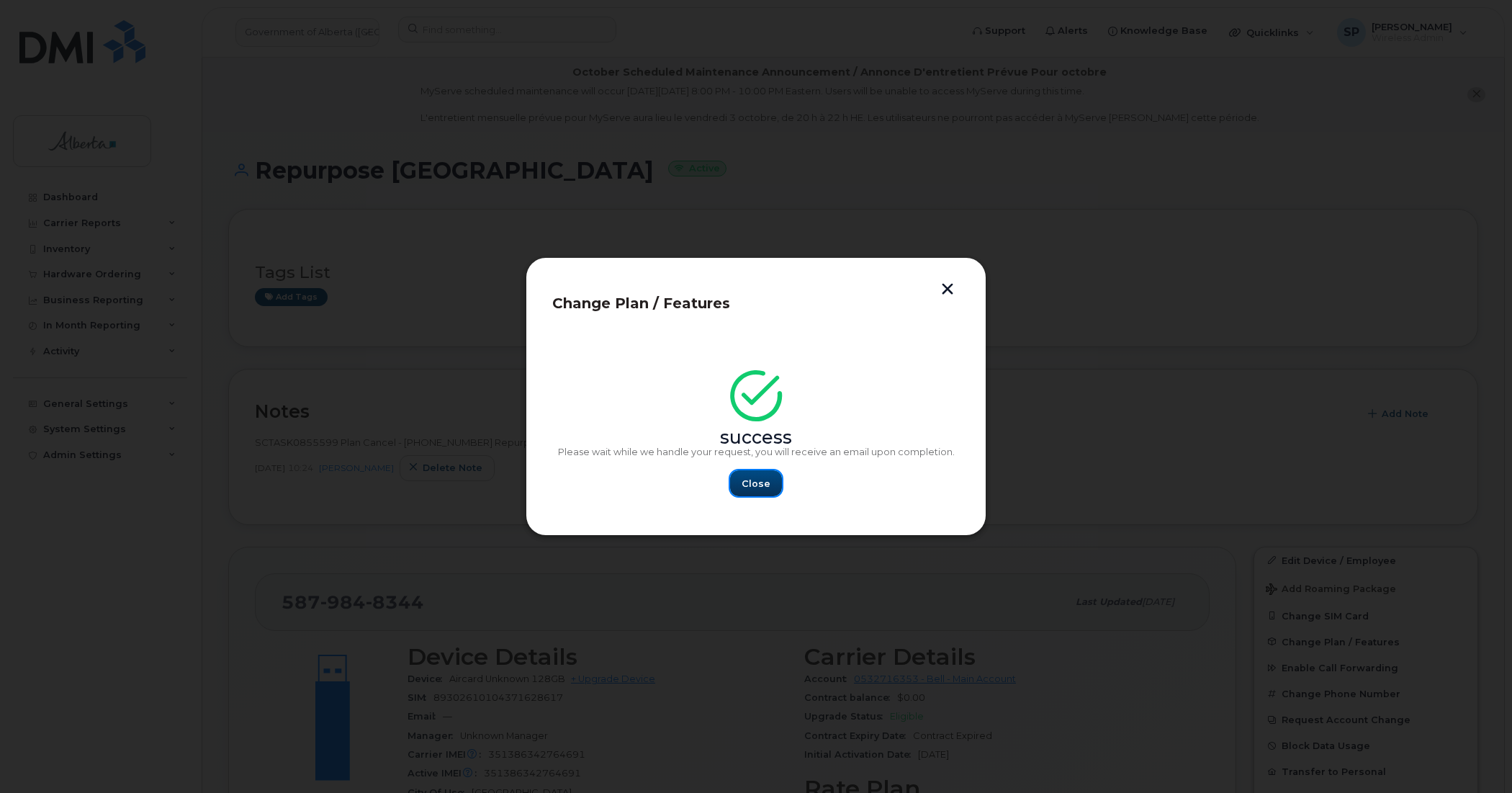
click at [762, 479] on span "Close" at bounding box center [755, 483] width 29 height 14
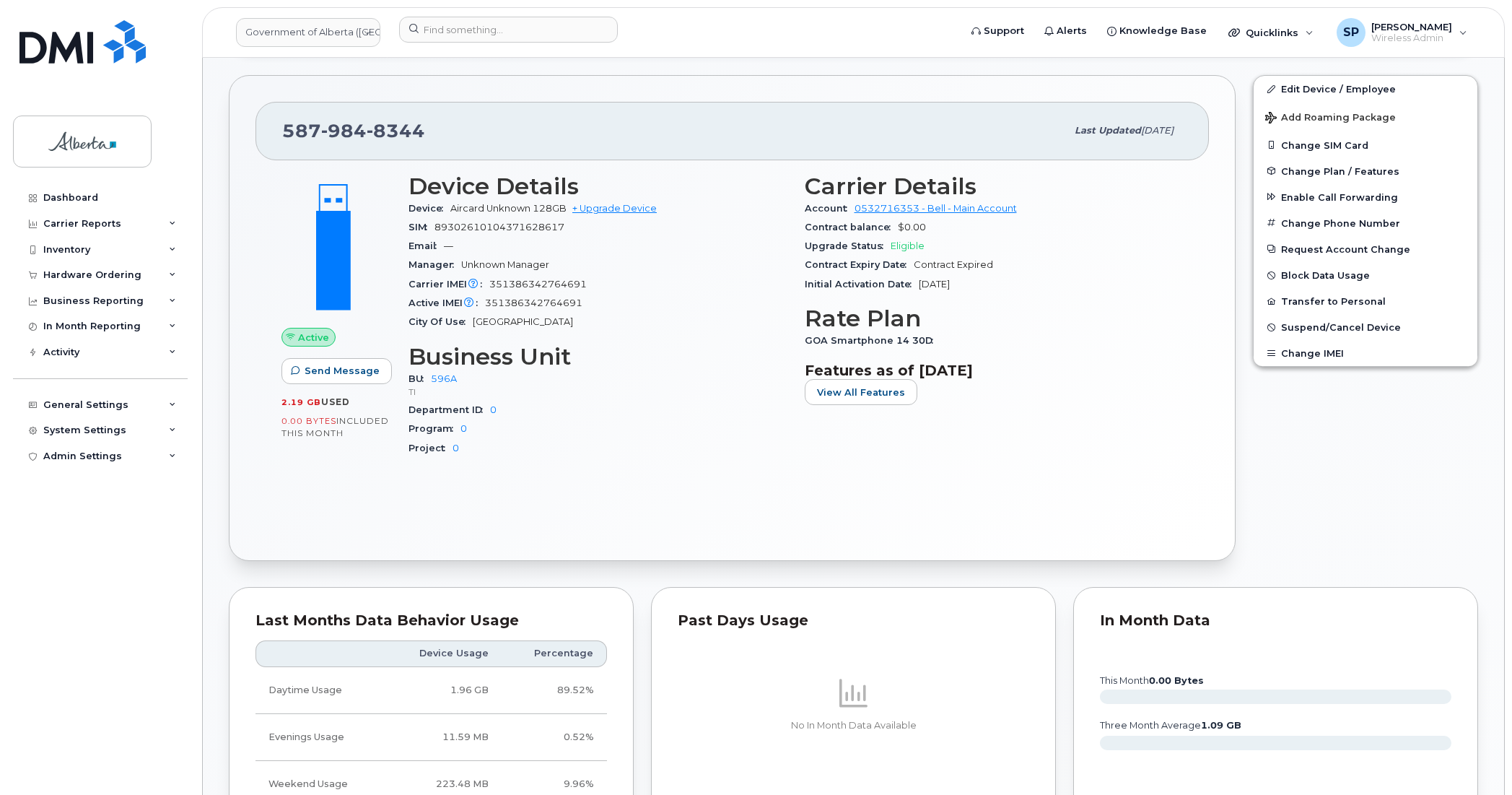
scroll to position [577, 0]
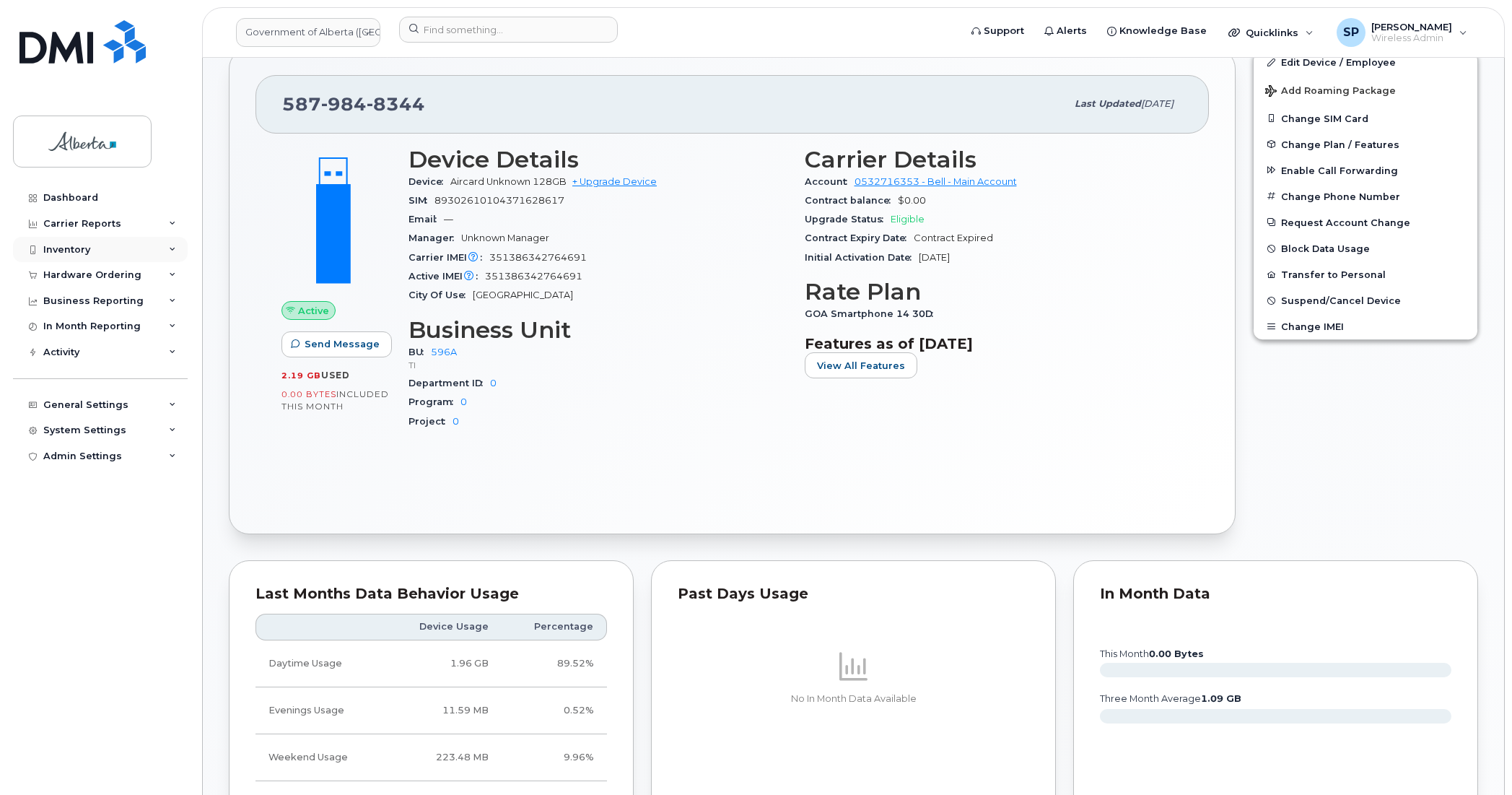
click at [66, 253] on div "Inventory" at bounding box center [66, 250] width 47 height 12
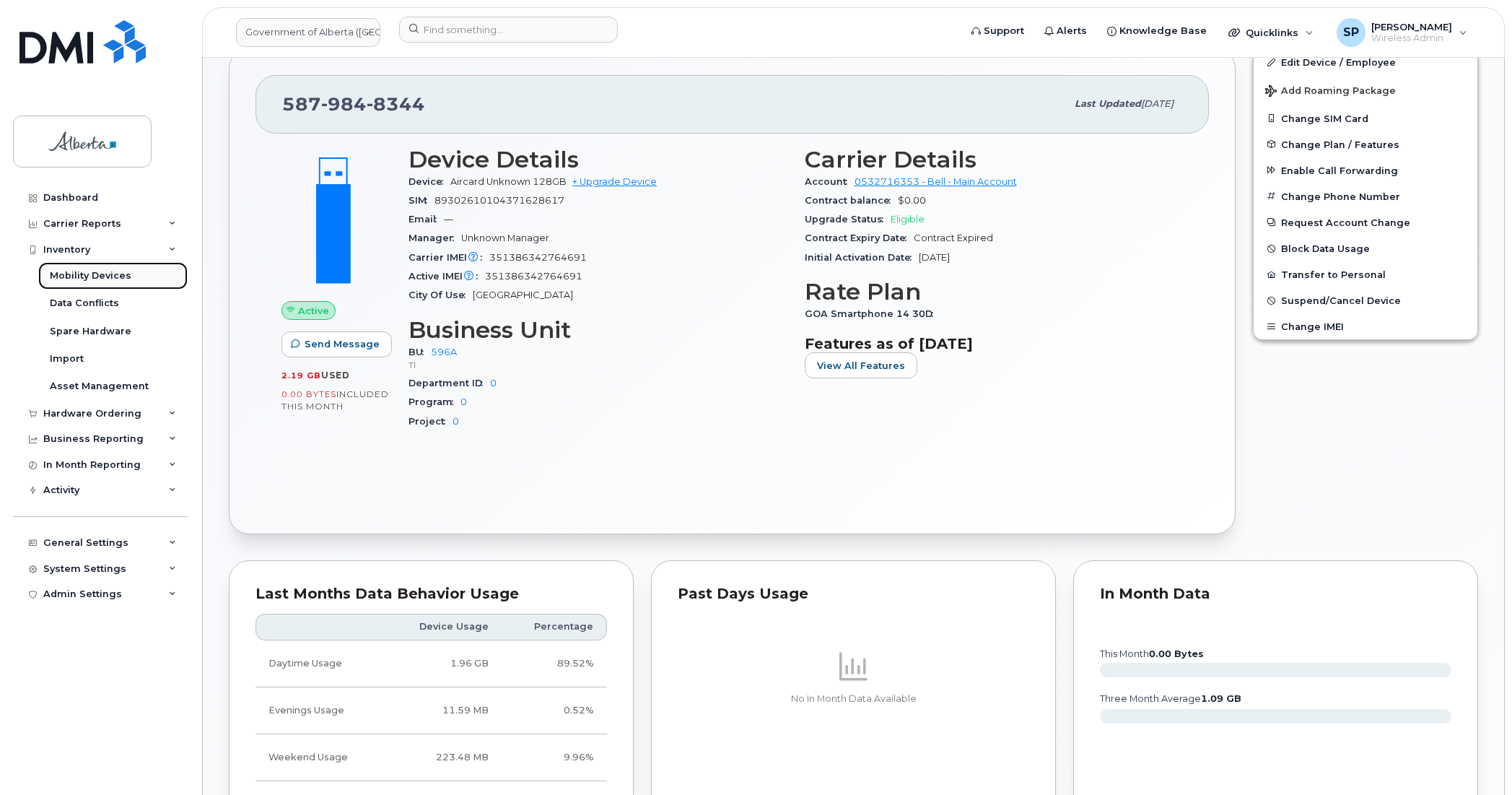
click at [83, 282] on div "Mobility Devices" at bounding box center [90, 276] width 81 height 13
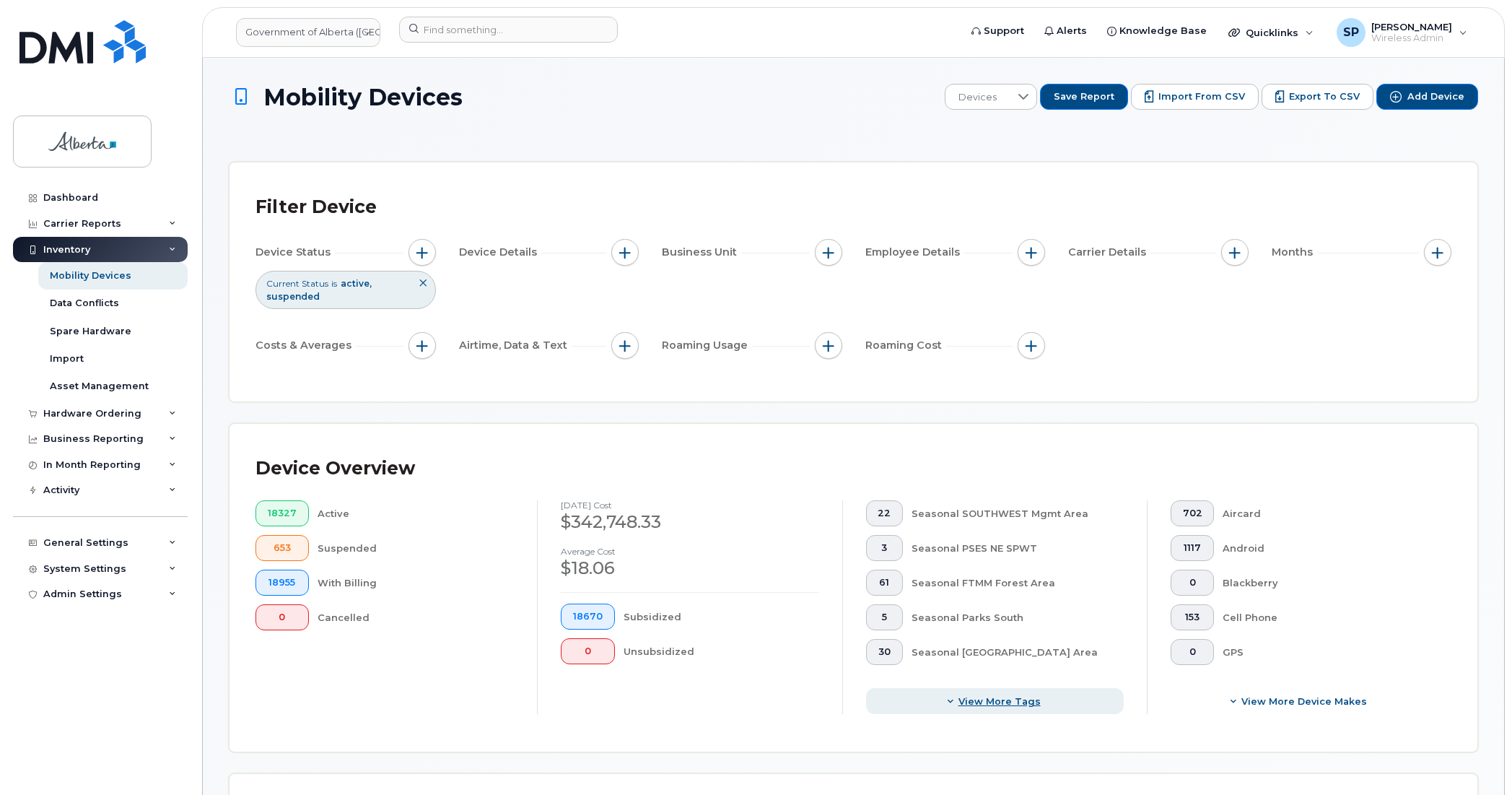
click at [1014, 703] on span "View more tags" at bounding box center [999, 701] width 82 height 14
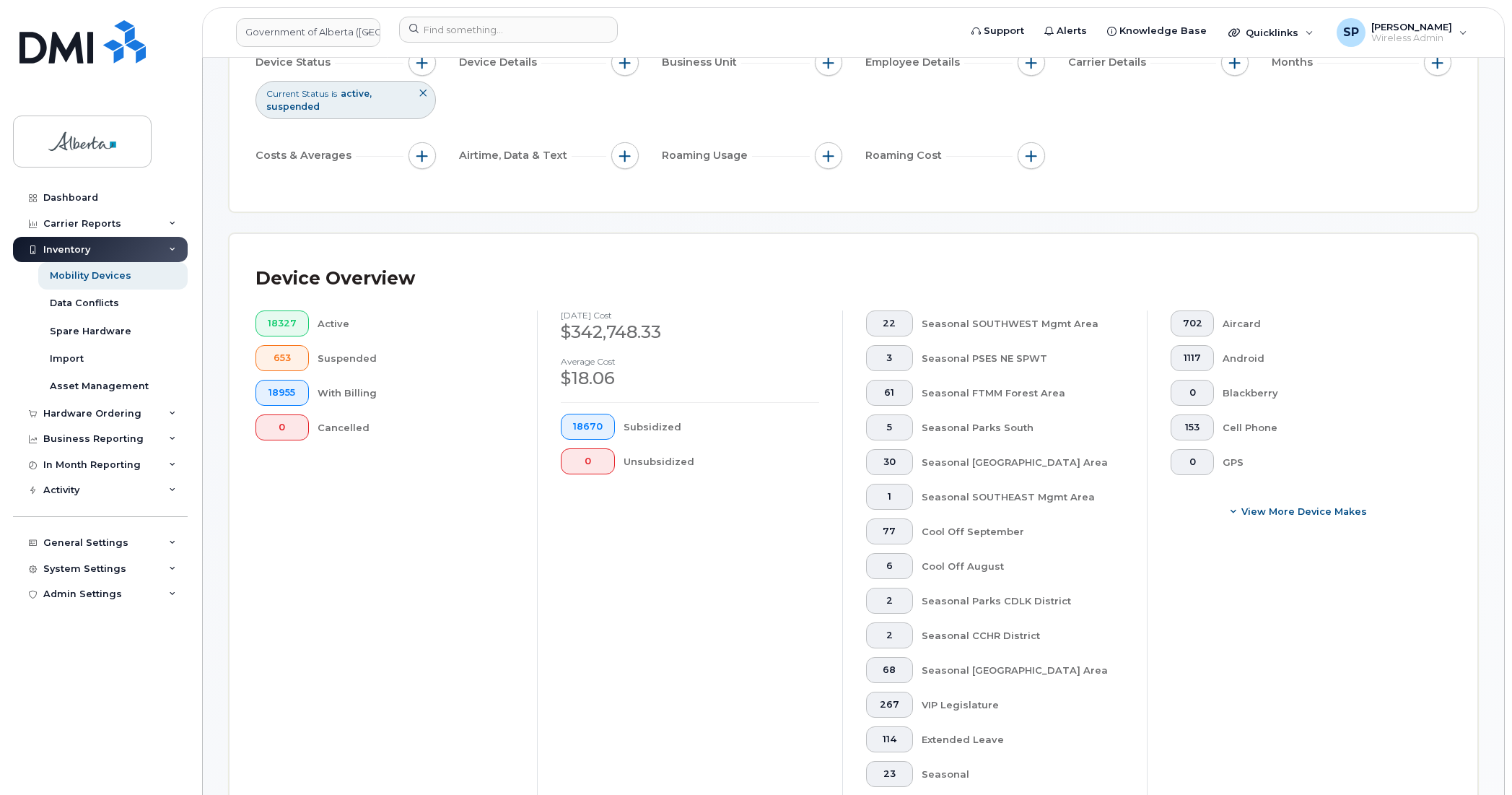
scroll to position [217, 0]
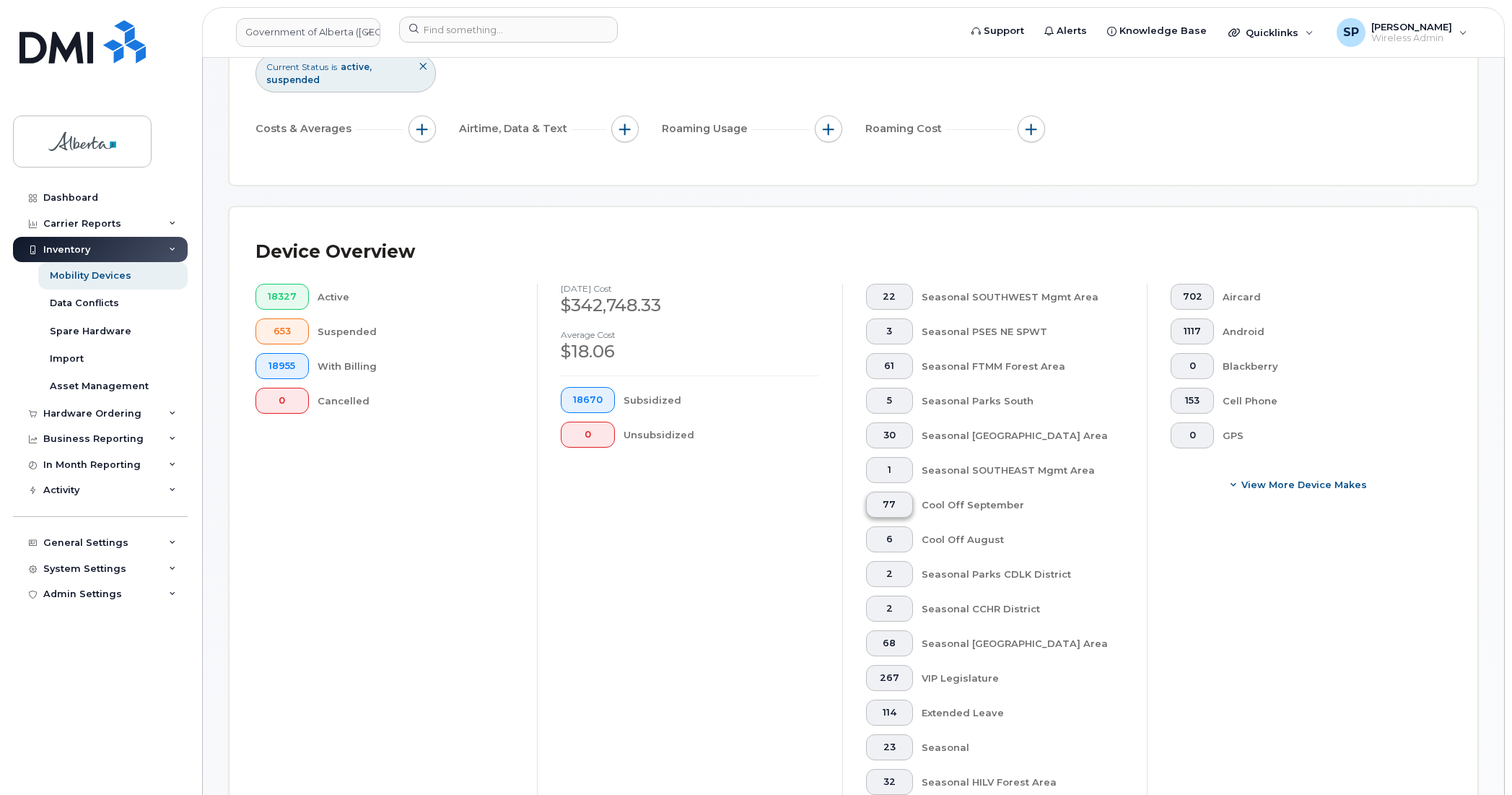
click at [889, 506] on span "77" at bounding box center [889, 504] width 23 height 12
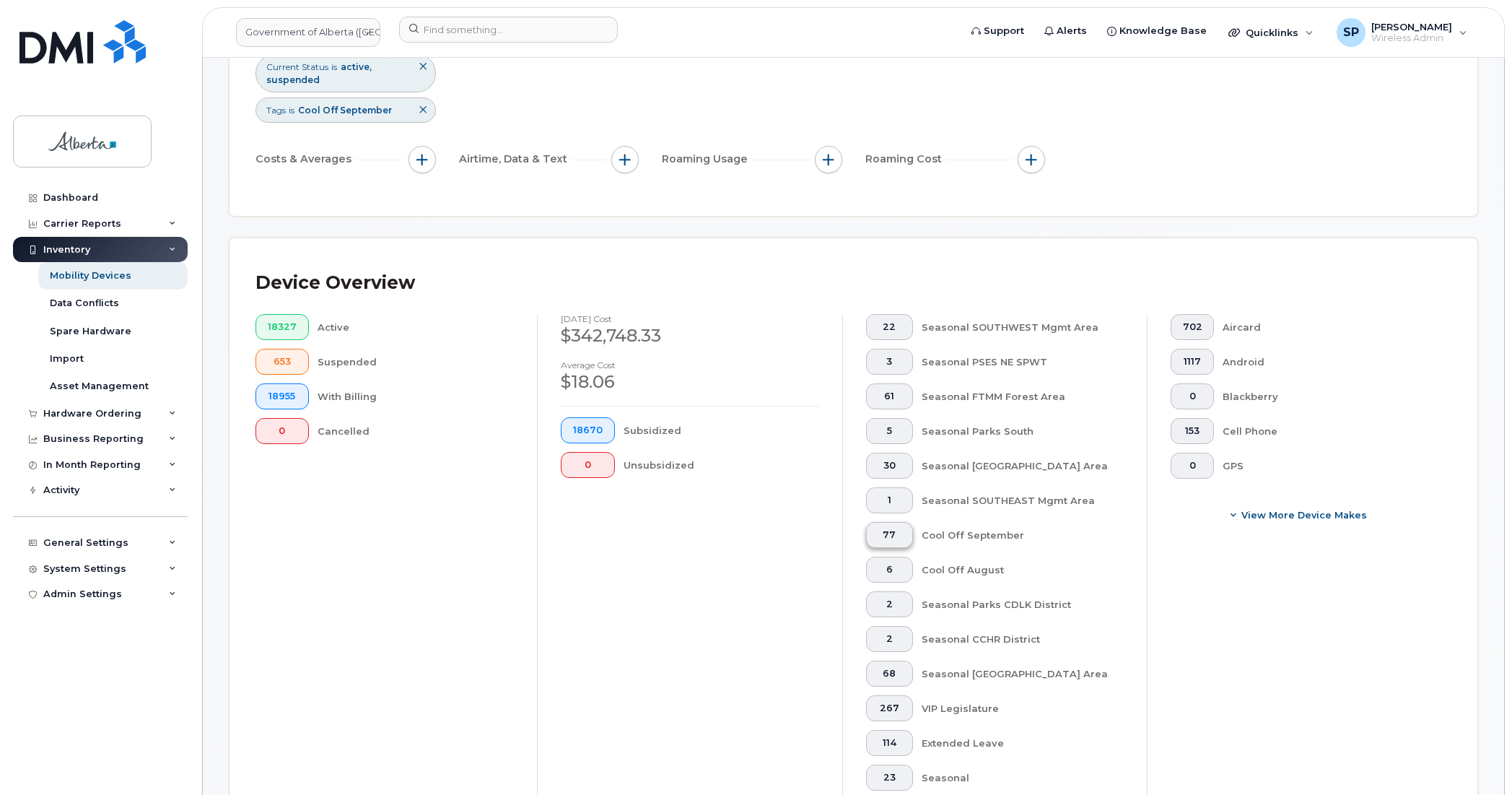
click at [899, 536] on span "77" at bounding box center [889, 535] width 23 height 12
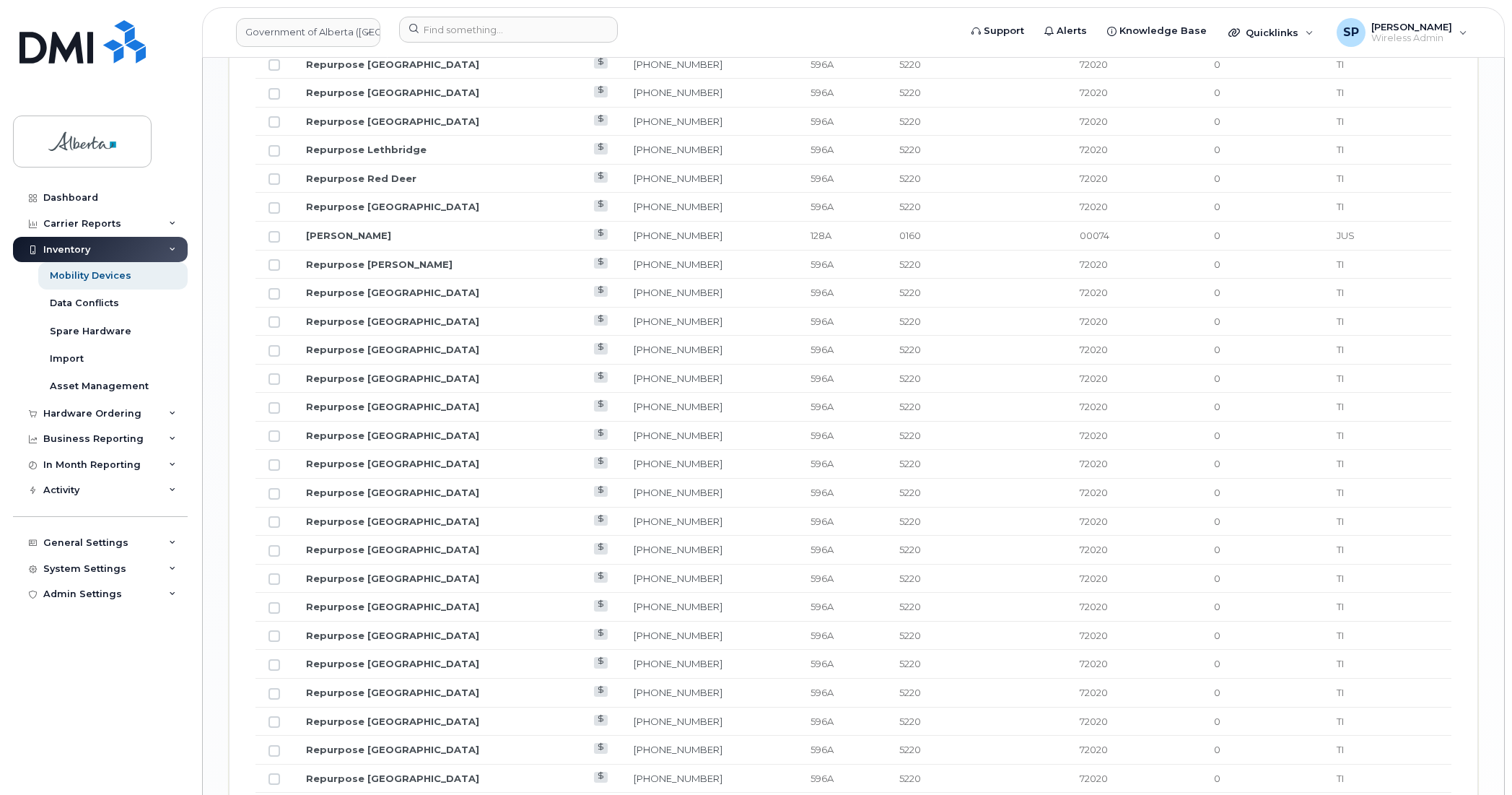
scroll to position [2041, 0]
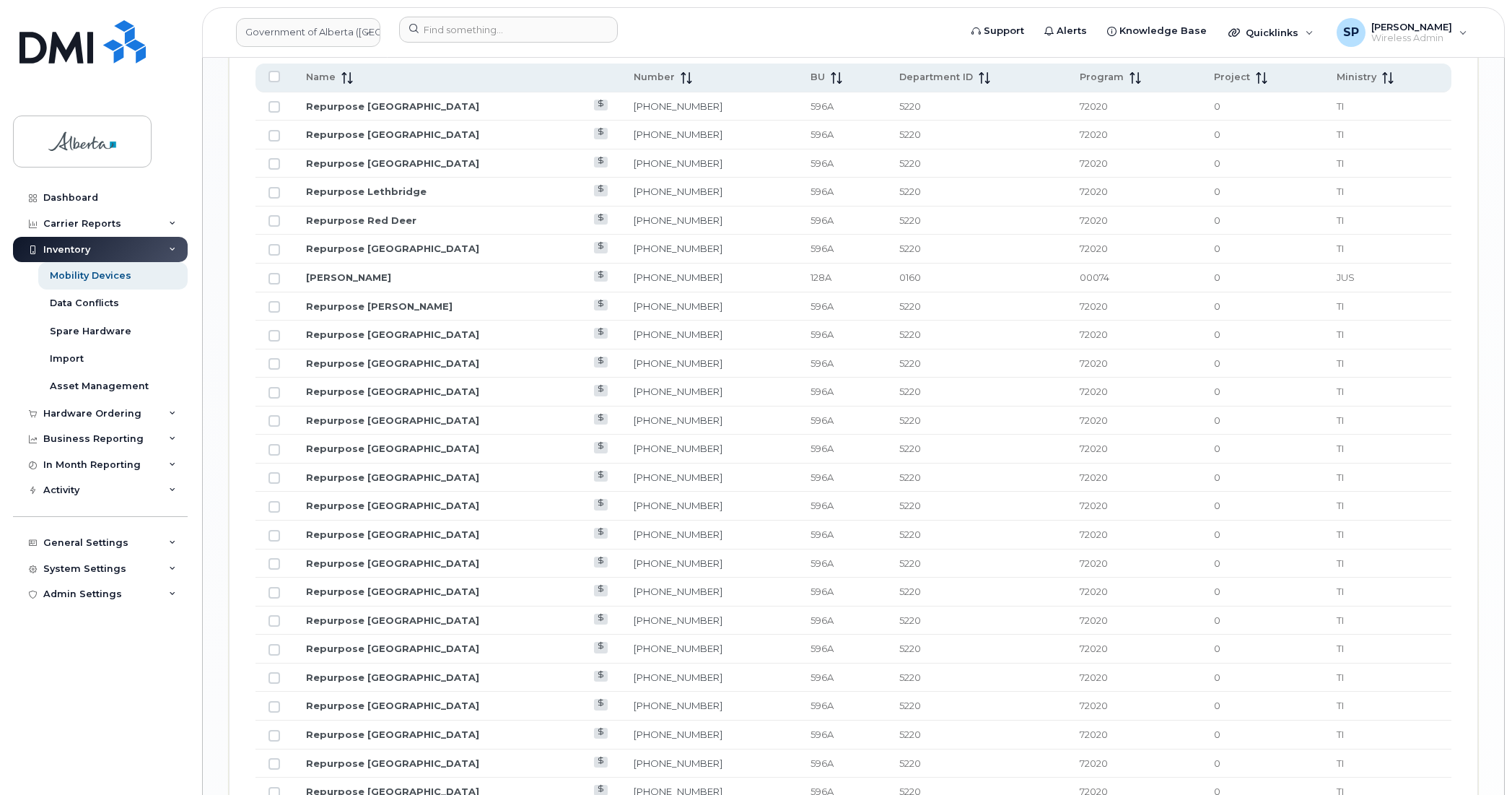
click at [1382, 125] on td "TI" at bounding box center [1388, 135] width 128 height 29
click at [401, 280] on td "[PERSON_NAME]" at bounding box center [456, 278] width 327 height 29
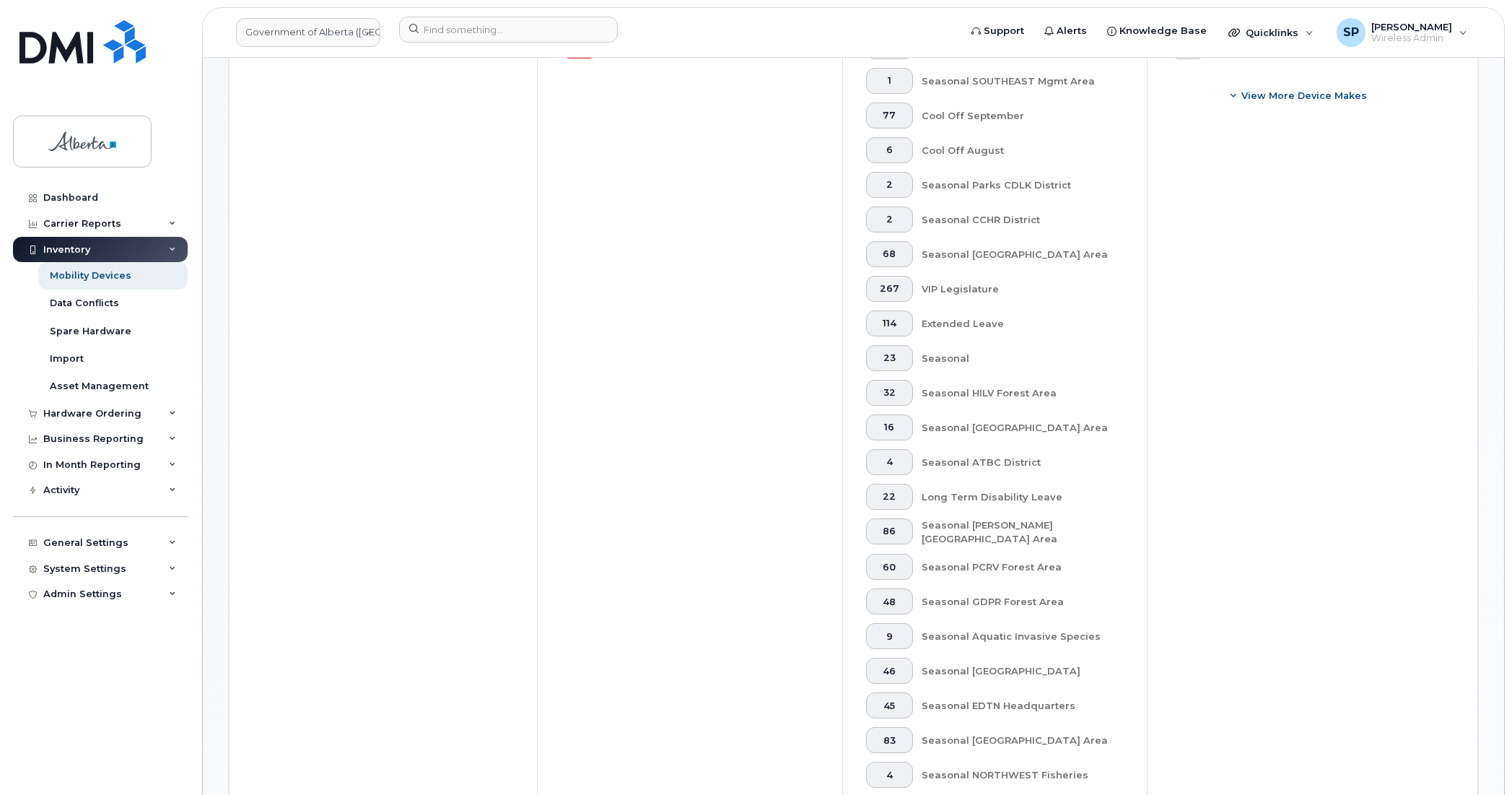
scroll to position [634, 0]
